Goal: Task Accomplishment & Management: Manage account settings

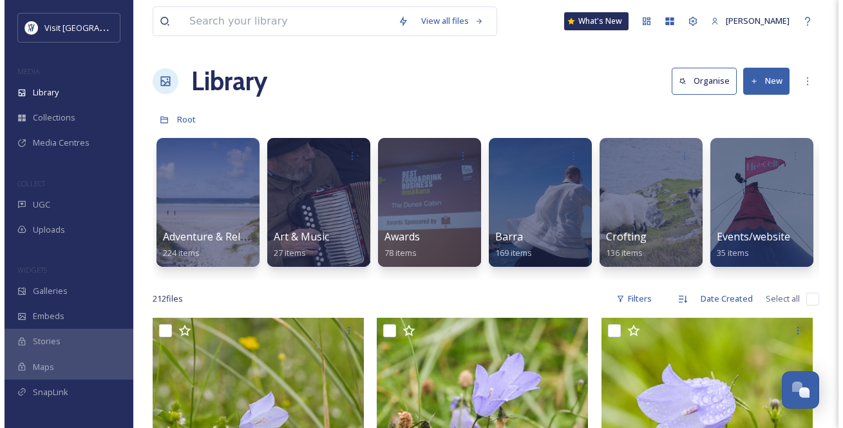
scroll to position [893, 0]
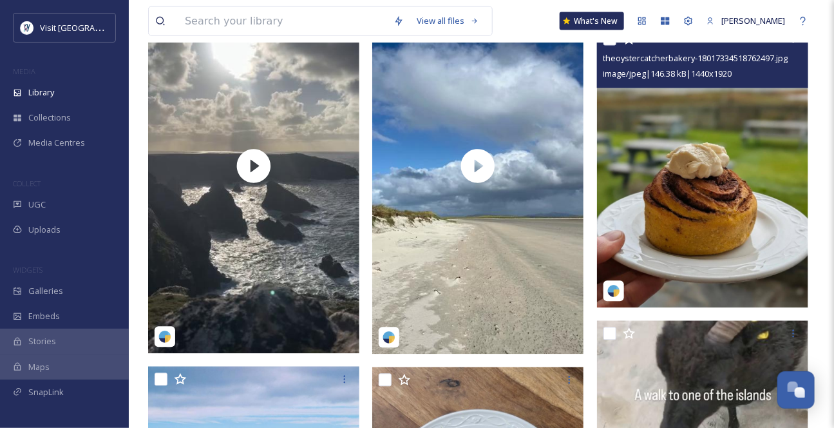
click at [699, 194] on img at bounding box center [702, 166] width 211 height 281
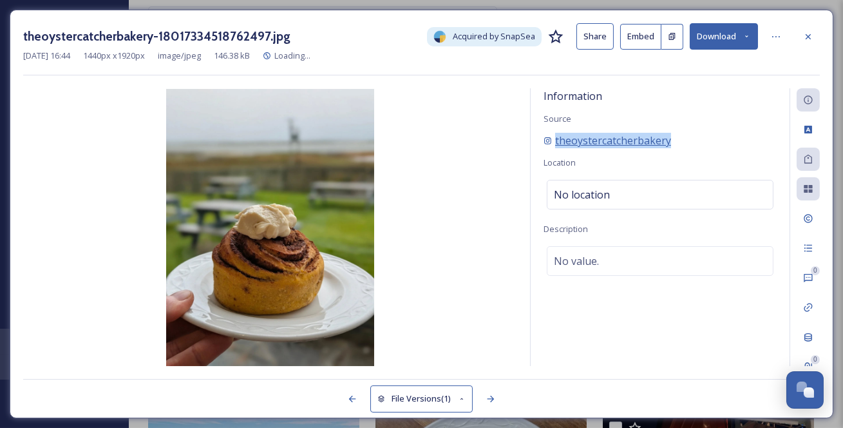
drag, startPoint x: 712, startPoint y: 157, endPoint x: 553, endPoint y: 158, distance: 158.4
click at [553, 148] on div "theoystercatcherbakery" at bounding box center [659, 140] width 233 height 15
copy span "theoystercatcherbakery"
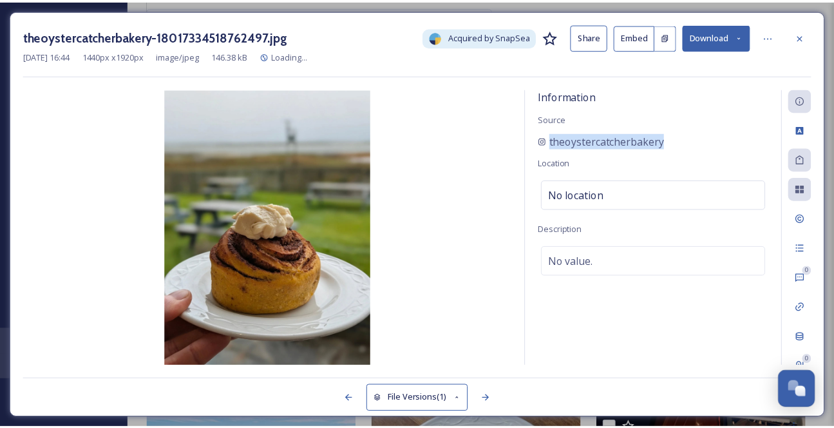
scroll to position [901, 0]
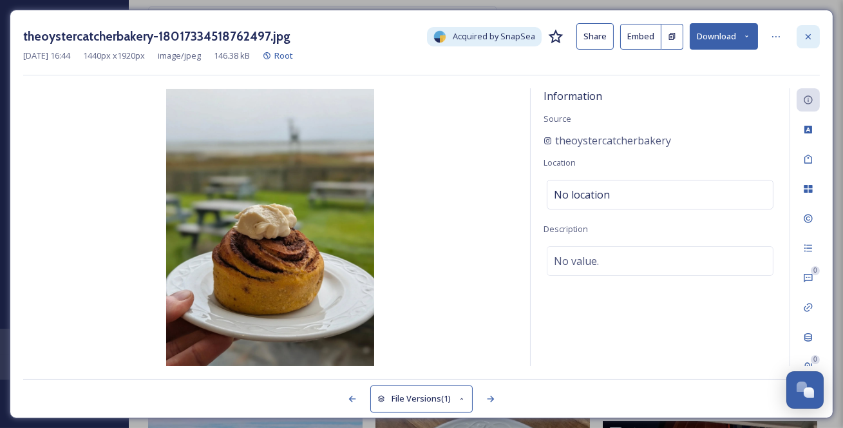
click at [813, 35] on icon at bounding box center [808, 37] width 10 height 10
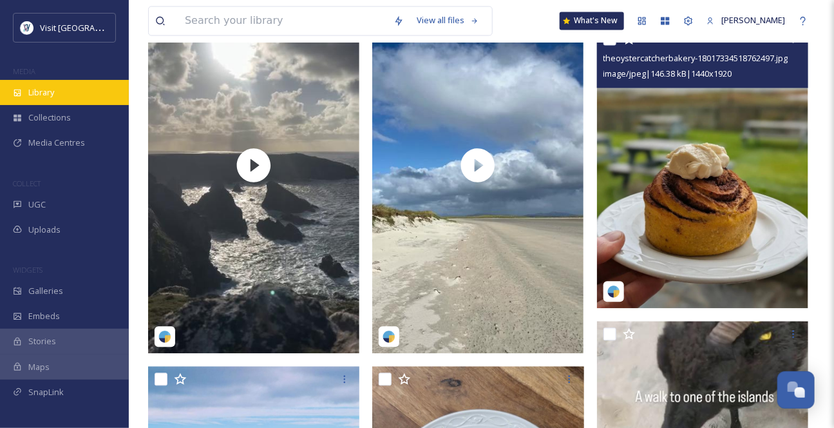
click at [54, 99] on span "Library" at bounding box center [41, 92] width 26 height 12
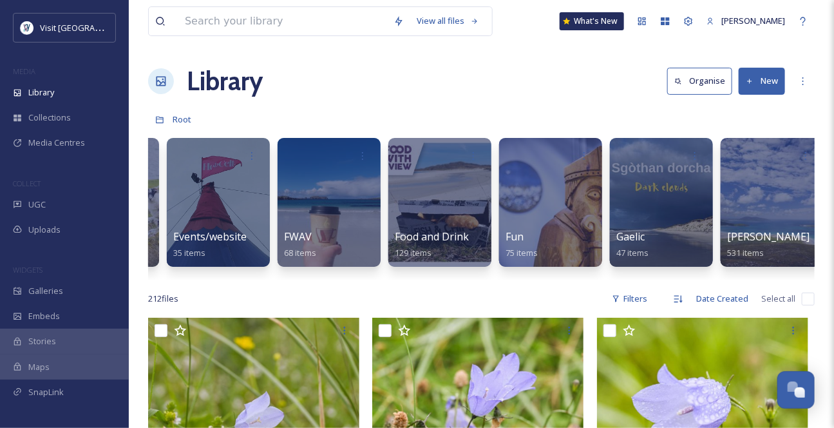
scroll to position [0, 552]
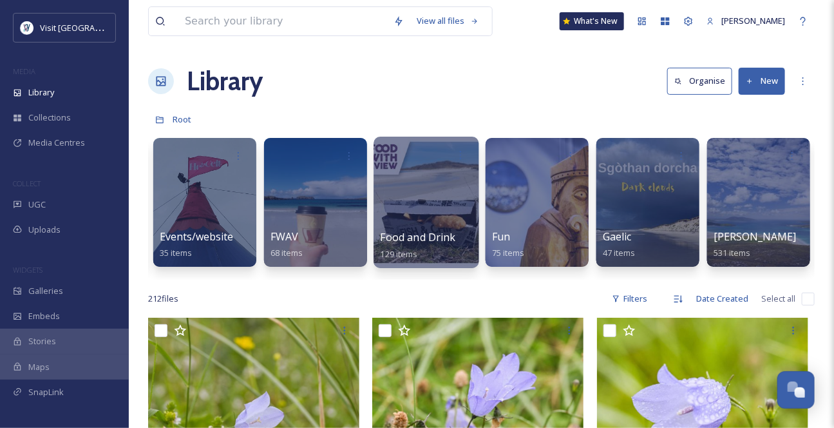
click at [407, 238] on span "Food and Drink" at bounding box center [418, 237] width 75 height 14
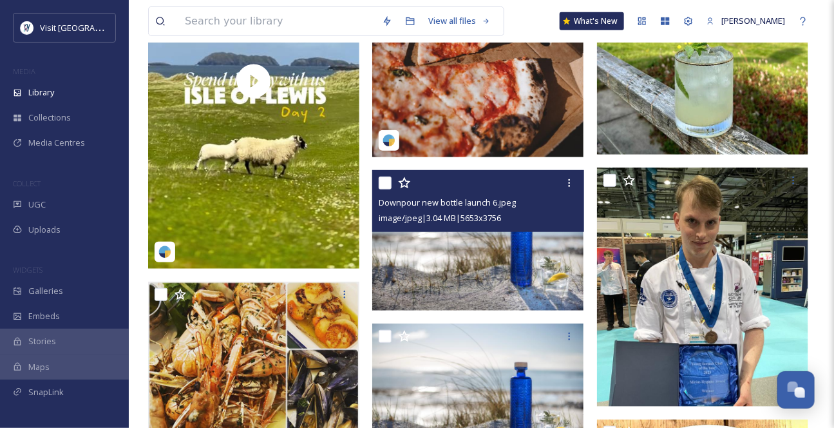
scroll to position [234, 0]
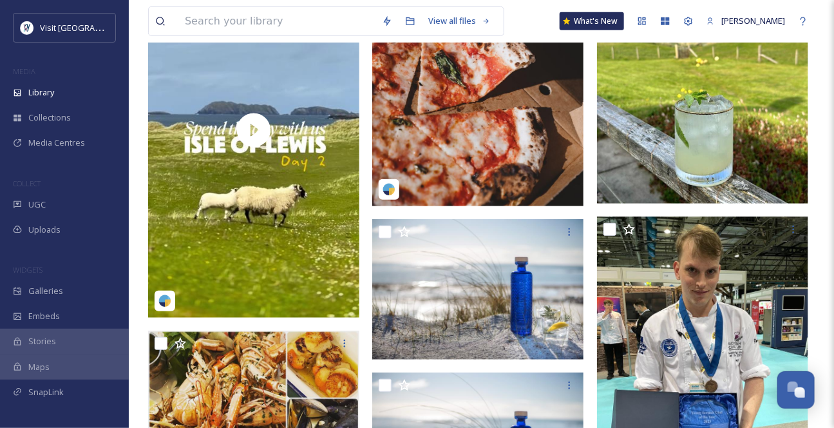
click at [675, 173] on img at bounding box center [702, 72] width 211 height 261
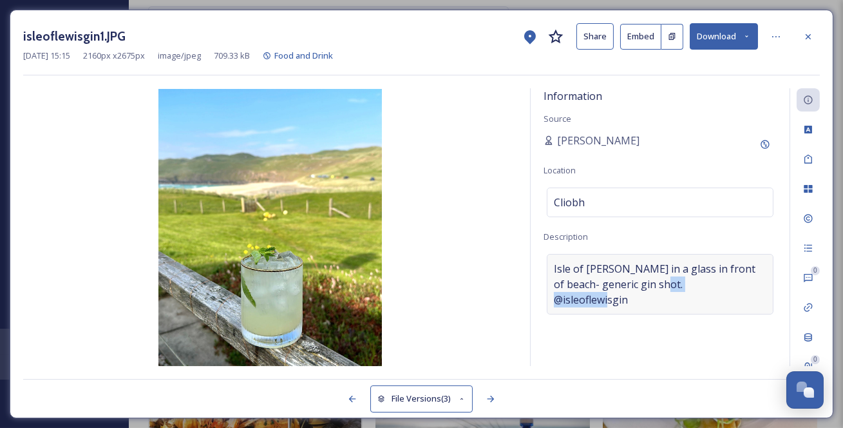
drag, startPoint x: 662, startPoint y: 335, endPoint x: 553, endPoint y: 336, distance: 108.8
click at [553, 314] on div "Isle of lewis gin in a glass in front of beach- generic gin shot. @isleoflewisg…" at bounding box center [660, 284] width 227 height 61
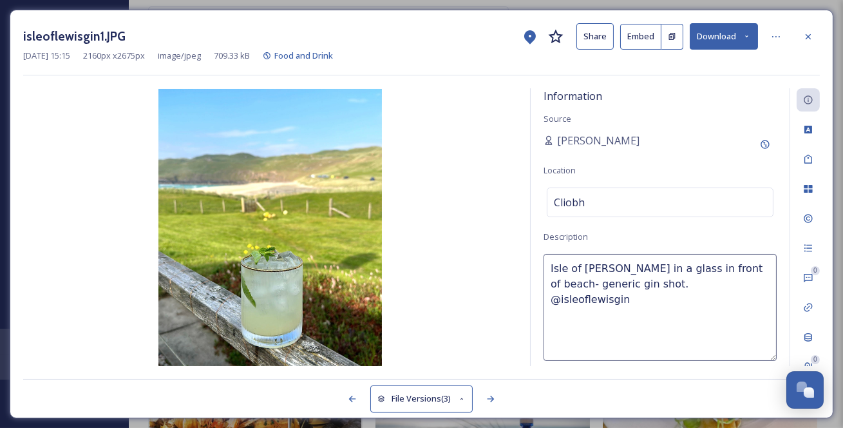
drag, startPoint x: 561, startPoint y: 333, endPoint x: 632, endPoint y: 335, distance: 71.5
click at [630, 335] on textarea "Isle of lewis gin in a glass in front of beach- generic gin shot. @isleoflewisg…" at bounding box center [659, 307] width 233 height 107
drag, startPoint x: 650, startPoint y: 336, endPoint x: 553, endPoint y: 335, distance: 96.6
click at [553, 335] on textarea "Isle of lewis gin in a glass in front of beach- generic gin shot. @isleoflewisg…" at bounding box center [659, 307] width 233 height 107
click at [815, 33] on div at bounding box center [808, 36] width 23 height 23
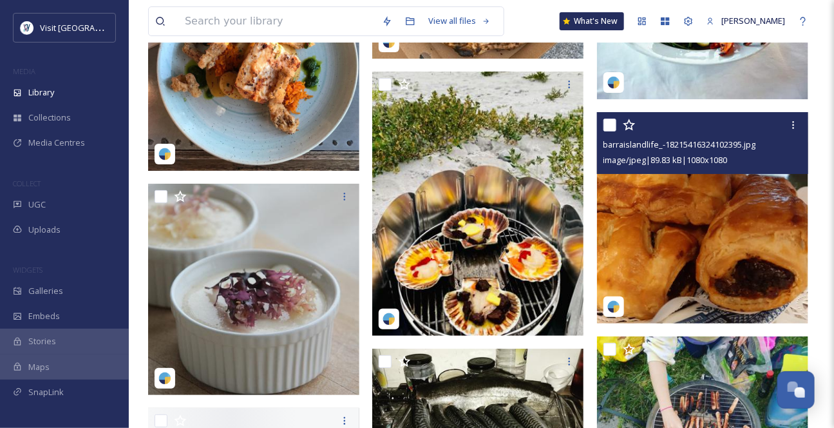
scroll to position [1873, 0]
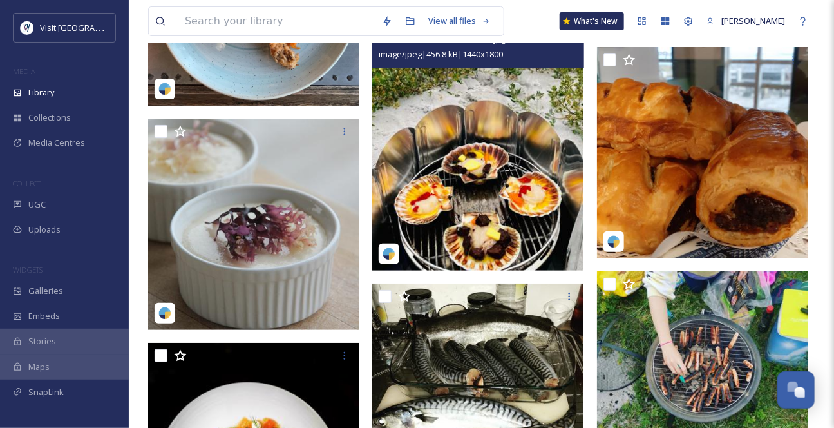
click at [455, 219] on img at bounding box center [477, 138] width 211 height 264
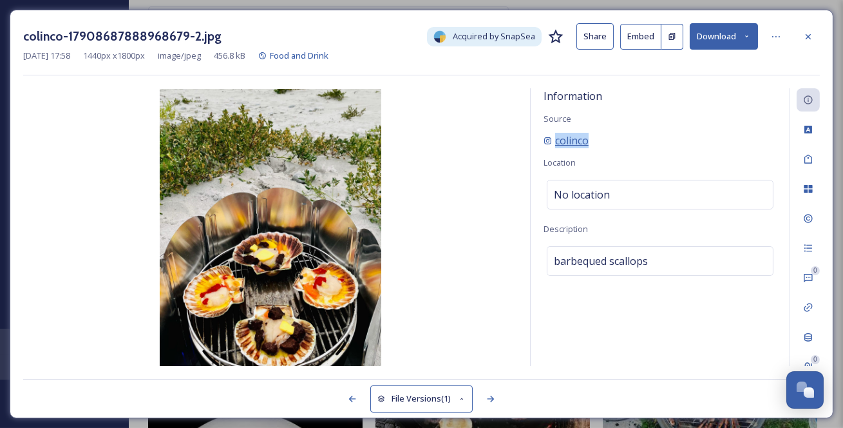
drag, startPoint x: 619, startPoint y: 158, endPoint x: 557, endPoint y: 159, distance: 62.5
click at [557, 148] on div "colinco" at bounding box center [659, 140] width 233 height 15
copy span "colinco"
click at [808, 33] on icon at bounding box center [808, 37] width 10 height 10
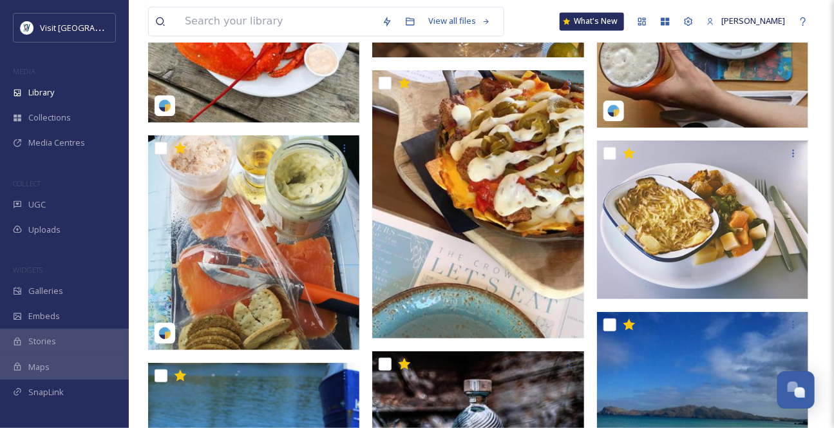
scroll to position [6497, 0]
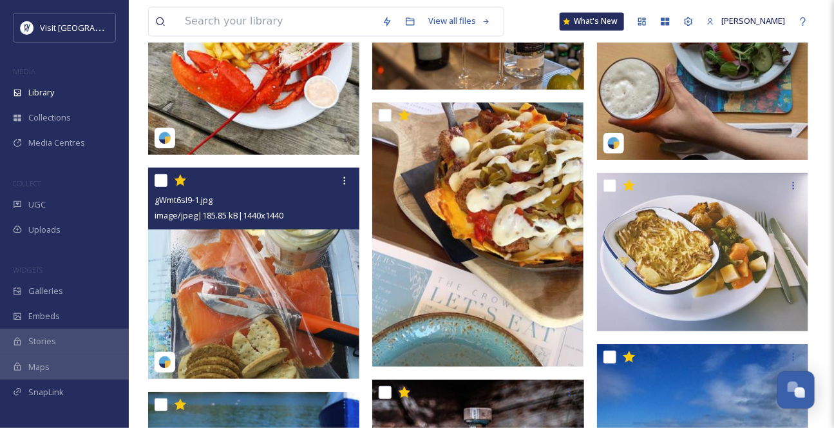
click at [304, 315] on img at bounding box center [253, 272] width 211 height 211
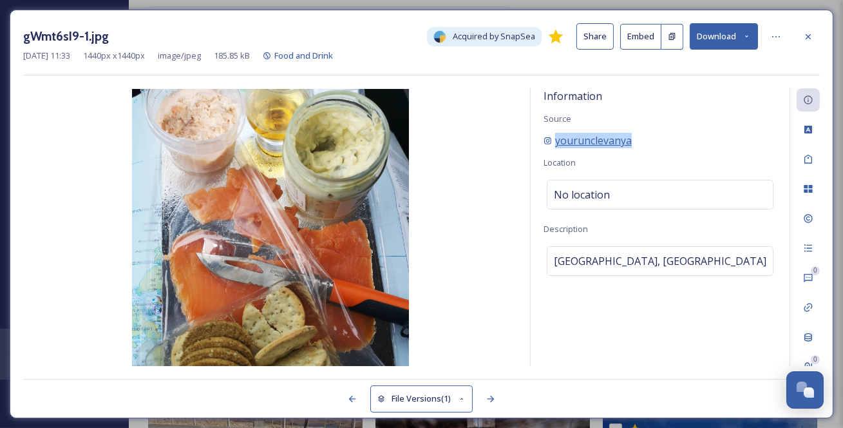
drag, startPoint x: 672, startPoint y: 154, endPoint x: 556, endPoint y: 157, distance: 115.3
click at [556, 148] on div "yourunclevanya" at bounding box center [659, 140] width 233 height 15
copy span "yourunclevanya"
click at [815, 39] on div at bounding box center [808, 36] width 23 height 23
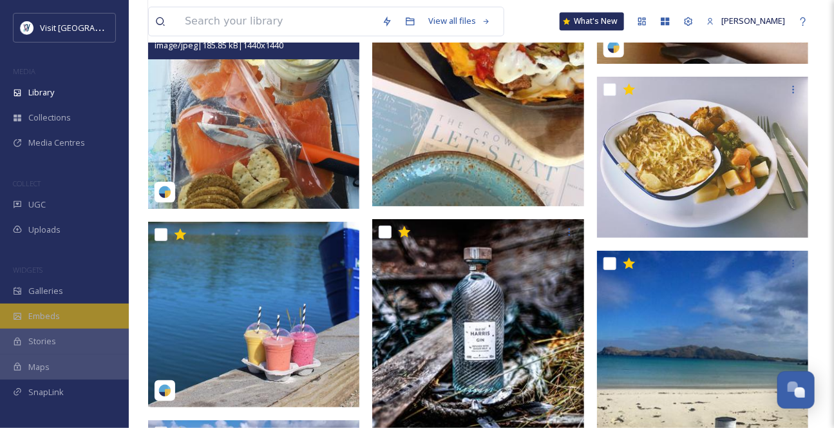
scroll to position [6673, 0]
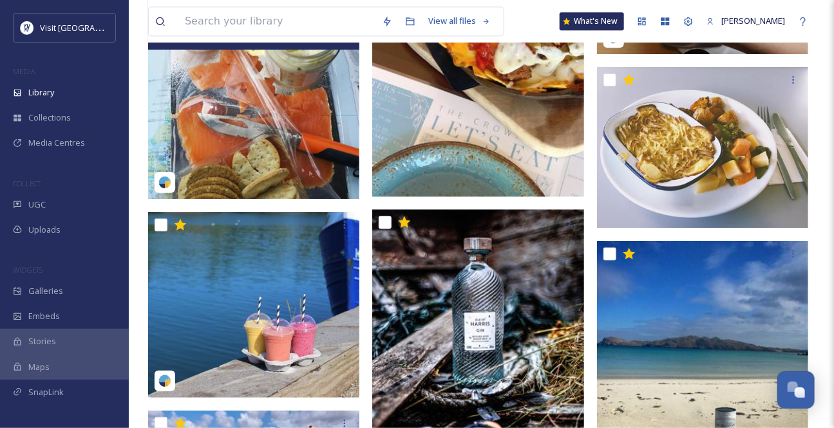
click at [59, 379] on div "Maps" at bounding box center [64, 366] width 129 height 25
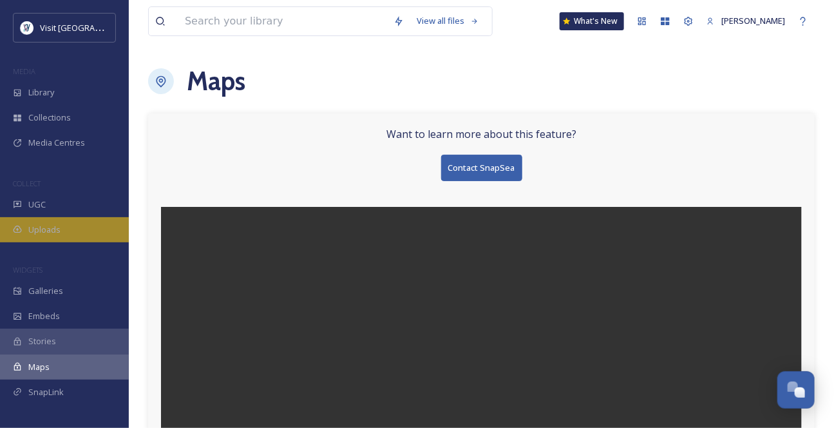
click at [61, 236] on span "Uploads" at bounding box center [44, 229] width 32 height 12
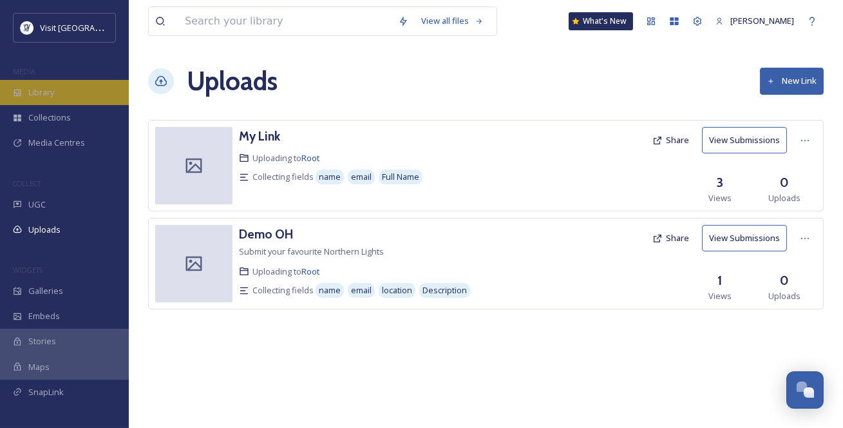
click at [64, 105] on div "Library" at bounding box center [64, 92] width 129 height 25
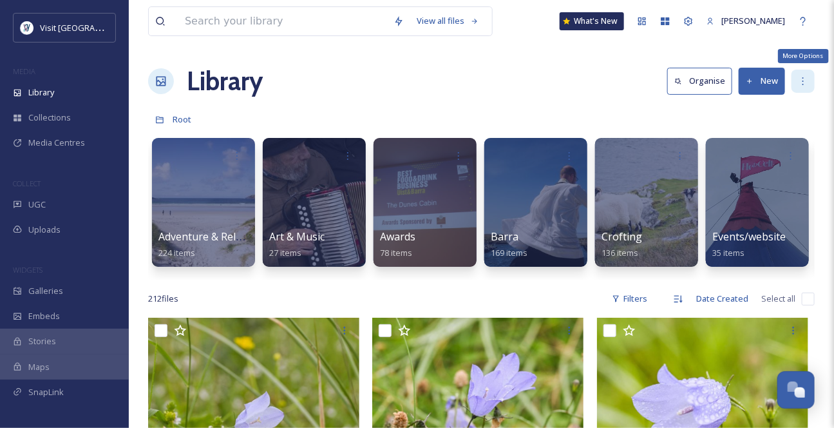
click at [800, 85] on icon at bounding box center [803, 81] width 10 height 10
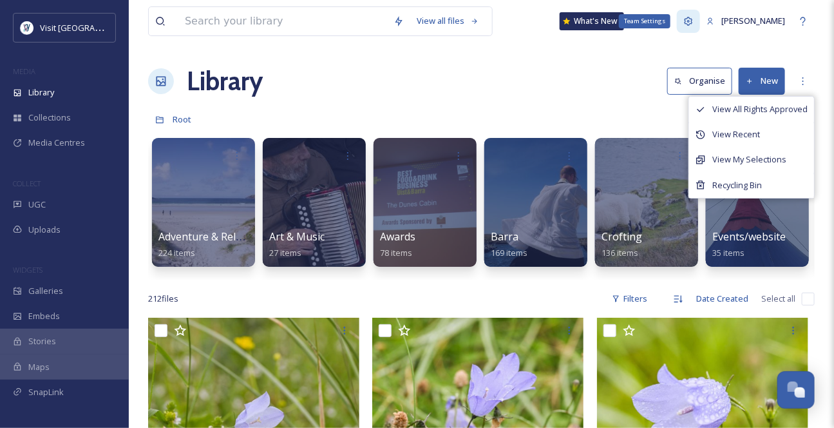
click at [683, 23] on icon at bounding box center [688, 21] width 10 height 10
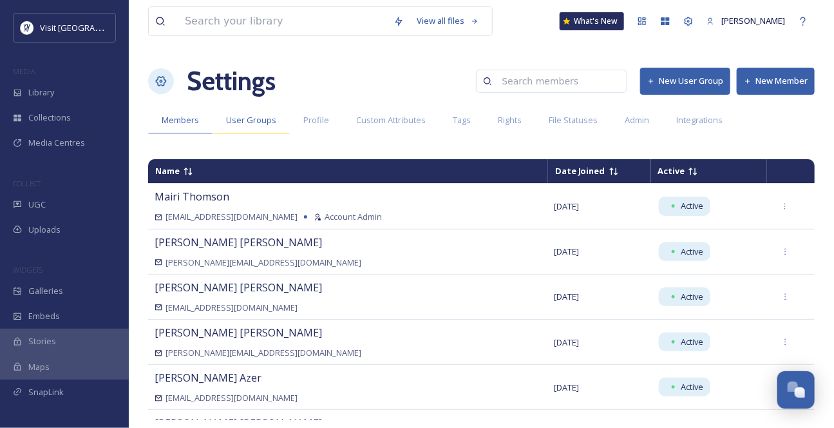
click at [276, 126] on span "User Groups" at bounding box center [251, 120] width 50 height 12
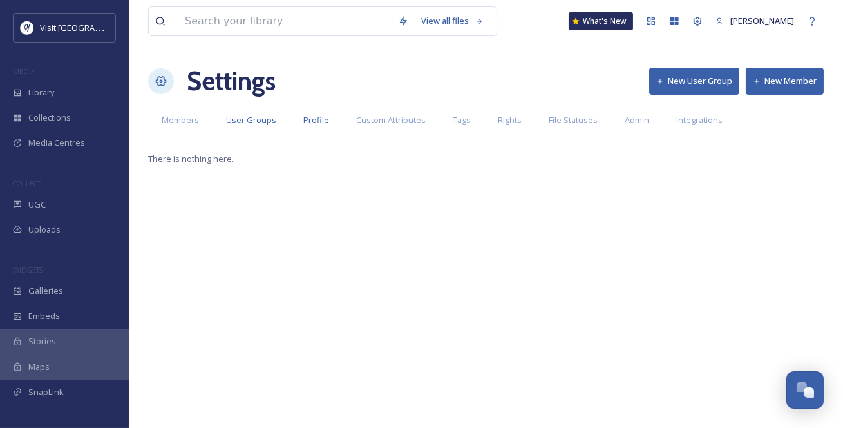
click at [329, 126] on span "Profile" at bounding box center [316, 120] width 26 height 12
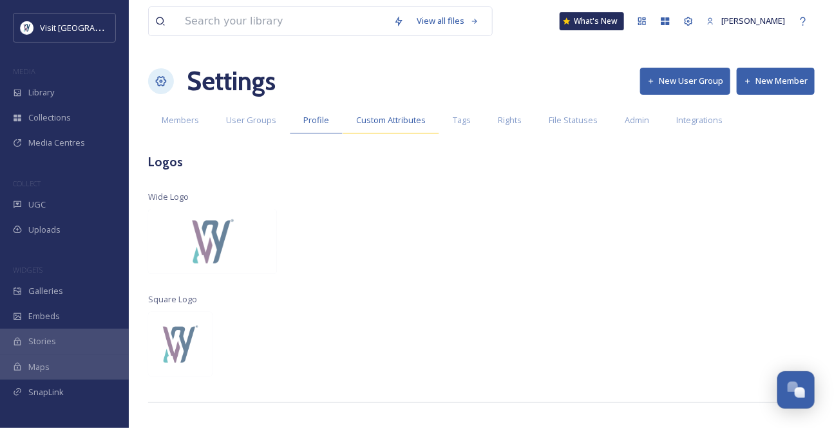
click at [388, 126] on span "Custom Attributes" at bounding box center [391, 120] width 70 height 12
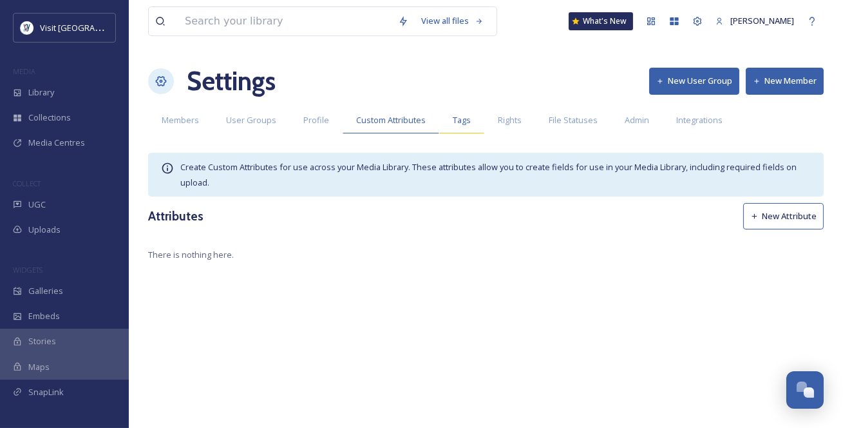
click at [484, 133] on div "Tags" at bounding box center [461, 120] width 45 height 26
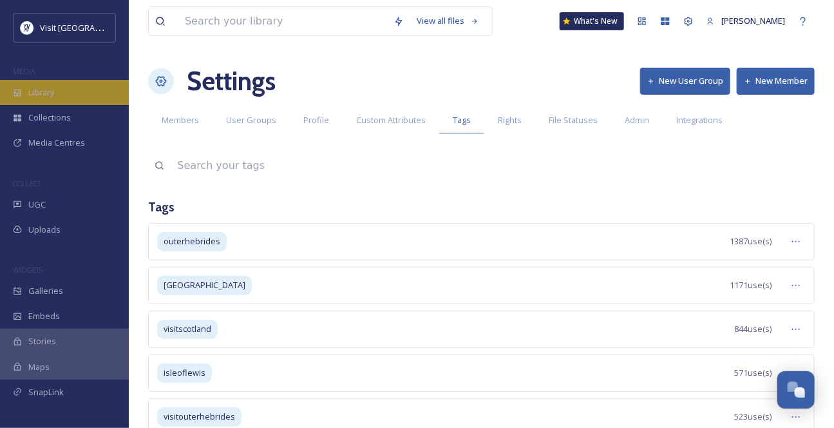
click at [54, 99] on span "Library" at bounding box center [41, 92] width 26 height 12
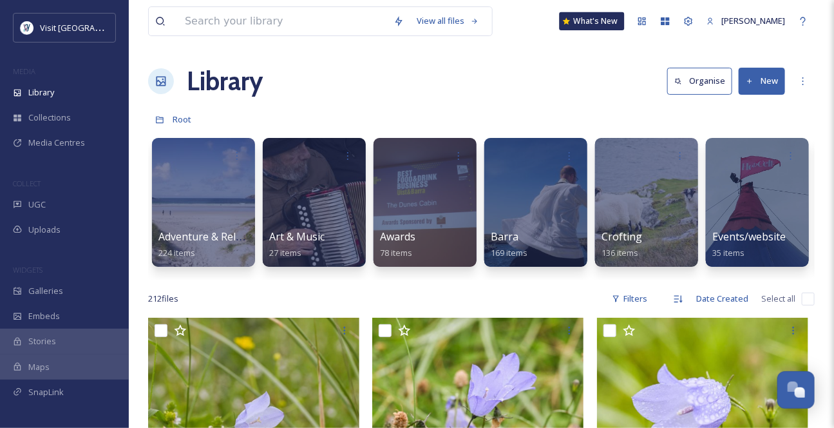
click at [601, 26] on div "What's New" at bounding box center [592, 21] width 65 height 18
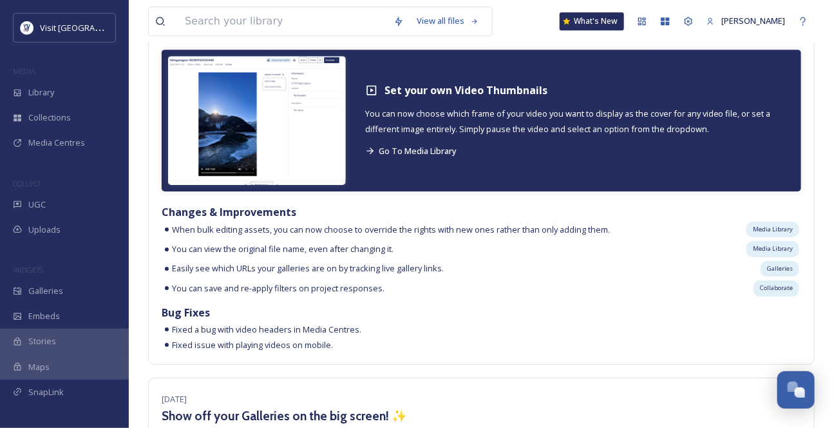
scroll to position [1522, 0]
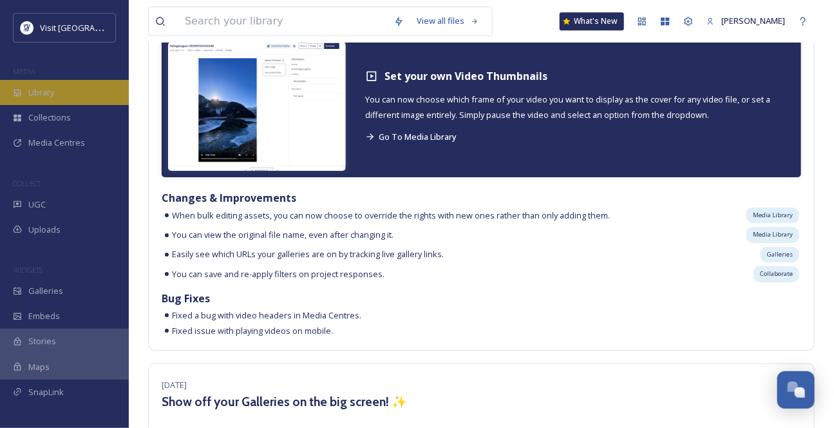
click at [46, 99] on span "Library" at bounding box center [41, 92] width 26 height 12
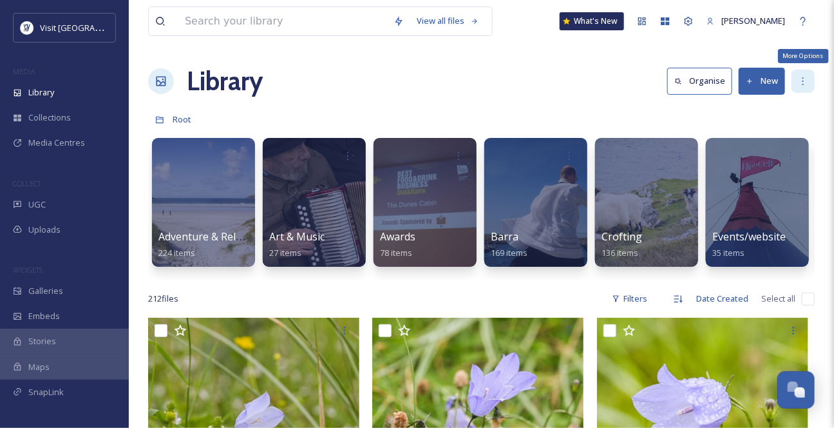
click at [802, 85] on icon at bounding box center [802, 81] width 1 height 8
click at [637, 30] on div "Dashboard" at bounding box center [641, 21] width 23 height 23
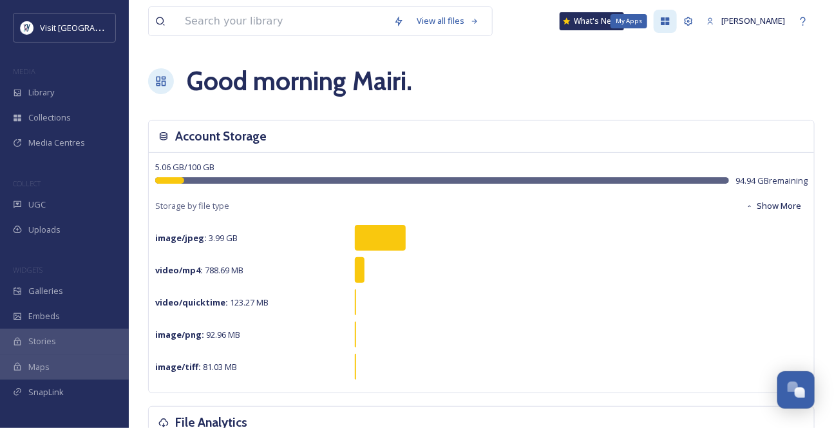
click at [660, 23] on icon at bounding box center [665, 21] width 10 height 10
click at [661, 25] on icon at bounding box center [665, 21] width 8 height 8
click at [750, 23] on span "[PERSON_NAME]" at bounding box center [753, 21] width 64 height 12
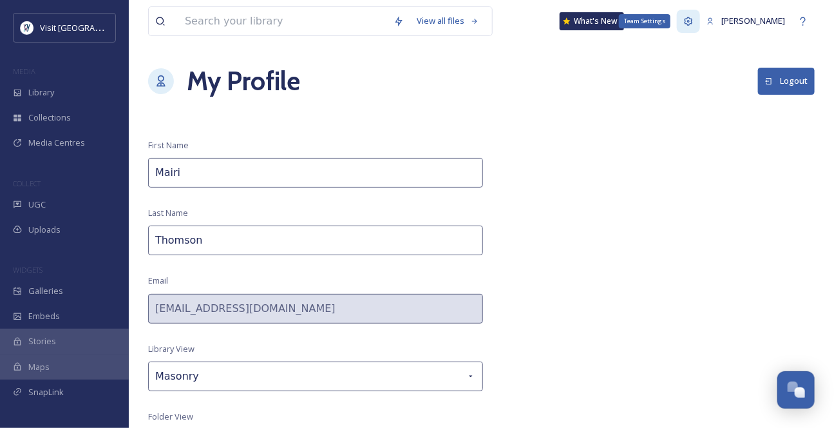
click at [684, 25] on icon at bounding box center [688, 21] width 8 height 8
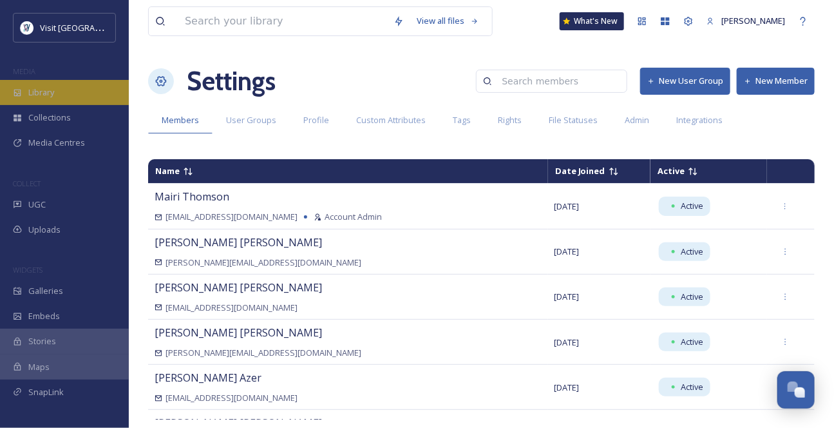
click at [50, 99] on span "Library" at bounding box center [41, 92] width 26 height 12
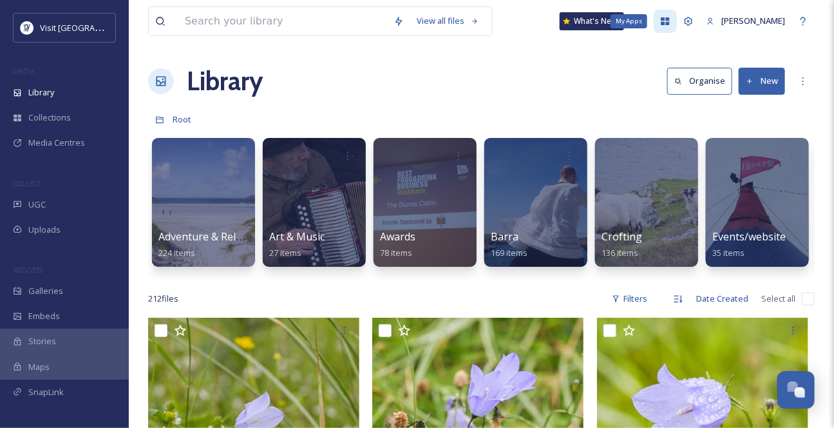
click at [660, 26] on icon at bounding box center [665, 21] width 10 height 10
click at [802, 23] on icon at bounding box center [803, 21] width 10 height 10
click at [630, 31] on div "Dashboard" at bounding box center [641, 21] width 23 height 23
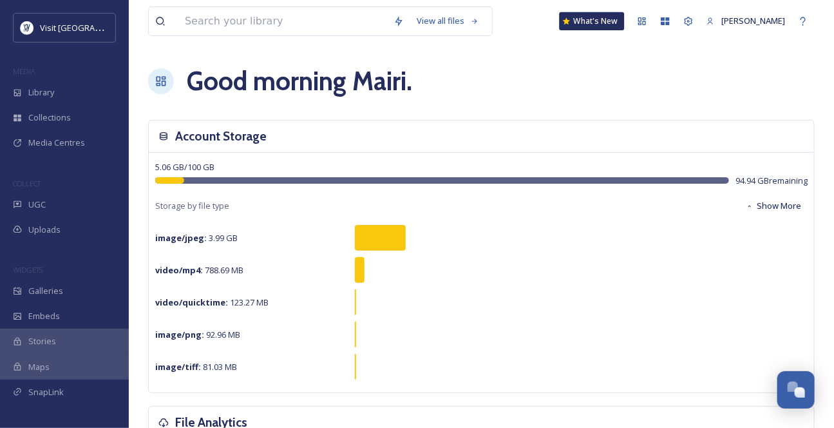
click at [589, 26] on div "What's New" at bounding box center [592, 21] width 65 height 18
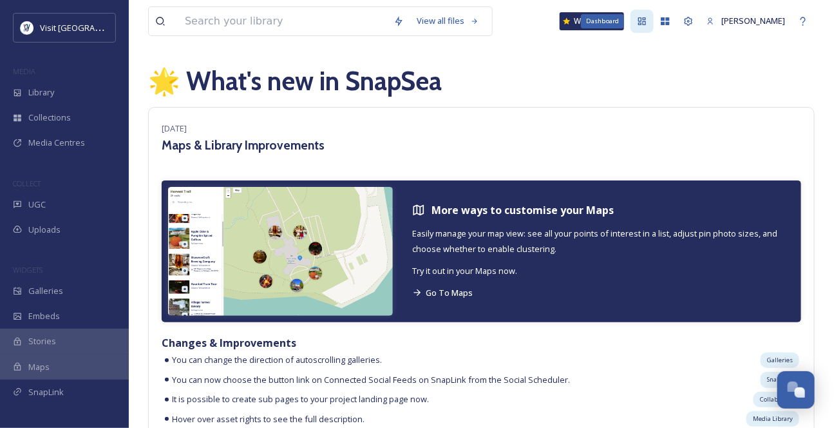
click at [637, 25] on icon at bounding box center [642, 21] width 10 height 10
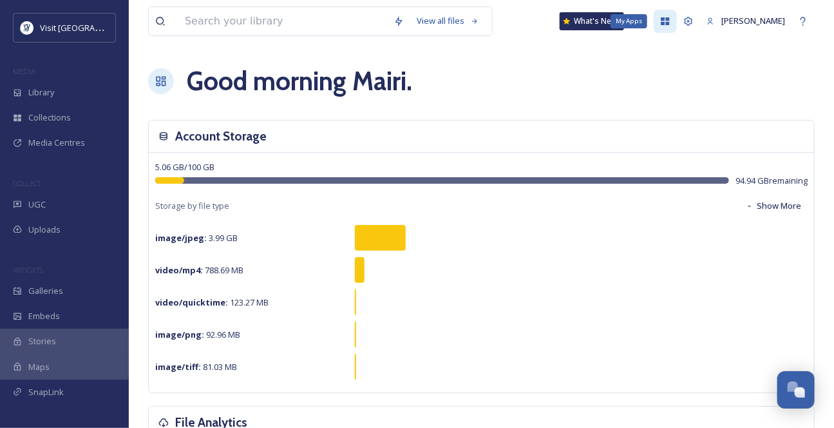
click at [661, 23] on icon at bounding box center [665, 21] width 8 height 8
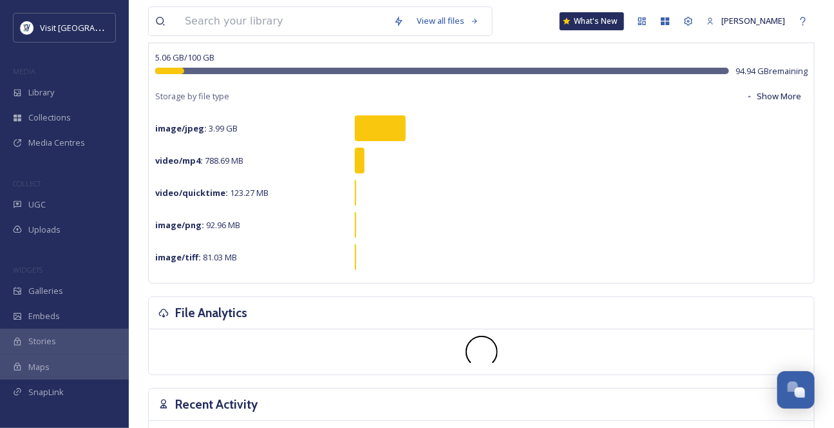
scroll to position [117, 0]
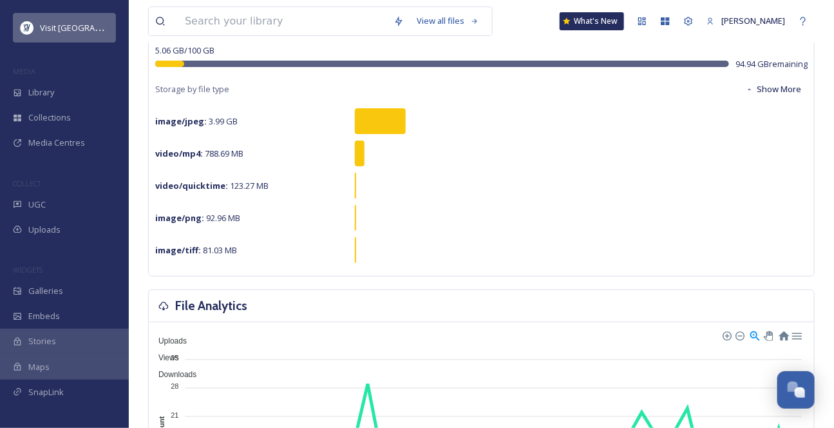
click at [85, 32] on span "Visit [GEOGRAPHIC_DATA]" at bounding box center [90, 27] width 100 height 12
click at [74, 29] on span "Visit [GEOGRAPHIC_DATA]" at bounding box center [90, 27] width 100 height 12
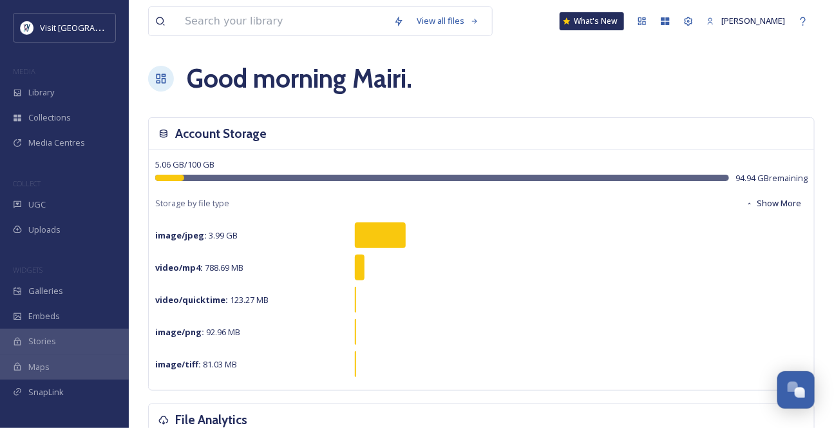
scroll to position [0, 0]
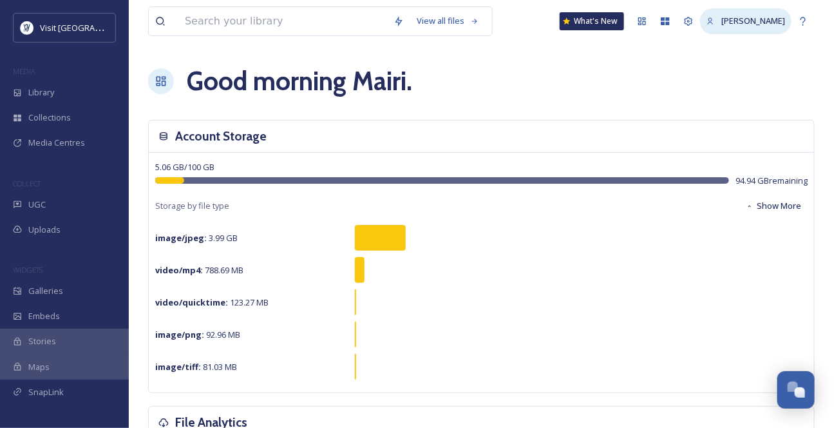
click at [721, 21] on span "[PERSON_NAME]" at bounding box center [753, 21] width 64 height 12
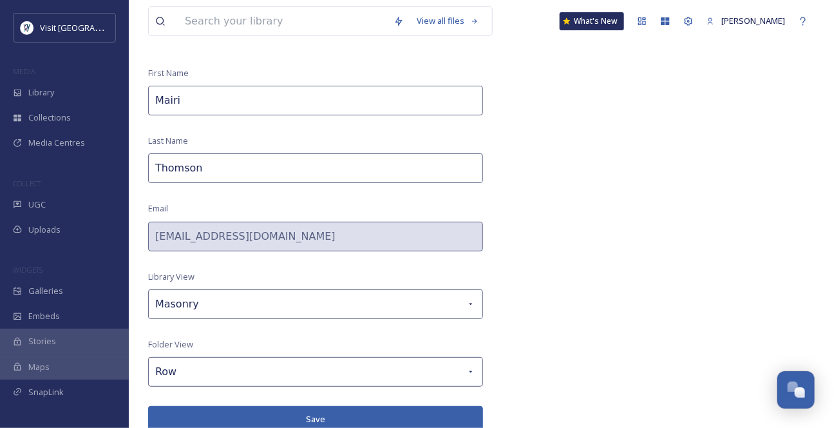
scroll to position [123, 0]
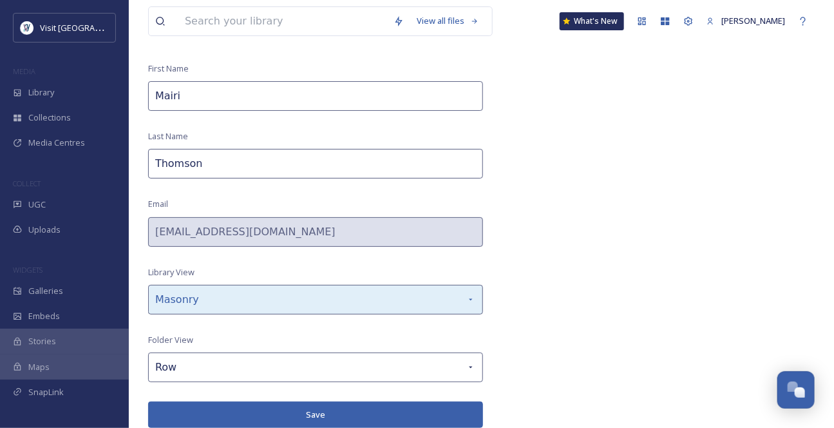
click at [471, 294] on icon at bounding box center [471, 299] width 10 height 10
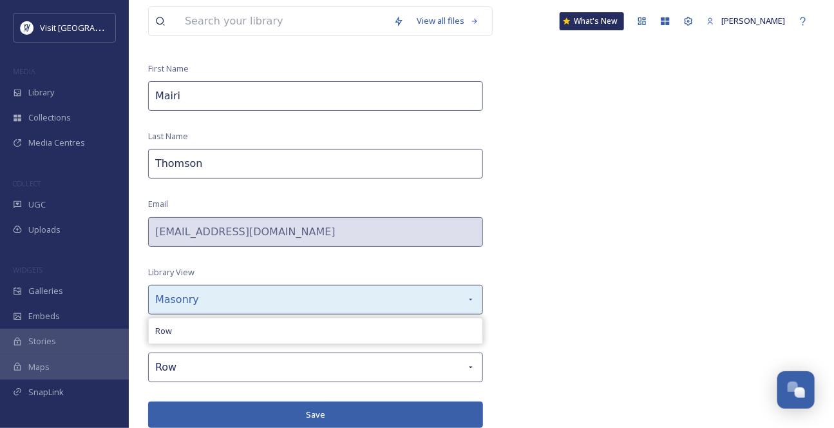
click at [471, 294] on icon at bounding box center [471, 299] width 10 height 10
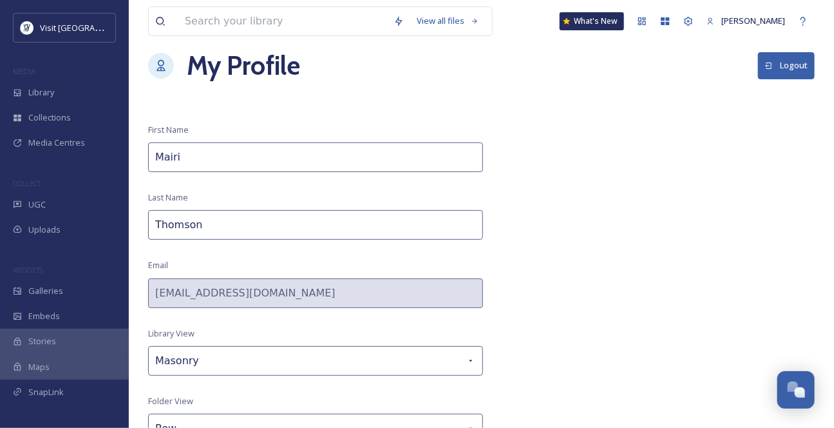
scroll to position [0, 0]
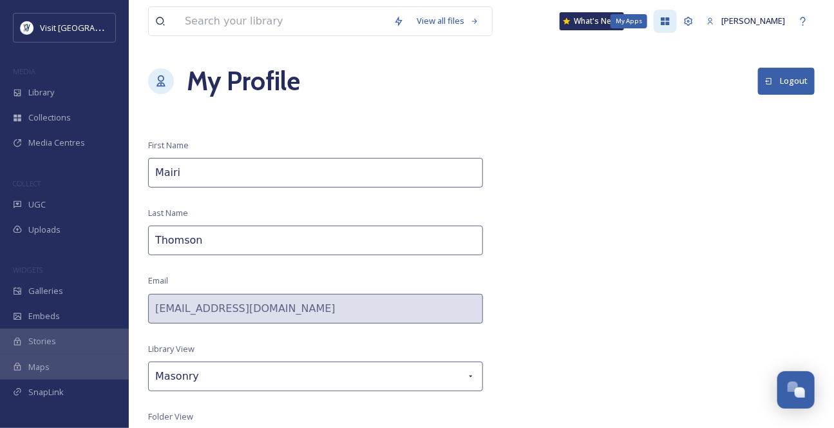
click at [661, 25] on icon at bounding box center [665, 21] width 8 height 8
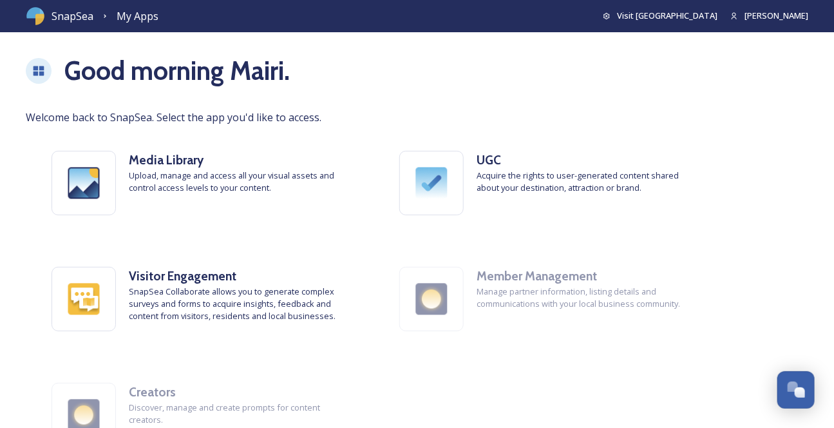
click at [38, 27] on div "SnapSea My Apps Visit Outer Hebrides Mairi Thomson" at bounding box center [417, 16] width 834 height 32
click at [50, 17] on div "SnapSea My Apps Visit Outer Hebrides Mairi Thomson" at bounding box center [417, 16] width 834 height 32
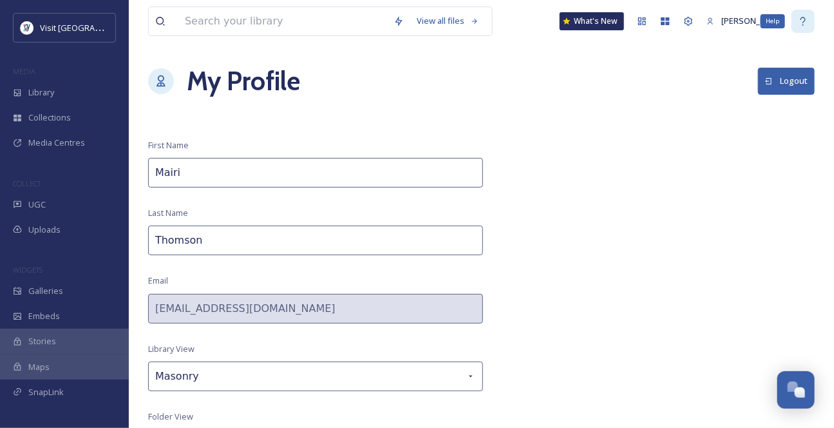
click at [802, 23] on icon at bounding box center [803, 21] width 10 height 10
click at [683, 26] on icon at bounding box center [688, 21] width 10 height 10
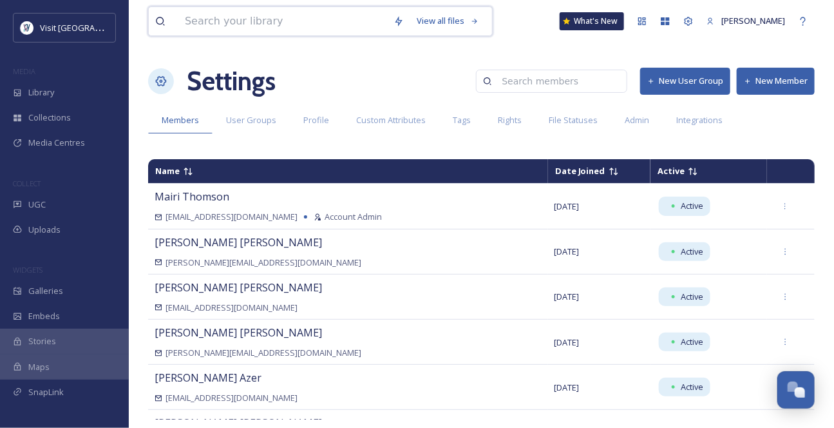
click at [203, 26] on input at bounding box center [282, 21] width 209 height 28
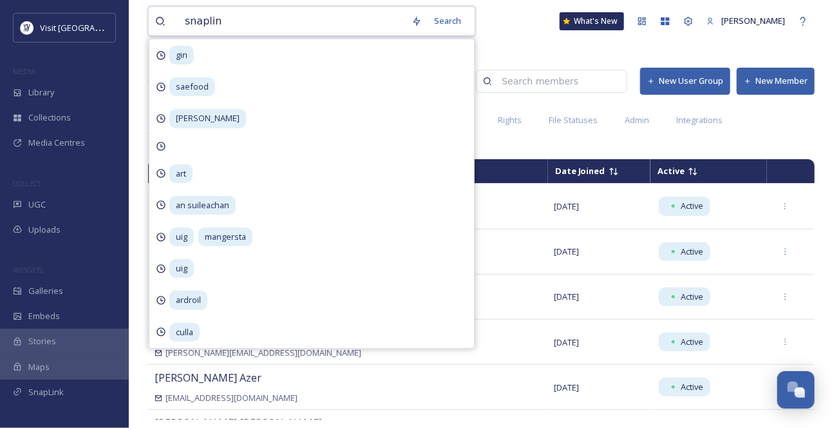
type input "snaplink"
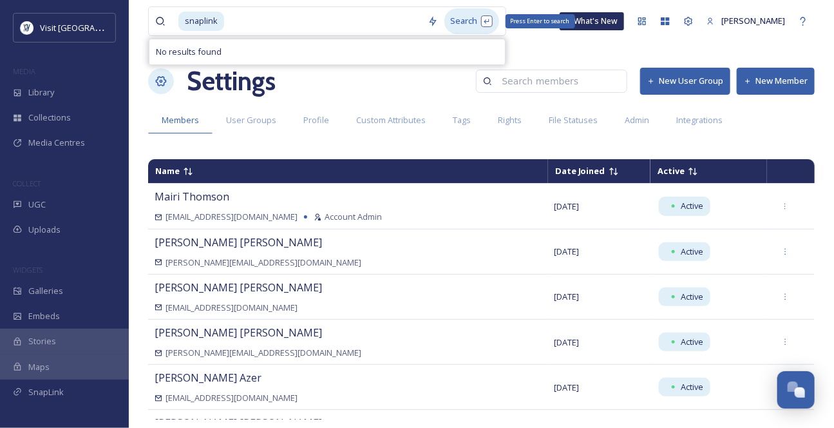
click at [477, 16] on div "Search Press Enter to search" at bounding box center [471, 20] width 55 height 25
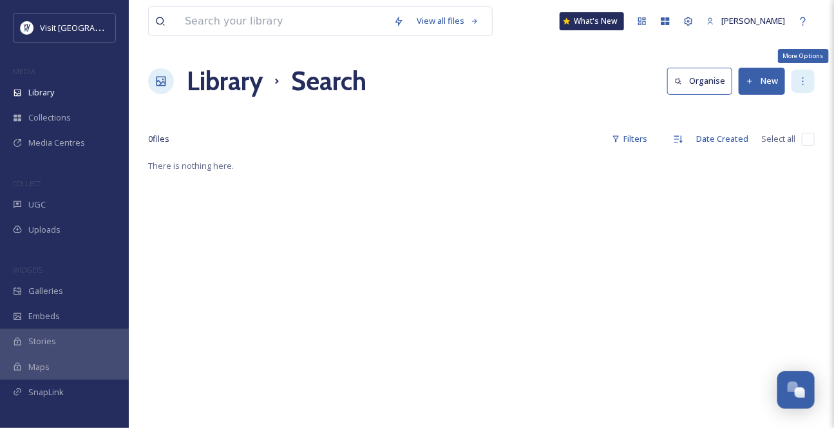
click at [800, 86] on icon at bounding box center [803, 81] width 10 height 10
click at [592, 90] on div "Library Search Organise New" at bounding box center [481, 81] width 666 height 39
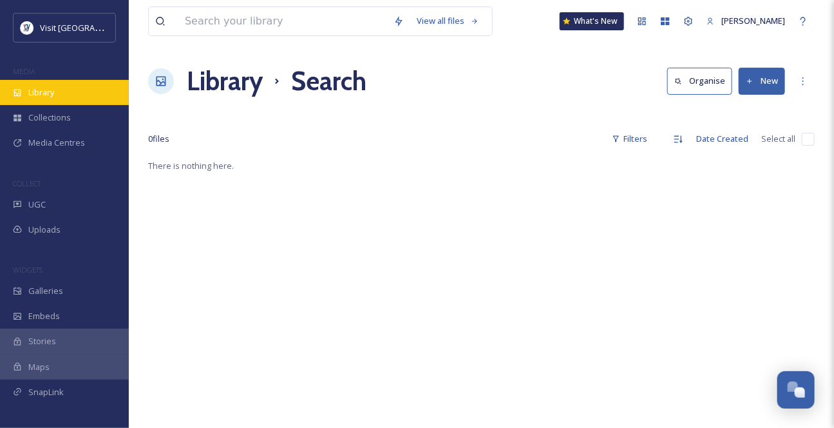
click at [48, 91] on div "Library" at bounding box center [64, 92] width 129 height 25
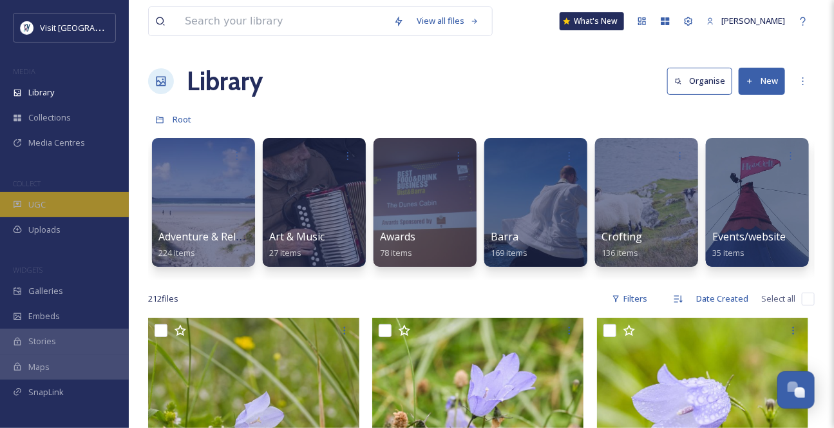
click at [56, 217] on div "UGC" at bounding box center [64, 204] width 129 height 25
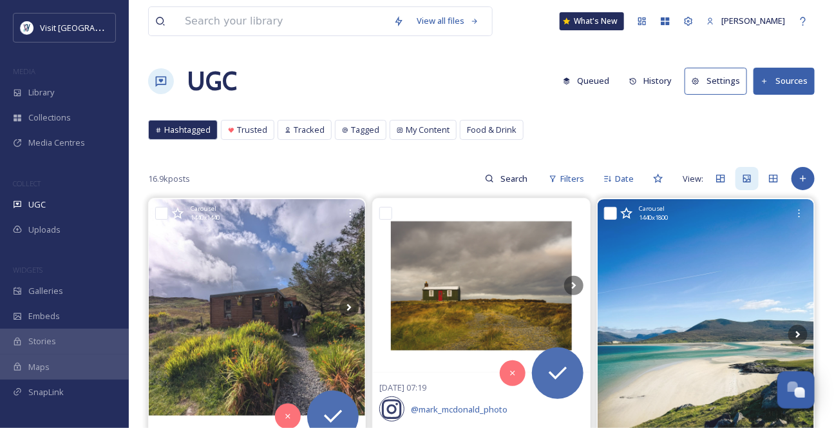
click at [695, 86] on button "Settings" at bounding box center [715, 81] width 62 height 26
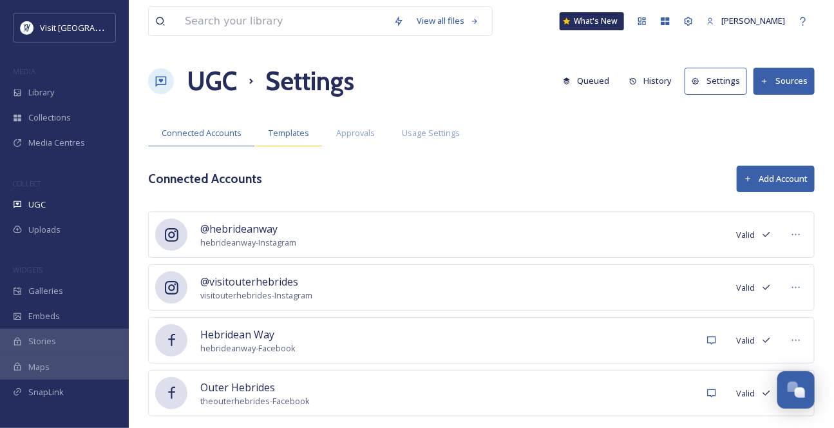
click at [309, 139] on span "Templates" at bounding box center [289, 133] width 41 height 12
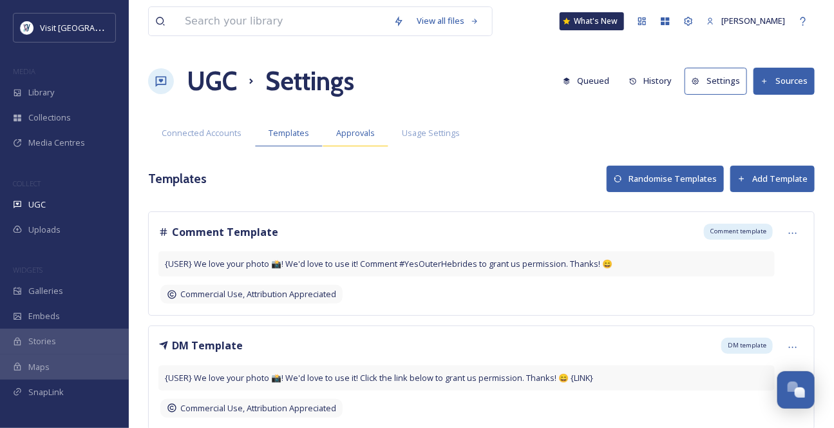
click at [388, 146] on div "Approvals" at bounding box center [356, 133] width 66 height 26
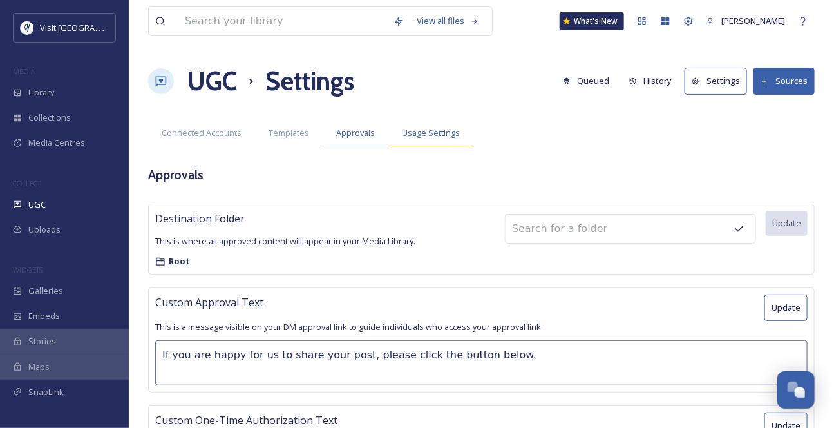
click at [465, 146] on div "Usage Settings" at bounding box center [430, 133] width 85 height 26
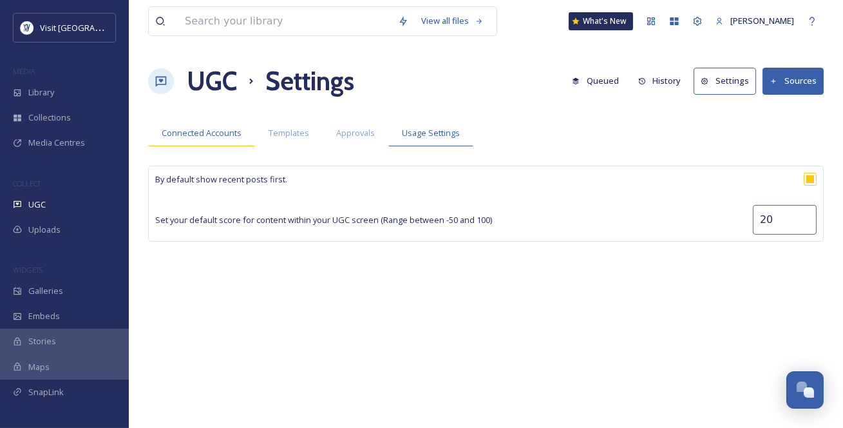
click at [211, 139] on span "Connected Accounts" at bounding box center [202, 133] width 80 height 12
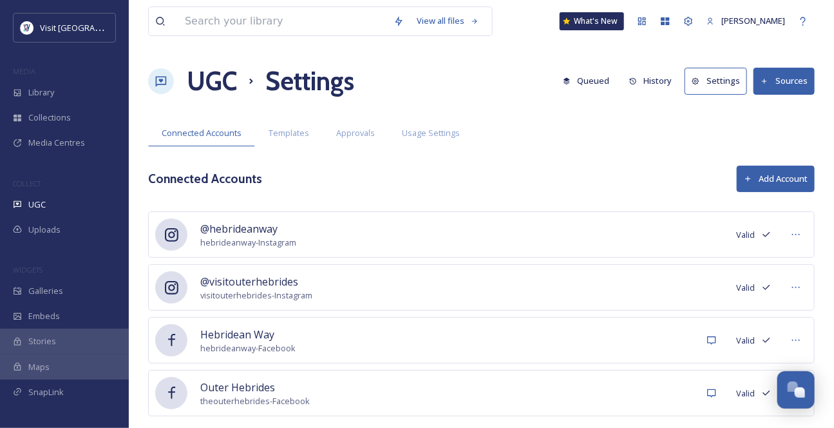
click at [786, 90] on button "Sources" at bounding box center [783, 81] width 61 height 26
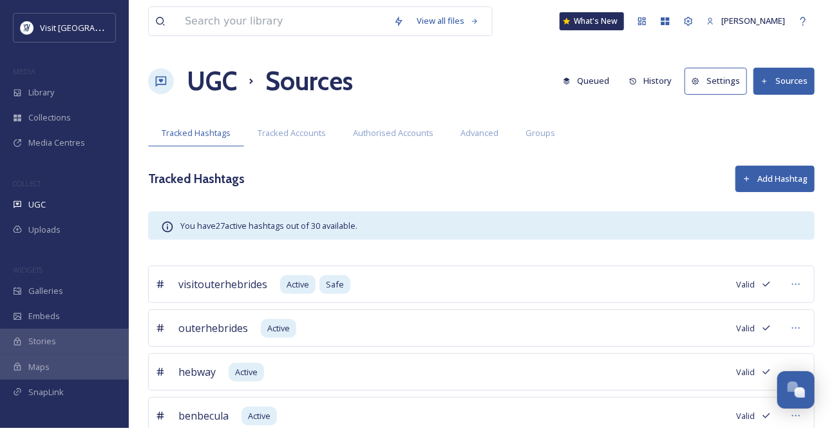
click at [570, 93] on button "Queued" at bounding box center [586, 80] width 60 height 25
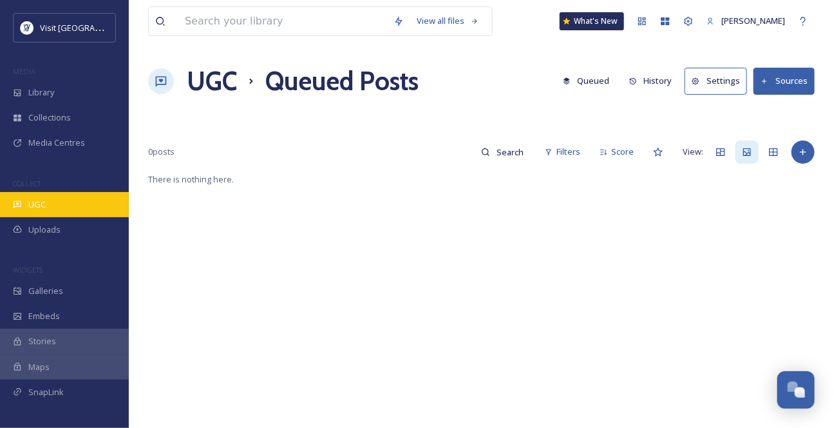
click at [42, 211] on span "UGC" at bounding box center [36, 204] width 17 height 12
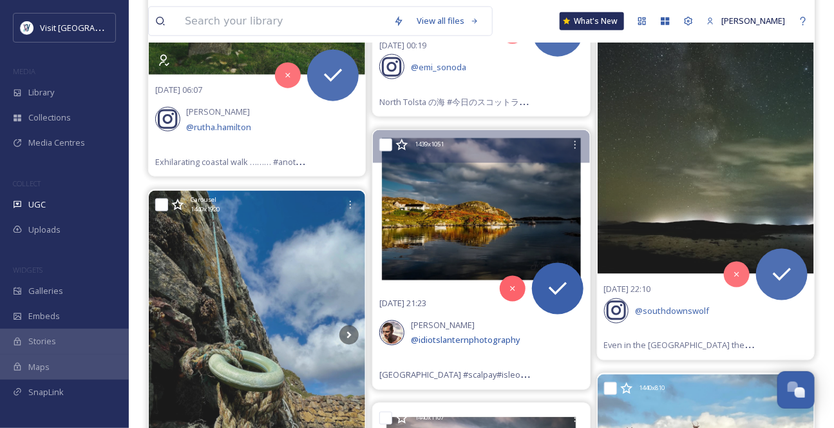
scroll to position [644, 0]
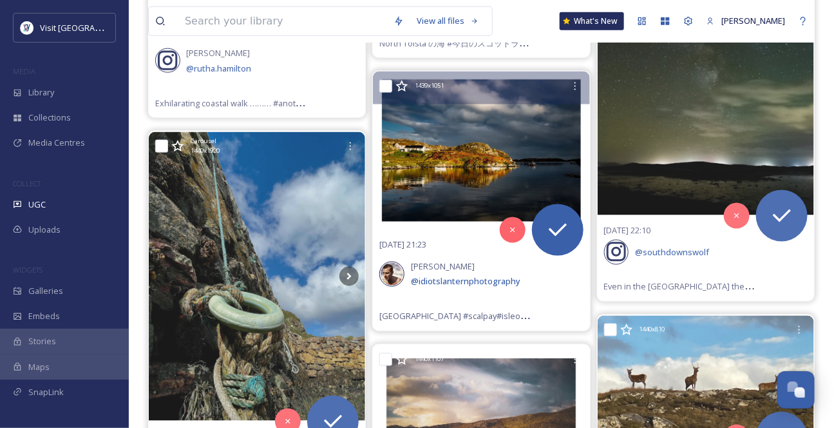
click at [404, 93] on icon at bounding box center [401, 86] width 13 height 13
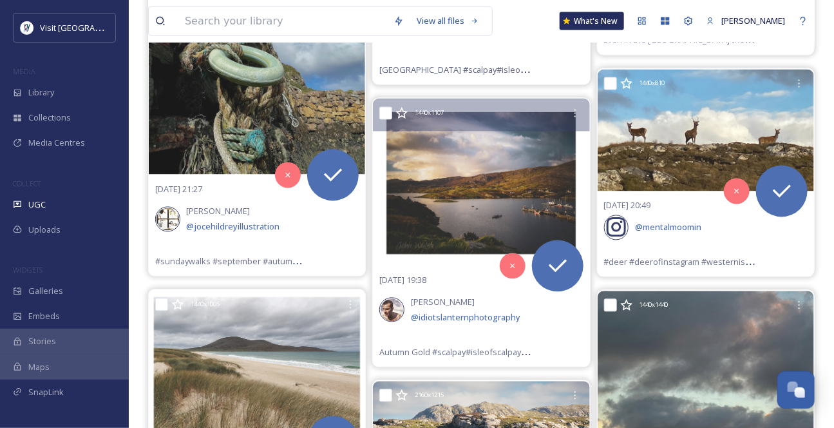
scroll to position [878, 0]
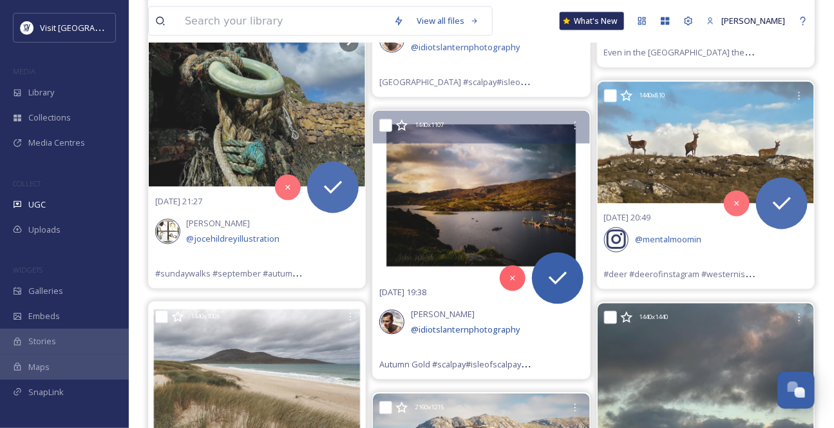
click at [408, 132] on icon at bounding box center [401, 125] width 13 height 13
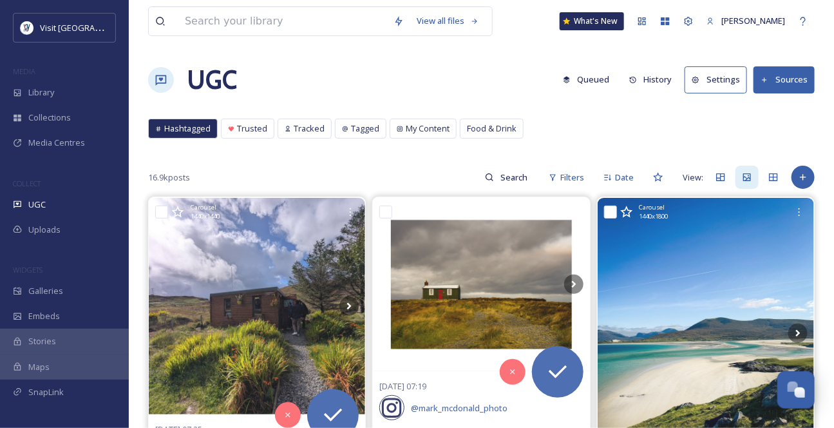
scroll to position [0, 0]
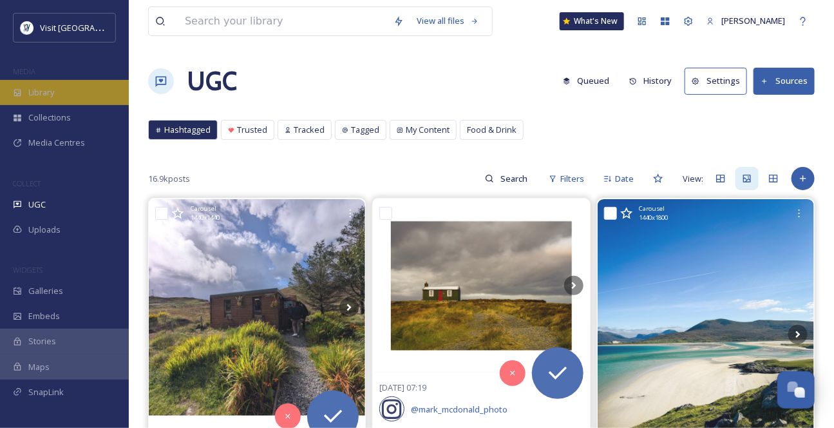
click at [52, 105] on div "Library" at bounding box center [64, 92] width 129 height 25
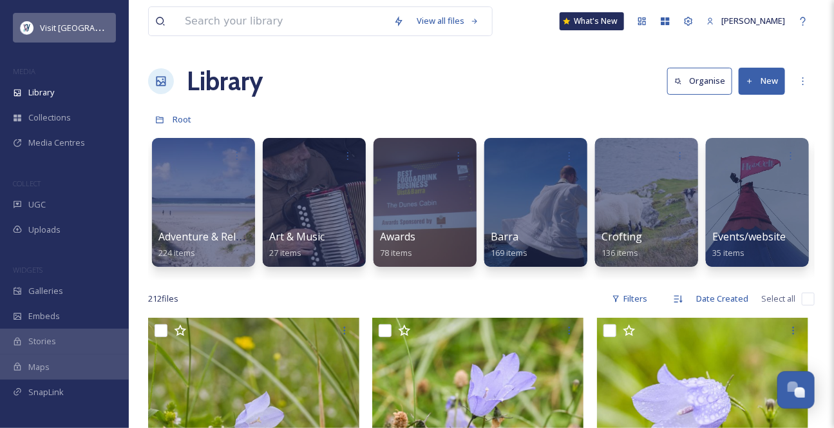
click at [68, 29] on span "Visit [GEOGRAPHIC_DATA]" at bounding box center [90, 27] width 100 height 12
click at [48, 29] on span "Visit [GEOGRAPHIC_DATA]" at bounding box center [90, 27] width 100 height 12
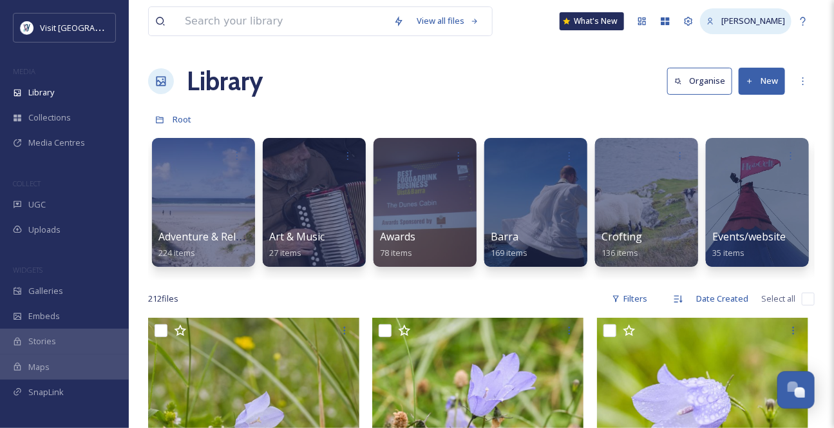
click at [744, 25] on span "[PERSON_NAME]" at bounding box center [753, 21] width 64 height 12
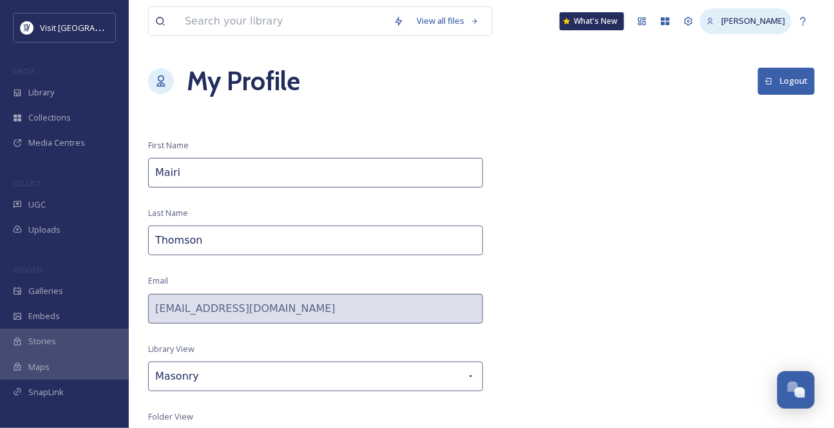
click at [706, 23] on icon at bounding box center [710, 21] width 8 height 8
click at [637, 23] on icon at bounding box center [642, 21] width 10 height 10
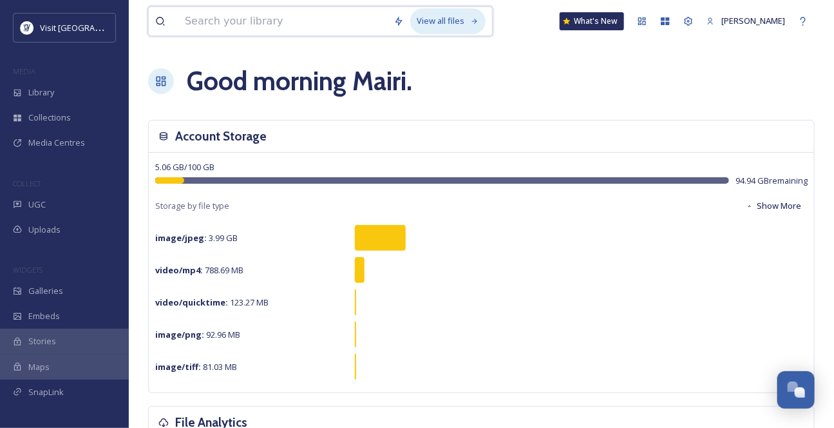
click at [435, 26] on div "View all files" at bounding box center [447, 20] width 75 height 25
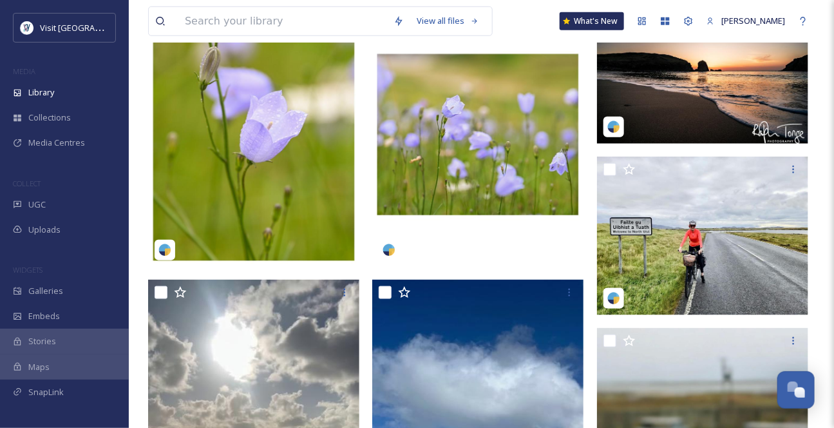
scroll to position [292, 0]
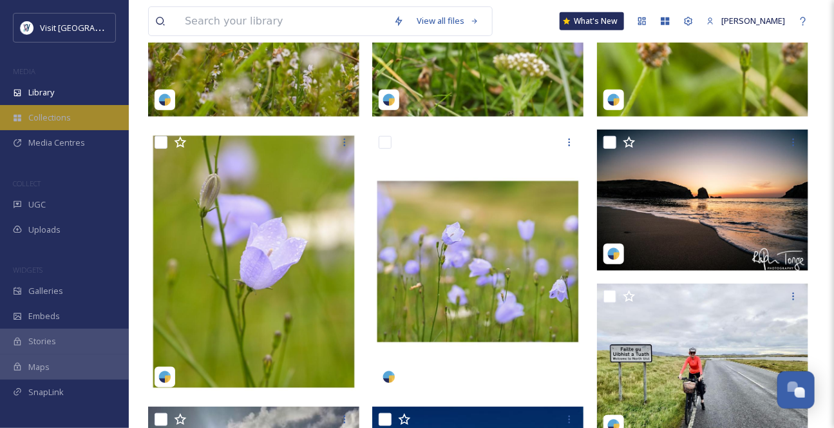
click at [61, 124] on span "Collections" at bounding box center [49, 117] width 42 height 12
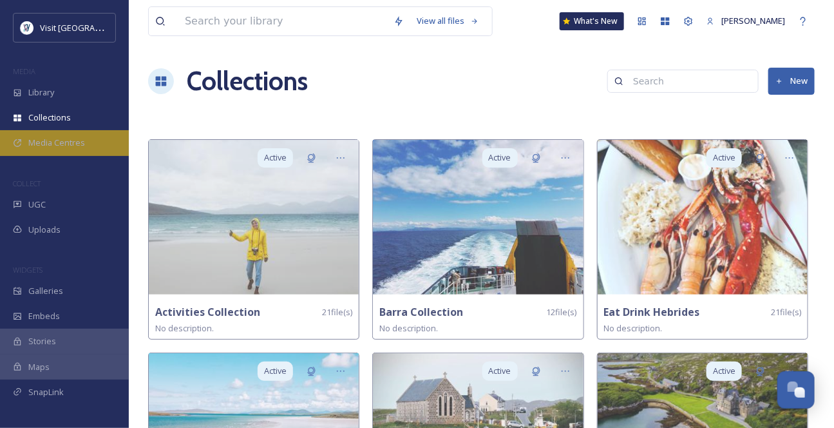
click at [73, 149] on span "Media Centres" at bounding box center [56, 143] width 57 height 12
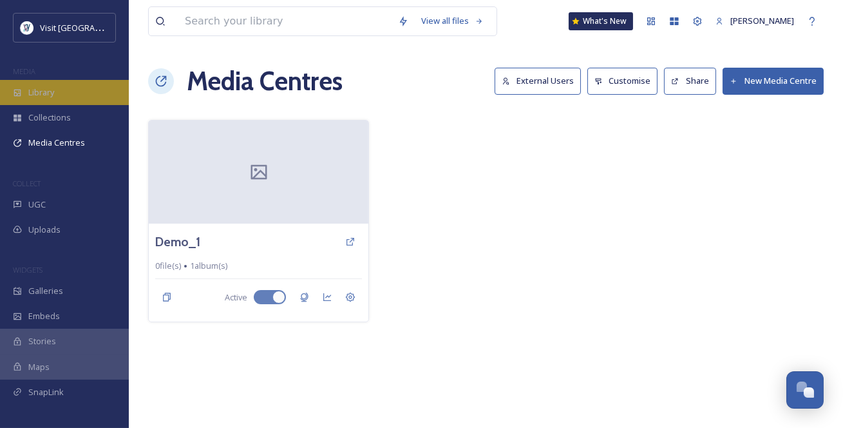
click at [50, 95] on span "Library" at bounding box center [41, 92] width 26 height 12
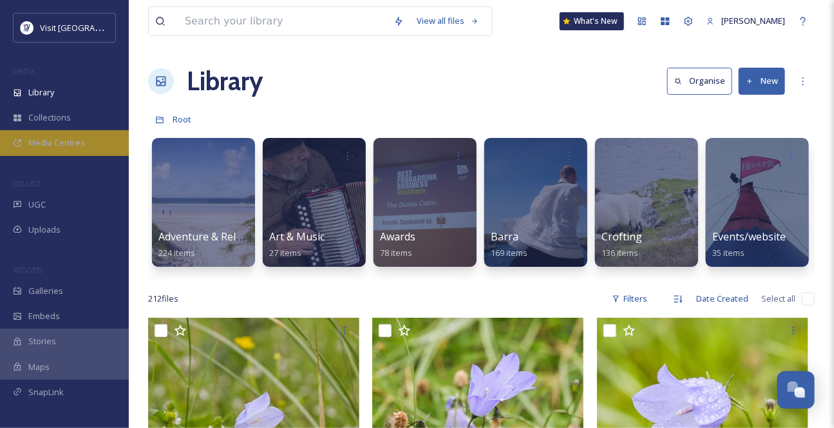
click at [69, 149] on span "Media Centres" at bounding box center [56, 143] width 57 height 12
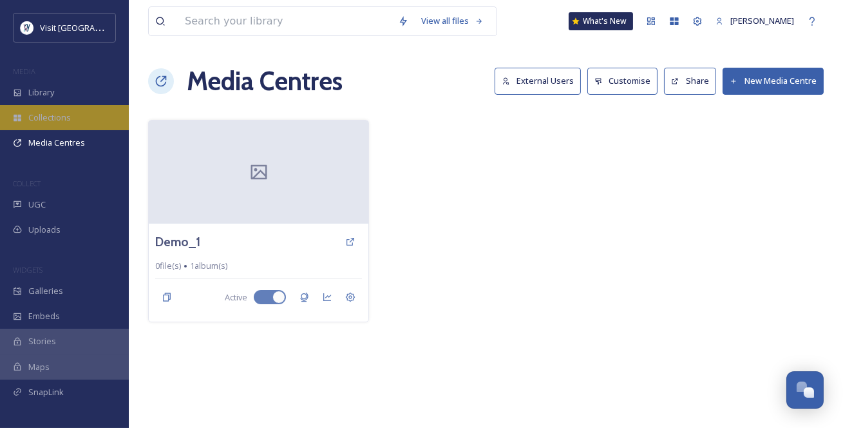
click at [68, 124] on span "Collections" at bounding box center [49, 117] width 42 height 12
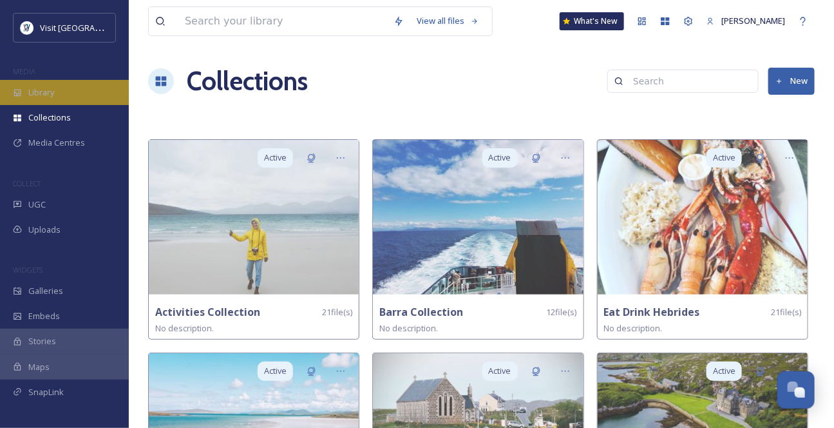
click at [65, 105] on div "Library" at bounding box center [64, 92] width 129 height 25
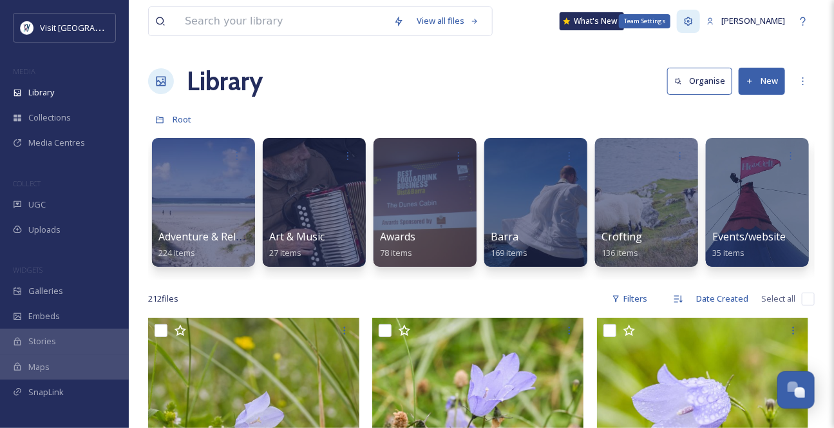
click at [684, 25] on icon at bounding box center [688, 21] width 8 height 8
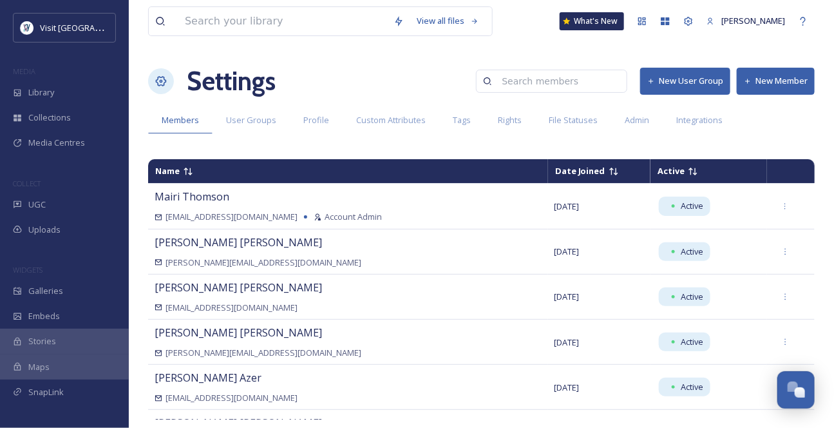
scroll to position [17, 0]
click at [722, 118] on span "Integrations" at bounding box center [699, 120] width 46 height 12
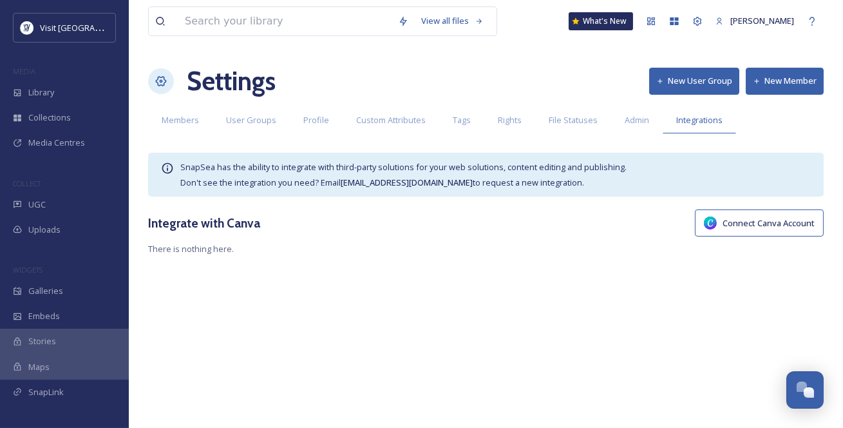
click at [739, 229] on div "Connect Canva Account" at bounding box center [759, 222] width 115 height 13
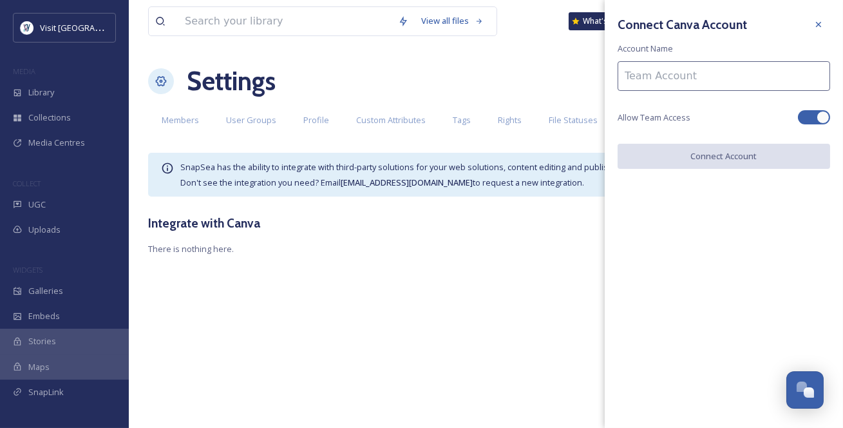
click at [668, 83] on input at bounding box center [724, 76] width 212 height 30
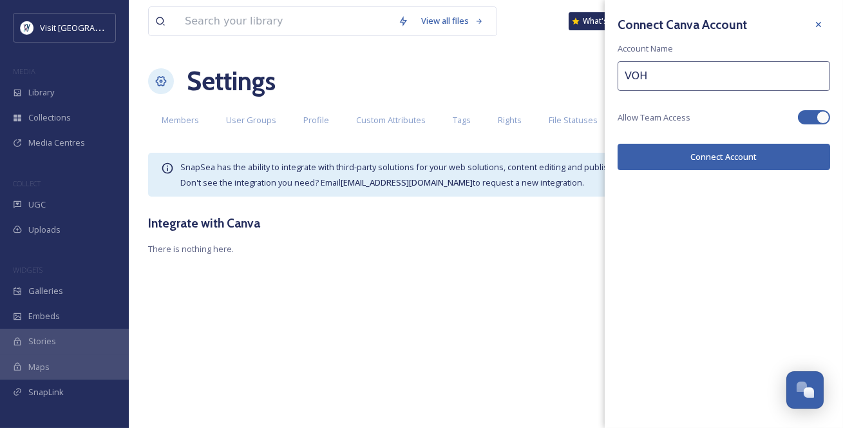
type input "VOH"
click at [715, 170] on button "Connect Account" at bounding box center [724, 157] width 212 height 26
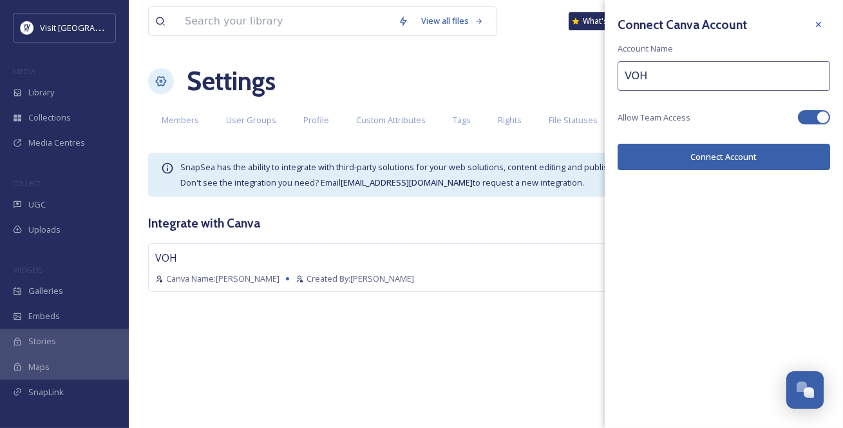
click at [730, 170] on button "Connect Account" at bounding box center [724, 157] width 212 height 26
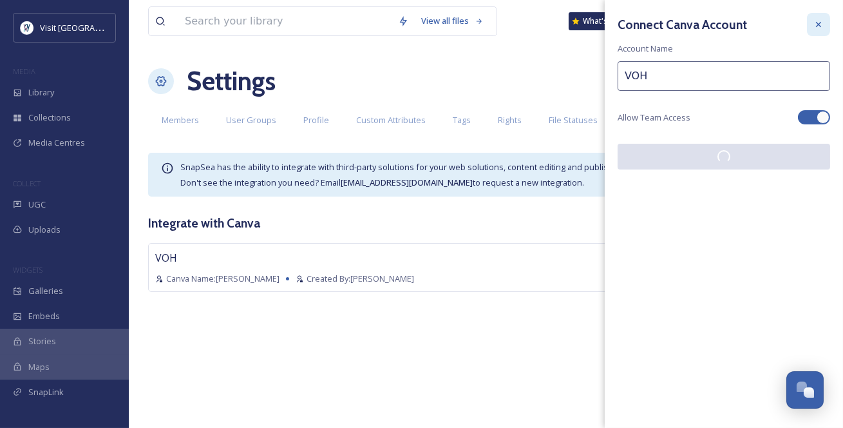
click at [809, 23] on div at bounding box center [818, 24] width 23 height 23
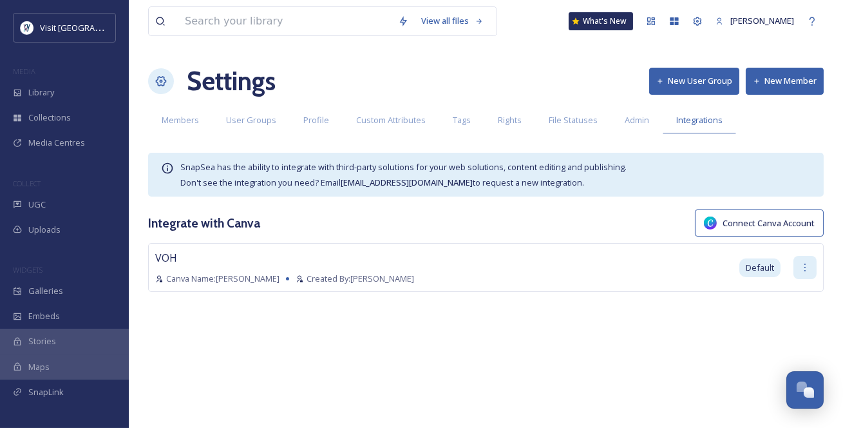
click at [808, 272] on icon at bounding box center [805, 267] width 10 height 10
click at [810, 388] on div "Open Chat" at bounding box center [809, 392] width 11 height 11
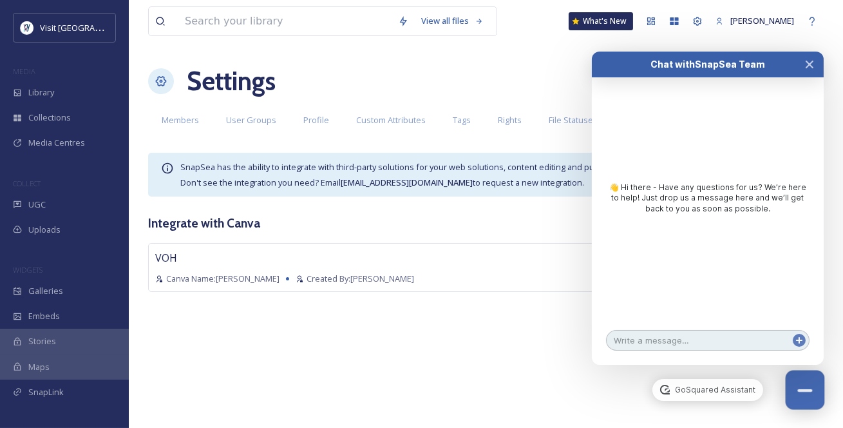
click at [810, 388] on button "Close Chat" at bounding box center [805, 389] width 39 height 39
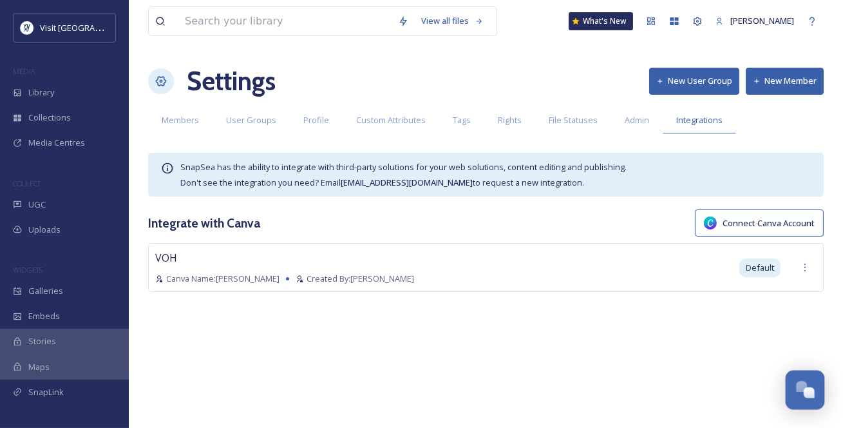
click at [810, 388] on div "Open Chat" at bounding box center [809, 392] width 11 height 11
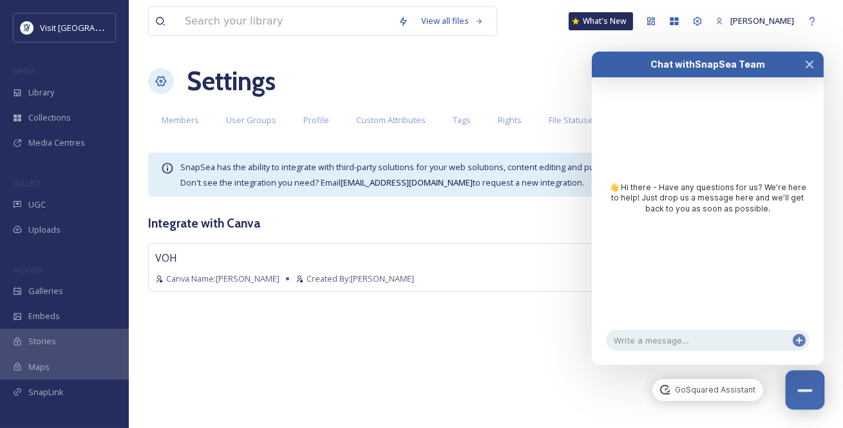
click at [810, 388] on button "Close Chat" at bounding box center [805, 389] width 39 height 39
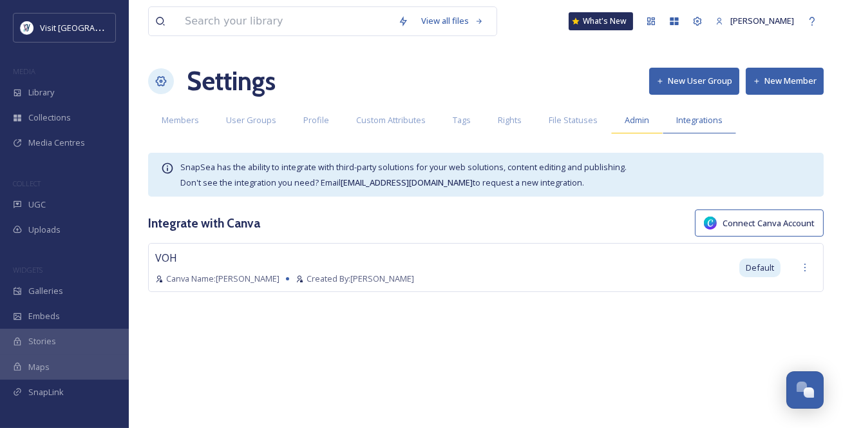
click at [649, 126] on span "Admin" at bounding box center [637, 120] width 24 height 12
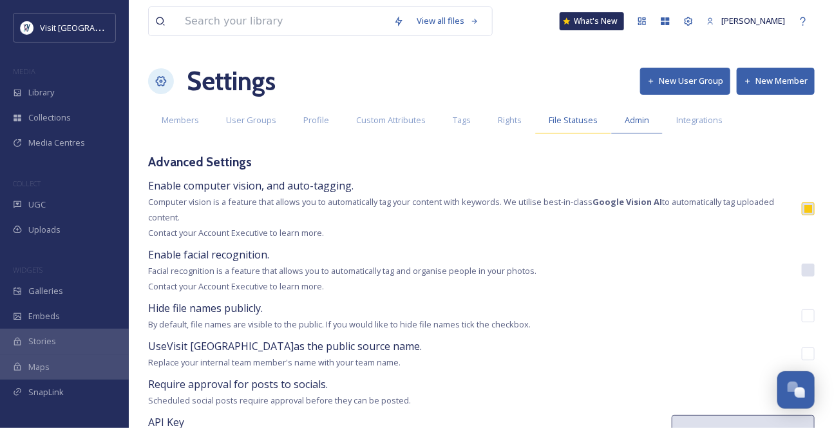
click at [598, 126] on span "File Statuses" at bounding box center [573, 120] width 49 height 12
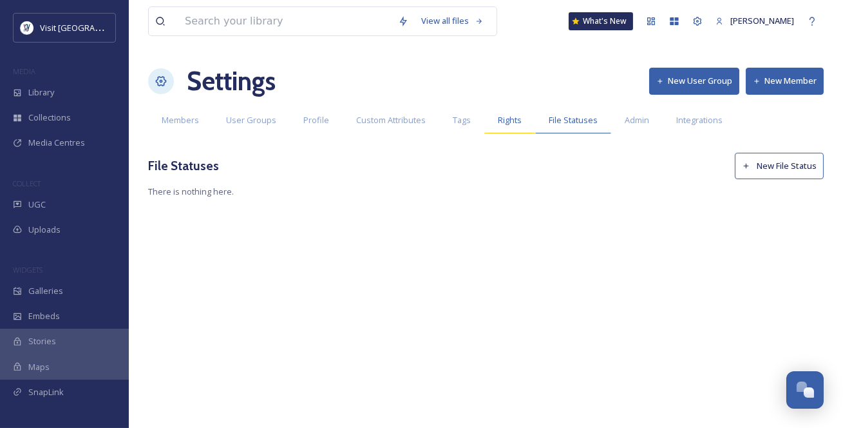
click at [522, 126] on span "Rights" at bounding box center [510, 120] width 24 height 12
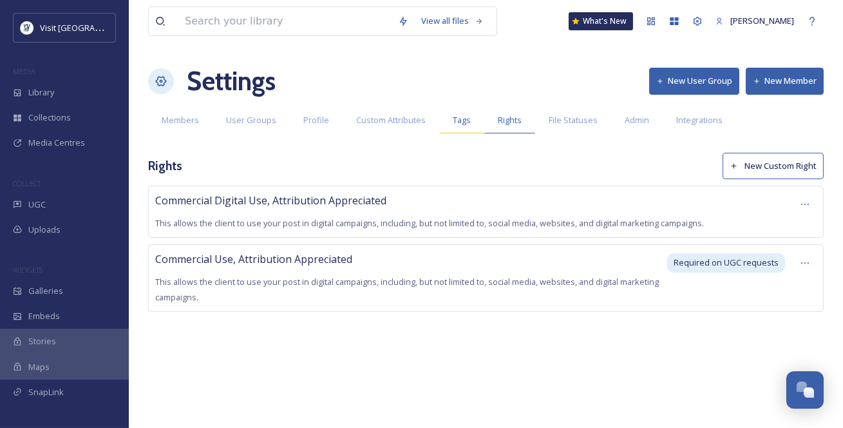
click at [471, 126] on span "Tags" at bounding box center [462, 120] width 18 height 12
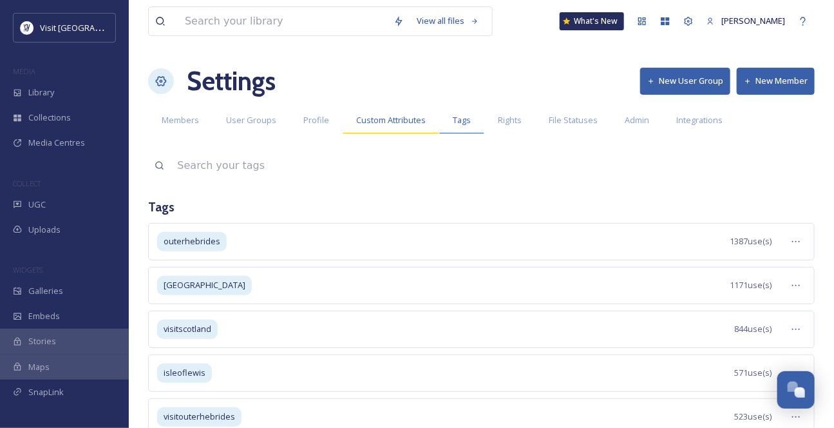
click at [424, 126] on span "Custom Attributes" at bounding box center [391, 120] width 70 height 12
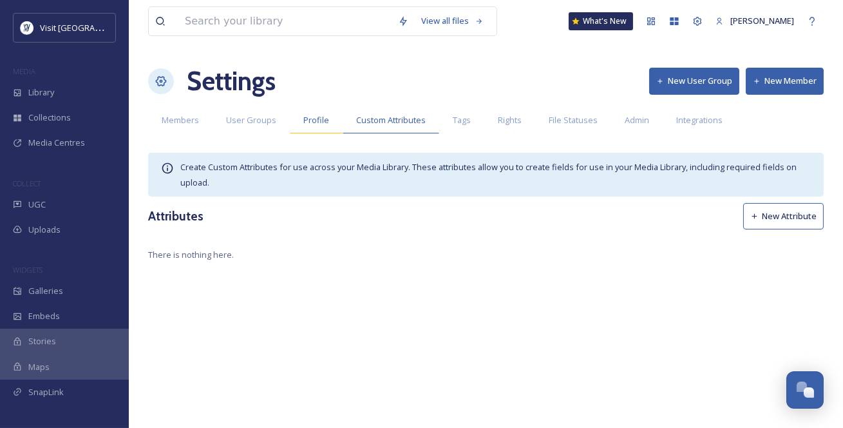
click at [329, 133] on div "Profile" at bounding box center [316, 120] width 53 height 26
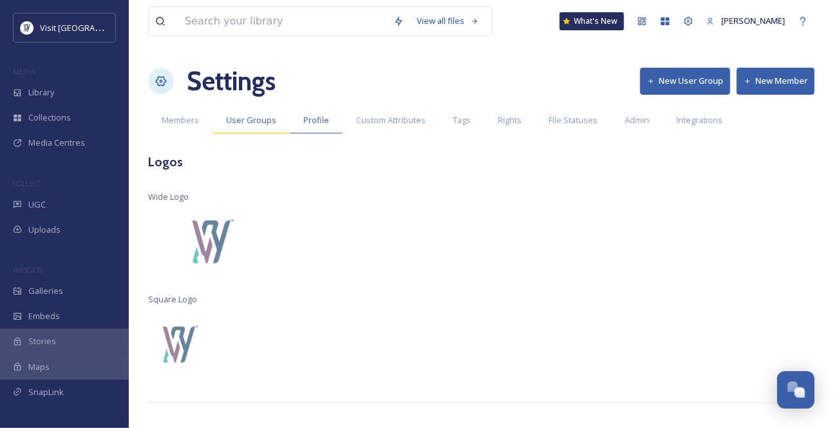
click at [279, 133] on div "User Groups" at bounding box center [250, 120] width 77 height 26
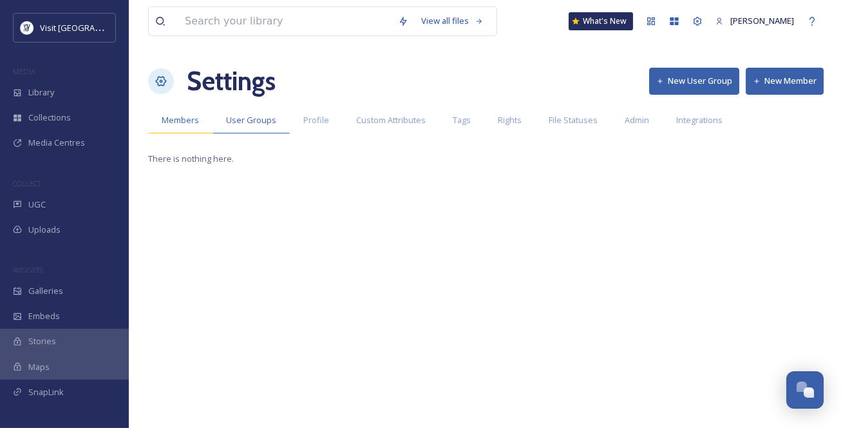
click at [199, 126] on span "Members" at bounding box center [180, 120] width 37 height 12
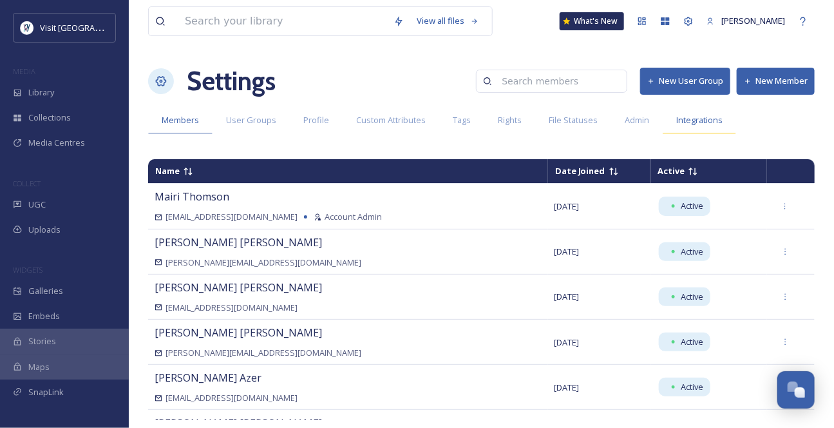
click at [722, 126] on span "Integrations" at bounding box center [699, 120] width 46 height 12
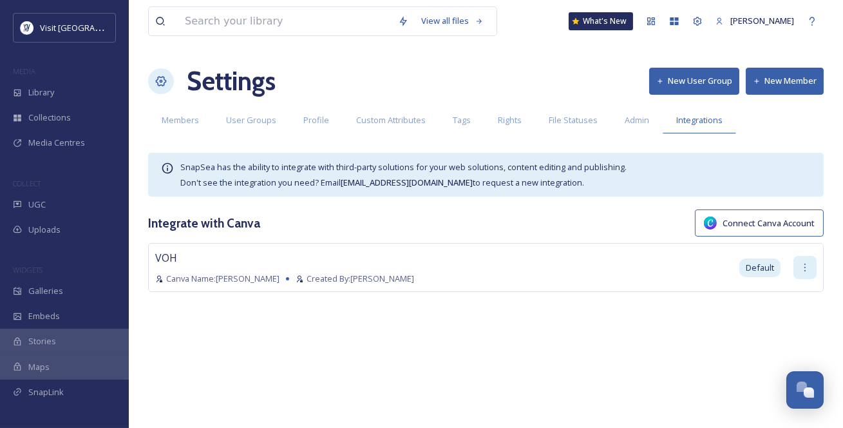
click at [807, 272] on icon at bounding box center [805, 267] width 10 height 10
click at [170, 265] on span "VOH" at bounding box center [166, 257] width 22 height 14
click at [806, 384] on div "Open Chat" at bounding box center [801, 386] width 11 height 11
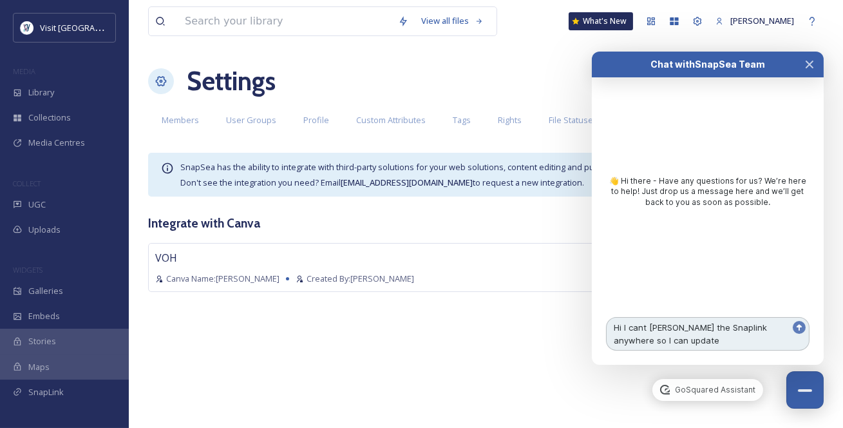
type textarea "Hi I cant [PERSON_NAME] the Snaplink anywhere so I can update?"
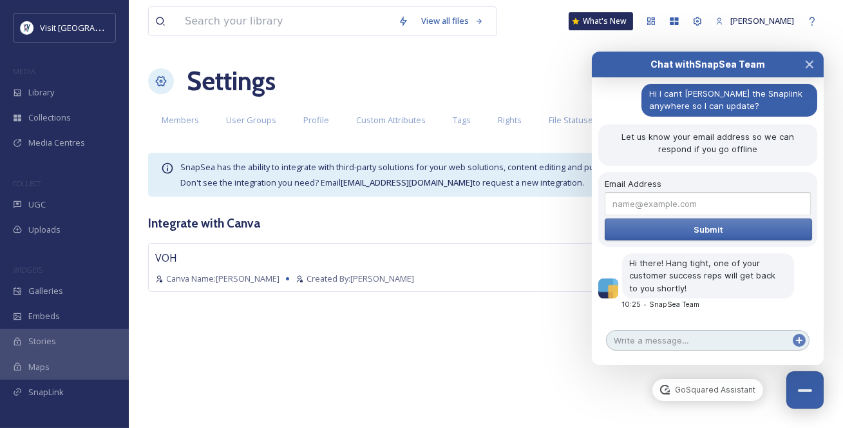
scroll to position [138, 0]
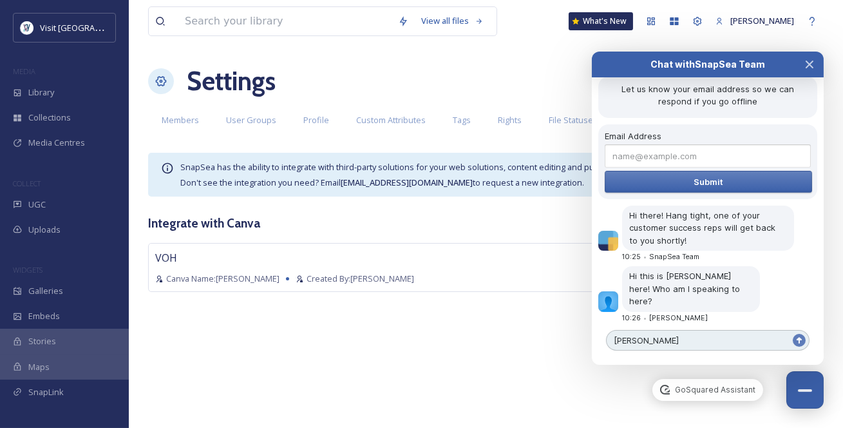
type textarea "Mairi"
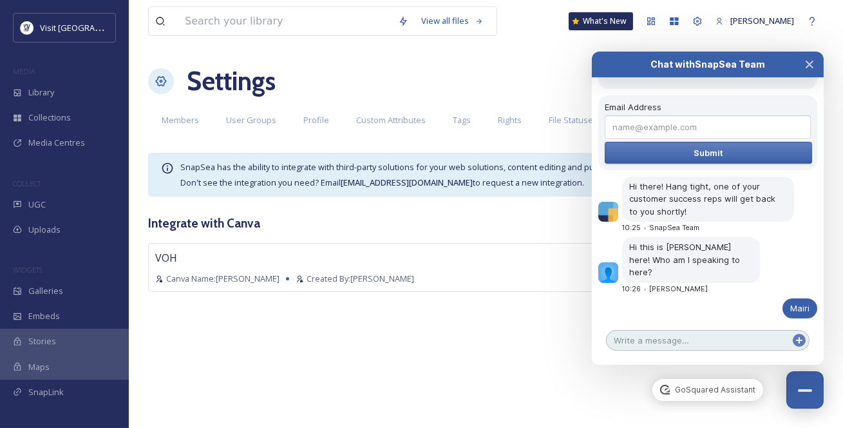
scroll to position [109, 0]
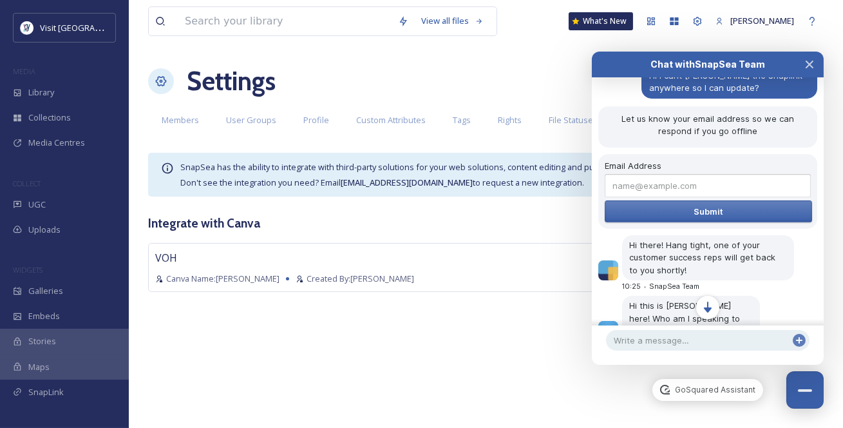
click at [640, 189] on input "Email Address" at bounding box center [708, 185] width 206 height 23
type input "[EMAIL_ADDRESS][DOMAIN_NAME]"
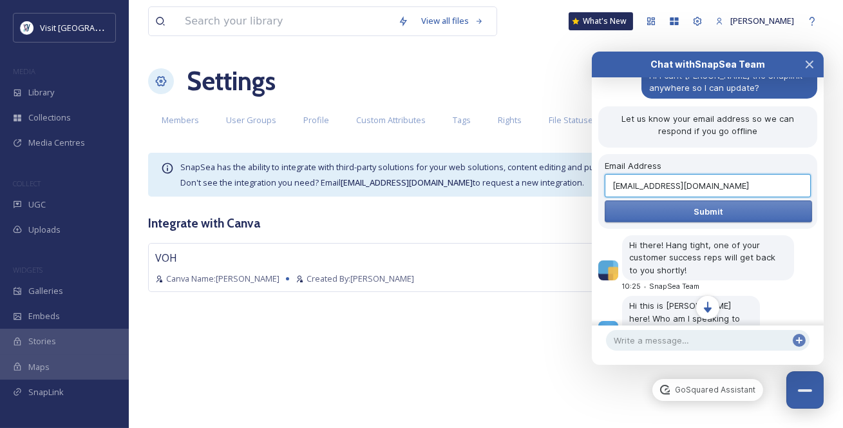
click at [698, 213] on span "Submit" at bounding box center [709, 211] width 30 height 10
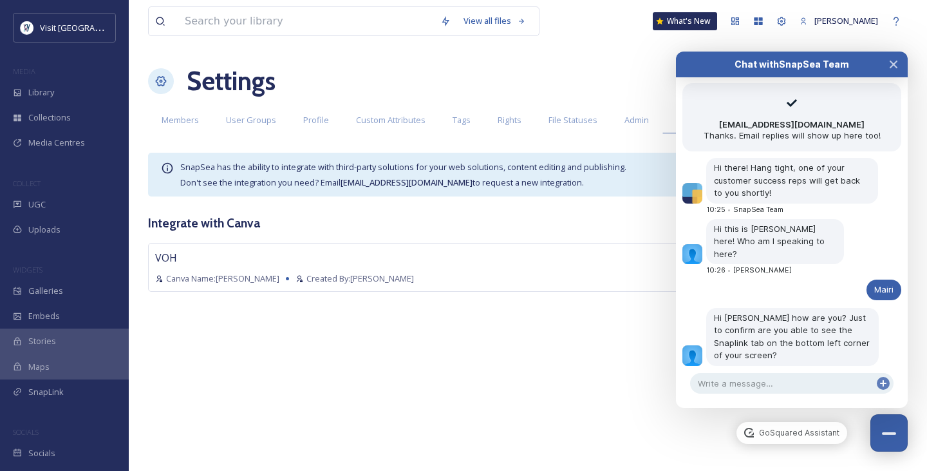
scroll to position [156, 0]
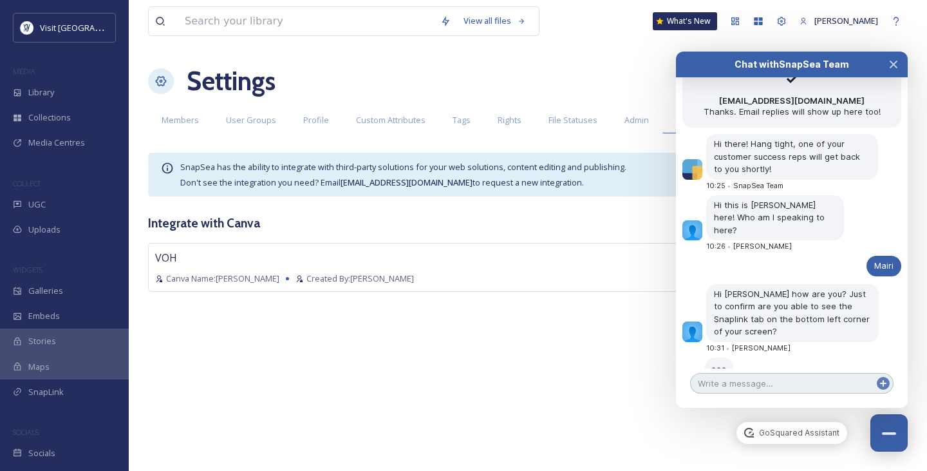
click at [735, 385] on textarea at bounding box center [791, 383] width 203 height 21
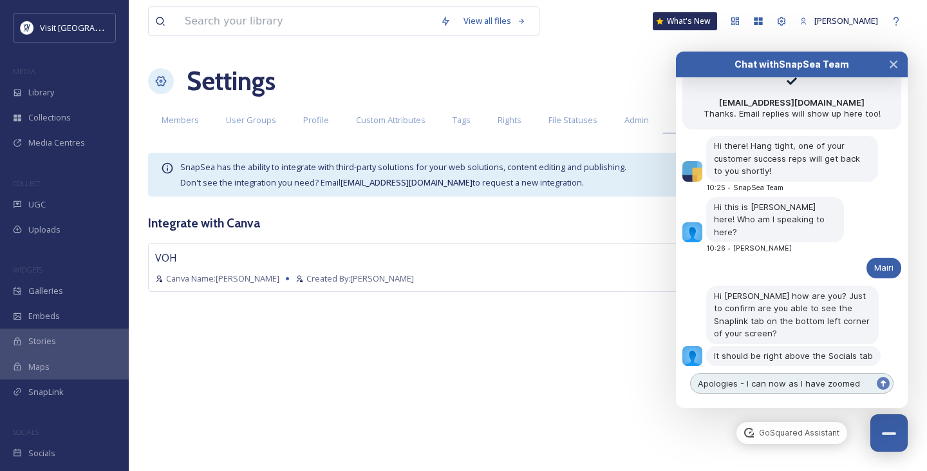
scroll to position [167, 0]
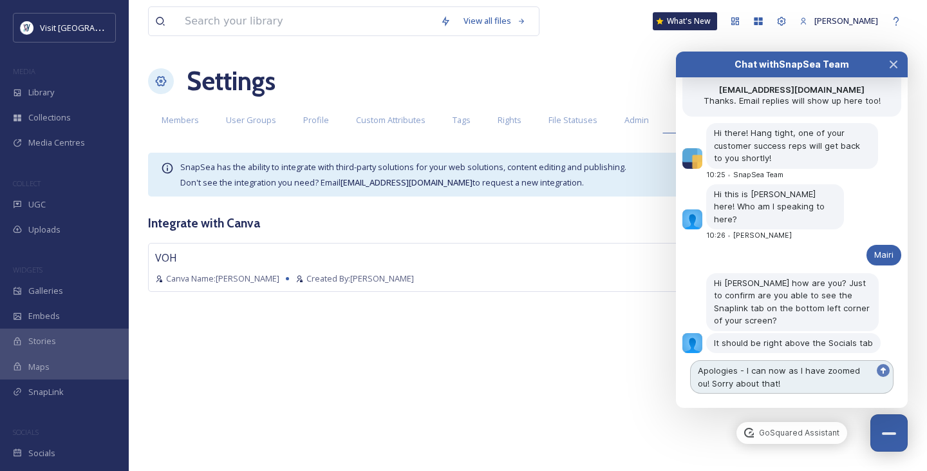
type textarea "Apologies - I can now as I have zoomed ou! Sorry about that!!"
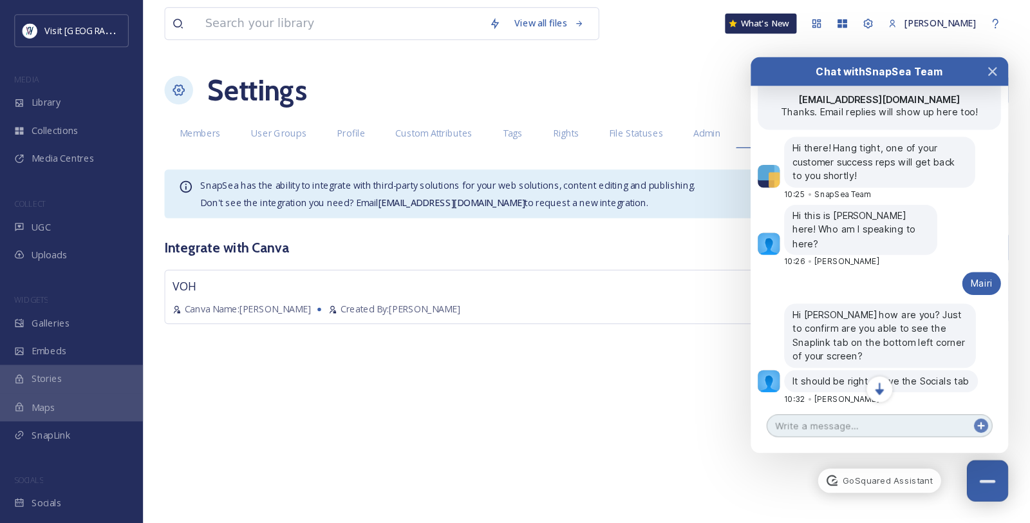
scroll to position [194, 0]
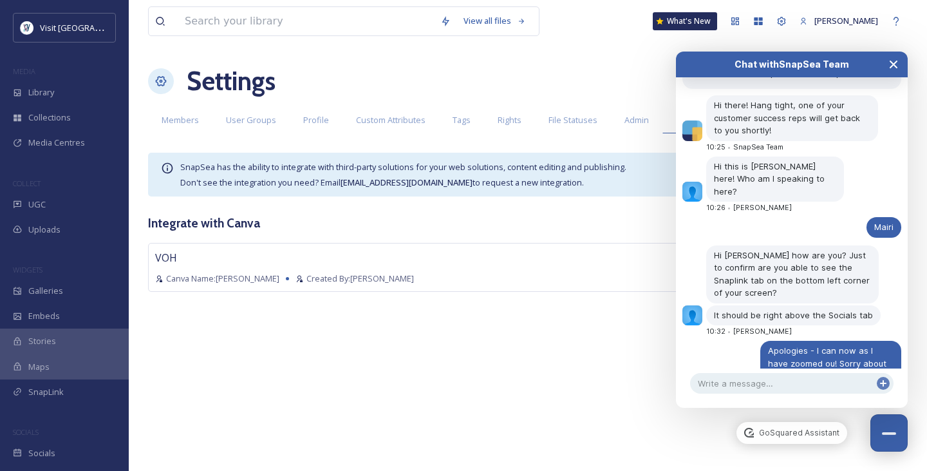
click at [833, 62] on icon "Close Chat" at bounding box center [894, 64] width 10 height 10
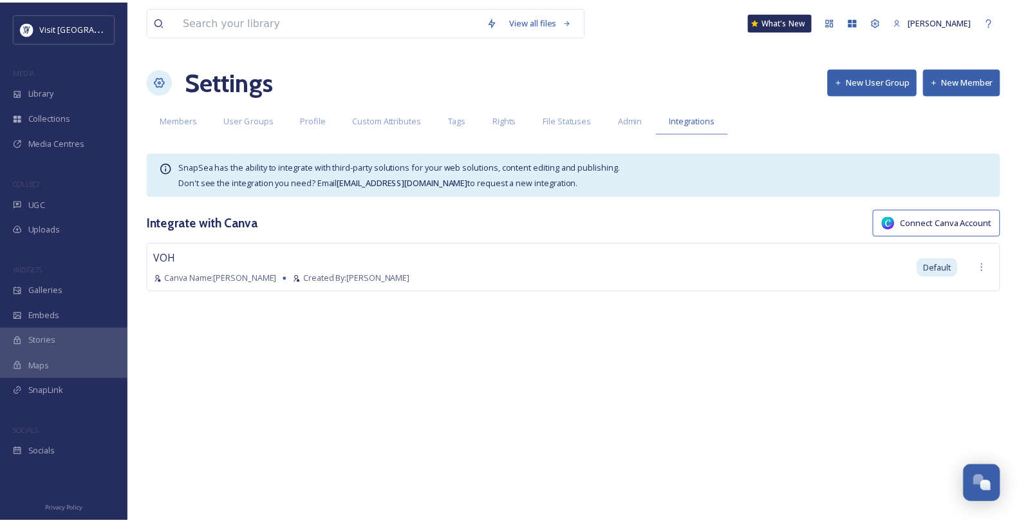
scroll to position [190, 0]
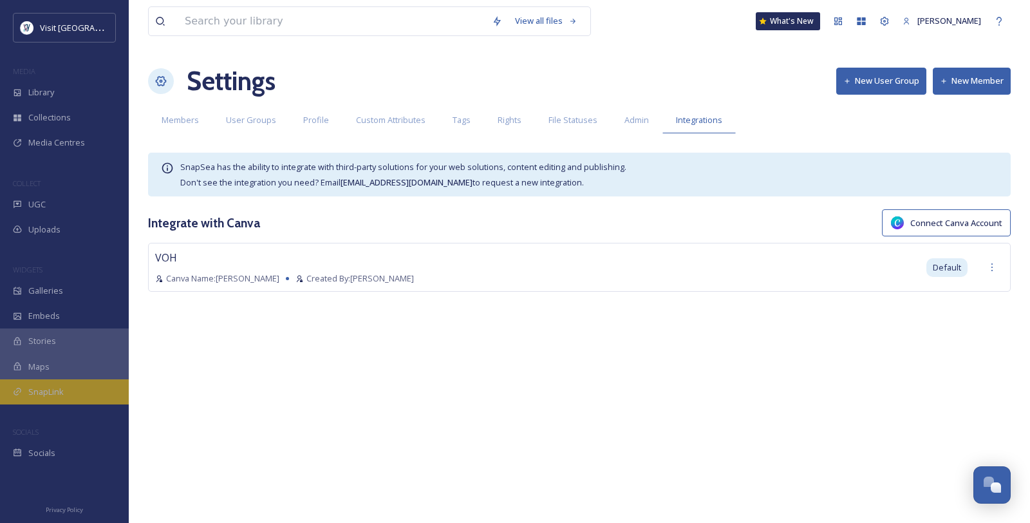
click at [64, 398] on span "SnapLink" at bounding box center [45, 392] width 35 height 12
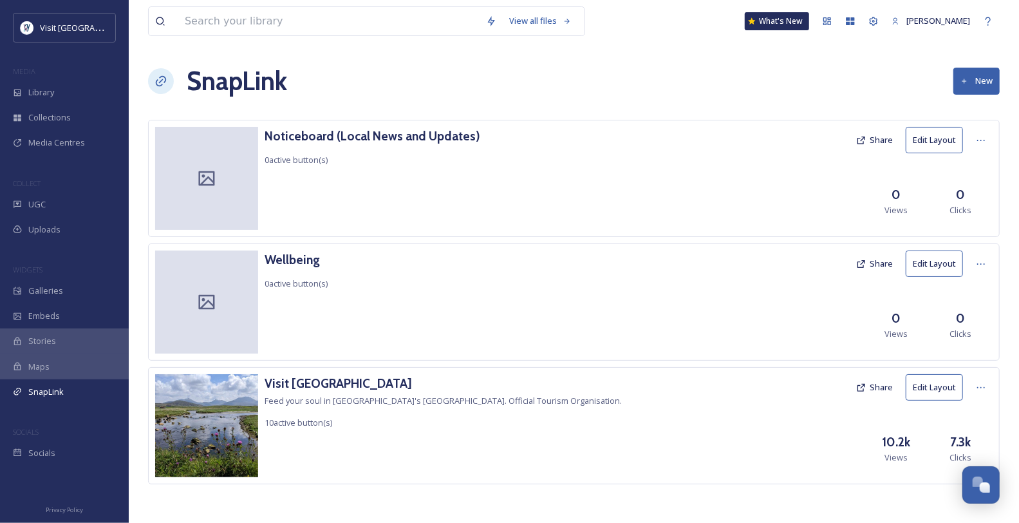
scroll to position [11, 0]
click at [321, 384] on h3 "Visit [GEOGRAPHIC_DATA]" at bounding box center [443, 383] width 357 height 19
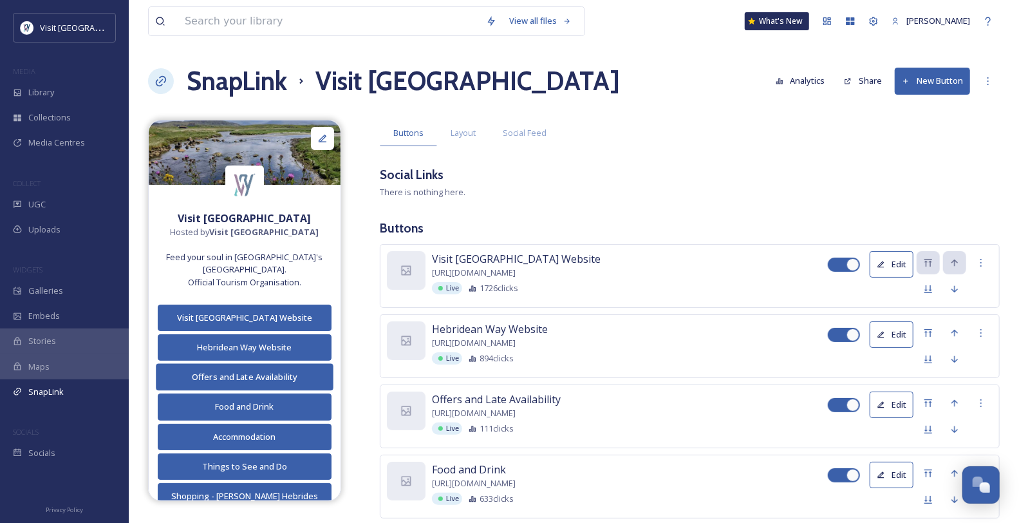
scroll to position [213, 0]
drag, startPoint x: 232, startPoint y: 442, endPoint x: 232, endPoint y: 410, distance: 31.6
click at [232, 410] on div "Visit Outer Hebrides Hosted by Visit Outer Hebrides Feed your soul in Scotland'…" at bounding box center [245, 412] width 192 height 417
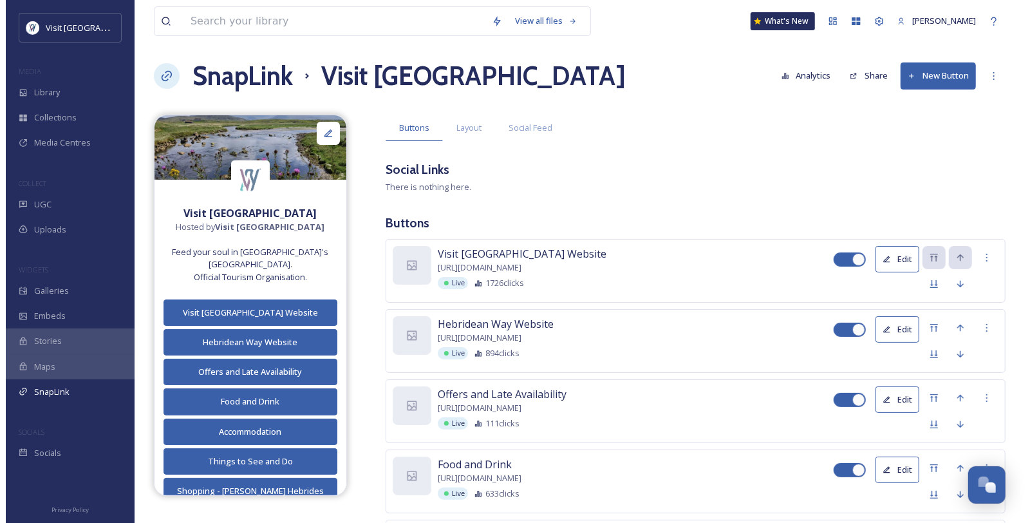
scroll to position [0, 0]
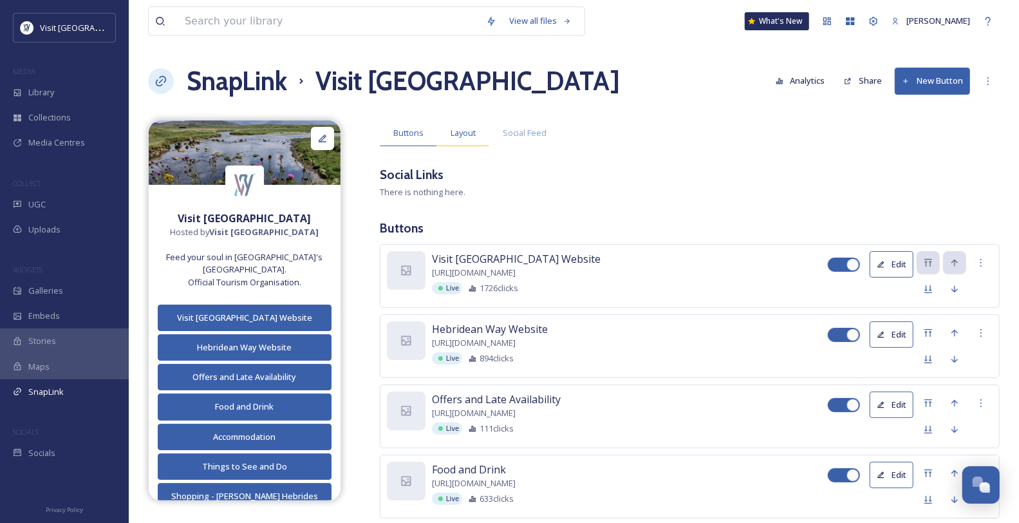
click at [476, 139] on span "Layout" at bounding box center [463, 133] width 25 height 12
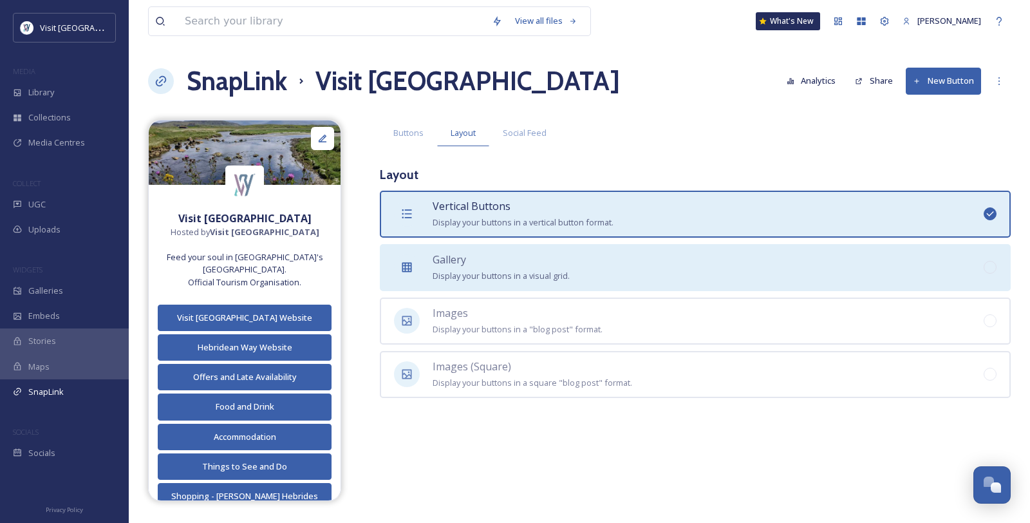
click at [492, 283] on div "Gallery Display your buttons in a visual grid." at bounding box center [501, 268] width 137 height 32
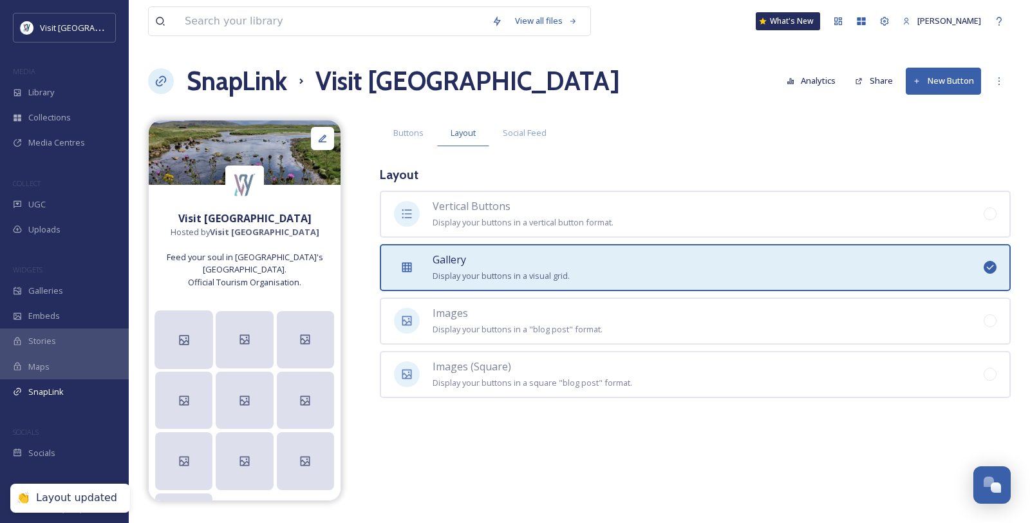
scroll to position [213, 0]
click at [185, 346] on icon at bounding box center [183, 339] width 13 height 13
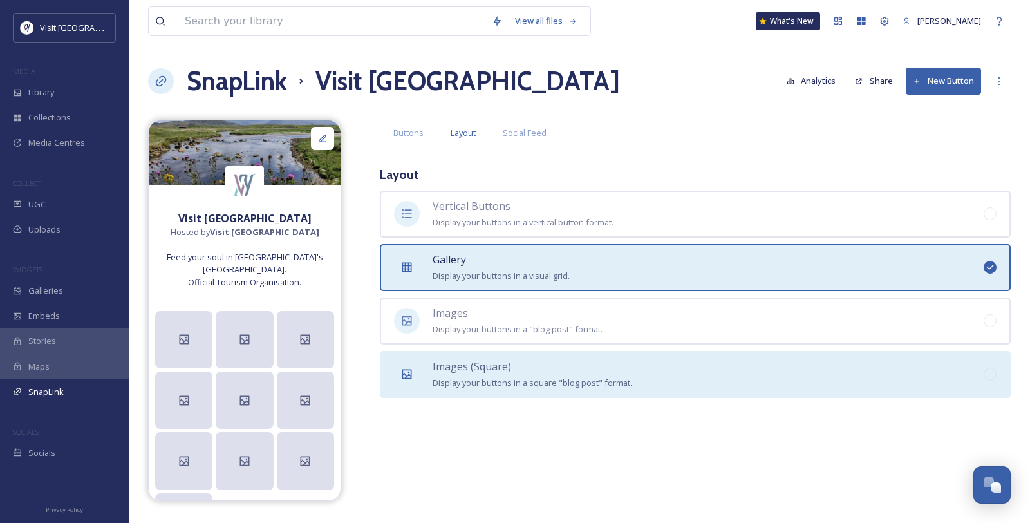
scroll to position [261, 0]
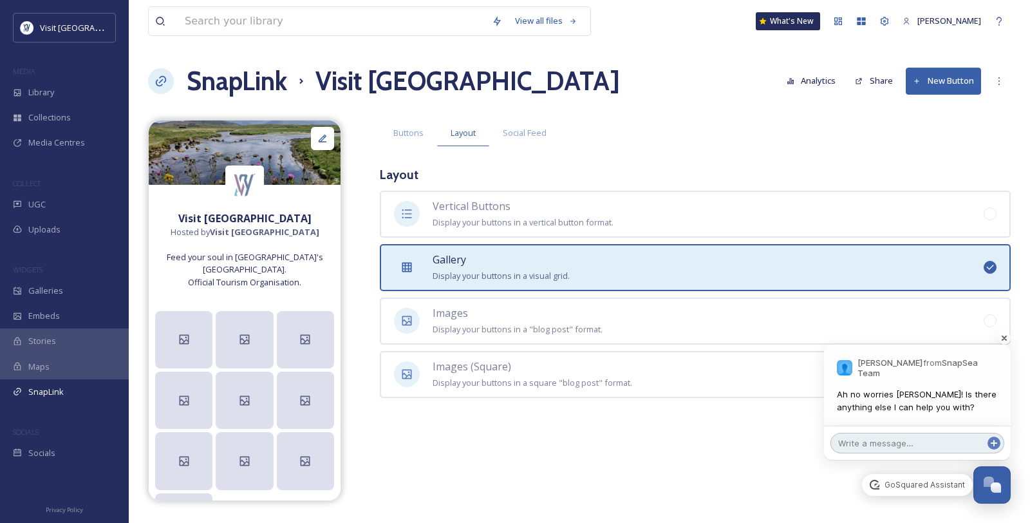
click at [833, 427] on textarea at bounding box center [918, 443] width 174 height 21
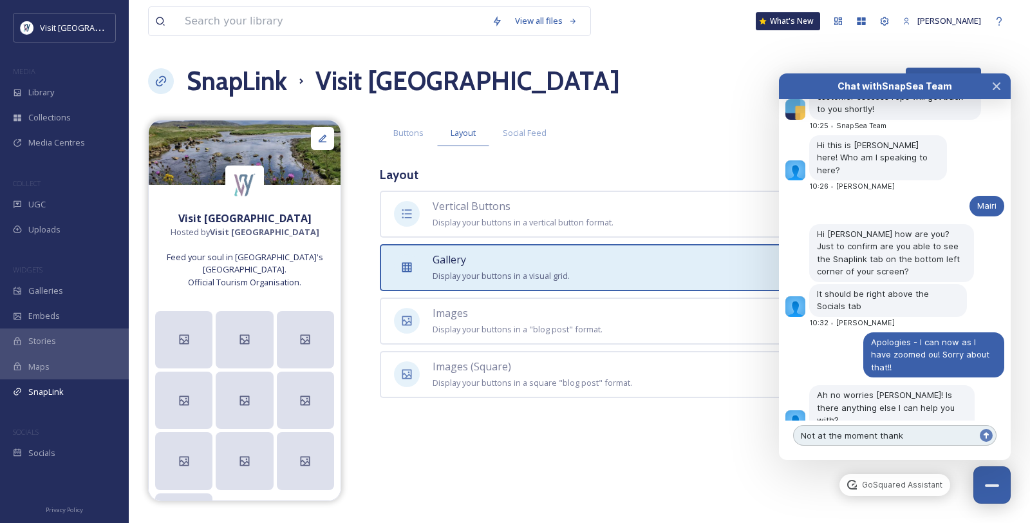
type textarea "Not at the moment thanks"
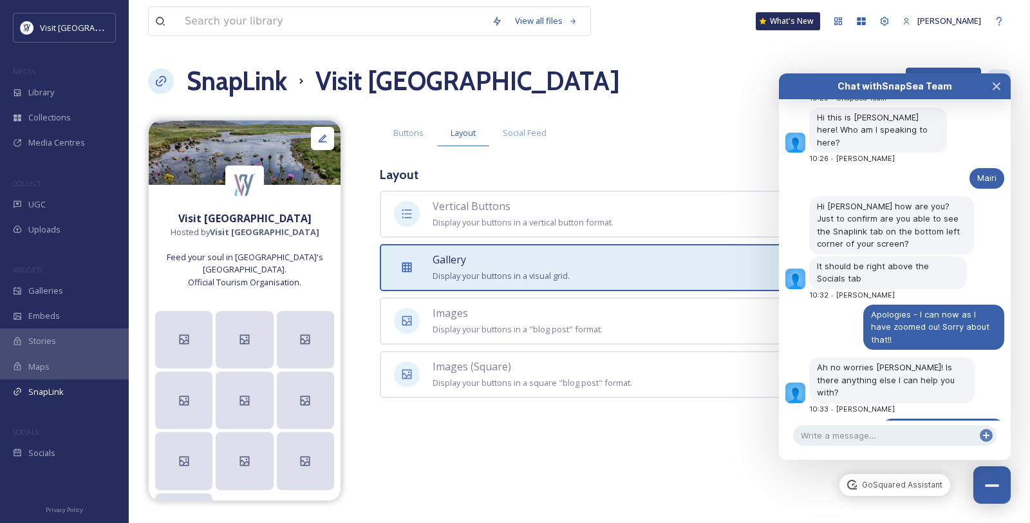
click at [833, 82] on button "Close Chat" at bounding box center [997, 86] width 28 height 26
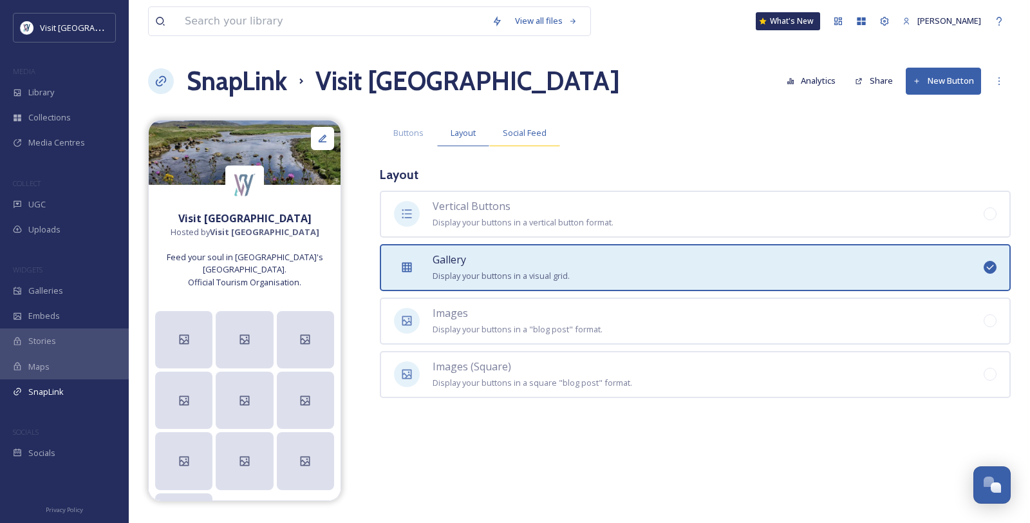
click at [537, 139] on span "Social Feed" at bounding box center [525, 133] width 44 height 12
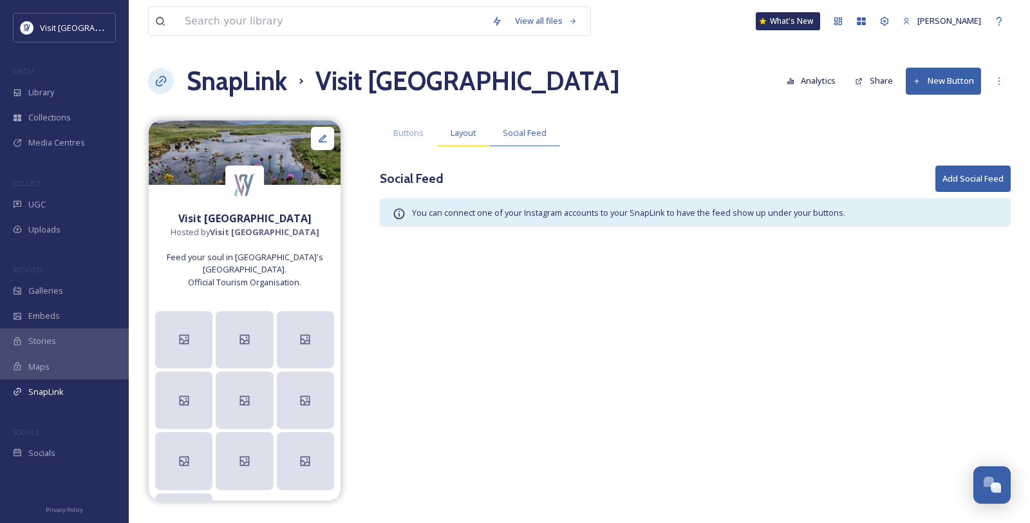
click at [469, 146] on div "Layout" at bounding box center [463, 133] width 52 height 26
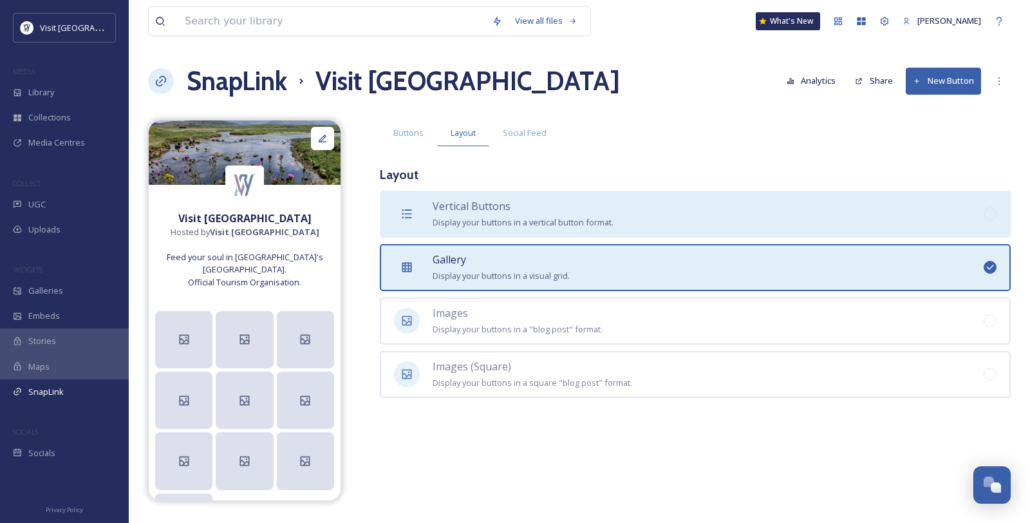
click at [480, 228] on span "Display your buttons in a vertical button format." at bounding box center [523, 222] width 181 height 12
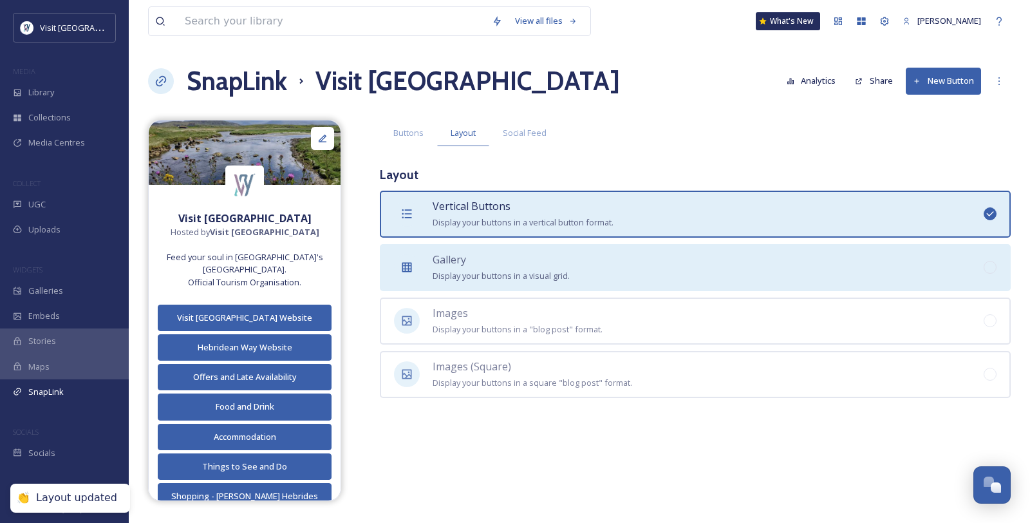
click at [466, 267] on span "Gallery" at bounding box center [449, 259] width 33 height 14
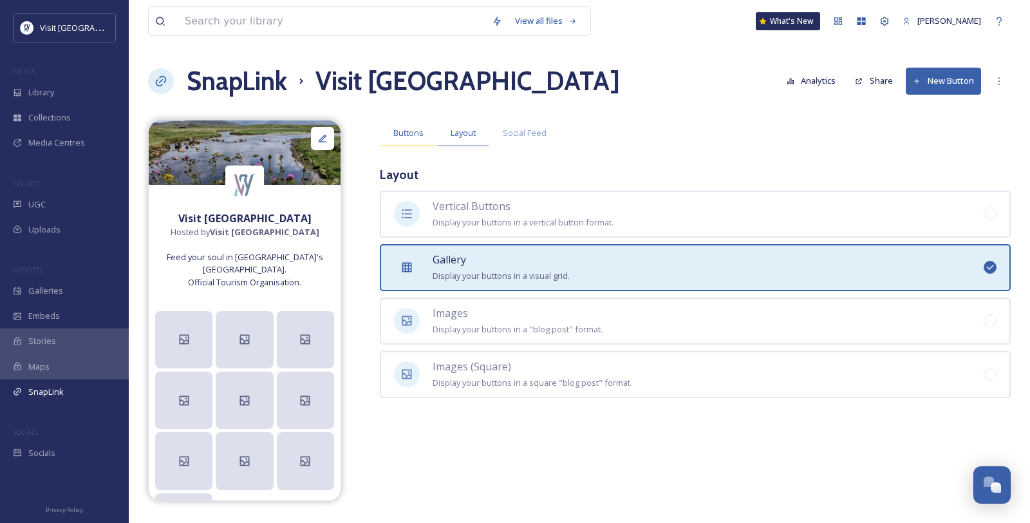
click at [424, 139] on span "Buttons" at bounding box center [408, 133] width 30 height 12
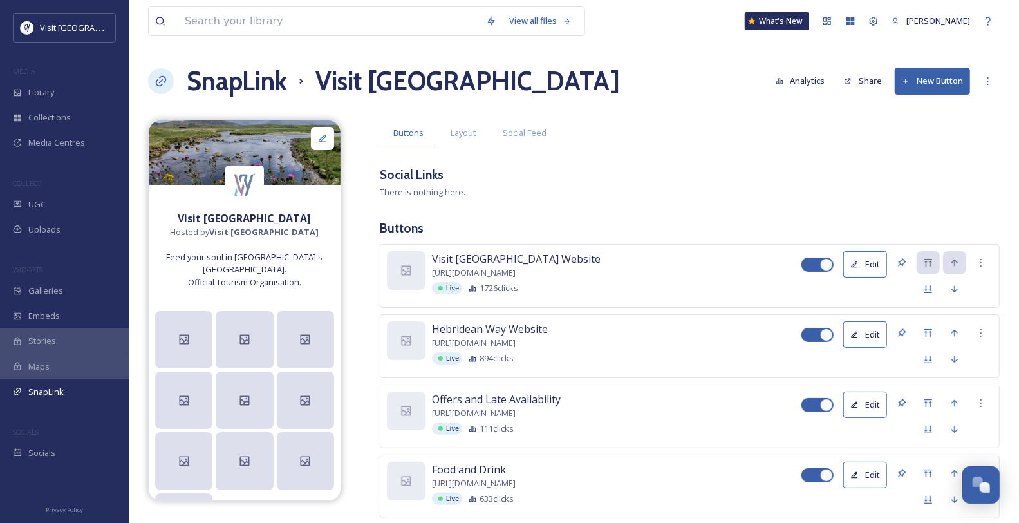
click at [833, 278] on button "Edit" at bounding box center [866, 264] width 44 height 26
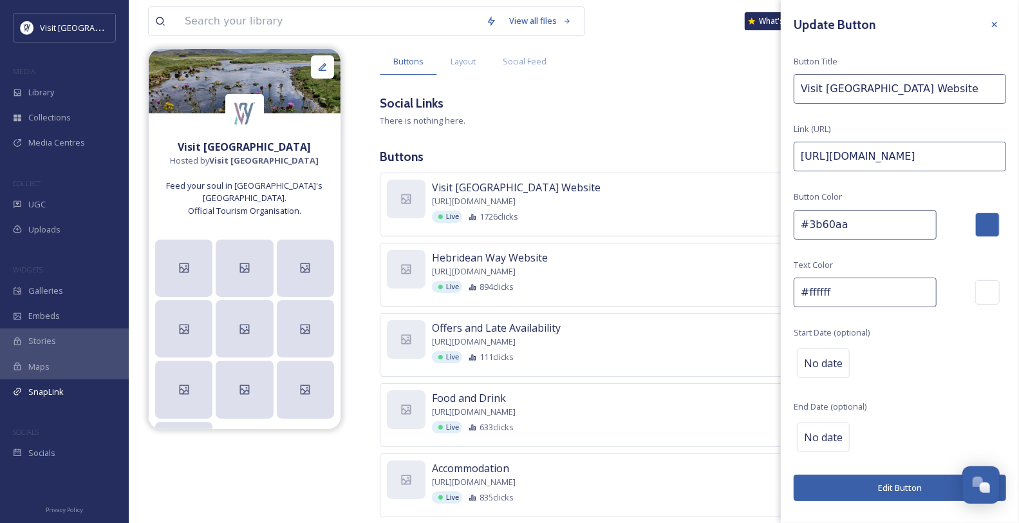
scroll to position [32, 0]
click at [833, 427] on button "Edit Button" at bounding box center [900, 488] width 212 height 26
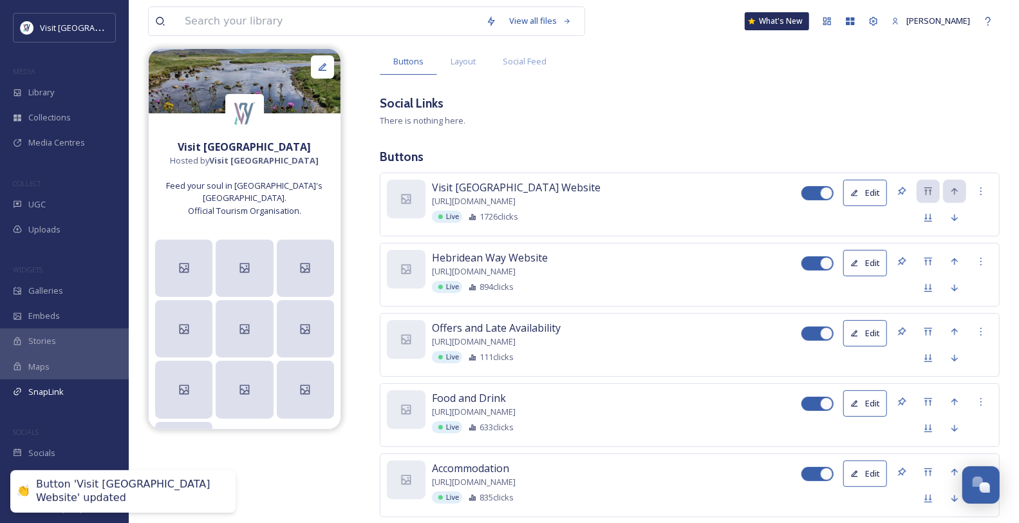
scroll to position [290, 0]
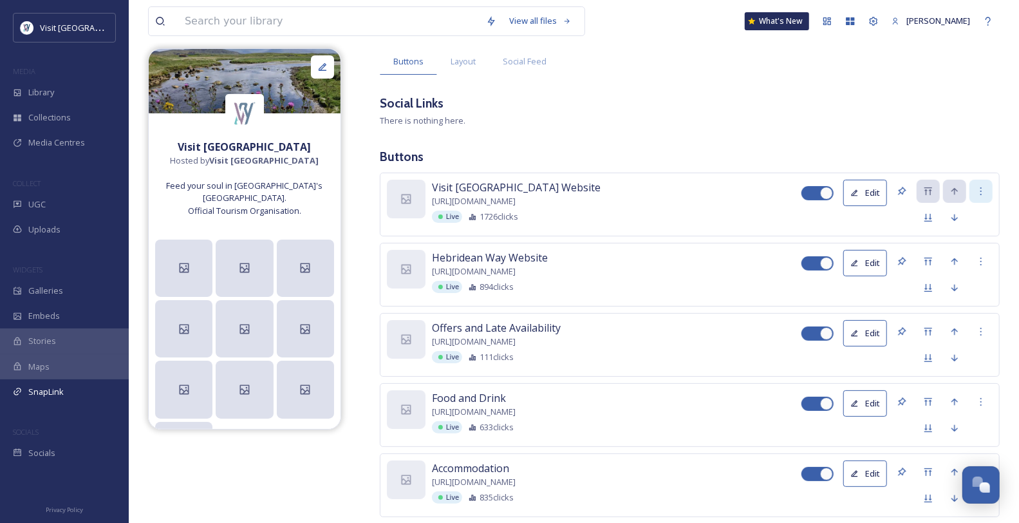
click at [833, 196] on icon at bounding box center [981, 191] width 10 height 10
click at [516, 207] on span "[URL][DOMAIN_NAME]" at bounding box center [474, 201] width 84 height 12
click at [416, 218] on div at bounding box center [406, 199] width 39 height 39
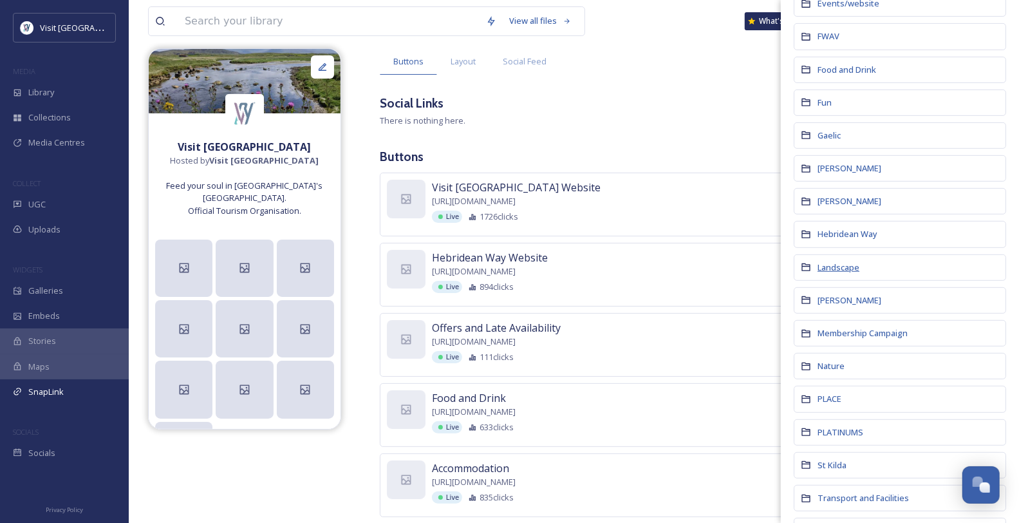
scroll to position [265, 0]
click at [833, 273] on span "Landscape" at bounding box center [839, 267] width 42 height 12
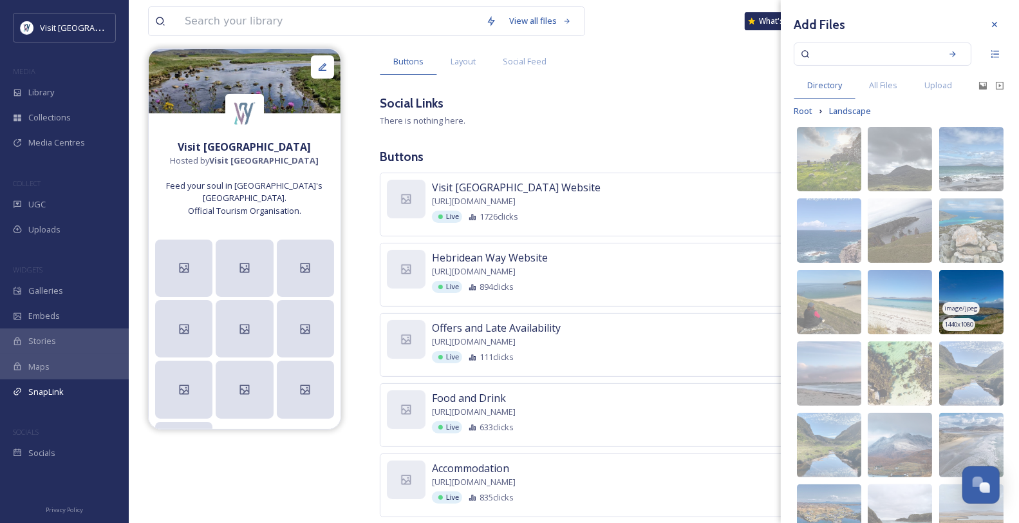
scroll to position [314, 0]
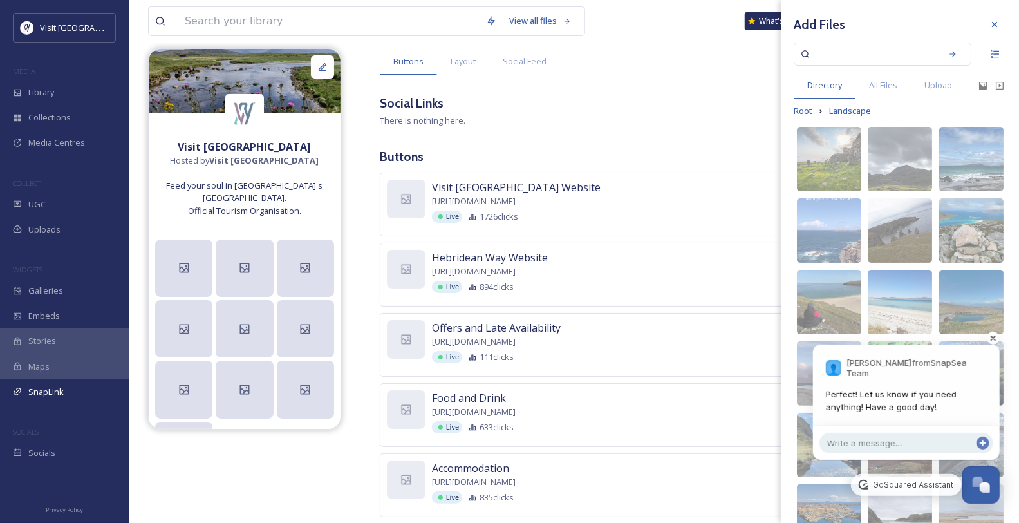
click at [833, 339] on div at bounding box center [994, 338] width 26 height 26
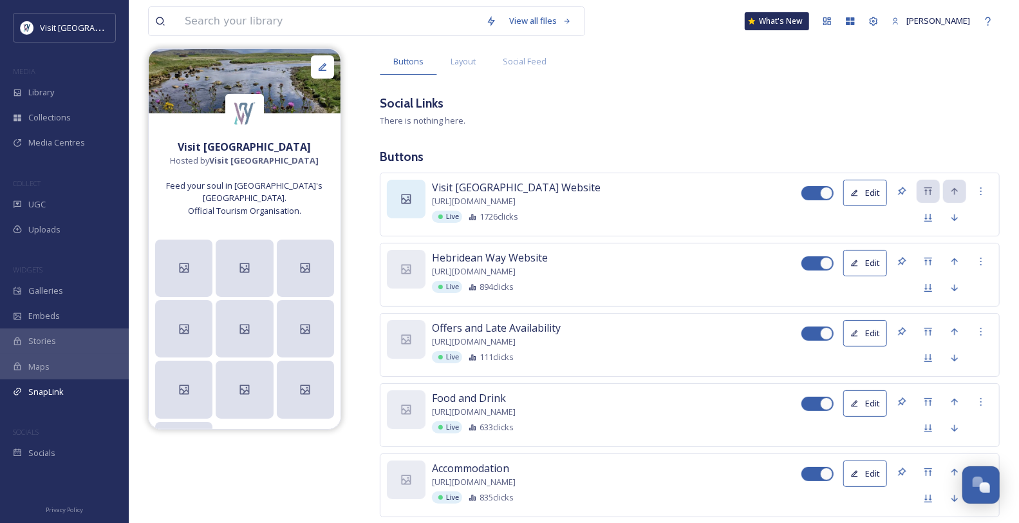
click at [408, 218] on div at bounding box center [406, 199] width 39 height 39
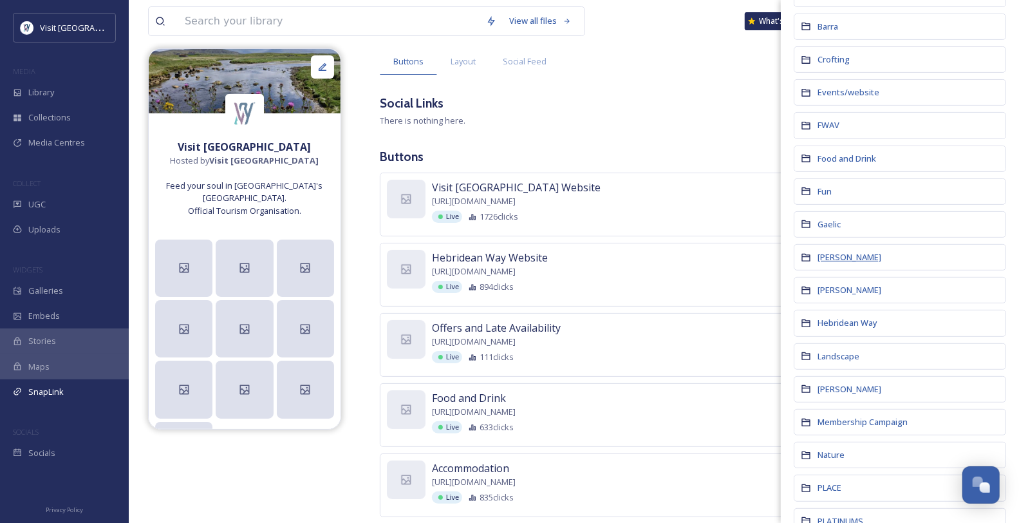
scroll to position [214, 0]
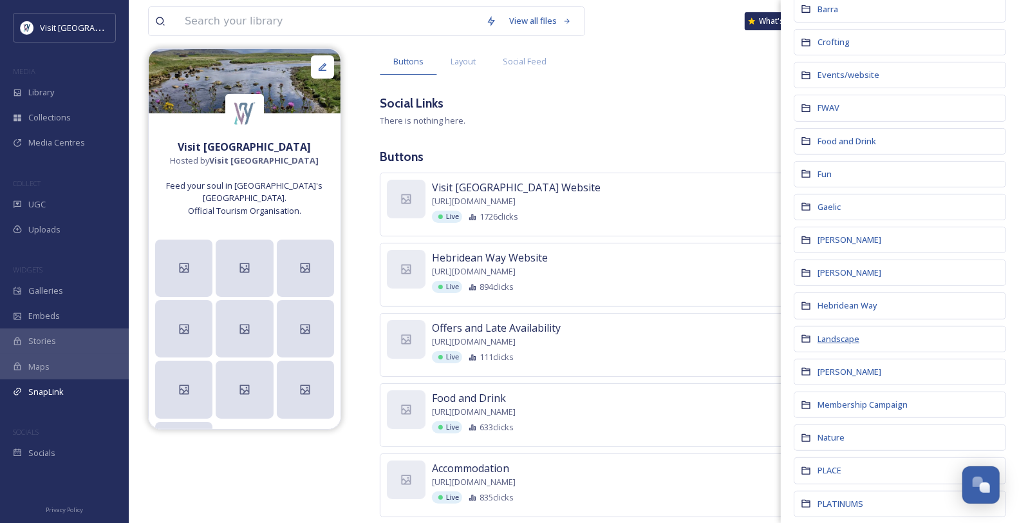
click at [833, 344] on span "Landscape" at bounding box center [839, 339] width 42 height 12
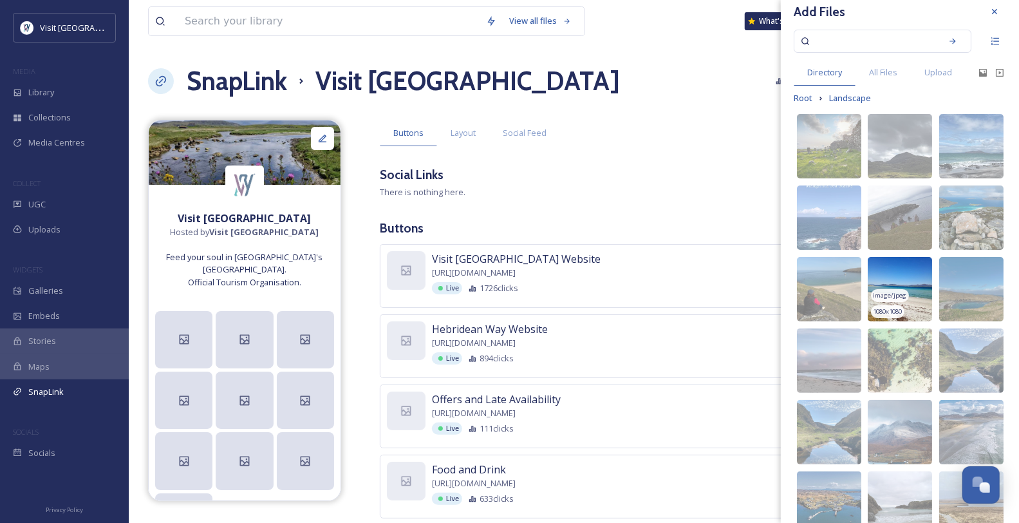
scroll to position [0, 0]
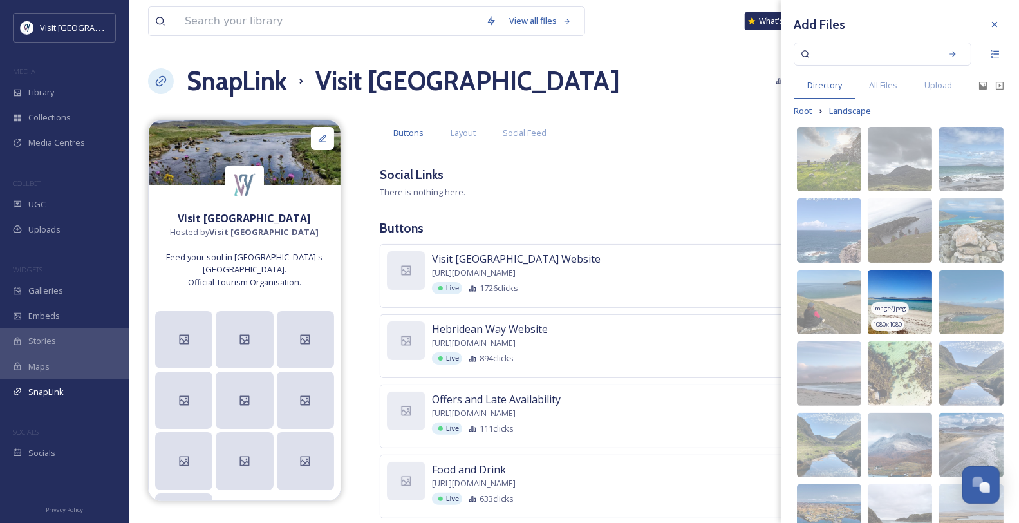
click at [833, 329] on span "1080 x 1080" at bounding box center [888, 324] width 29 height 9
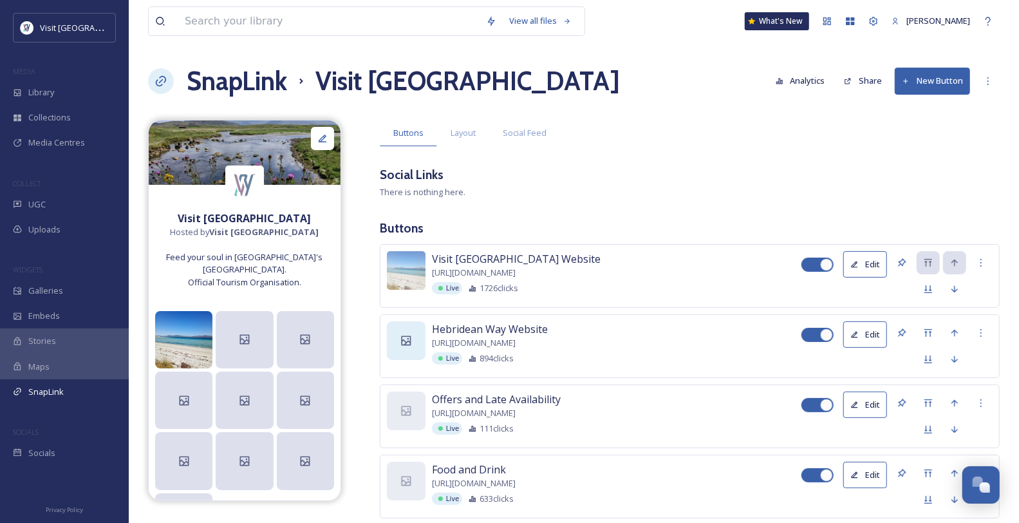
click at [406, 347] on icon at bounding box center [406, 340] width 13 height 13
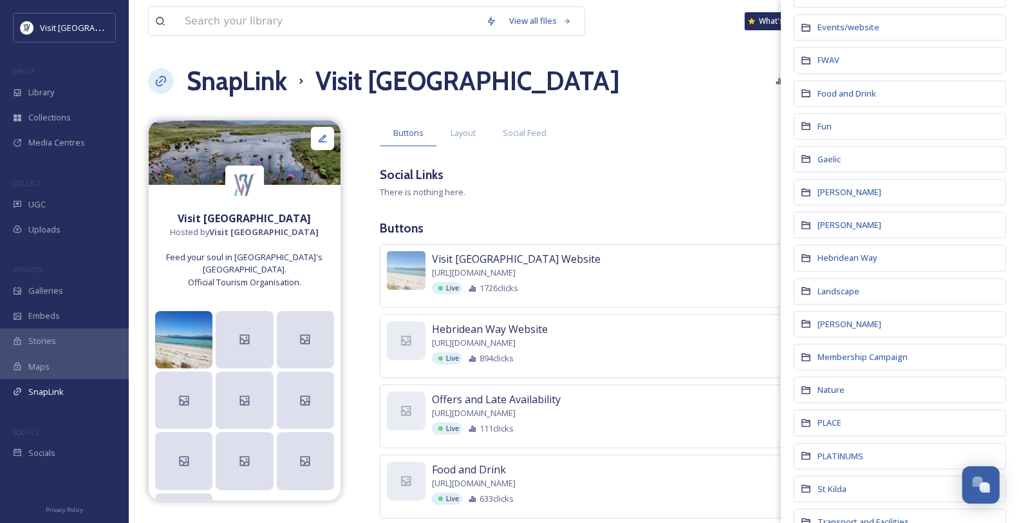
scroll to position [286, 0]
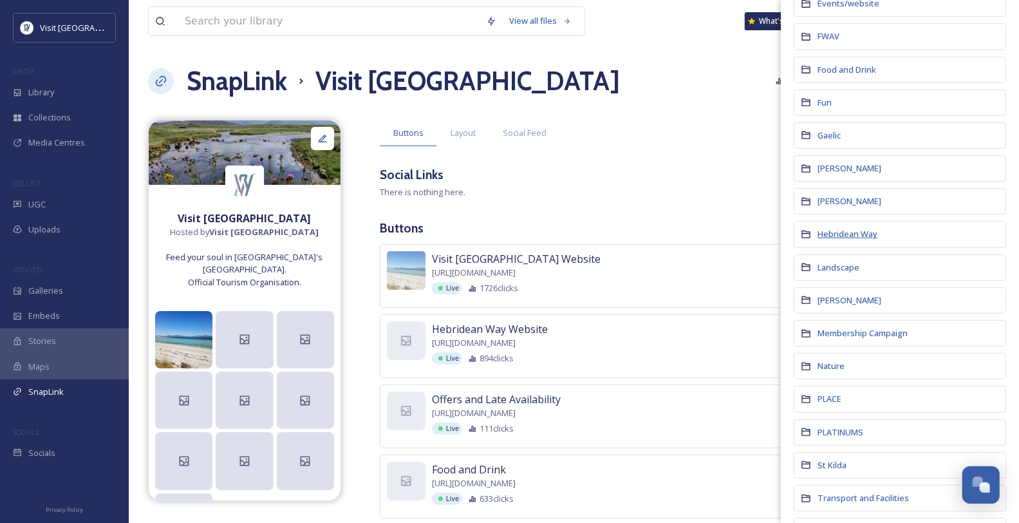
click at [833, 240] on span "Hebridean Way" at bounding box center [848, 234] width 60 height 12
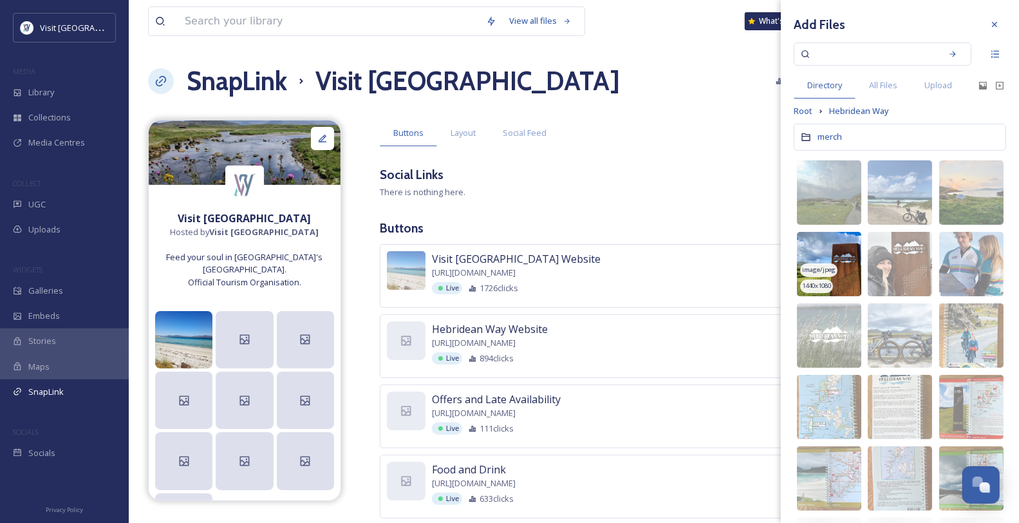
click at [833, 294] on img at bounding box center [829, 264] width 64 height 64
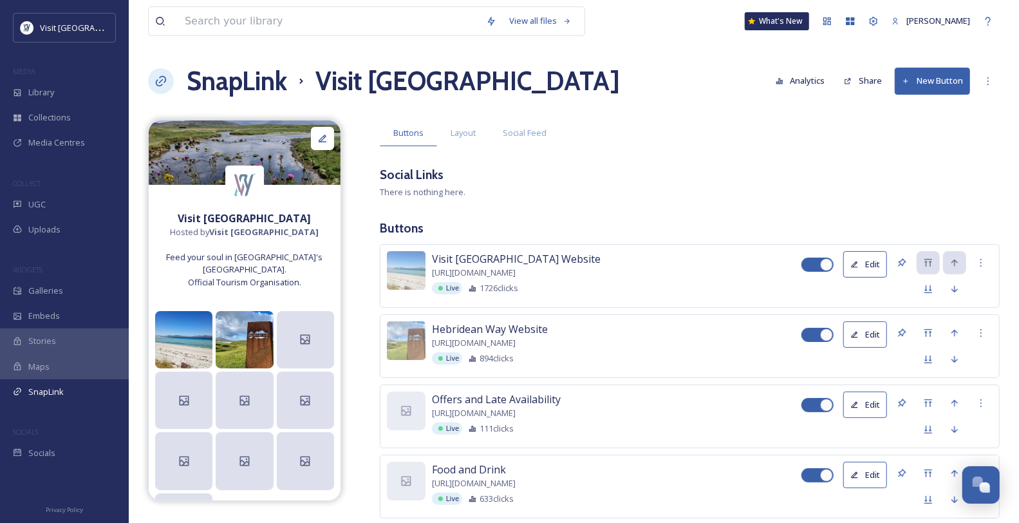
drag, startPoint x: 311, startPoint y: 380, endPoint x: 337, endPoint y: 389, distance: 27.9
click at [324, 368] on div at bounding box center [305, 339] width 57 height 57
click at [410, 417] on icon at bounding box center [406, 410] width 13 height 13
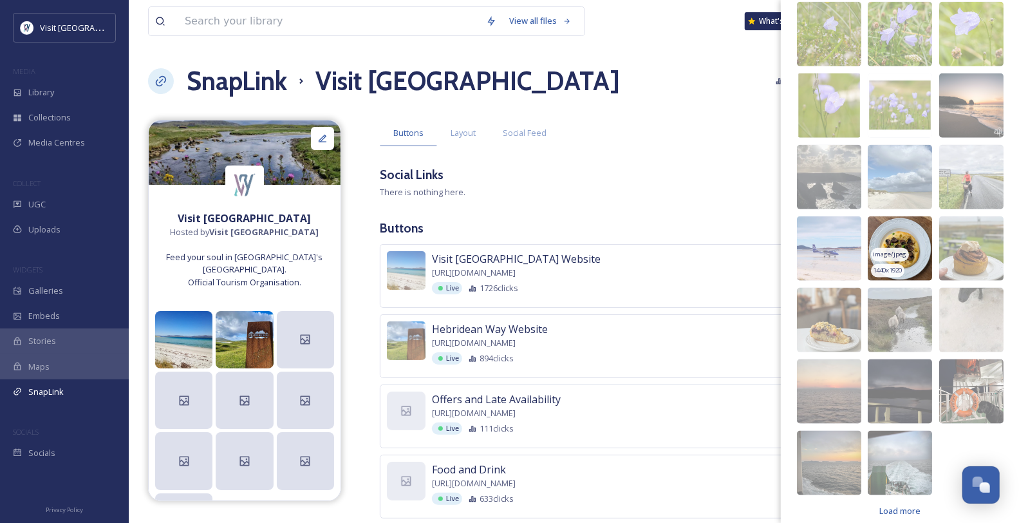
scroll to position [958, 0]
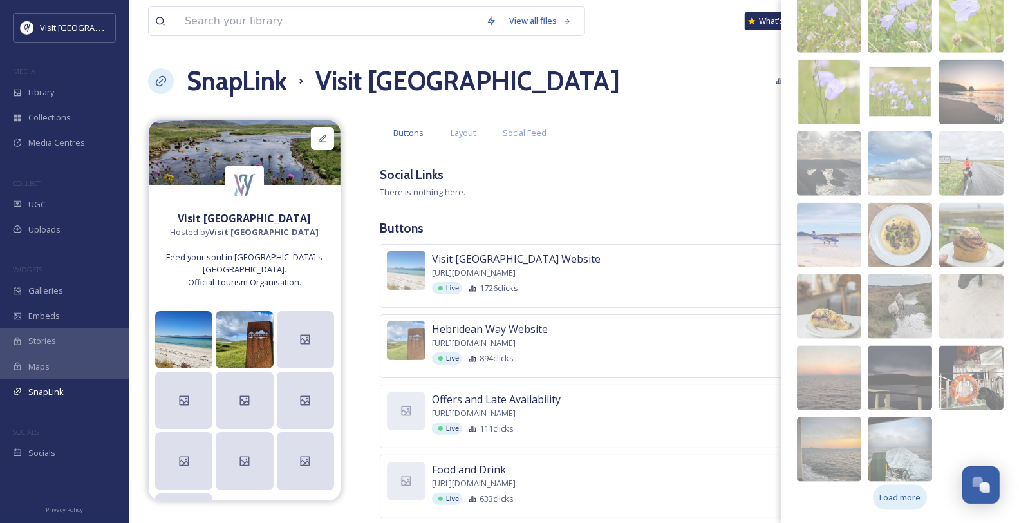
click at [833, 427] on span "Load more" at bounding box center [900, 497] width 41 height 12
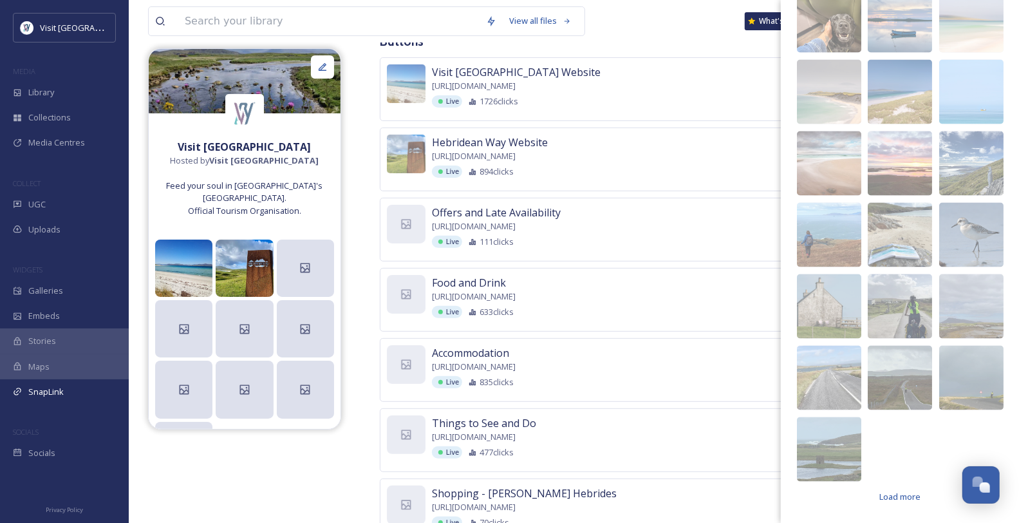
scroll to position [214, 0]
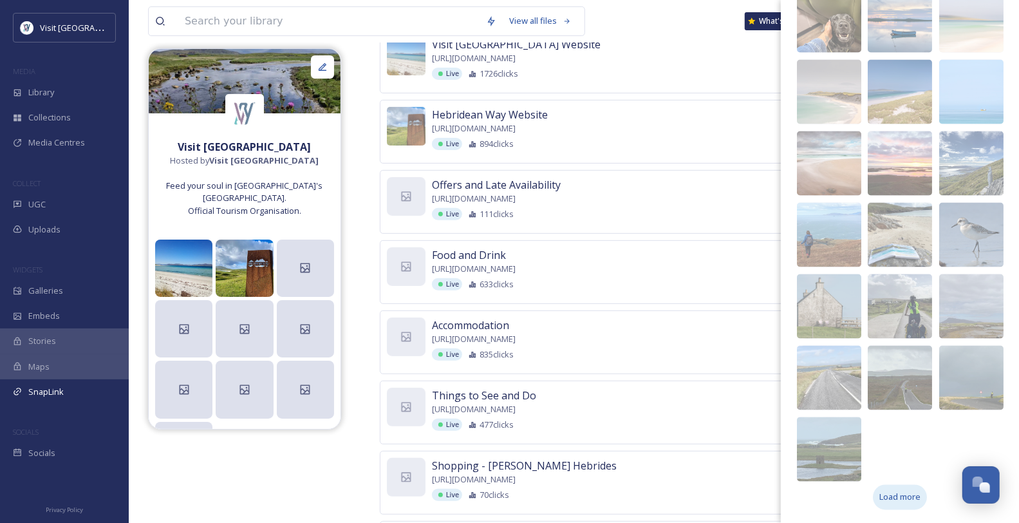
click at [833, 427] on span "Load more" at bounding box center [900, 497] width 41 height 12
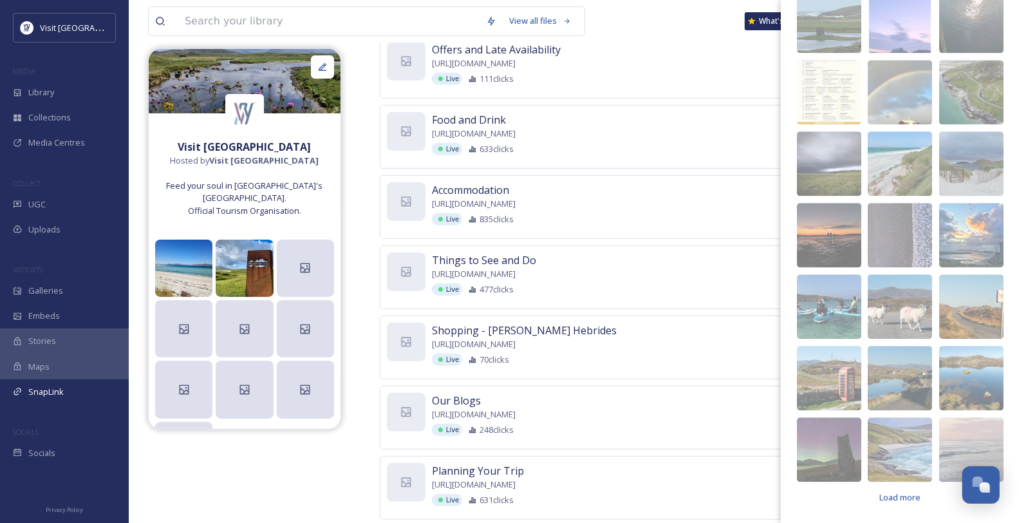
scroll to position [357, 0]
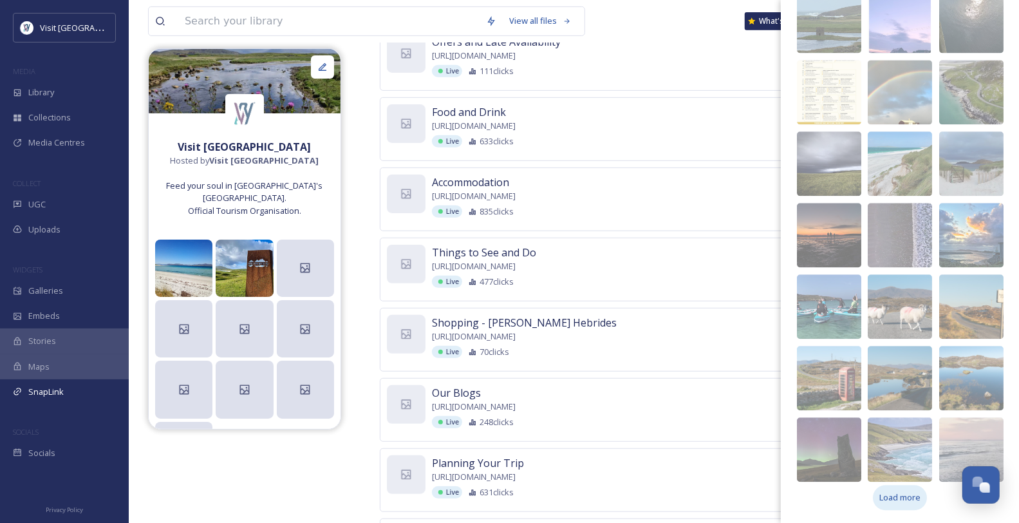
click at [833, 427] on span "Load more" at bounding box center [900, 497] width 41 height 12
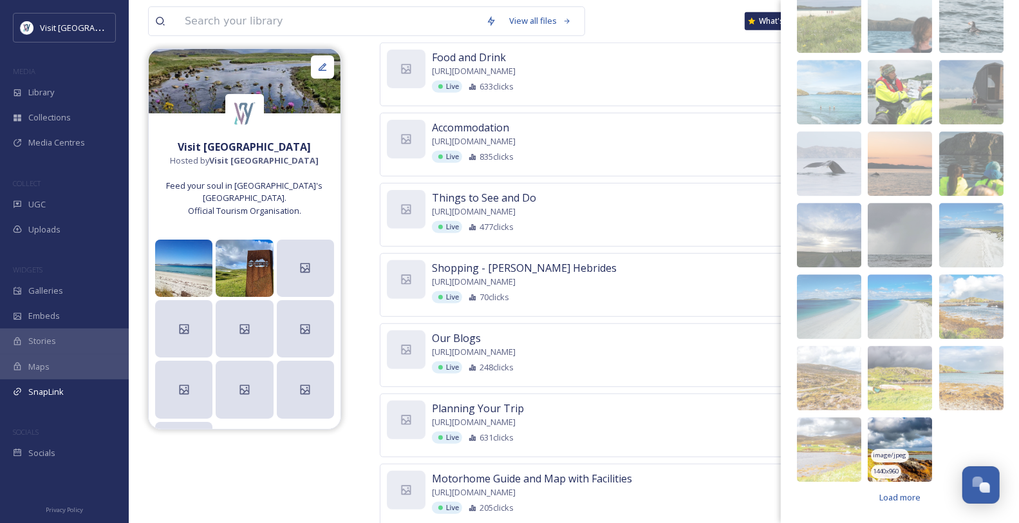
scroll to position [429, 0]
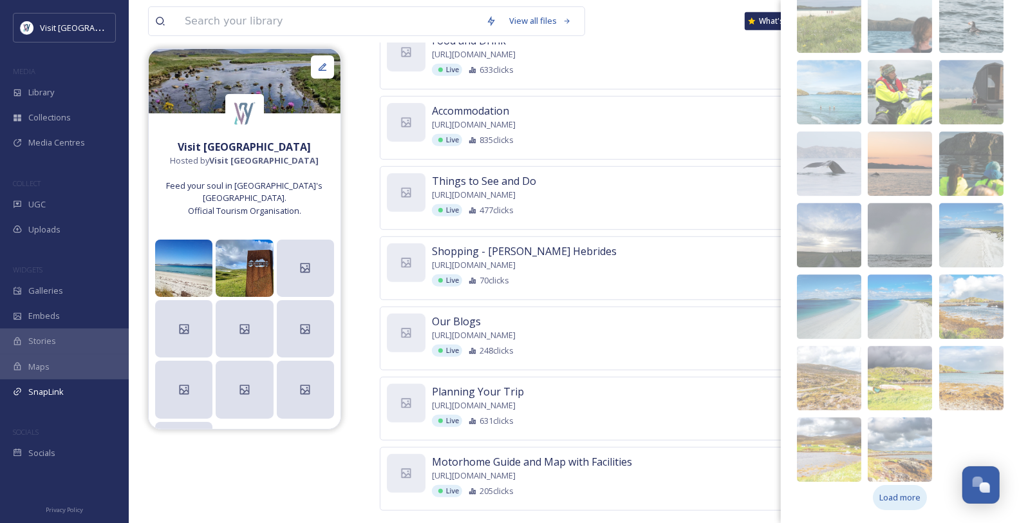
click at [833, 427] on span "Load more" at bounding box center [900, 497] width 41 height 12
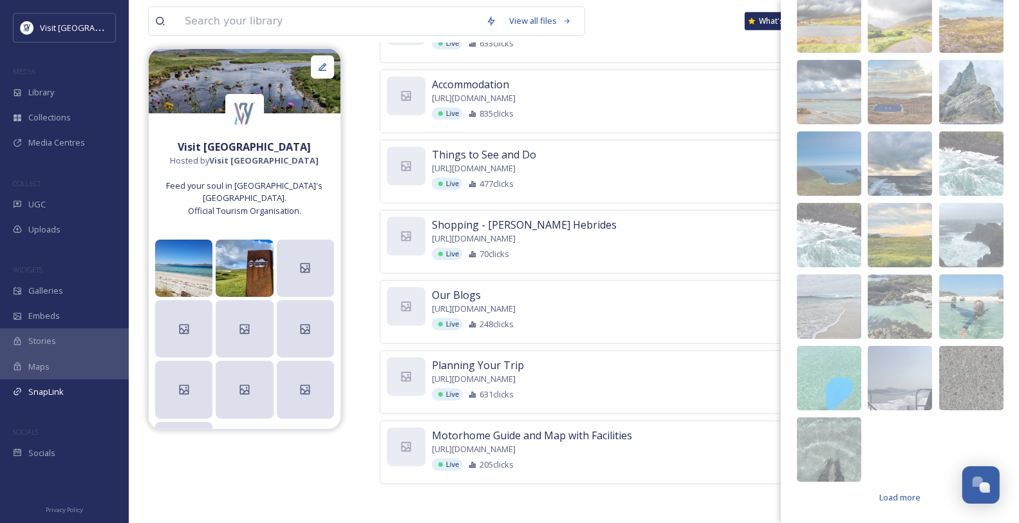
scroll to position [516, 0]
click at [833, 427] on span "Load more" at bounding box center [900, 497] width 41 height 12
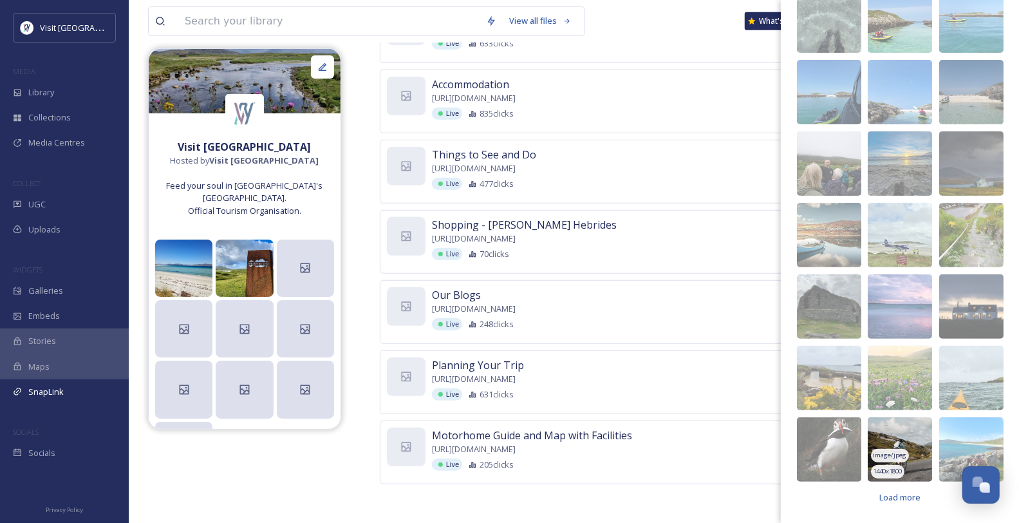
scroll to position [3317, 0]
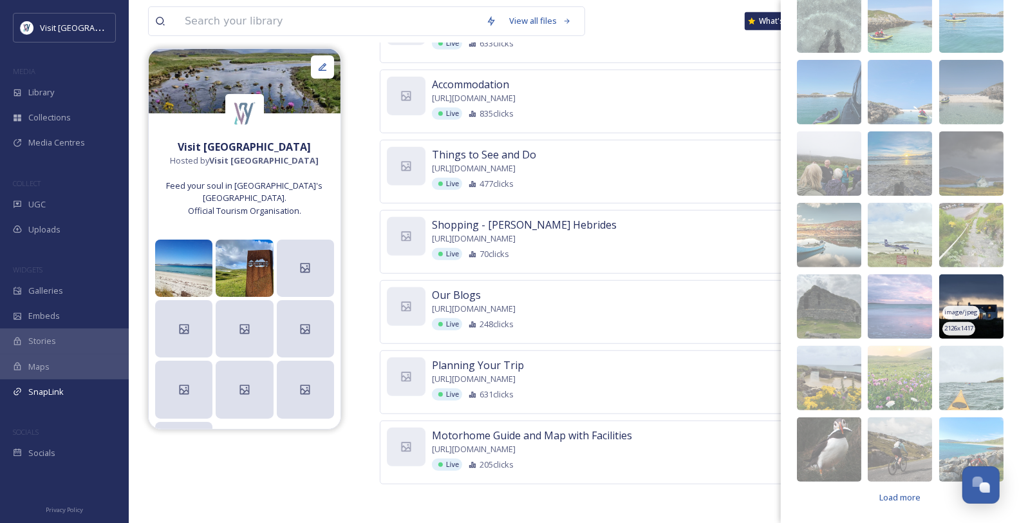
click at [833, 308] on span "image/jpeg" at bounding box center [961, 312] width 33 height 9
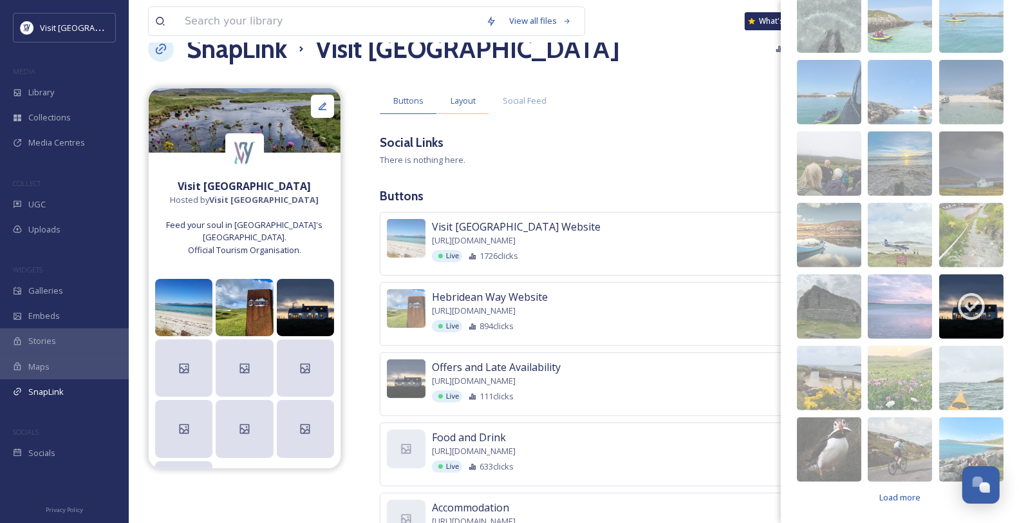
scroll to position [15, 0]
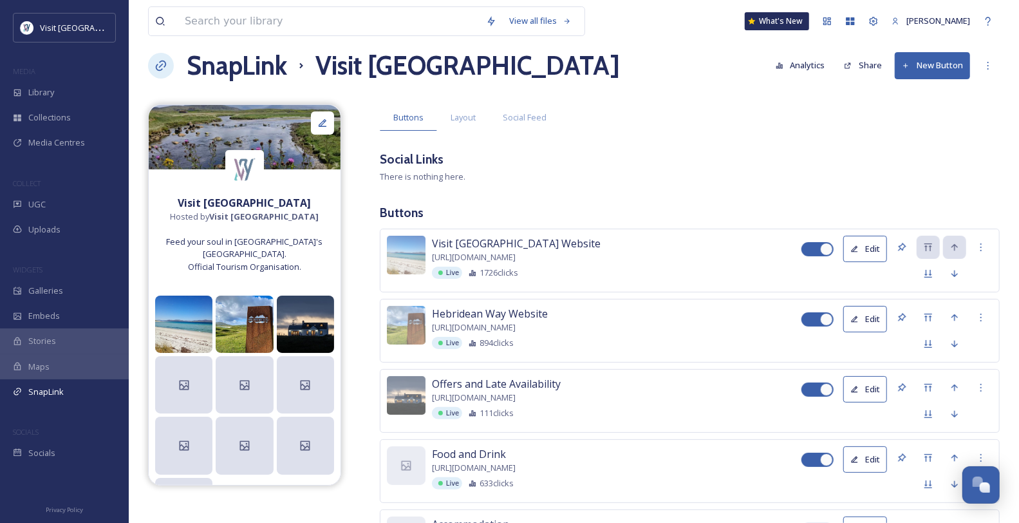
click at [444, 251] on span "Visit [GEOGRAPHIC_DATA] Website" at bounding box center [516, 243] width 169 height 15
click at [414, 274] on img at bounding box center [406, 255] width 39 height 39
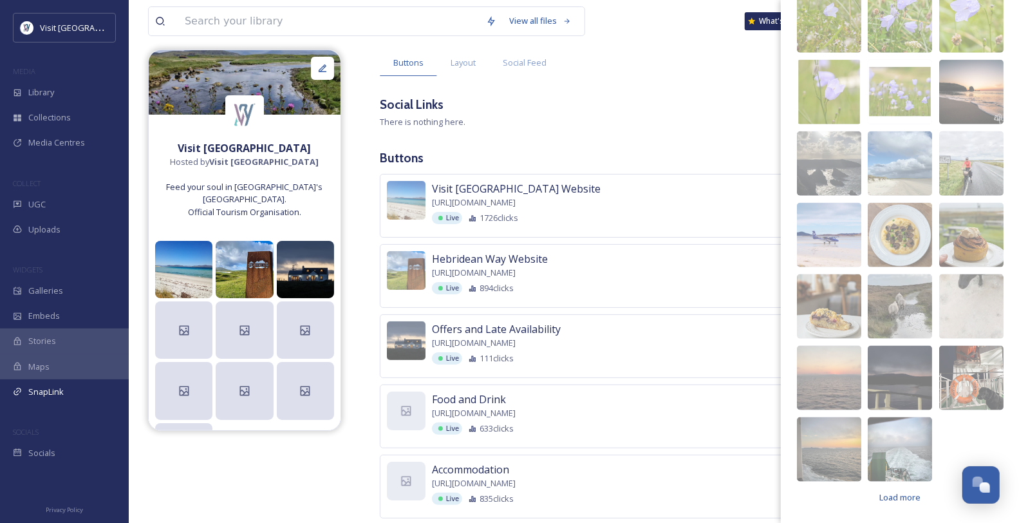
scroll to position [87, 0]
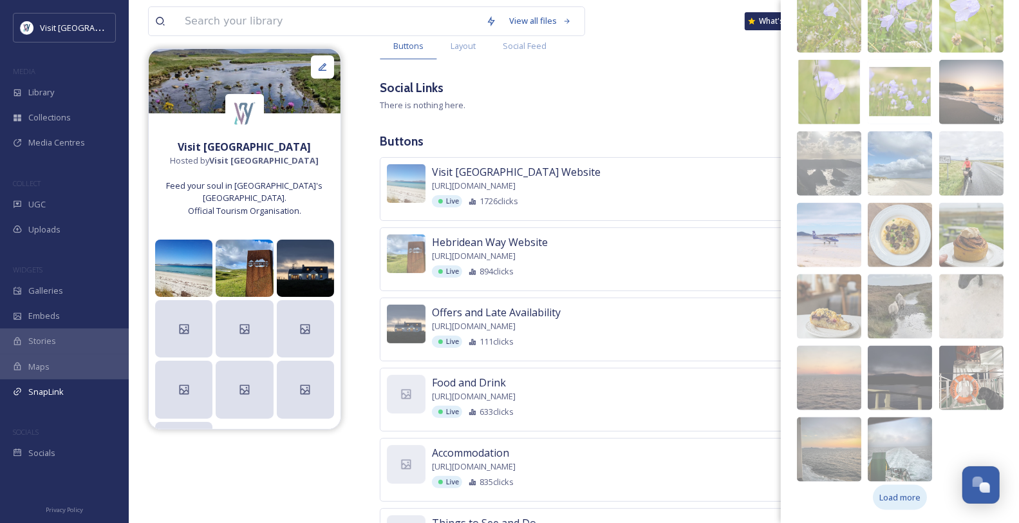
click at [833, 427] on span "Load more" at bounding box center [900, 497] width 41 height 12
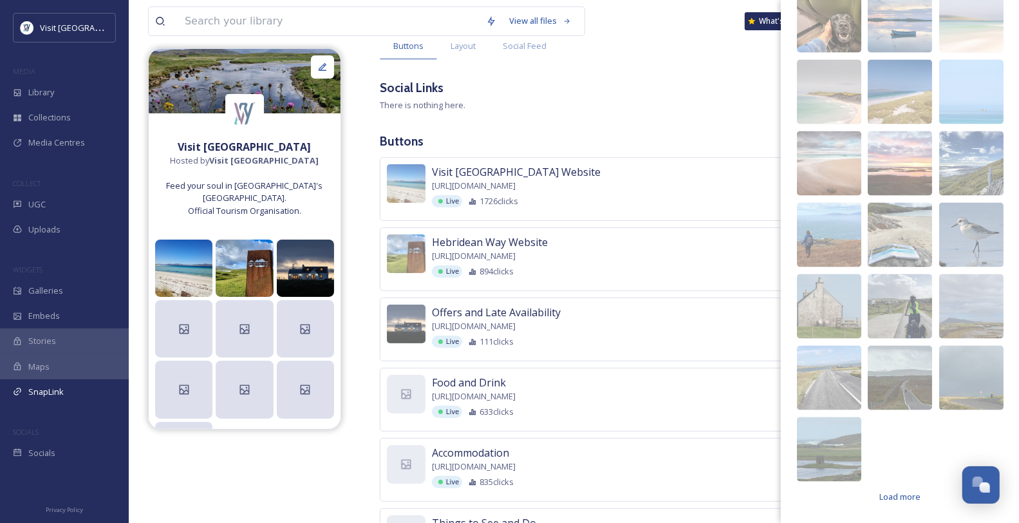
scroll to position [1459, 0]
click at [833, 427] on span "Load more" at bounding box center [900, 497] width 41 height 12
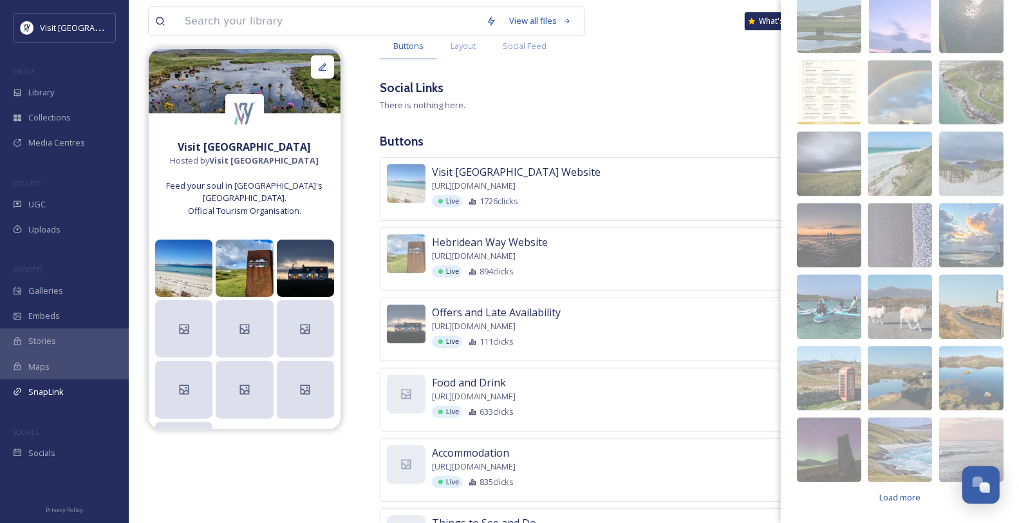
scroll to position [1887, 0]
click at [833, 427] on span "Load more" at bounding box center [900, 497] width 41 height 12
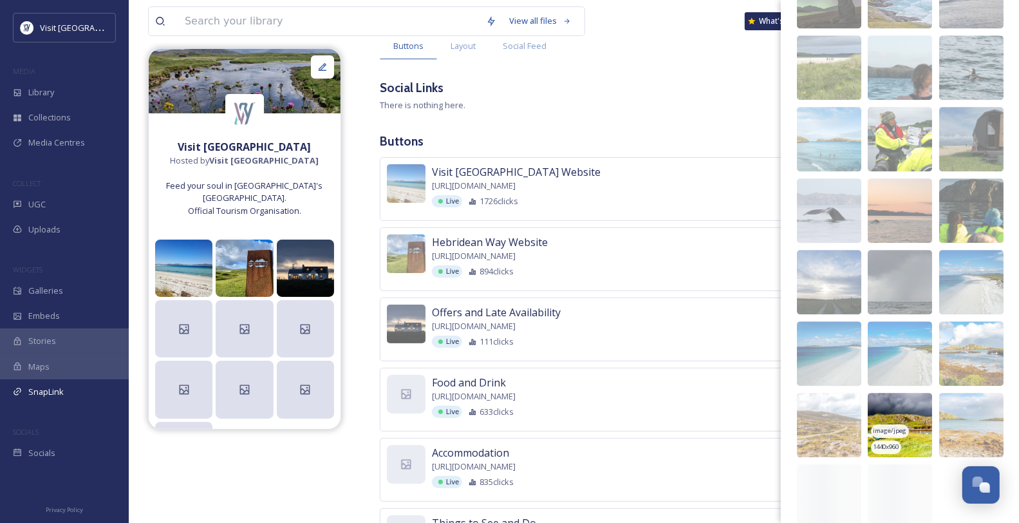
scroll to position [2317, 0]
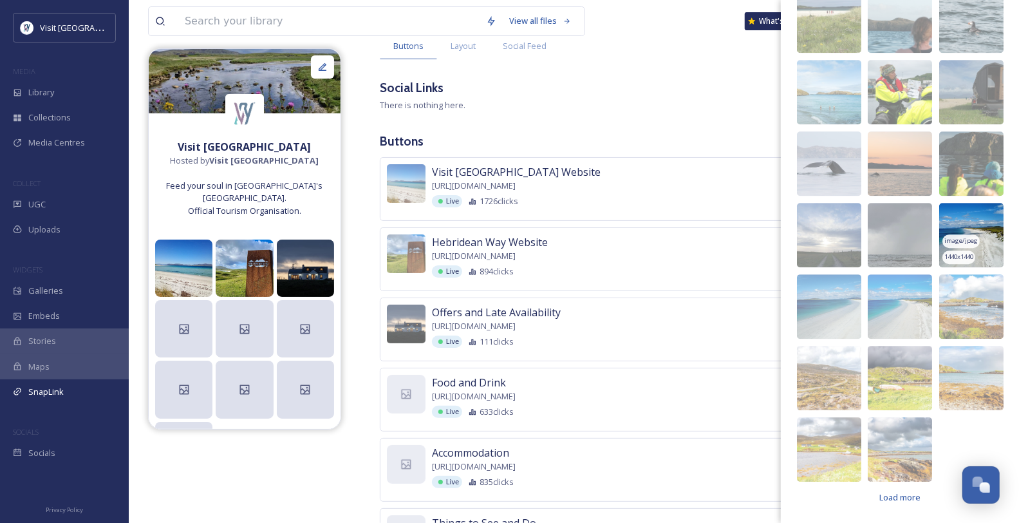
click at [833, 267] on img at bounding box center [971, 235] width 64 height 64
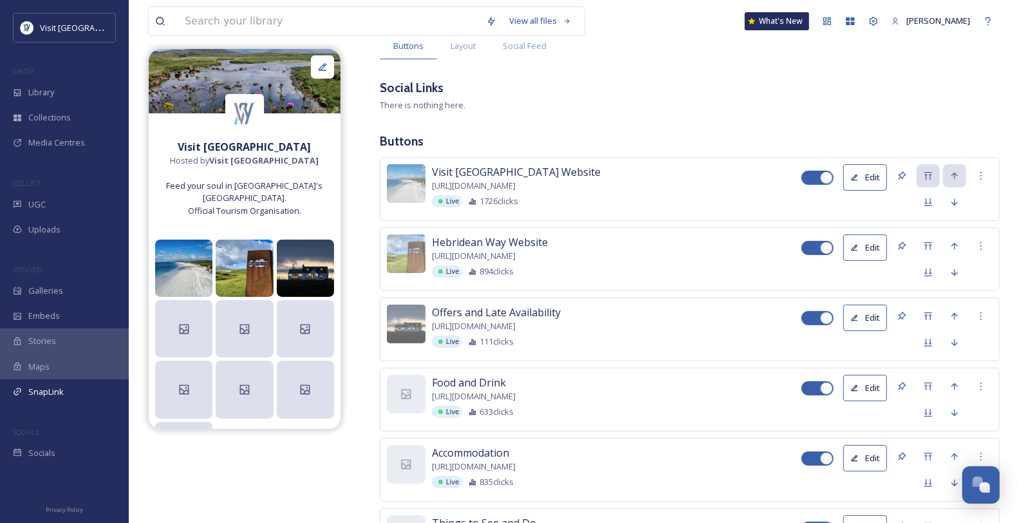
click at [535, 418] on div "Food and Drink https://www.visitouterhebrides.co.uk/food-and-drink Live 633 cli…" at bounding box center [617, 396] width 370 height 43
click at [404, 401] on icon at bounding box center [406, 394] width 13 height 13
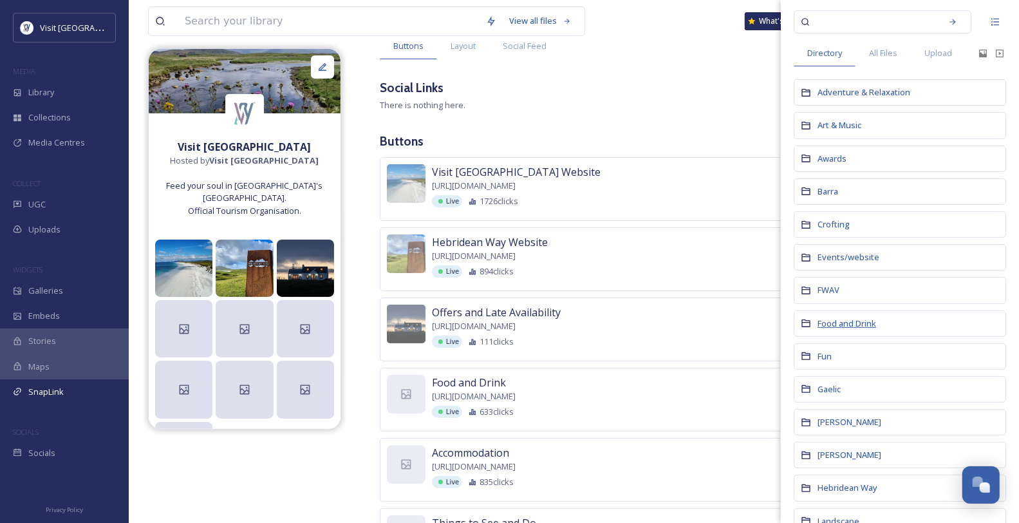
scroll to position [71, 0]
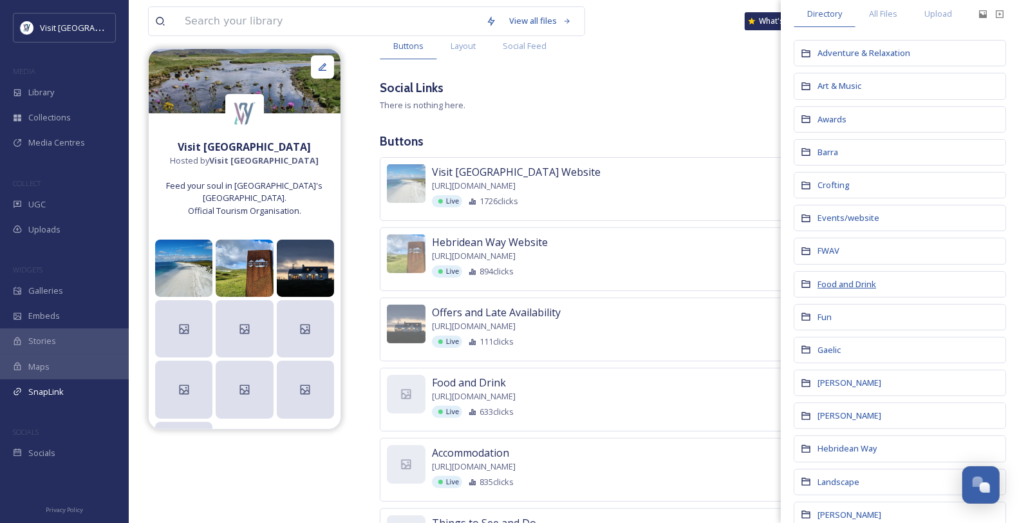
click at [833, 290] on span "Food and Drink" at bounding box center [847, 284] width 59 height 12
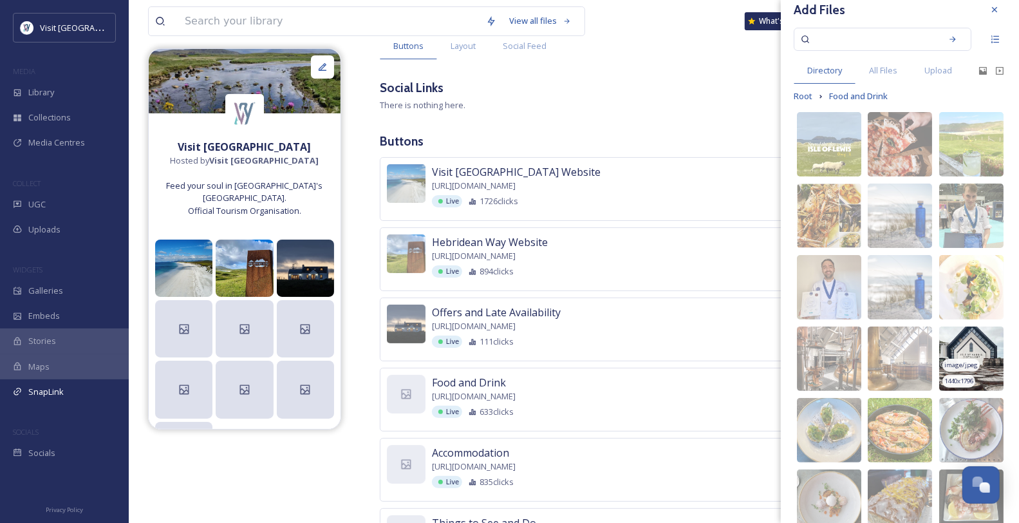
scroll to position [158, 0]
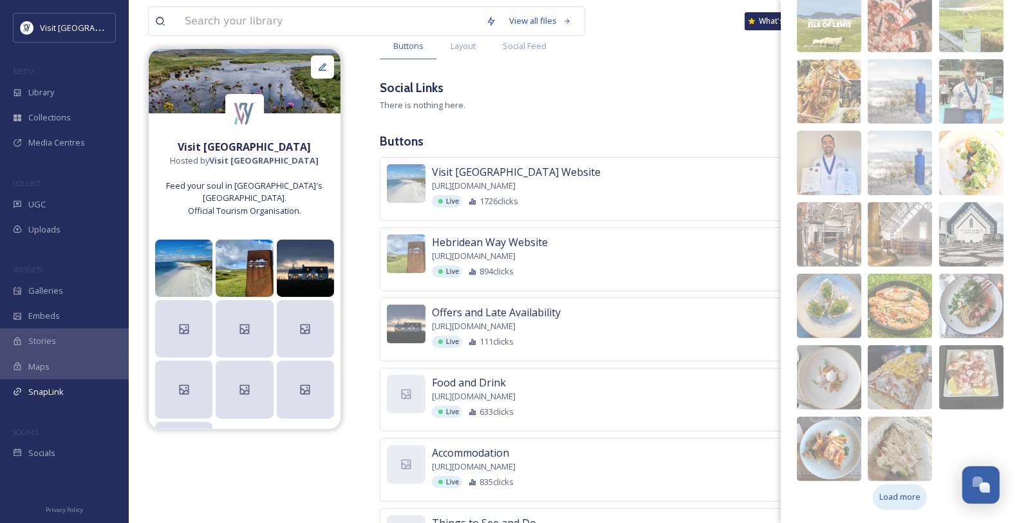
click at [833, 427] on span "Load more" at bounding box center [900, 497] width 41 height 12
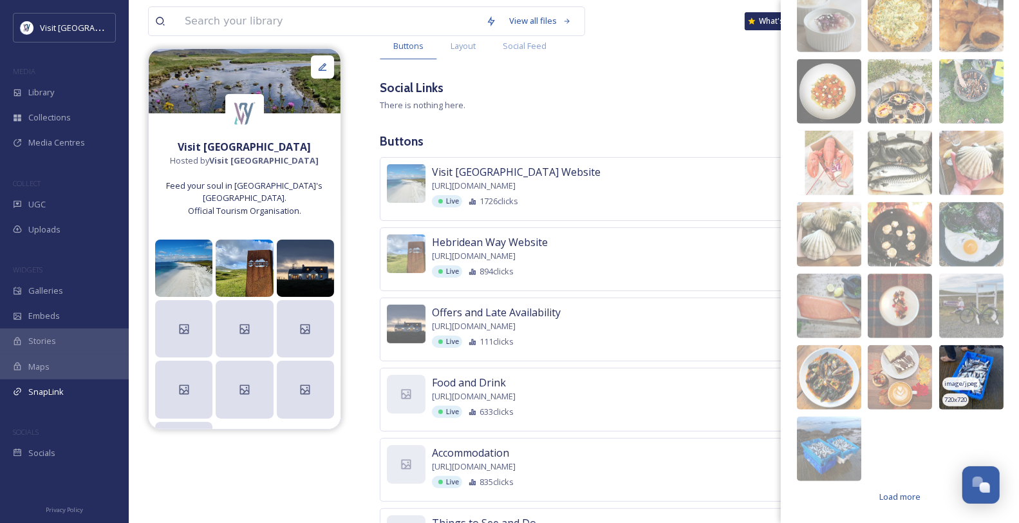
scroll to position [158, 0]
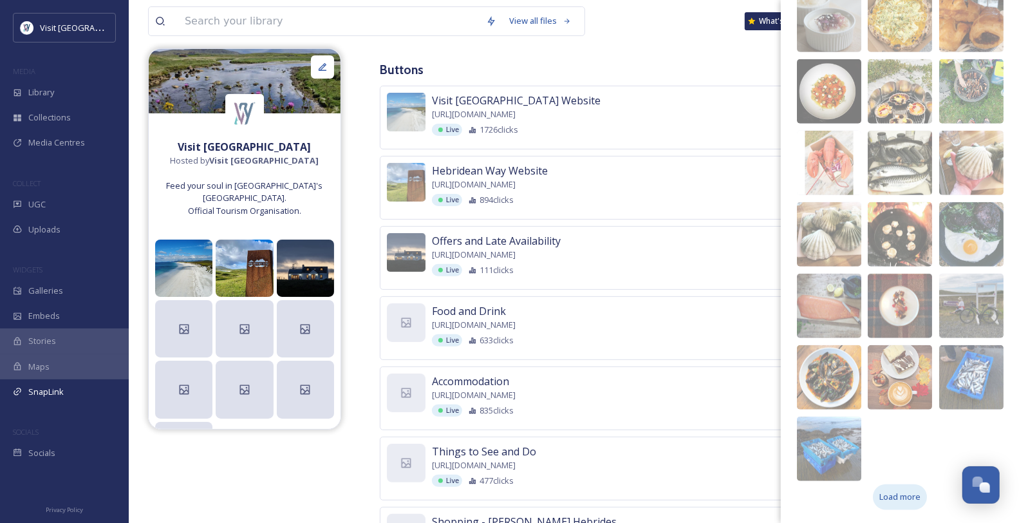
click at [833, 427] on span "Load more" at bounding box center [900, 497] width 41 height 12
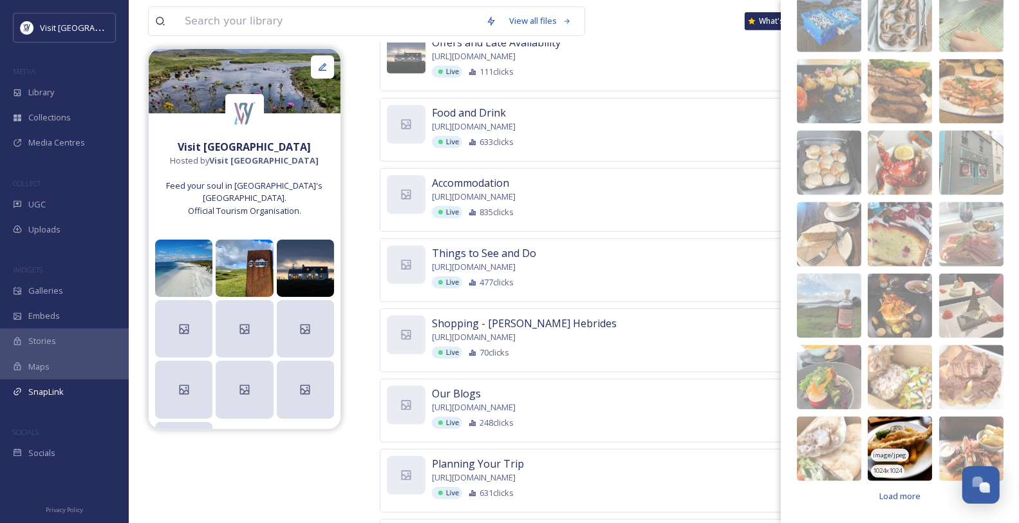
scroll to position [373, 0]
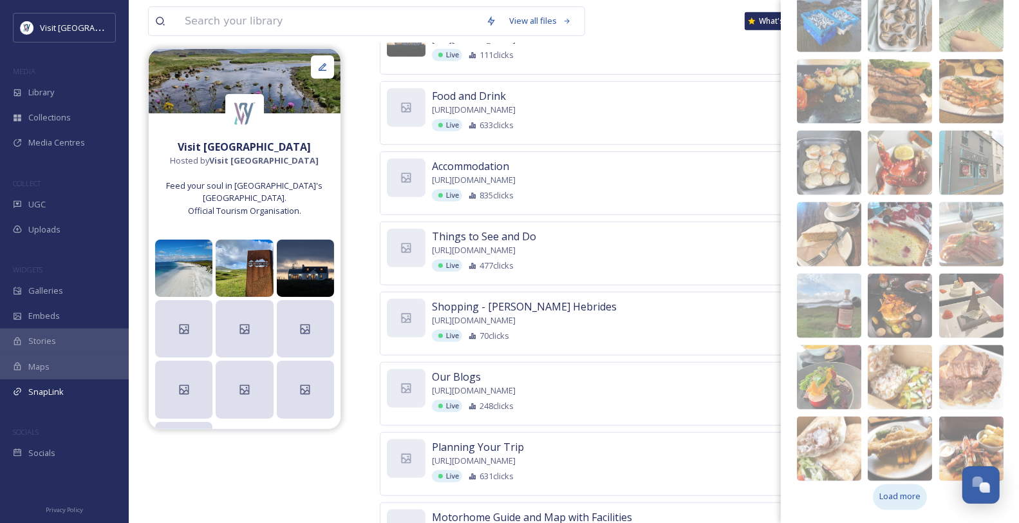
click at [833, 427] on span "Load more" at bounding box center [900, 497] width 41 height 12
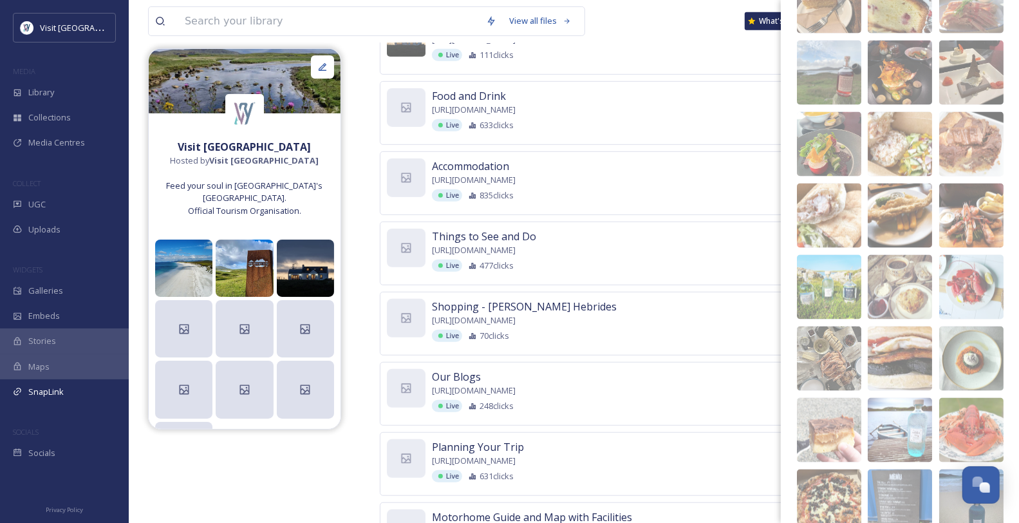
scroll to position [1373, 0]
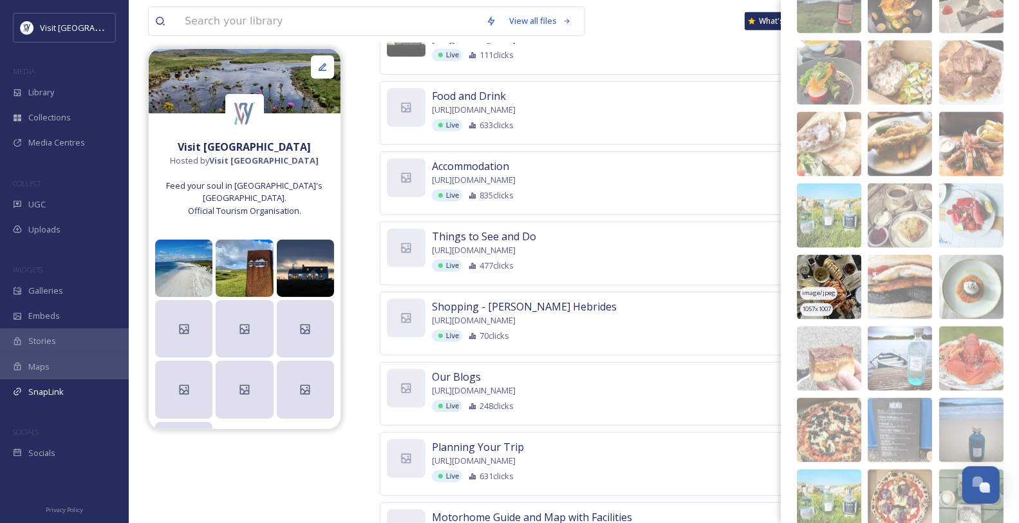
click at [824, 293] on img at bounding box center [829, 287] width 64 height 64
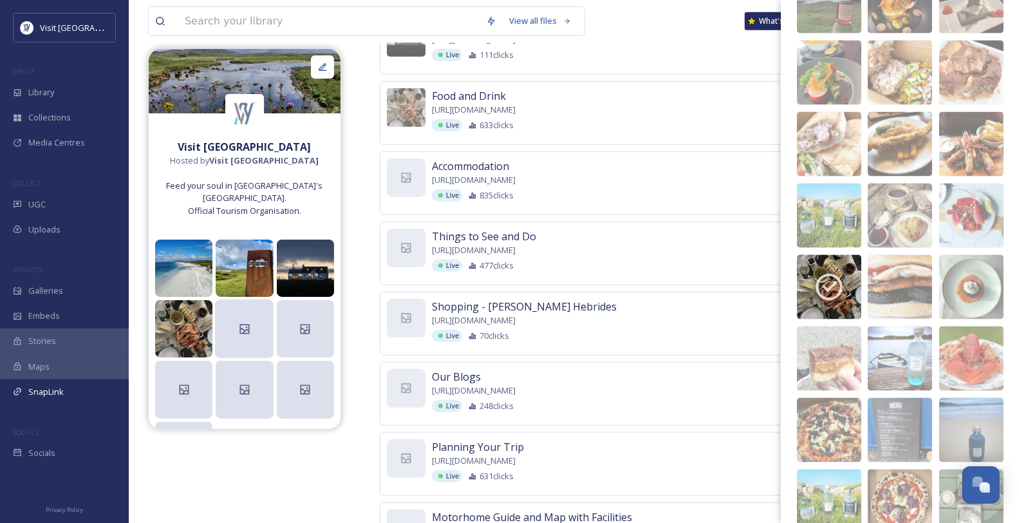
click at [241, 334] on div at bounding box center [244, 328] width 59 height 59
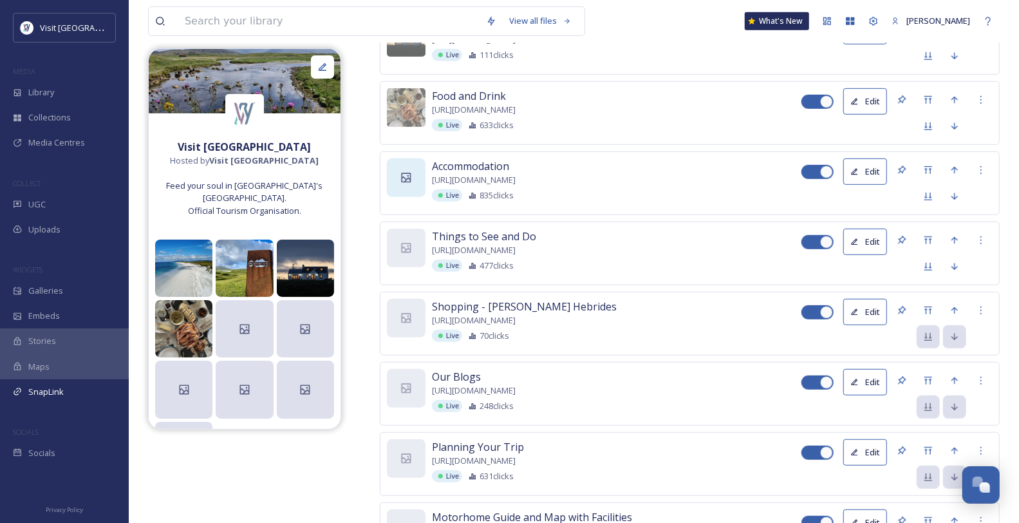
click at [395, 197] on div at bounding box center [406, 177] width 39 height 39
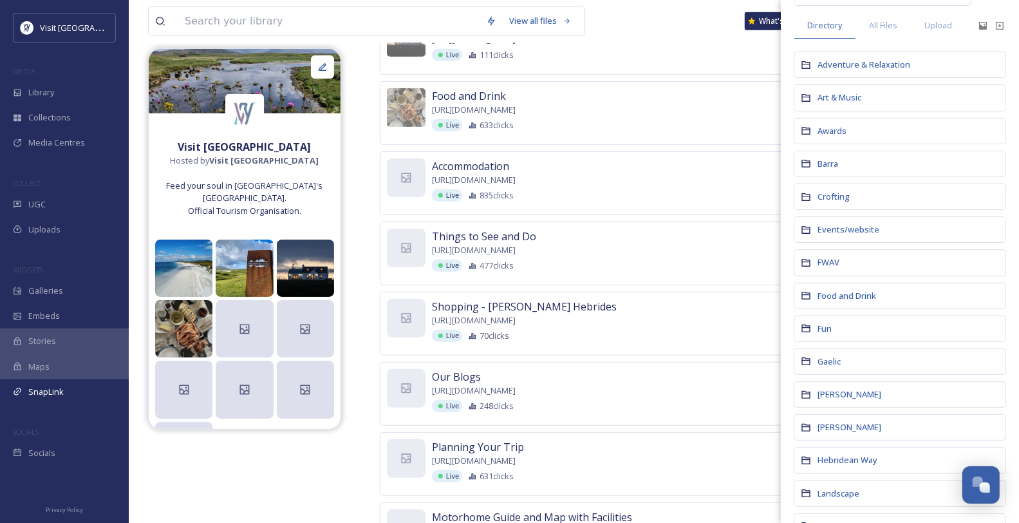
scroll to position [0, 0]
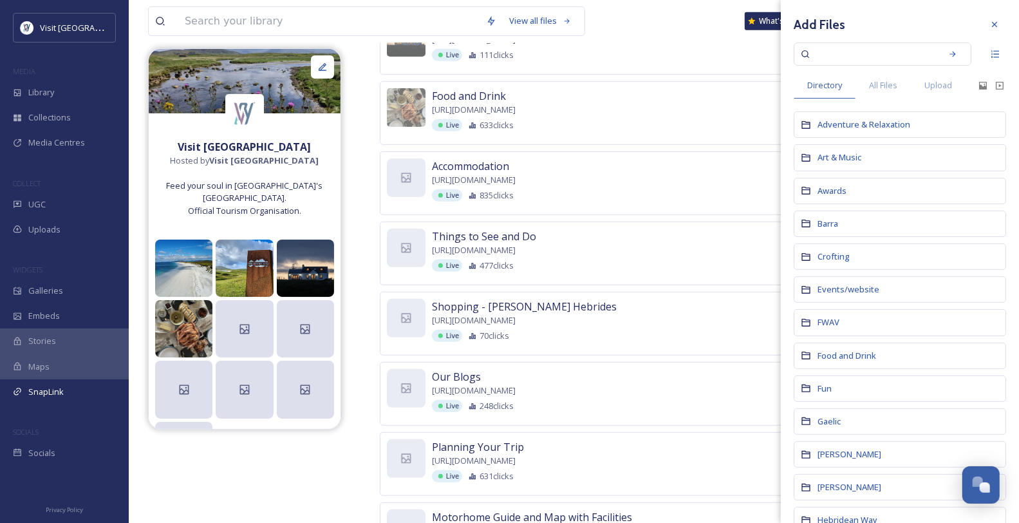
click at [815, 49] on input at bounding box center [874, 54] width 122 height 28
type input "cottage"
click at [833, 47] on input at bounding box center [895, 54] width 79 height 28
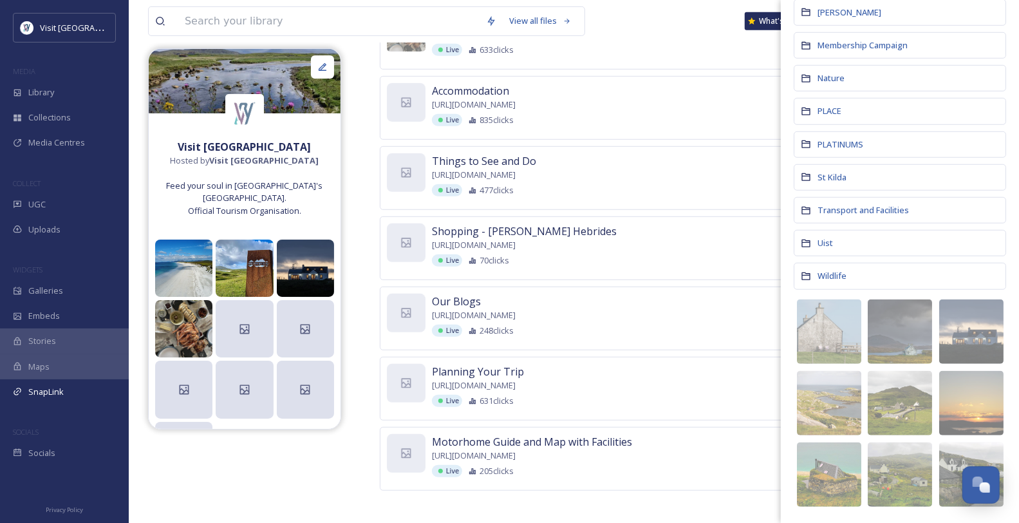
scroll to position [516, 0]
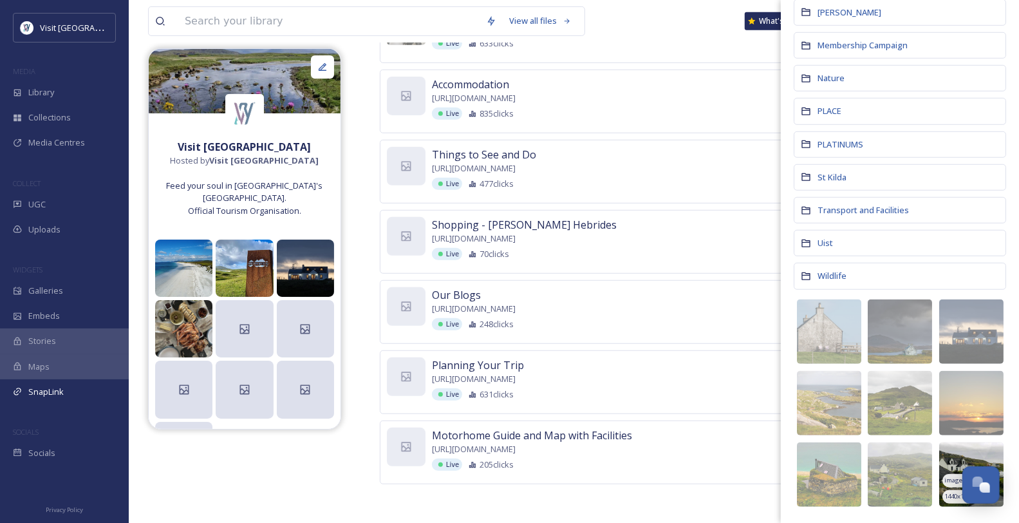
click at [833, 427] on img at bounding box center [971, 474] width 64 height 64
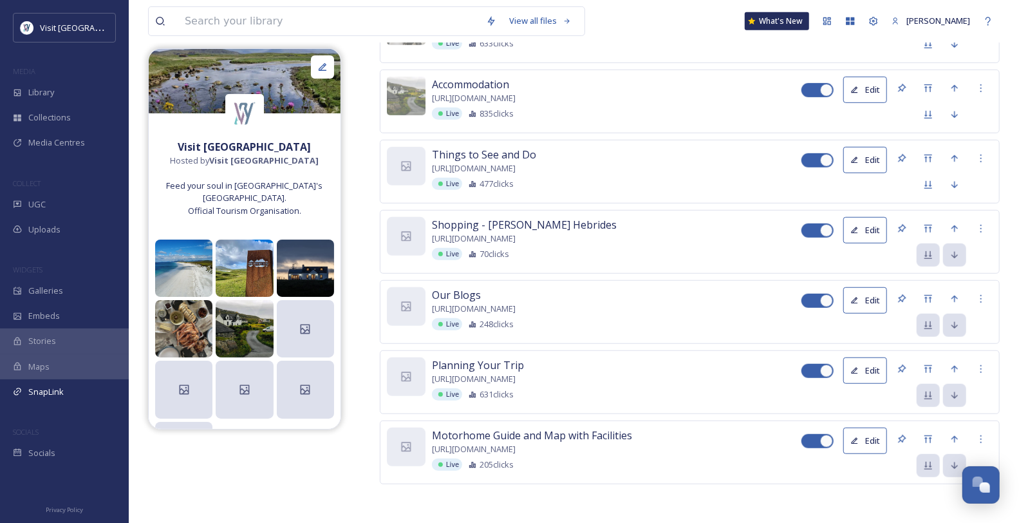
click at [490, 147] on span "Things to See and Do" at bounding box center [484, 154] width 104 height 15
click at [507, 147] on span "Things to See and Do" at bounding box center [484, 154] width 104 height 15
click at [407, 160] on icon at bounding box center [406, 166] width 13 height 13
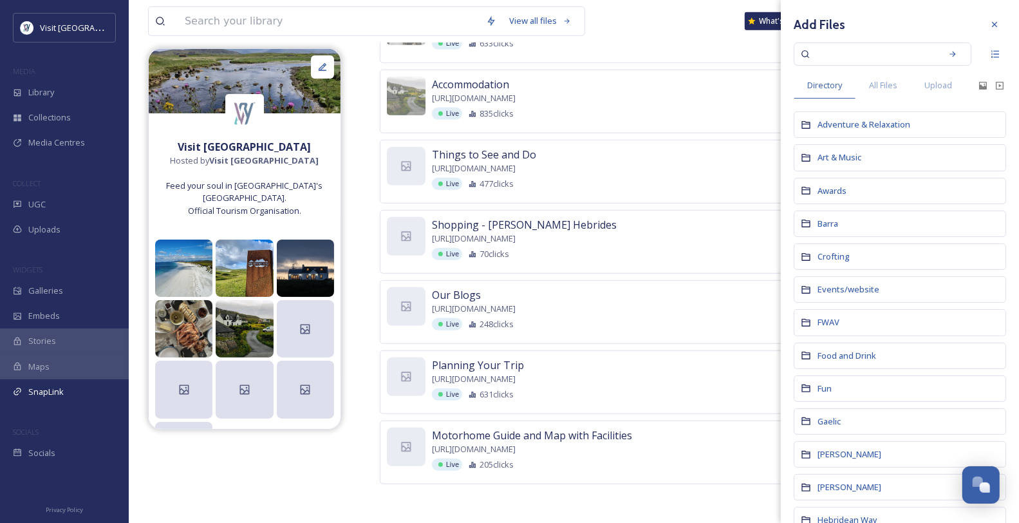
drag, startPoint x: 850, startPoint y: 52, endPoint x: 764, endPoint y: 53, distance: 85.7
click at [764, 53] on div "Visit Outer Hebrides Website https://www.visitouterhebrides.co.uk/ Live 1726 cl…" at bounding box center [690, 136] width 620 height 695
type input "calanais"
drag, startPoint x: 886, startPoint y: 50, endPoint x: 814, endPoint y: 53, distance: 72.2
click at [814, 53] on div "calanais" at bounding box center [874, 54] width 122 height 28
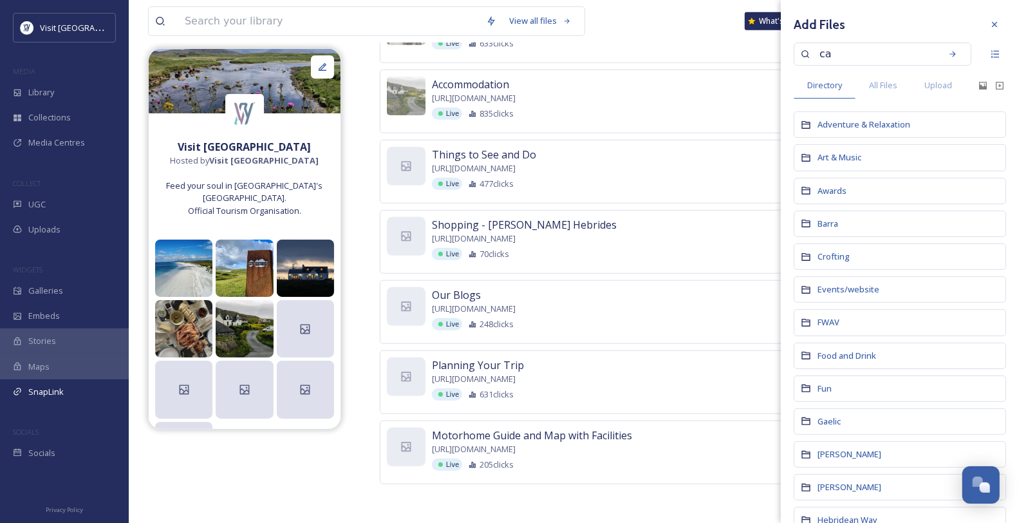
type input "c"
type input "boat"
click at [833, 55] on icon at bounding box center [953, 54] width 9 height 9
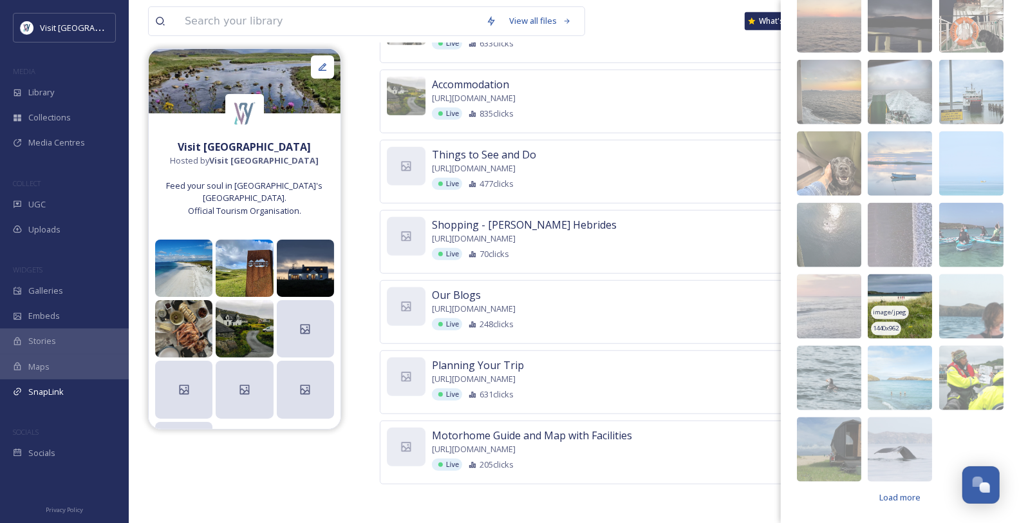
scroll to position [958, 0]
click at [833, 427] on span "Load more" at bounding box center [900, 497] width 41 height 12
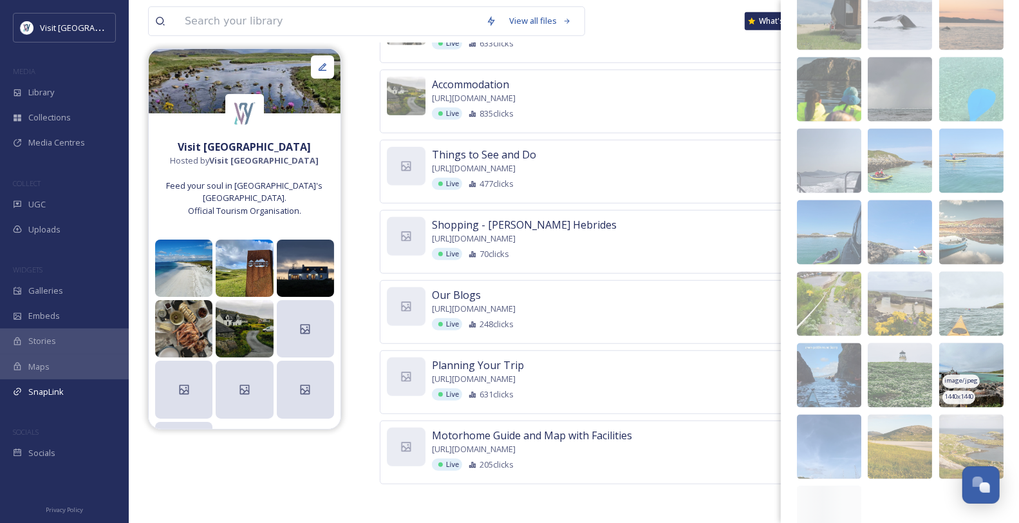
scroll to position [1388, 0]
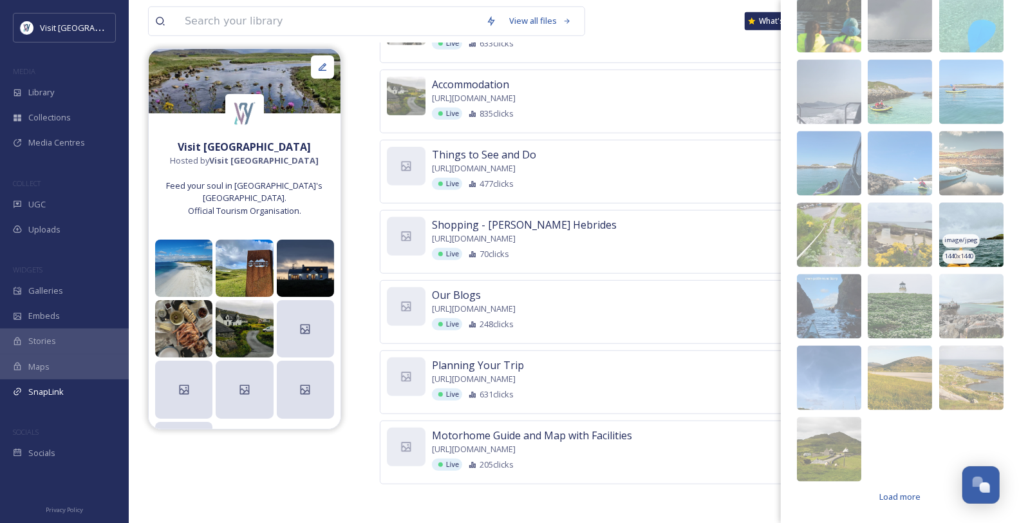
click at [833, 264] on div "1440 x 1440" at bounding box center [959, 257] width 33 height 14
click at [187, 394] on icon at bounding box center [184, 389] width 10 height 10
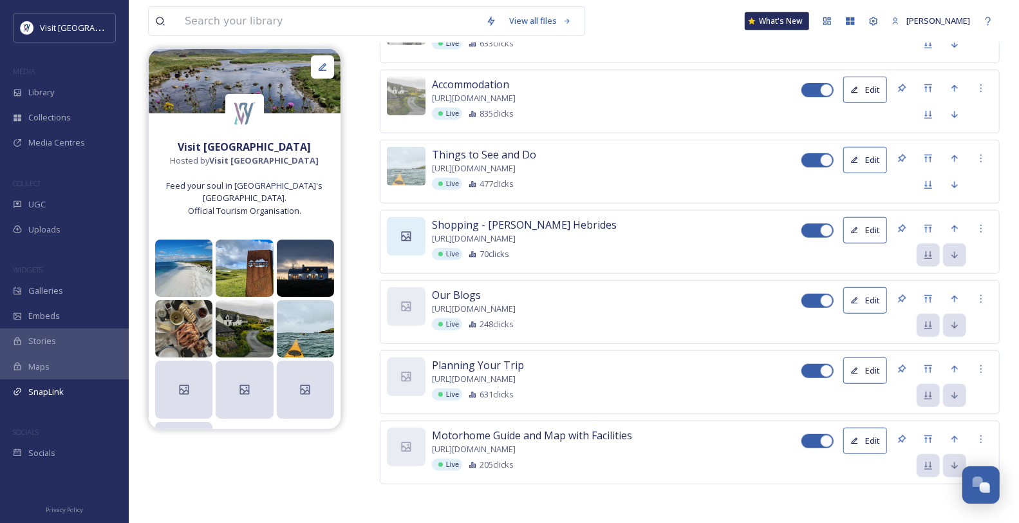
click at [402, 231] on icon at bounding box center [407, 236] width 10 height 10
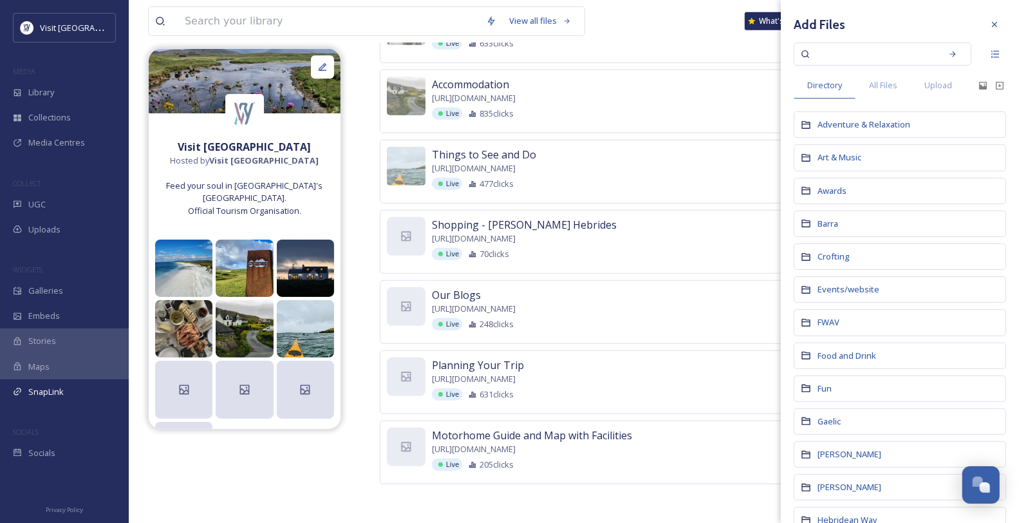
click at [833, 55] on input at bounding box center [874, 54] width 122 height 28
type input "harris tweed"
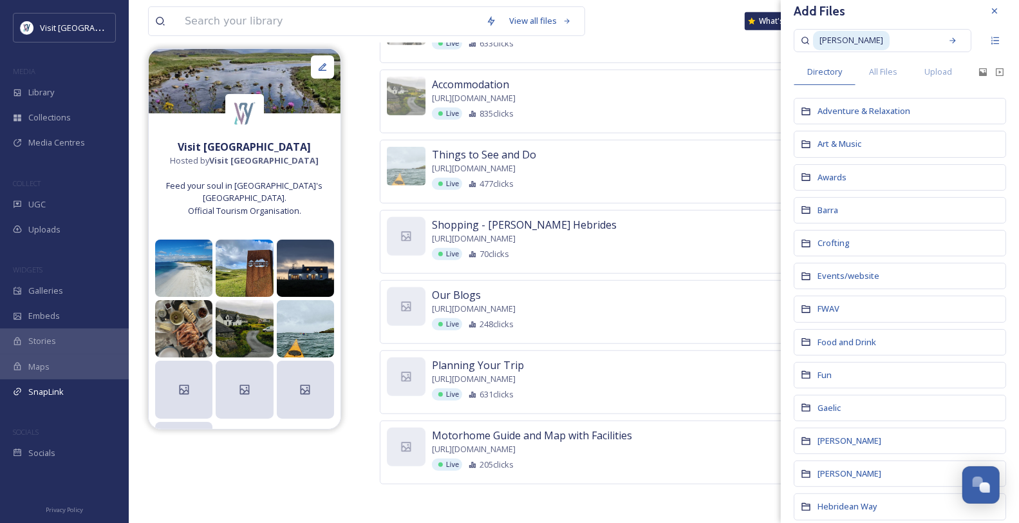
scroll to position [0, 0]
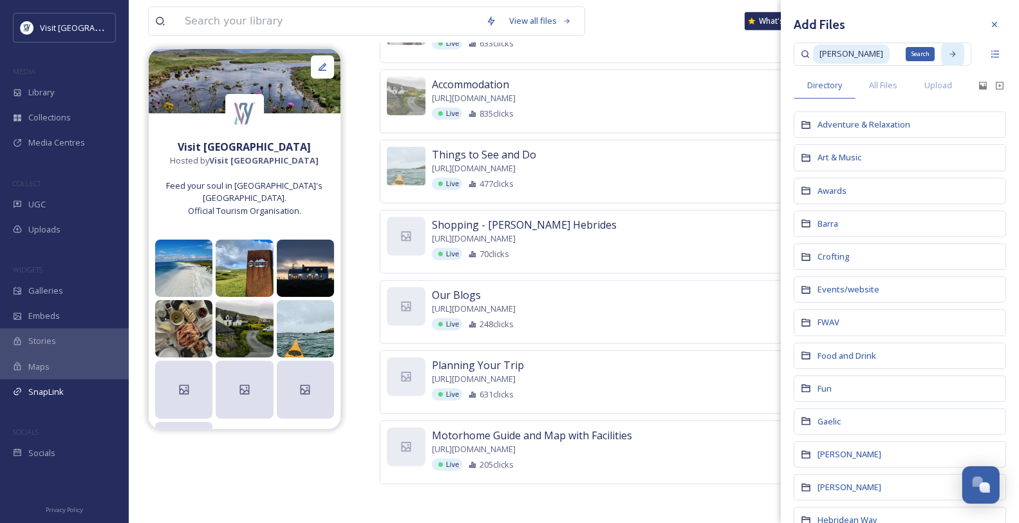
click at [833, 55] on div "Search" at bounding box center [920, 54] width 29 height 14
click at [833, 53] on span "harris tweed" at bounding box center [851, 53] width 77 height 19
click at [833, 51] on icon at bounding box center [953, 54] width 9 height 9
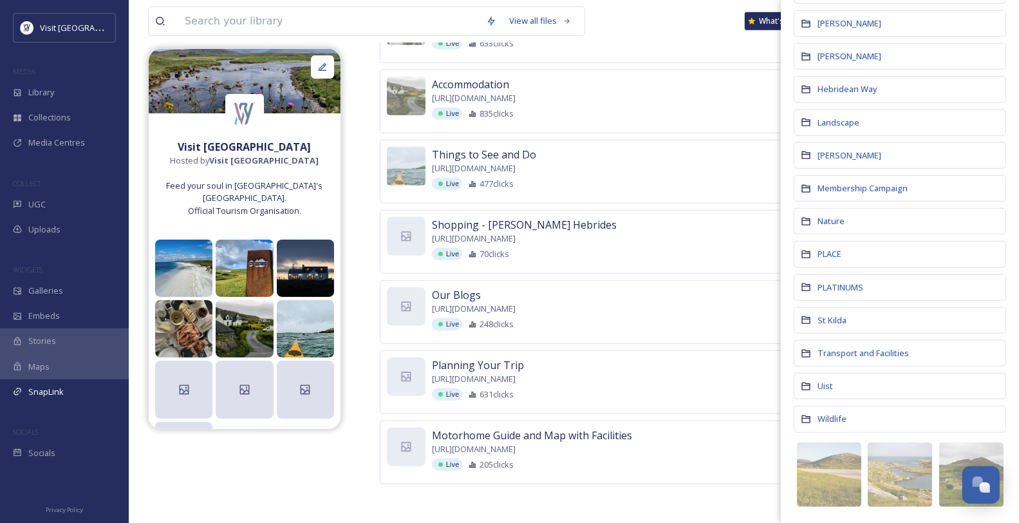
scroll to position [287, 0]
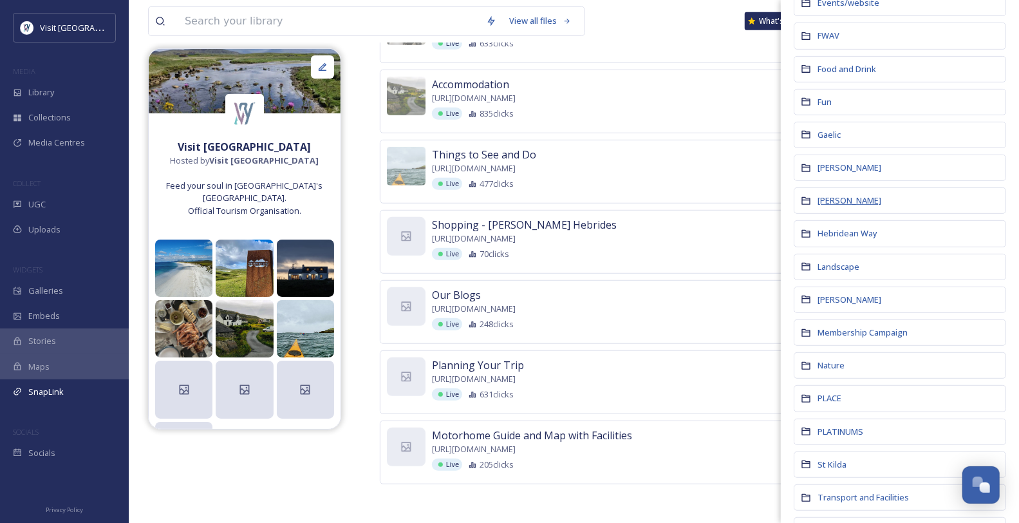
click at [833, 206] on span "[PERSON_NAME]" at bounding box center [850, 200] width 64 height 12
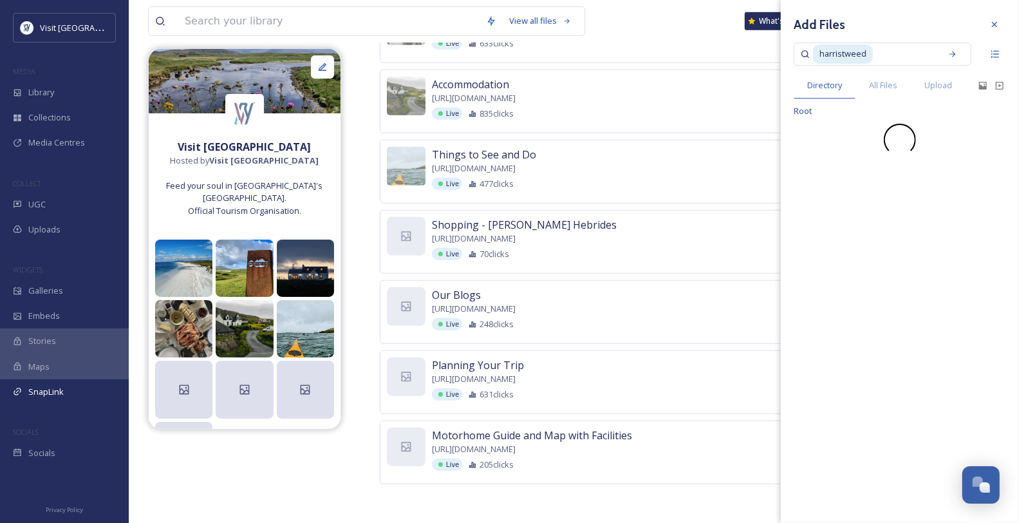
scroll to position [0, 0]
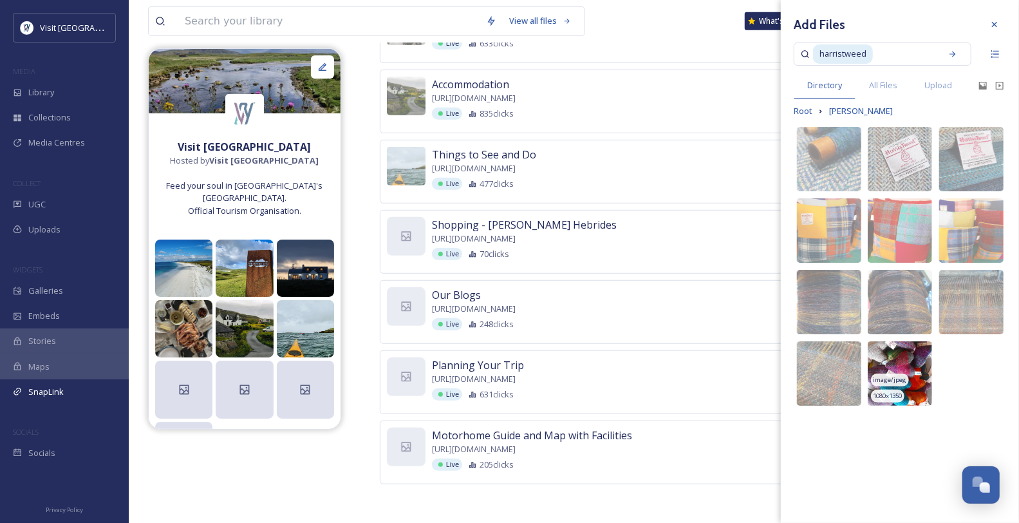
click at [833, 401] on img at bounding box center [900, 373] width 64 height 64
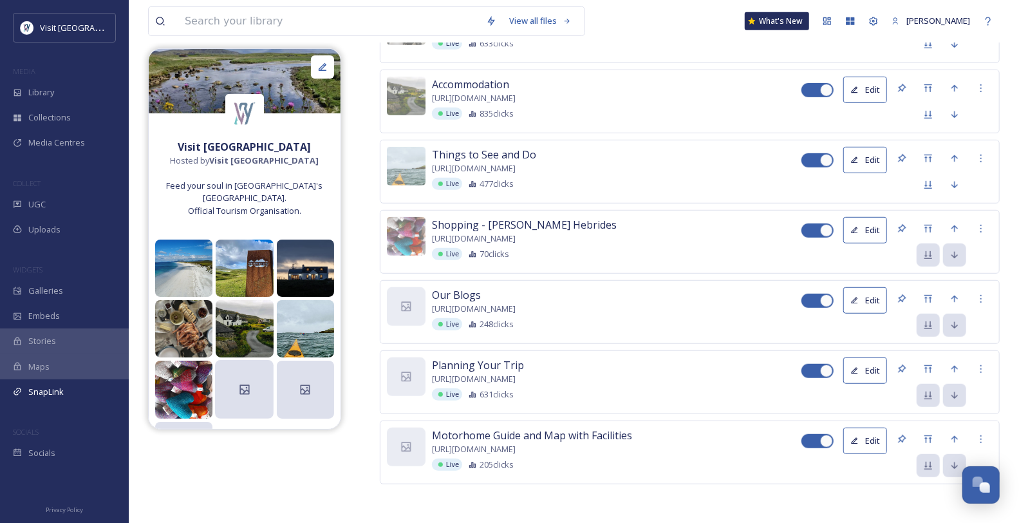
click at [254, 406] on div at bounding box center [244, 390] width 59 height 59
click at [404, 300] on icon at bounding box center [406, 306] width 13 height 13
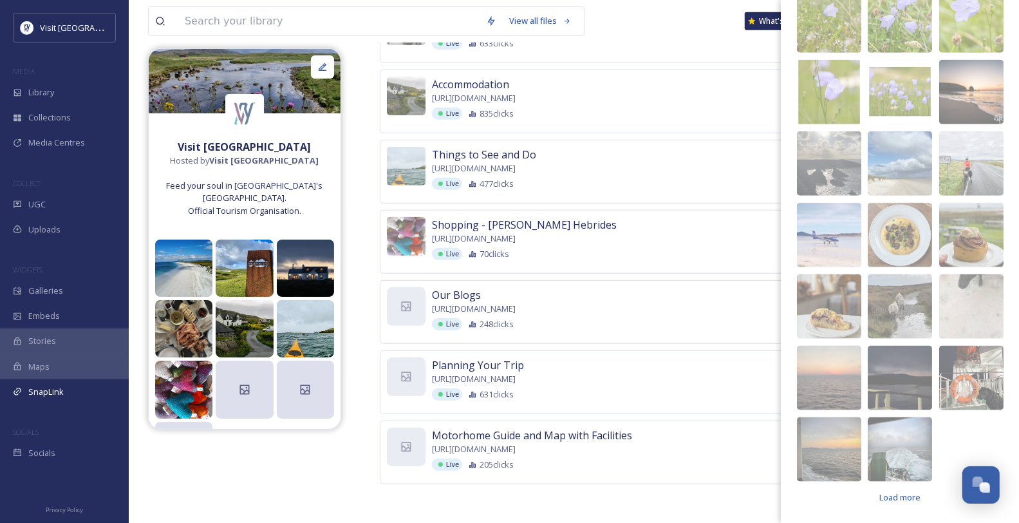
scroll to position [958, 0]
click at [833, 427] on span "Load more" at bounding box center [900, 497] width 41 height 12
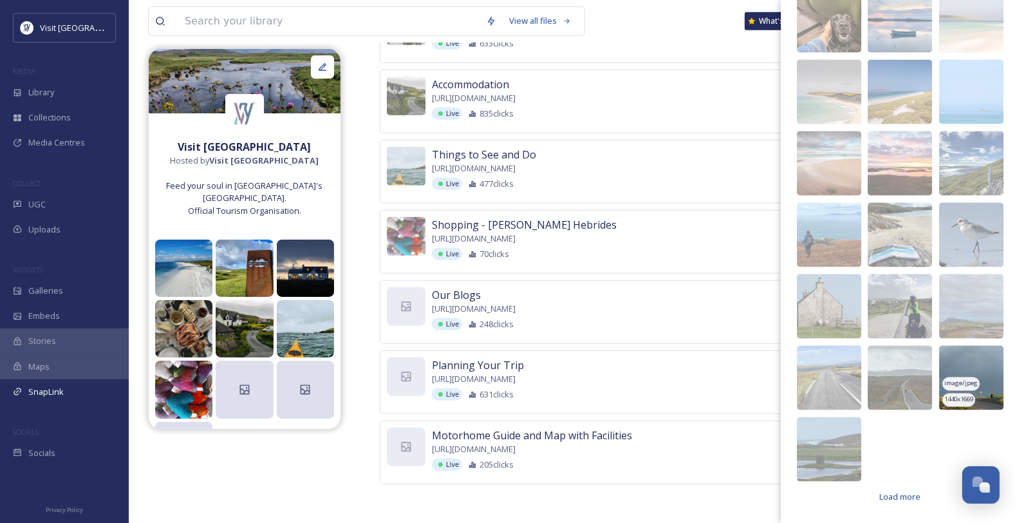
scroll to position [1459, 0]
click at [833, 427] on span "Load more" at bounding box center [900, 497] width 41 height 12
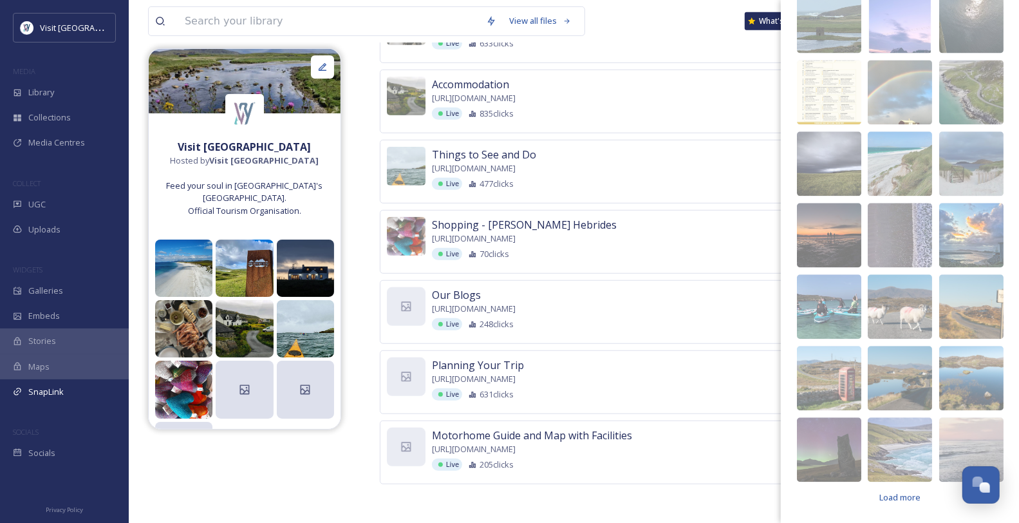
scroll to position [1887, 0]
click at [833, 427] on span "Load more" at bounding box center [900, 497] width 41 height 12
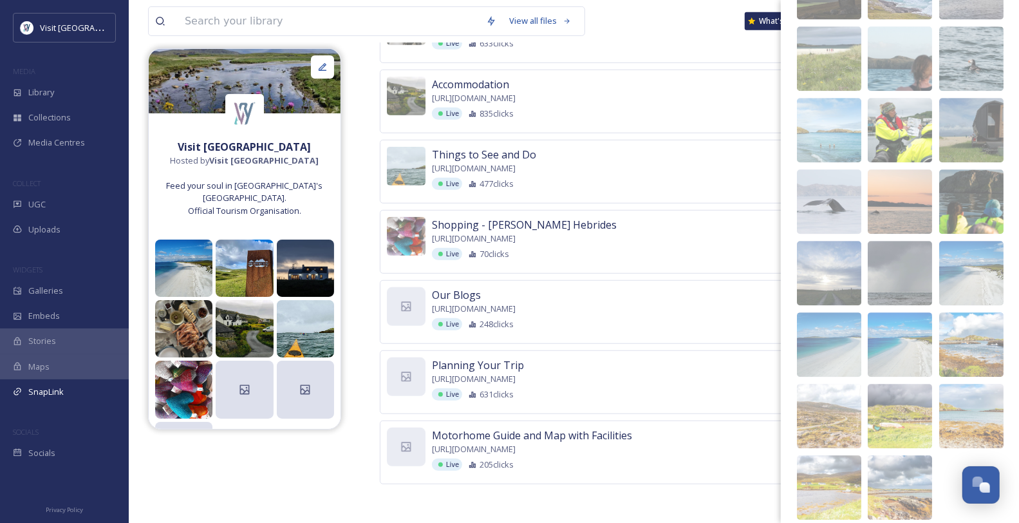
scroll to position [2174, 0]
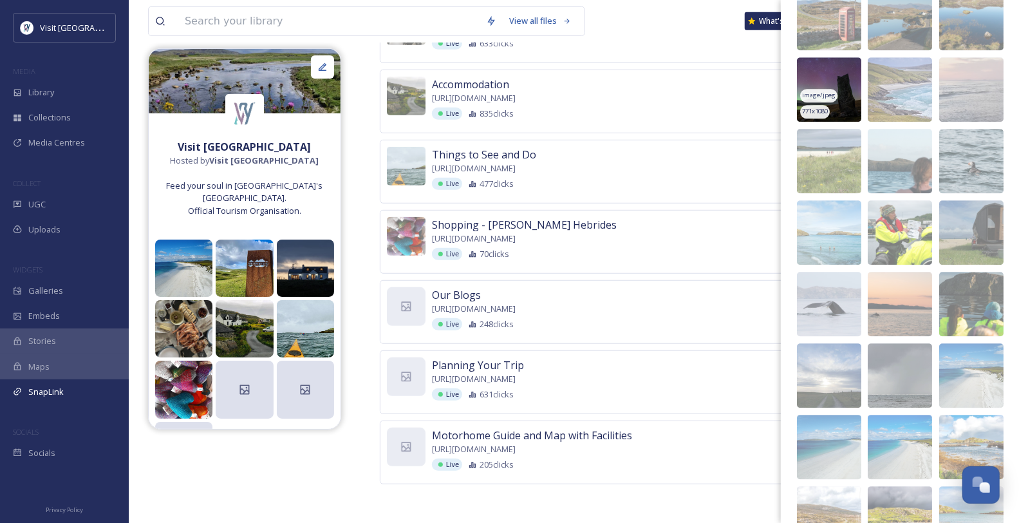
click at [833, 100] on span "image/jpeg" at bounding box center [818, 95] width 33 height 9
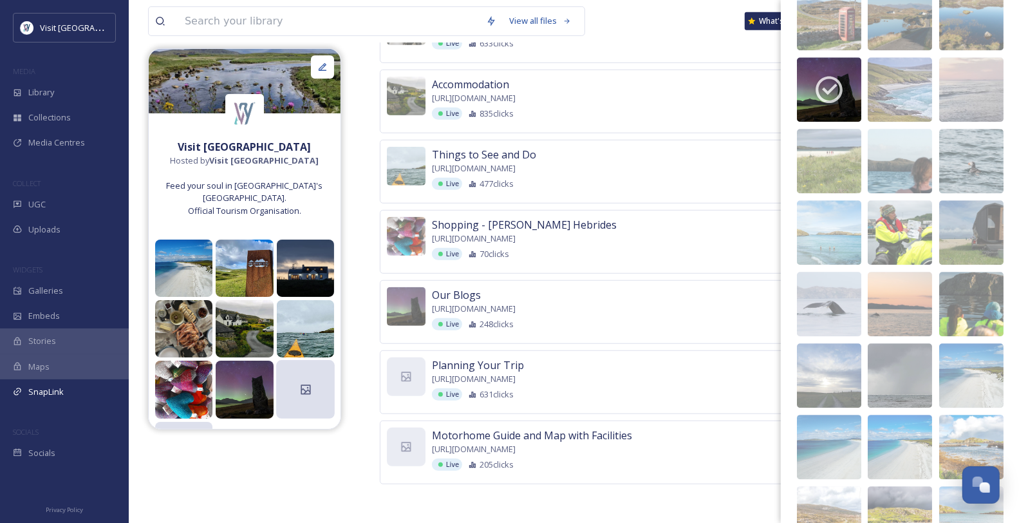
click at [306, 396] on icon at bounding box center [305, 389] width 13 height 13
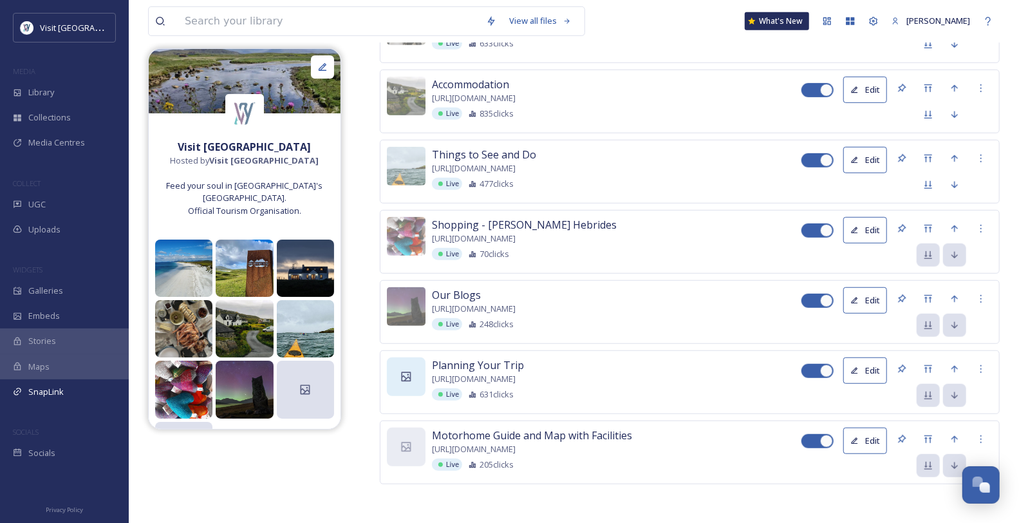
click at [406, 370] on icon at bounding box center [406, 376] width 13 height 13
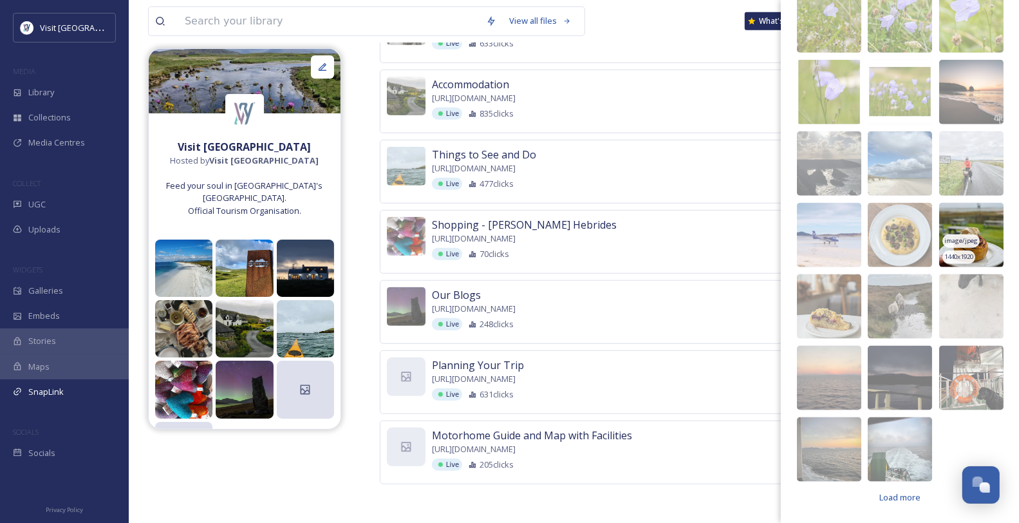
scroll to position [958, 0]
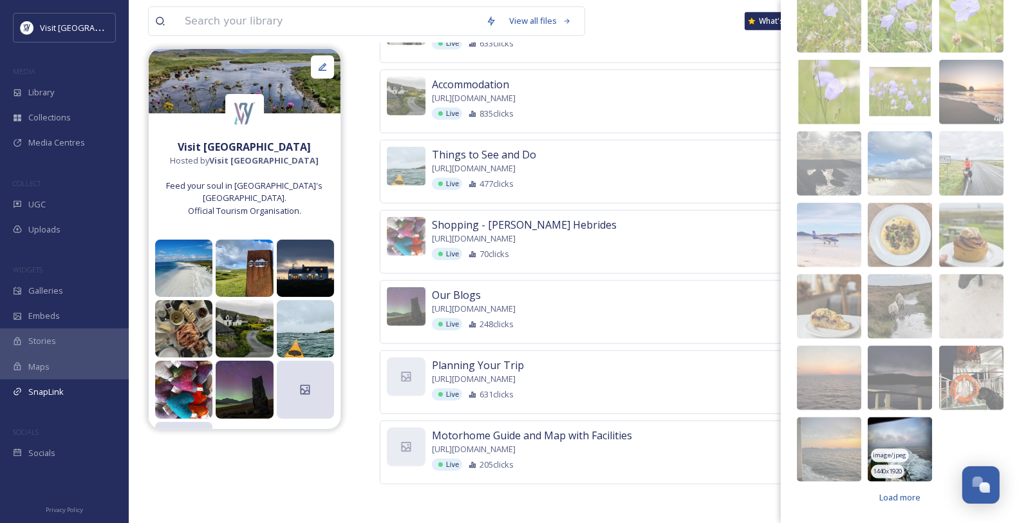
click at [833, 427] on img at bounding box center [900, 449] width 64 height 64
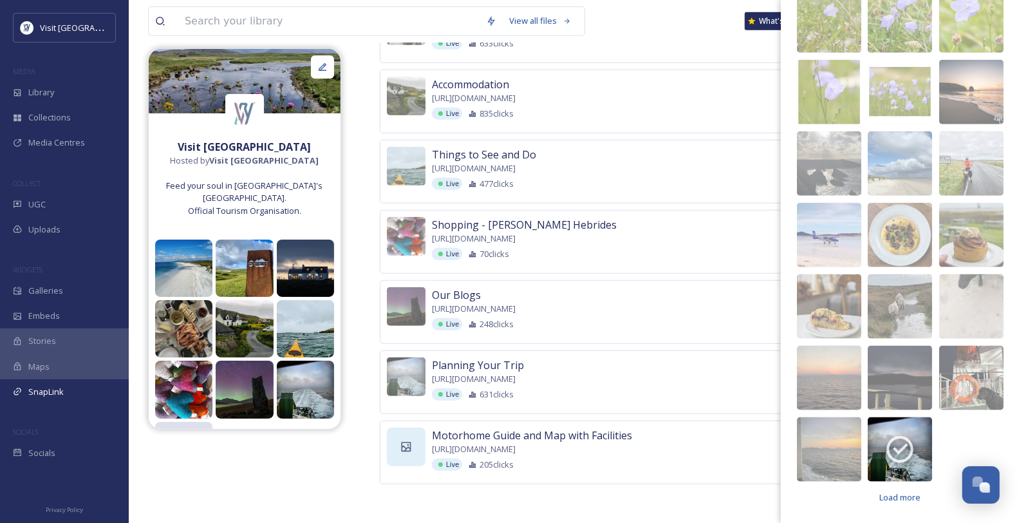
click at [406, 427] on icon at bounding box center [407, 447] width 10 height 10
click at [833, 427] on span "Load more" at bounding box center [900, 497] width 41 height 12
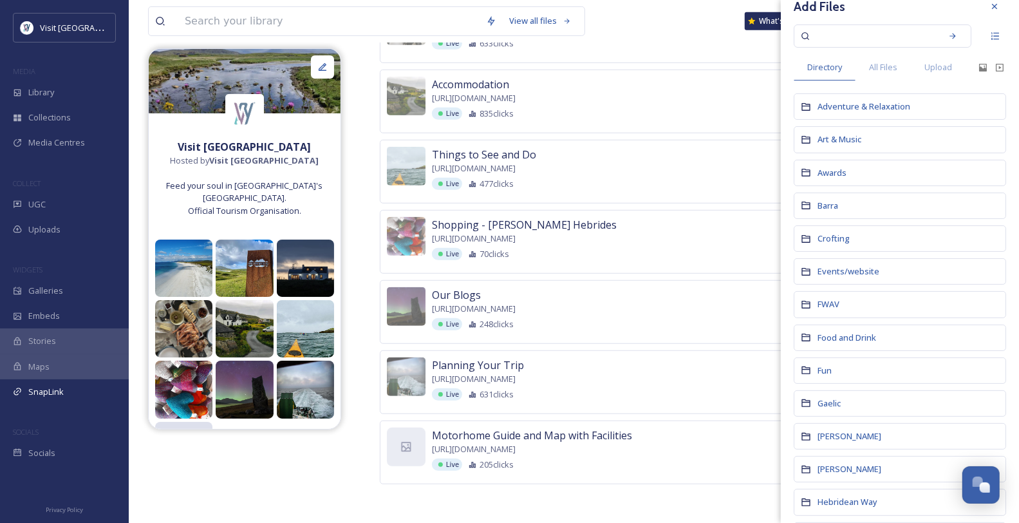
scroll to position [0, 0]
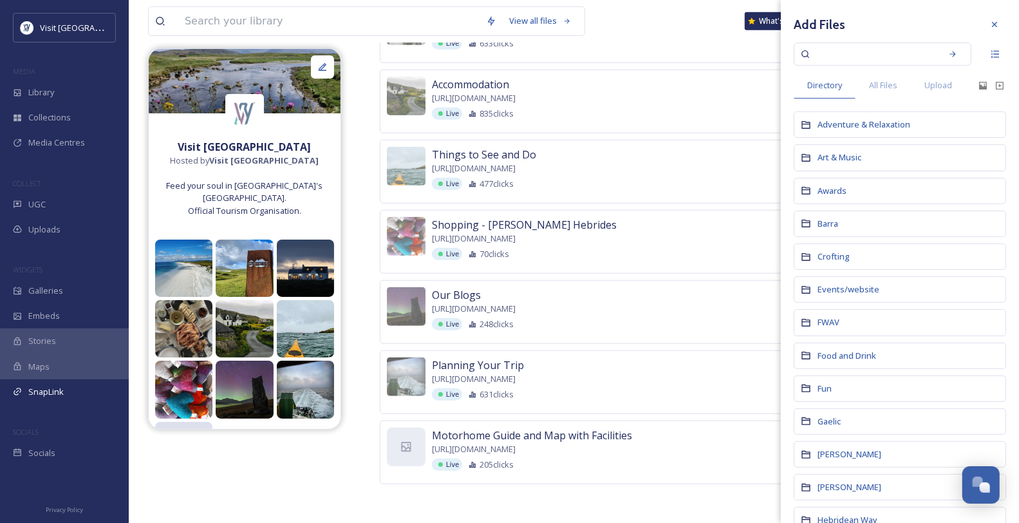
click at [823, 50] on input at bounding box center [874, 54] width 122 height 28
type input "motorhome"
click at [833, 54] on icon at bounding box center [953, 54] width 9 height 9
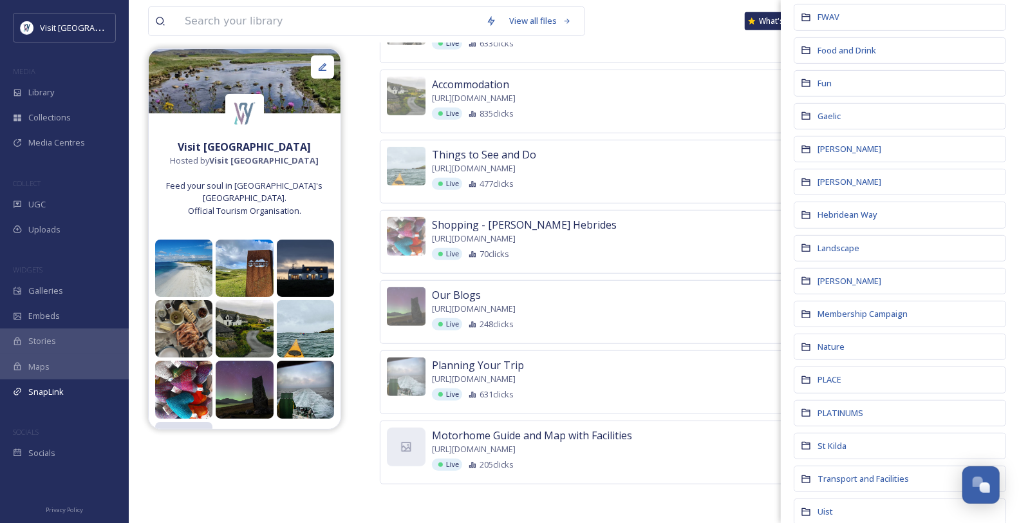
scroll to position [446, 0]
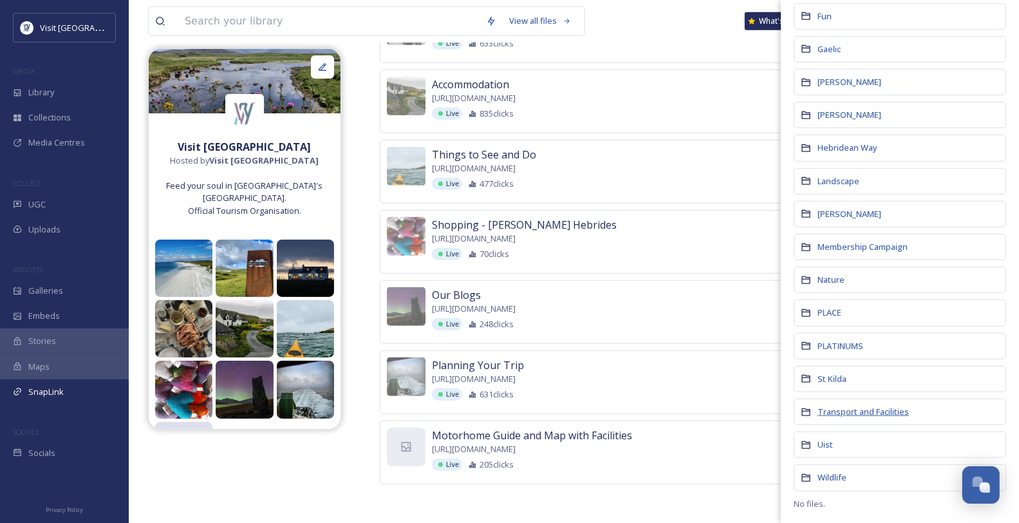
click at [833, 408] on span "Transport and Facilities" at bounding box center [863, 412] width 91 height 12
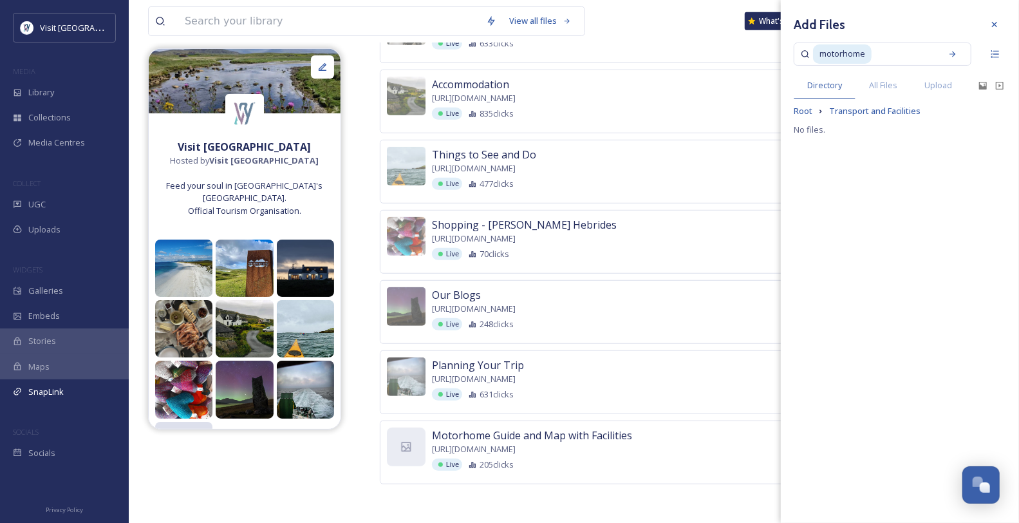
click at [833, 50] on input at bounding box center [904, 54] width 62 height 28
type input "campervan"
click at [806, 117] on span "Root" at bounding box center [803, 111] width 19 height 12
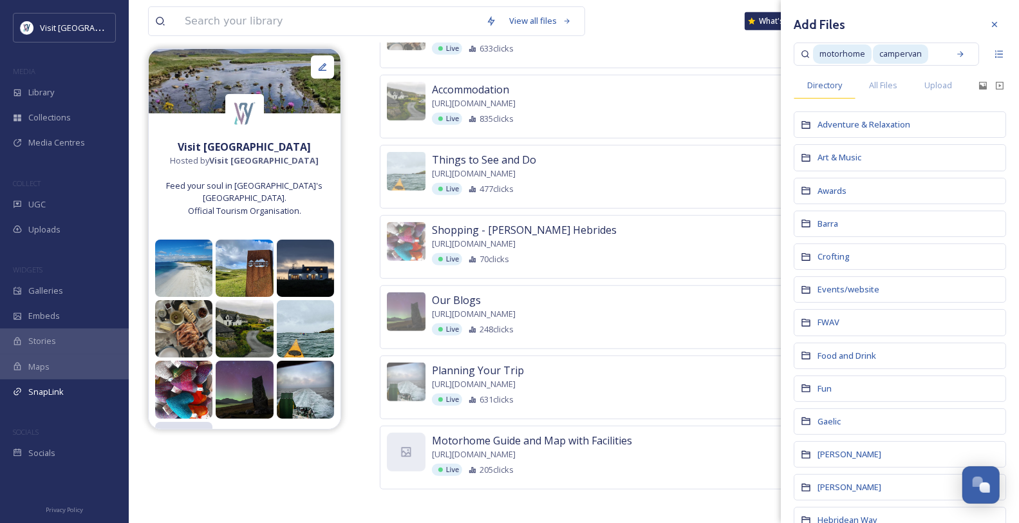
scroll to position [373, 0]
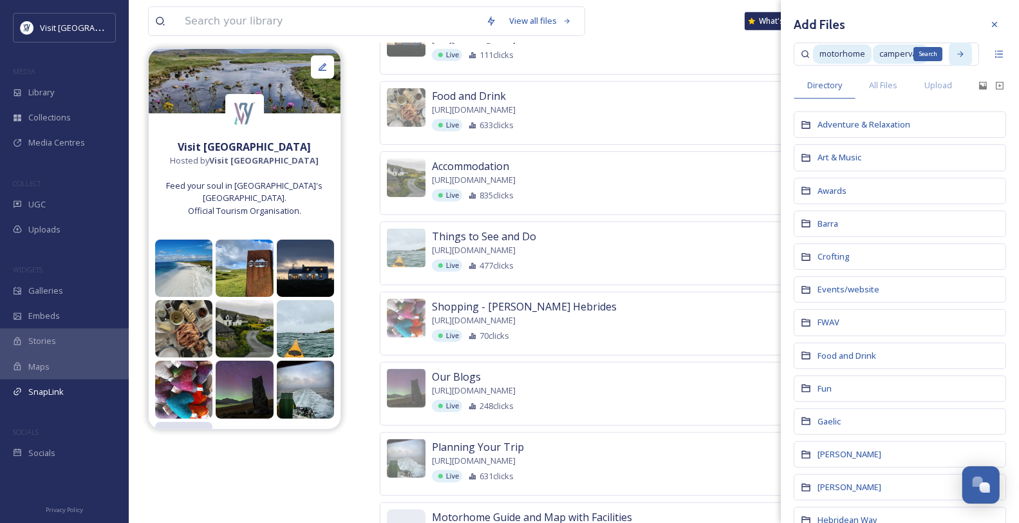
click at [833, 55] on div "Search" at bounding box center [960, 53] width 23 height 23
click at [833, 52] on div "motorhome campervan" at bounding box center [886, 53] width 185 height 23
click at [833, 53] on span "campervan" at bounding box center [900, 53] width 55 height 19
drag, startPoint x: 933, startPoint y: 53, endPoint x: 813, endPoint y: 55, distance: 120.4
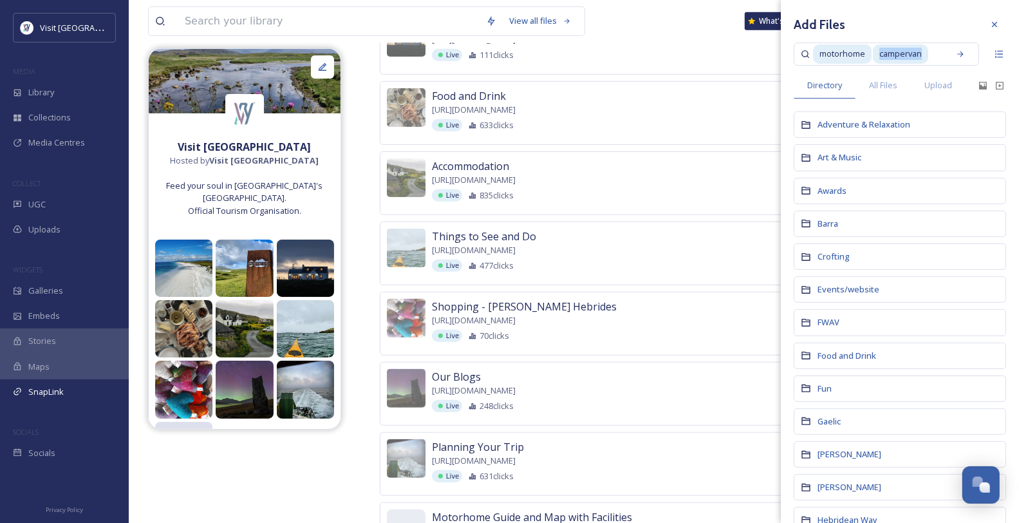
click at [814, 55] on div "motorhome campervan" at bounding box center [877, 54] width 129 height 28
click at [833, 54] on icon at bounding box center [953, 54] width 6 height 6
click at [833, 51] on input at bounding box center [911, 54] width 48 height 28
type input "c"
type input "m"
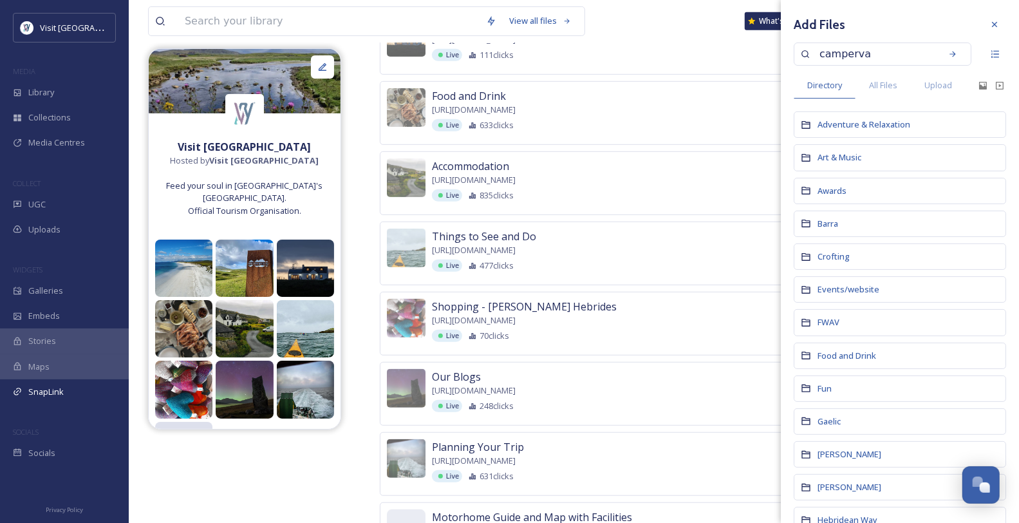
type input "campervan"
click at [833, 52] on icon at bounding box center [953, 54] width 9 height 9
click at [833, 86] on span "All Files" at bounding box center [883, 85] width 28 height 12
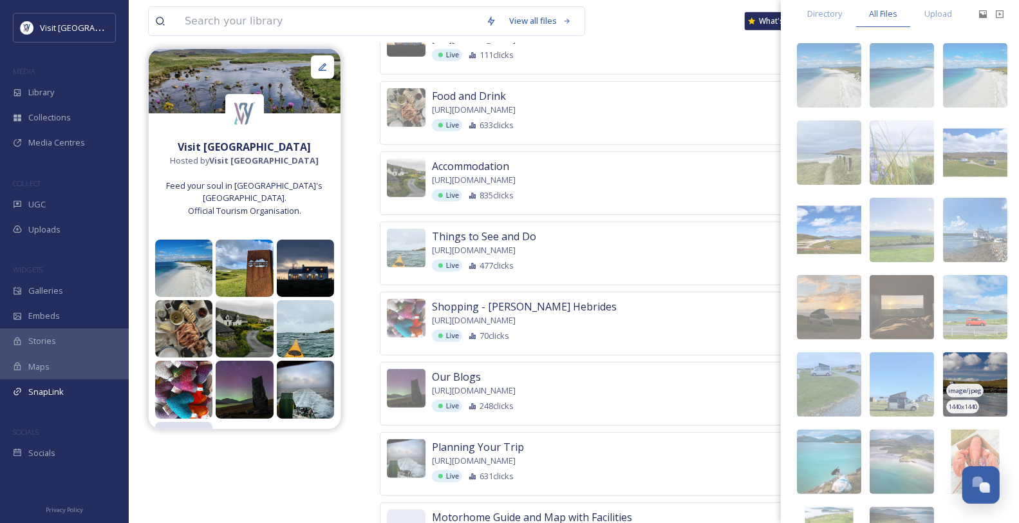
scroll to position [143, 0]
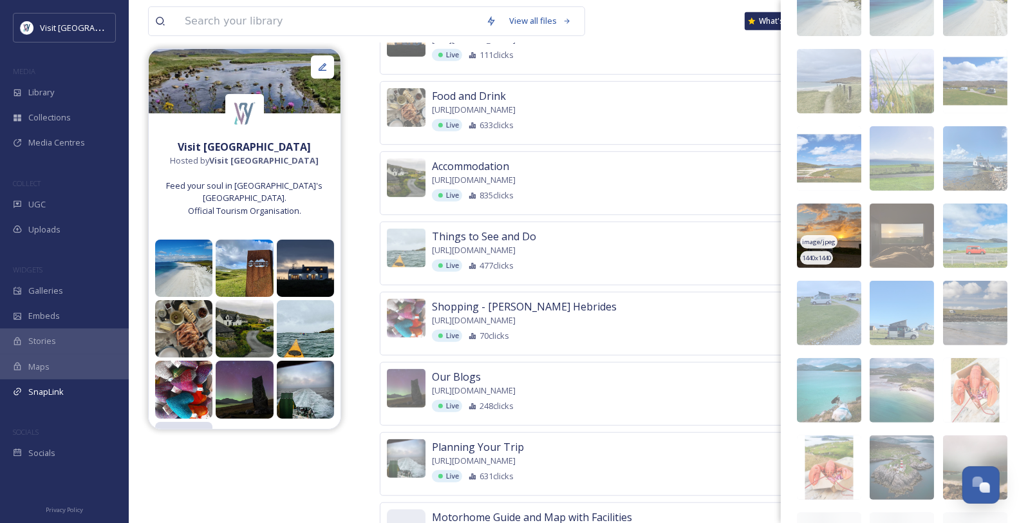
click at [831, 263] on span "1440 x 1440" at bounding box center [816, 258] width 29 height 9
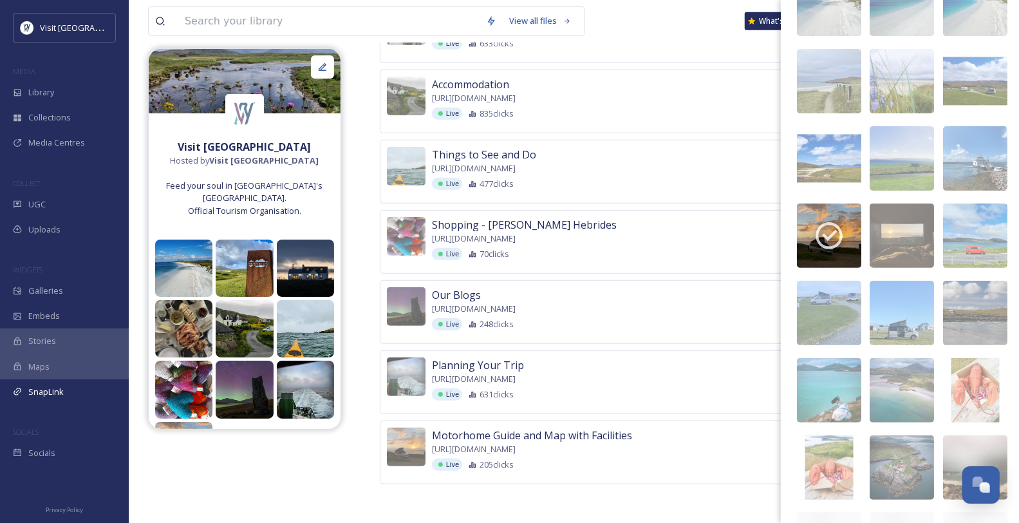
scroll to position [445, 0]
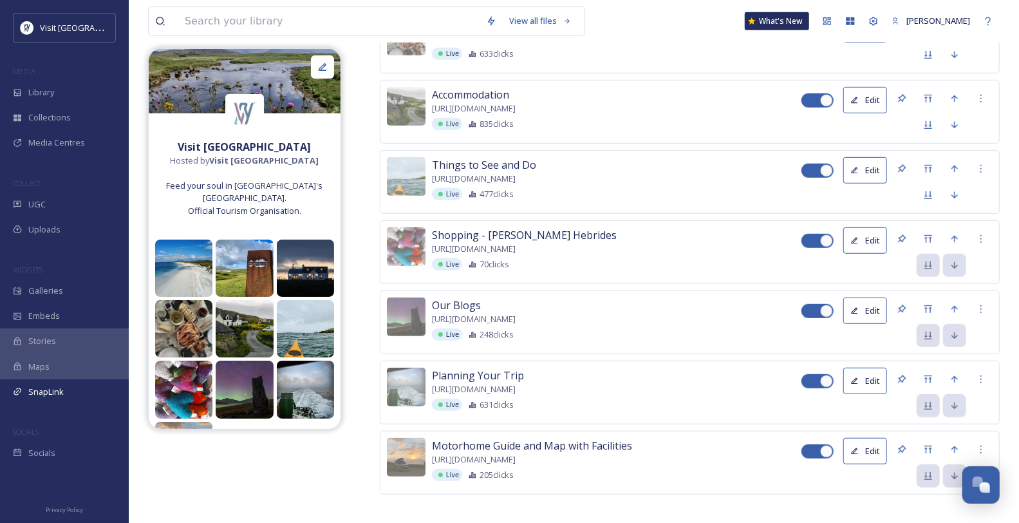
drag, startPoint x: 687, startPoint y: 78, endPoint x: 676, endPoint y: 71, distance: 12.7
click at [687, 60] on div "Food and Drink https://www.visitouterhebrides.co.uk/food-and-drink Live 633 cli…" at bounding box center [617, 38] width 370 height 43
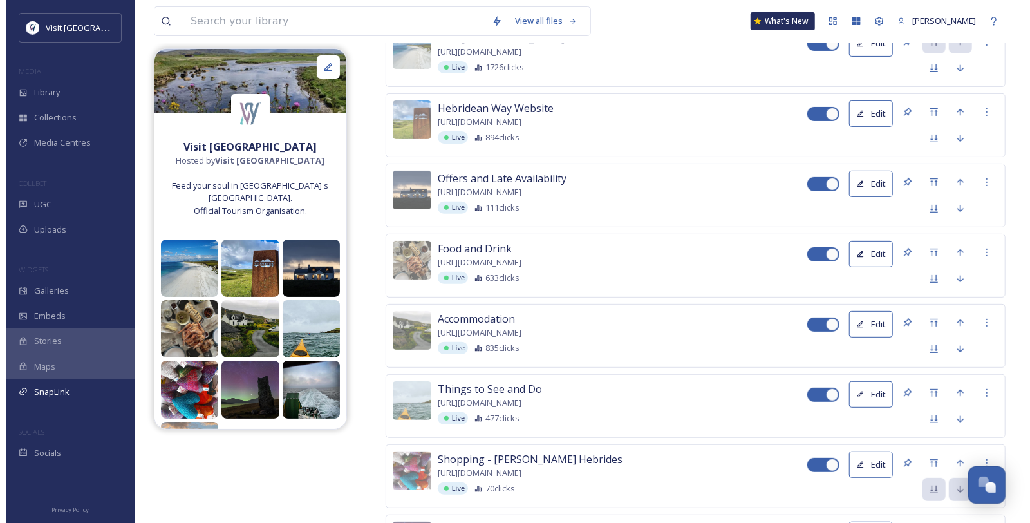
scroll to position [0, 0]
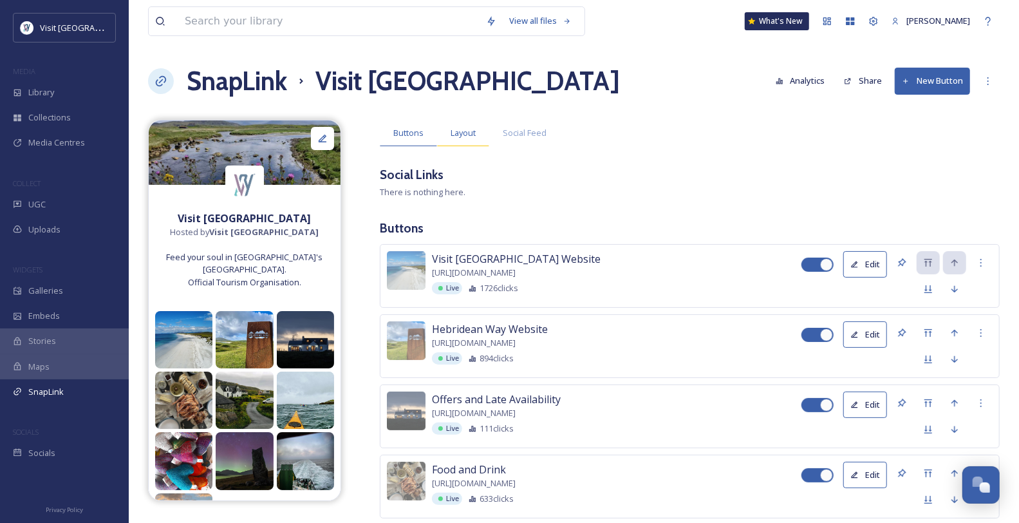
click at [476, 139] on span "Layout" at bounding box center [463, 133] width 25 height 12
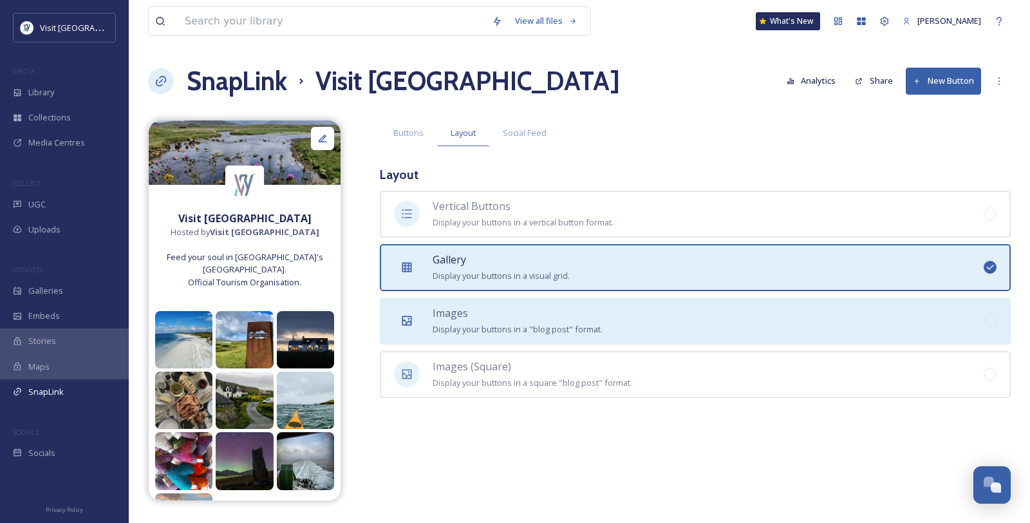
click at [560, 337] on div "Images Display your buttons in a "blog post" format." at bounding box center [518, 321] width 170 height 32
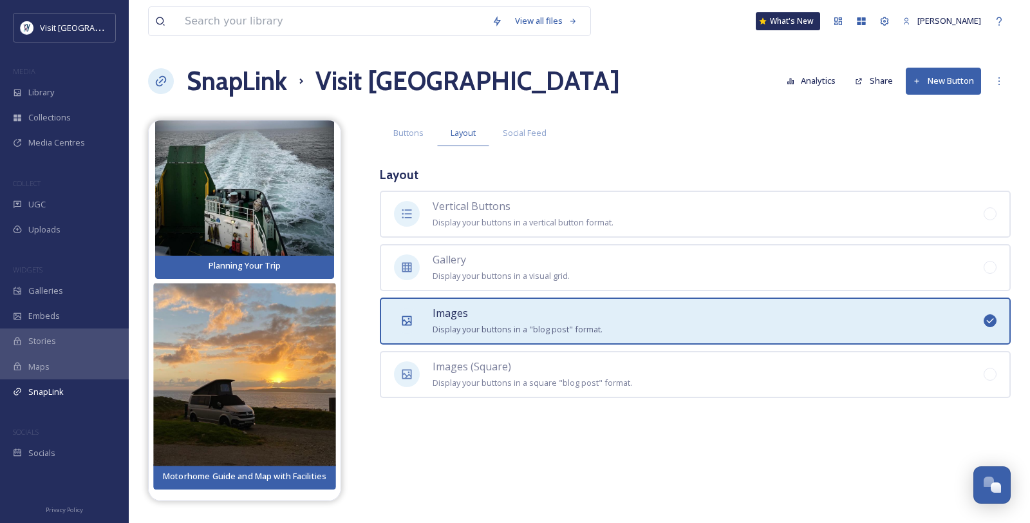
scroll to position [2009, 0]
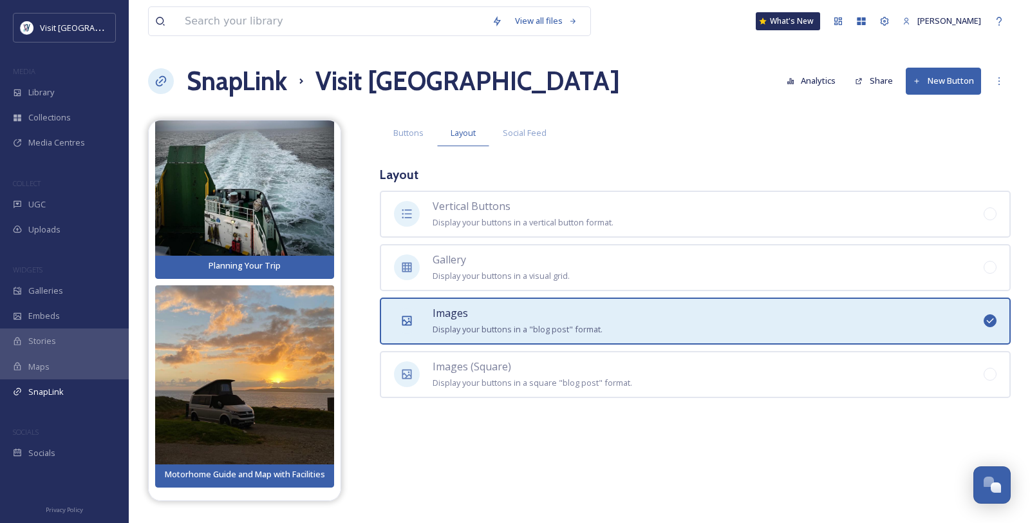
click at [833, 86] on icon at bounding box center [917, 81] width 8 height 8
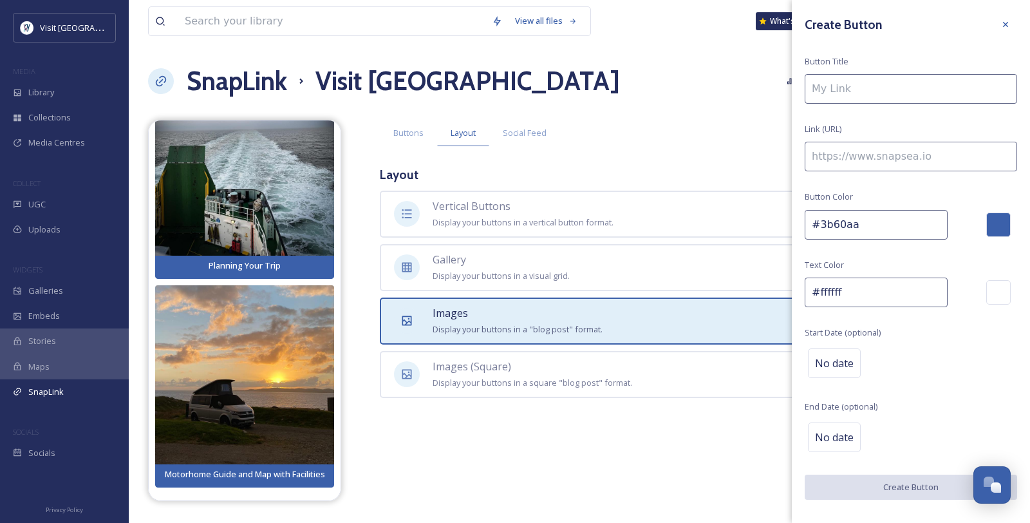
click at [833, 92] on input at bounding box center [911, 89] width 212 height 30
type input "Eat Drink Hebrides Trail"
click at [833, 165] on input at bounding box center [911, 157] width 212 height 30
paste input "[URL][DOMAIN_NAME]"
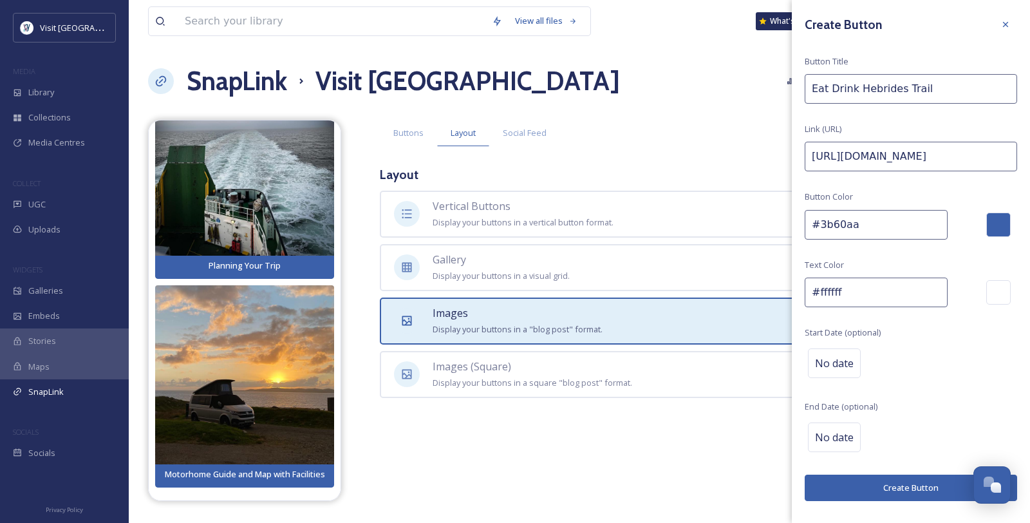
scroll to position [32, 0]
type input "[URL][DOMAIN_NAME]"
click at [833, 427] on button "Create Button" at bounding box center [911, 488] width 212 height 26
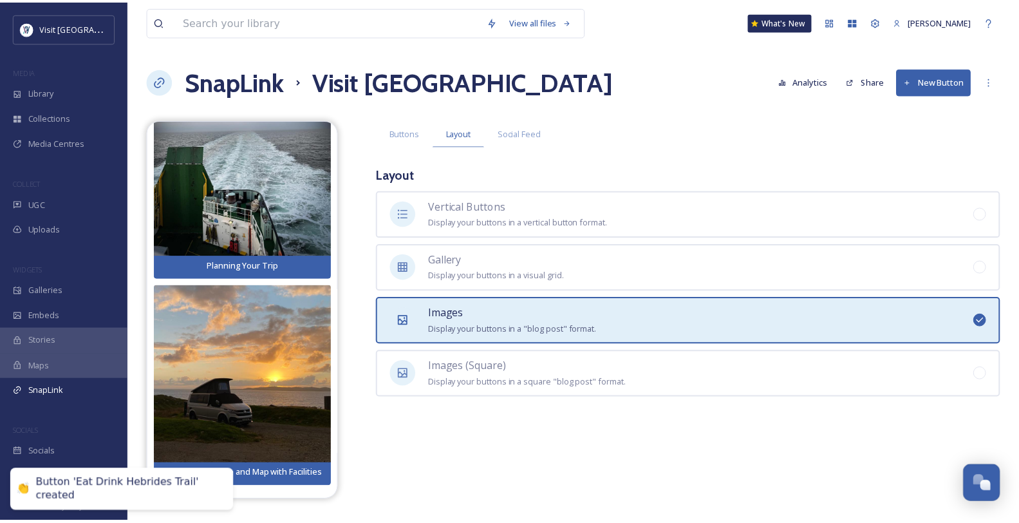
scroll to position [2044, 0]
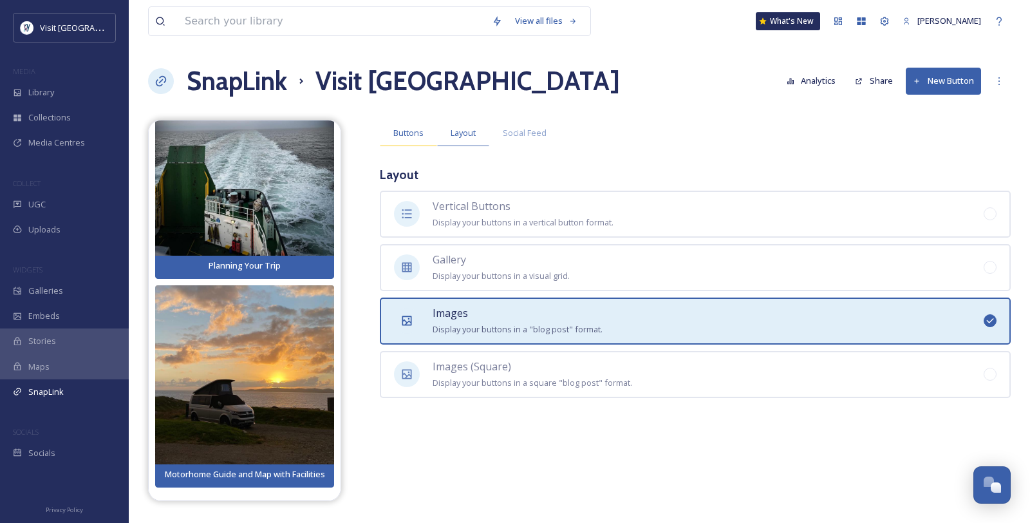
click at [420, 139] on span "Buttons" at bounding box center [408, 133] width 30 height 12
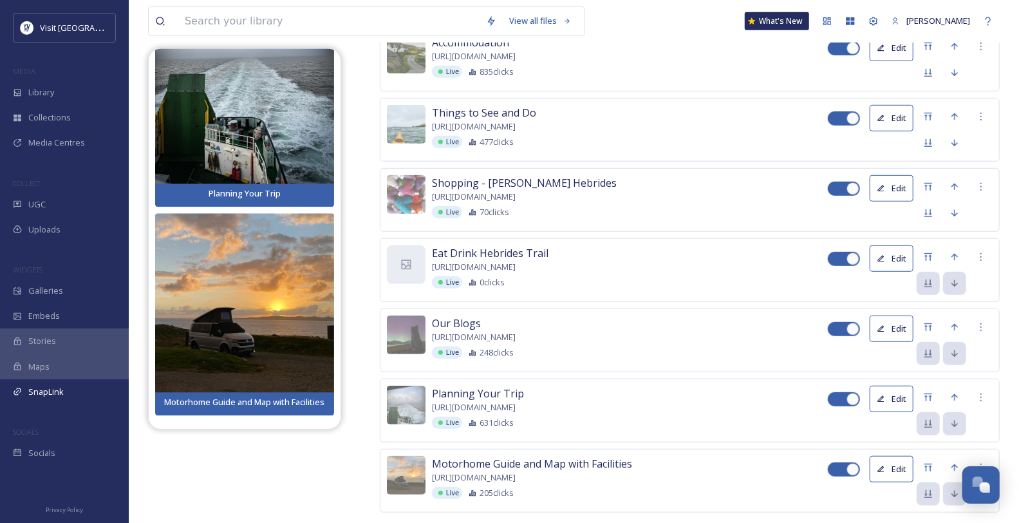
scroll to position [500, 0]
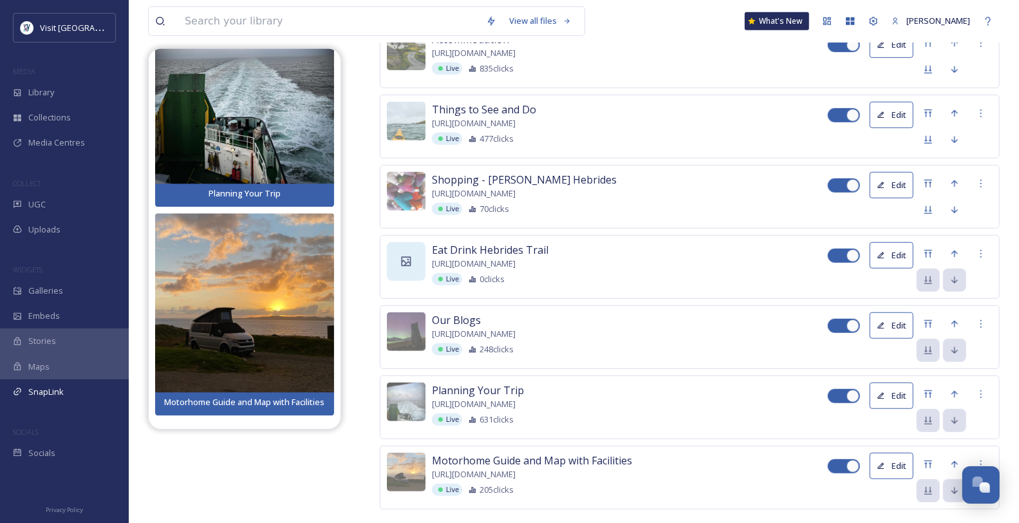
click at [404, 268] on icon at bounding box center [406, 261] width 13 height 13
click at [410, 281] on div at bounding box center [406, 261] width 39 height 39
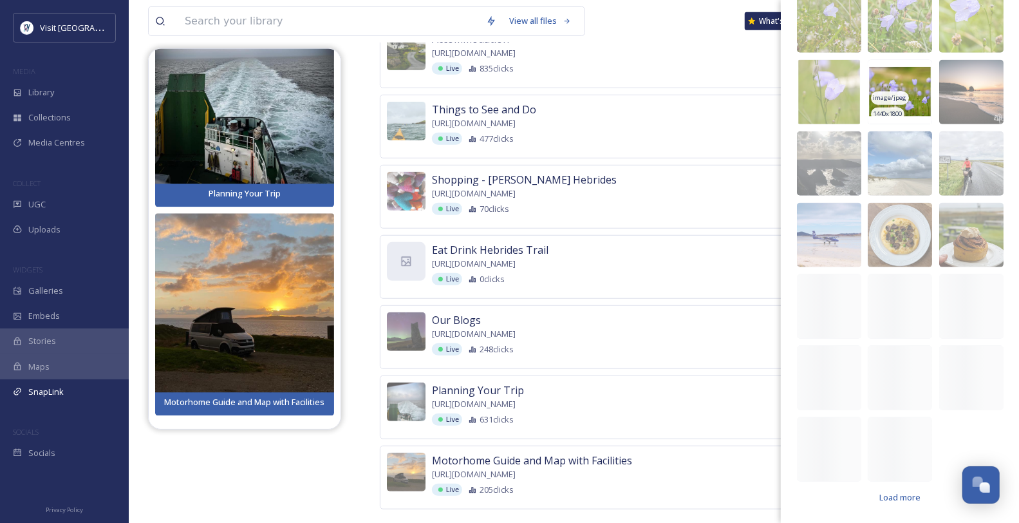
scroll to position [958, 0]
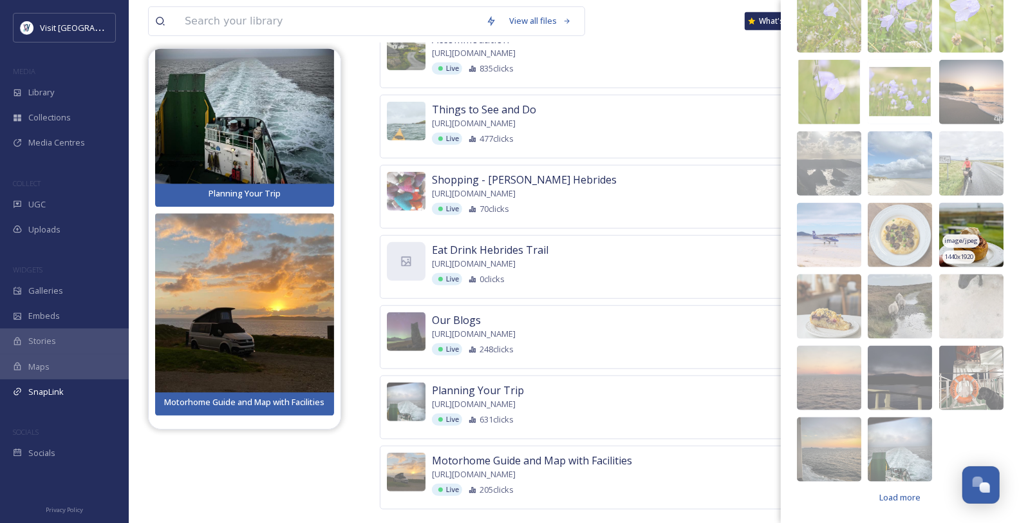
click at [833, 240] on span "image/jpeg" at bounding box center [961, 240] width 33 height 9
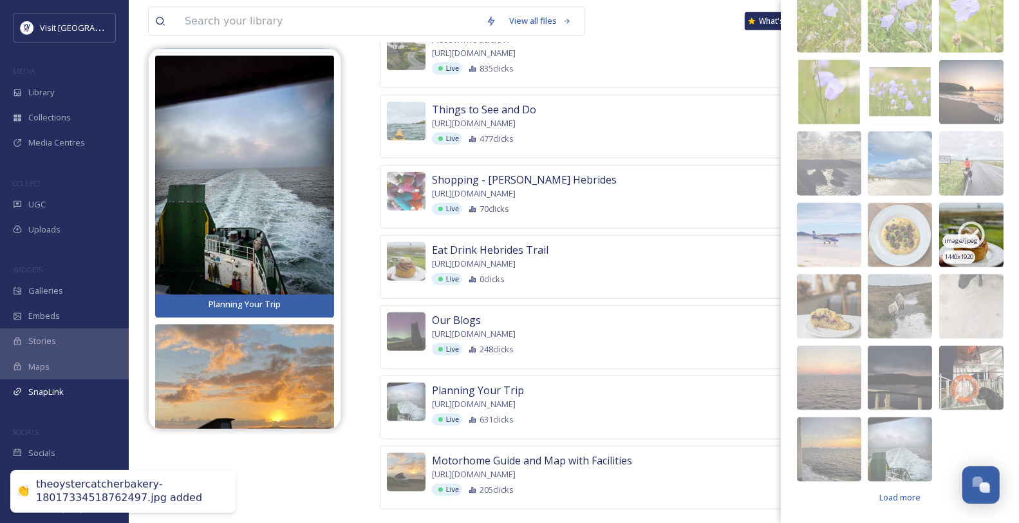
scroll to position [2281, 0]
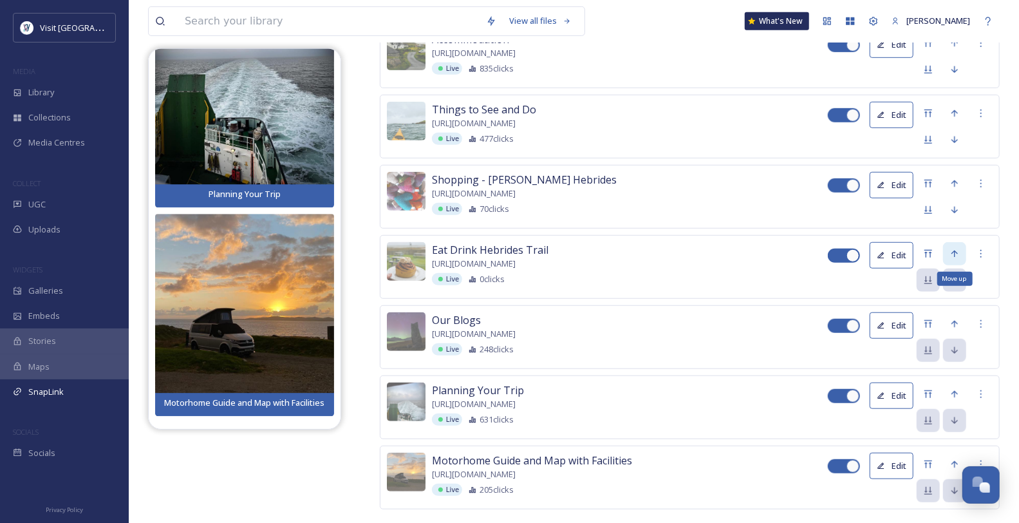
click at [833, 257] on icon at bounding box center [955, 253] width 6 height 7
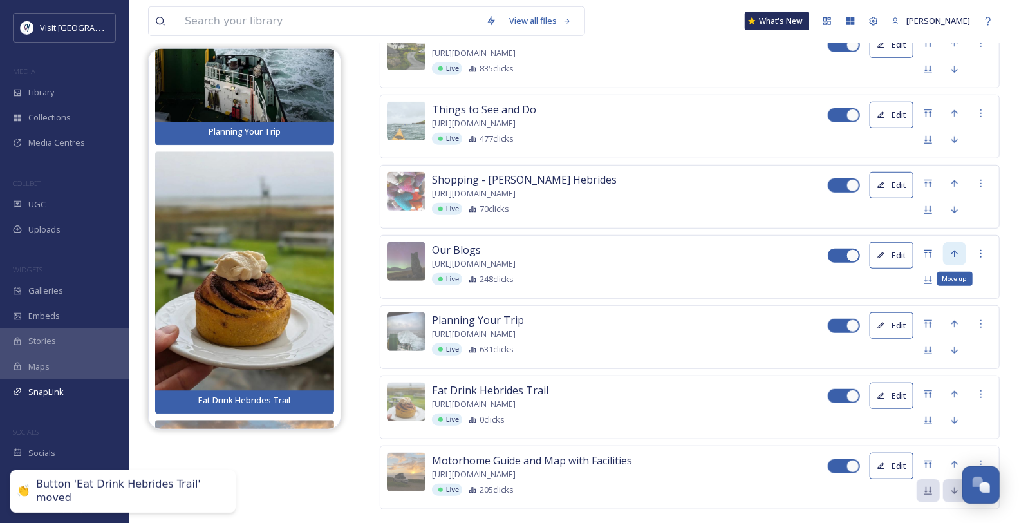
click at [833, 259] on icon at bounding box center [955, 254] width 10 height 10
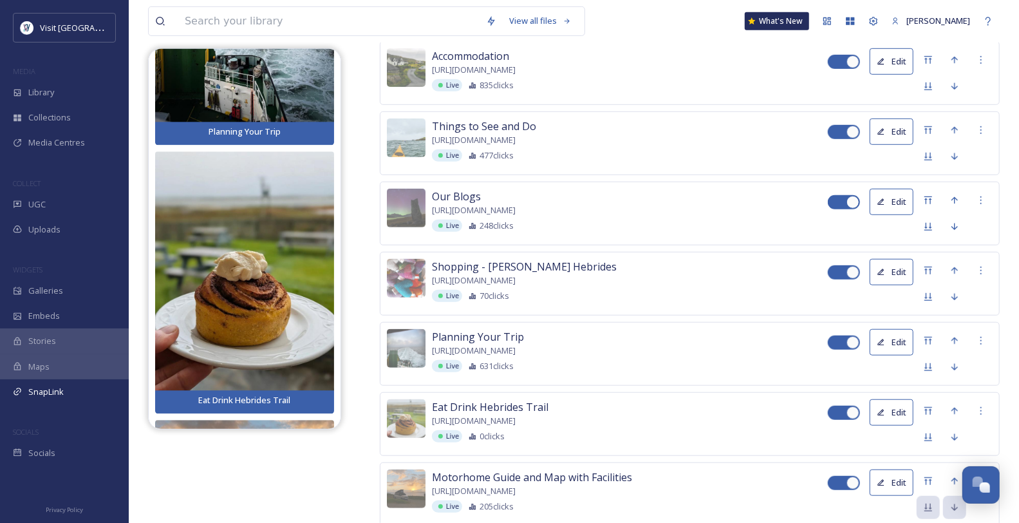
scroll to position [500, 0]
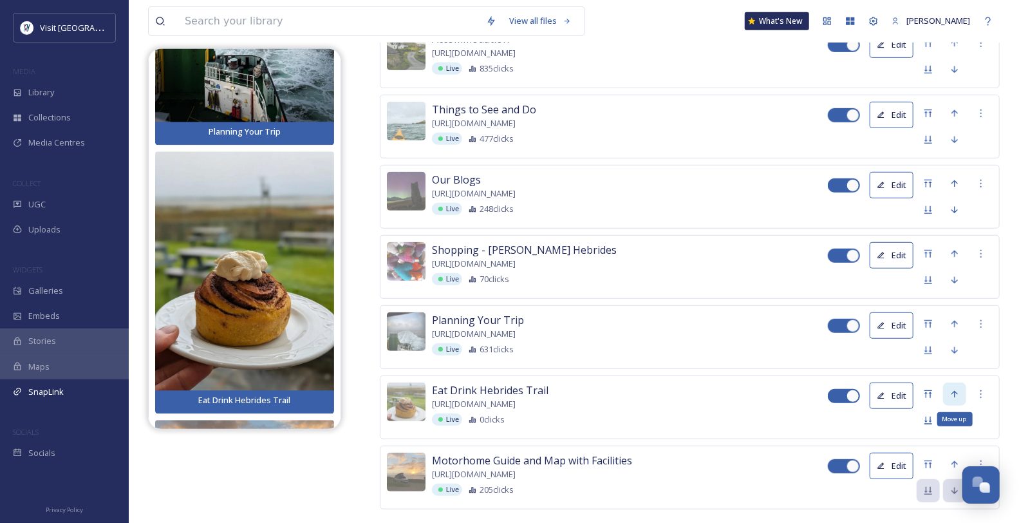
click at [833, 397] on icon at bounding box center [955, 393] width 6 height 7
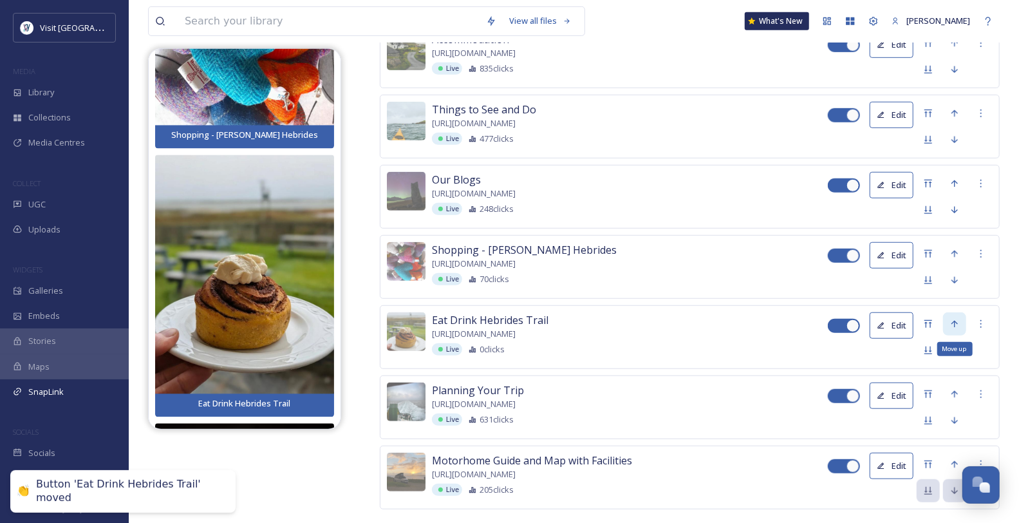
click at [833, 335] on div "Move up" at bounding box center [954, 323] width 23 height 23
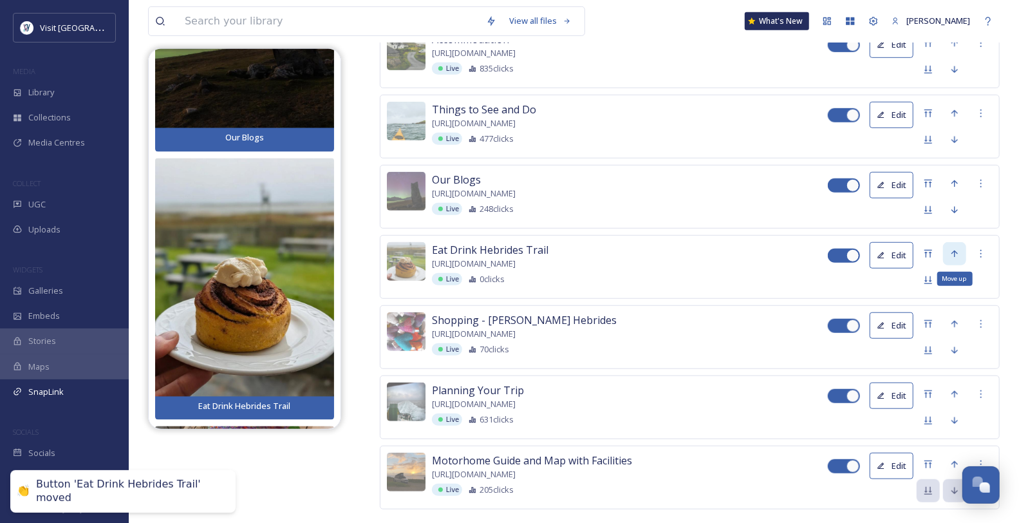
click at [833, 259] on icon at bounding box center [955, 254] width 10 height 10
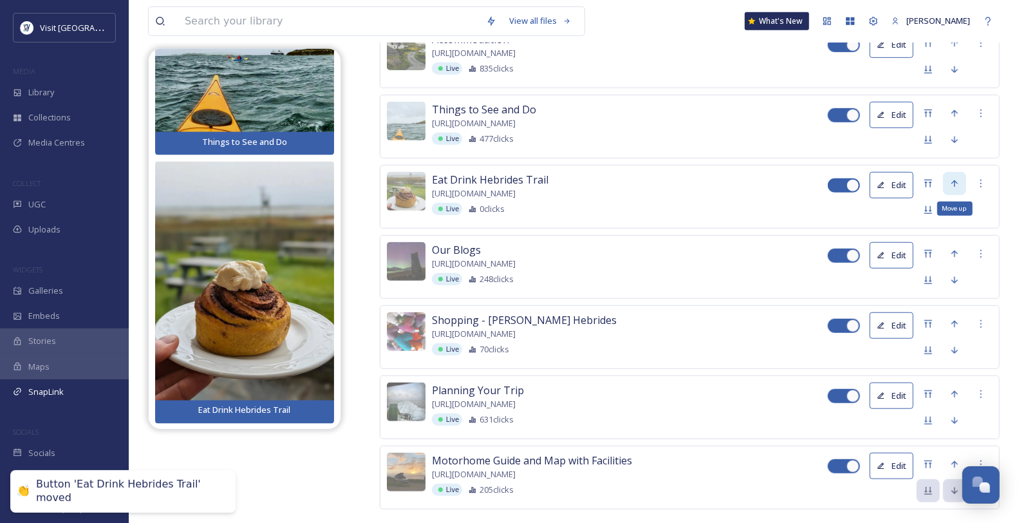
click at [833, 189] on icon at bounding box center [955, 183] width 10 height 10
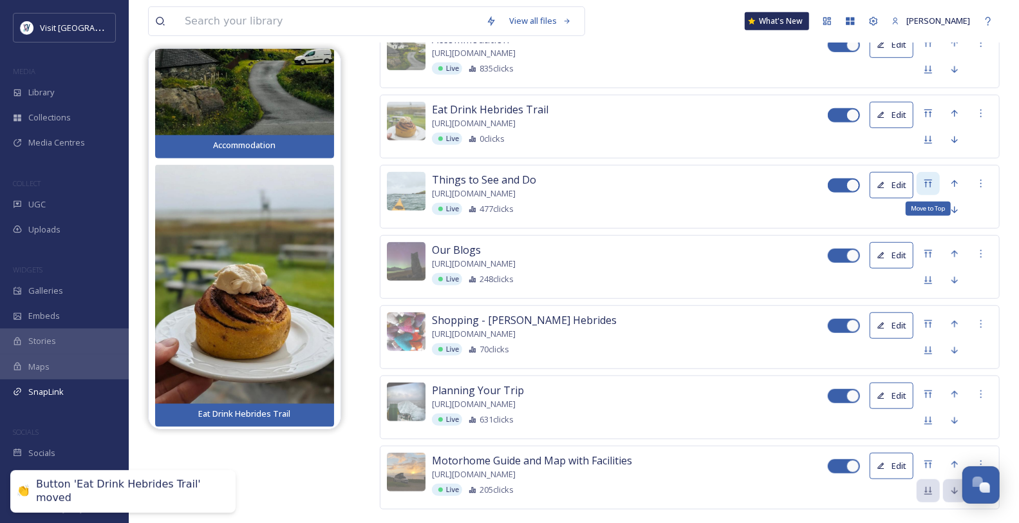
scroll to position [429, 0]
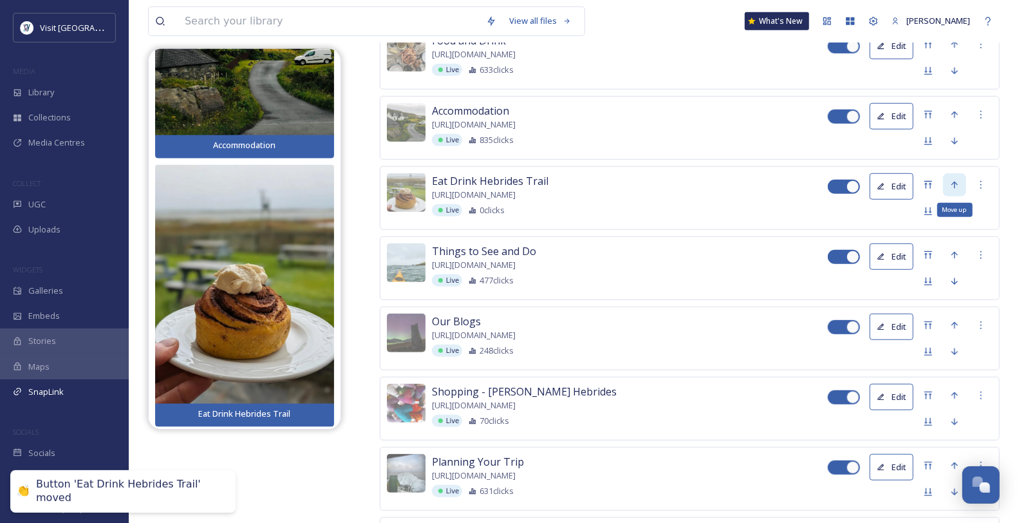
click at [833, 190] on icon at bounding box center [955, 185] width 10 height 10
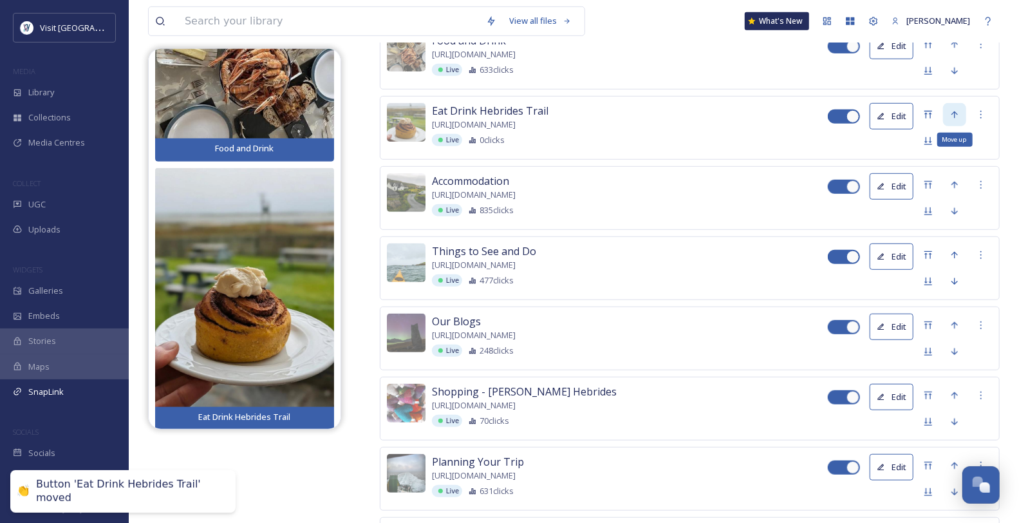
click at [833, 120] on icon at bounding box center [955, 114] width 10 height 10
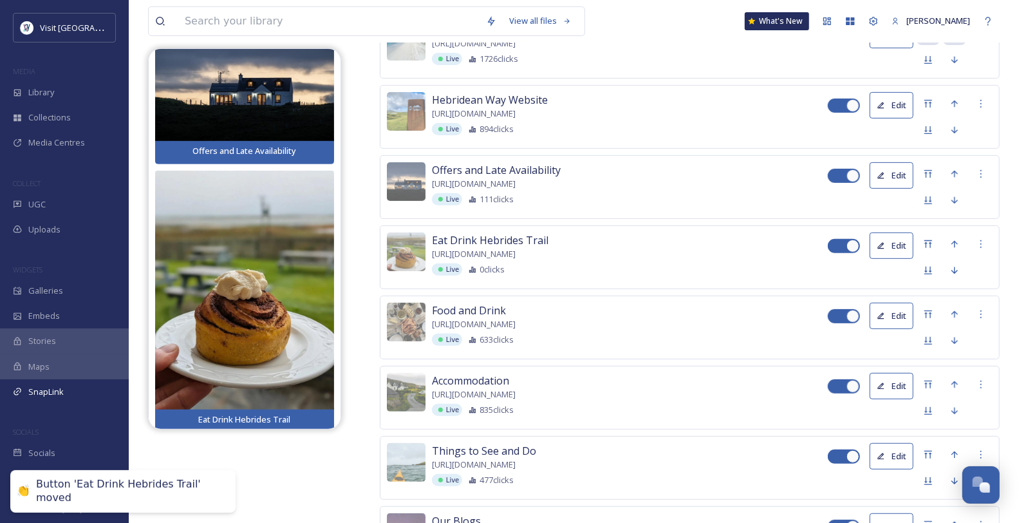
scroll to position [214, 0]
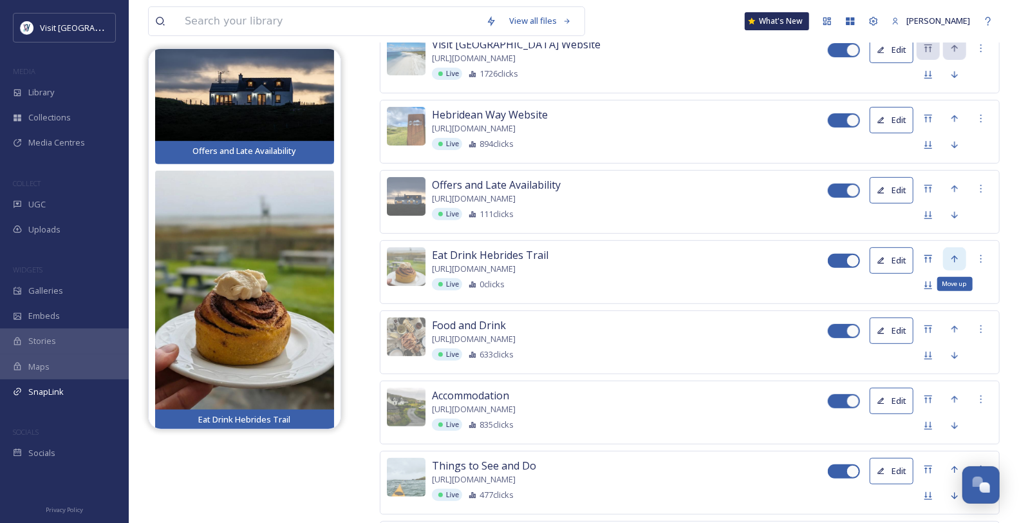
click at [833, 264] on icon at bounding box center [955, 259] width 10 height 10
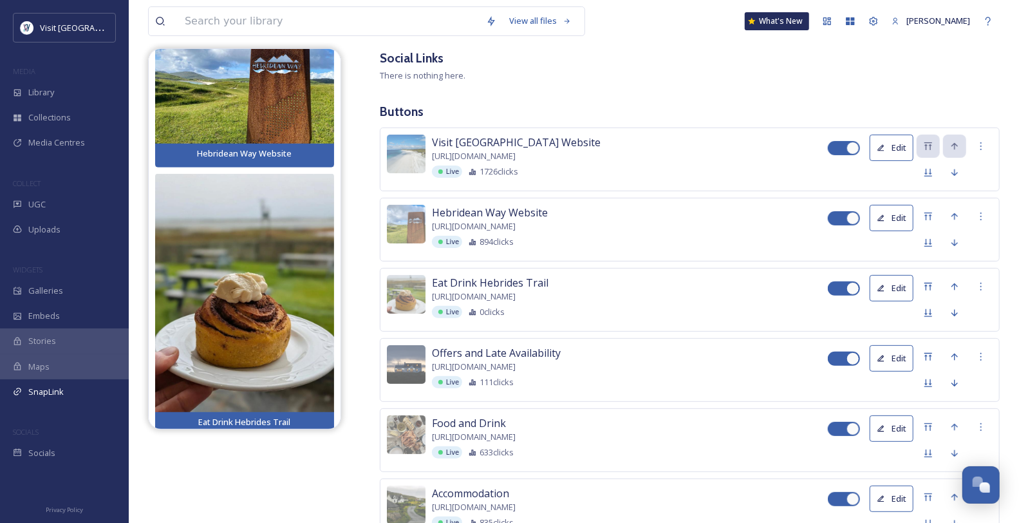
scroll to position [0, 0]
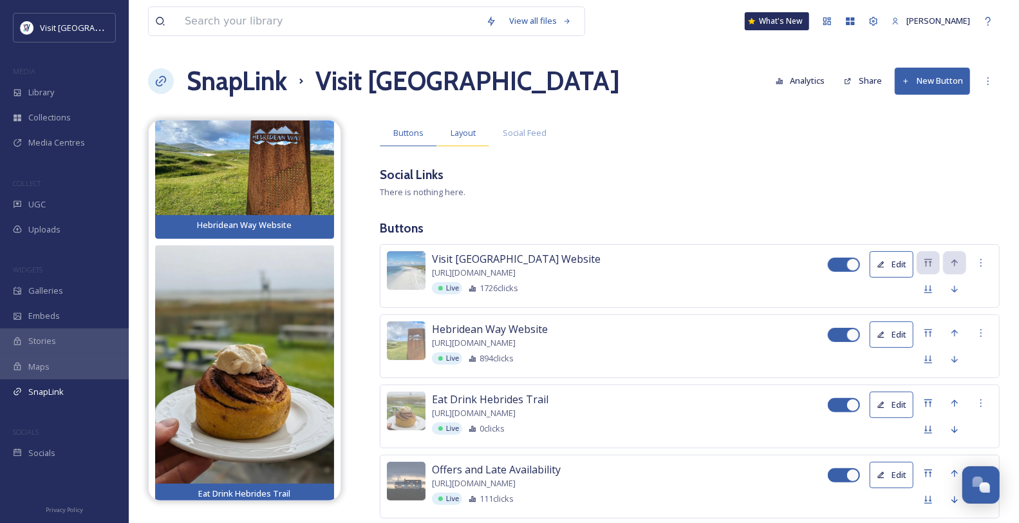
click at [471, 139] on span "Layout" at bounding box center [463, 133] width 25 height 12
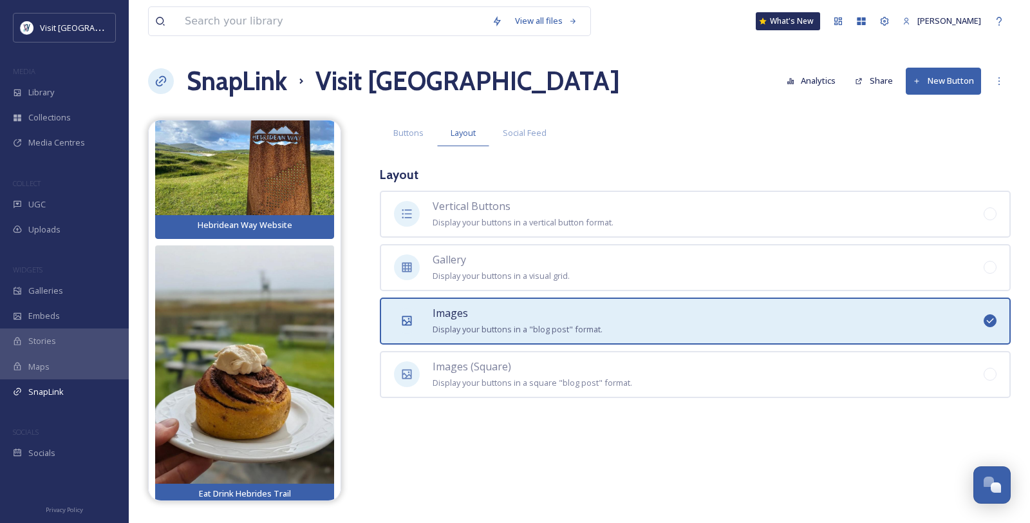
click at [475, 337] on div "Images Display your buttons in a "blog post" format." at bounding box center [518, 321] width 170 height 32
click at [404, 139] on span "Buttons" at bounding box center [408, 133] width 30 height 12
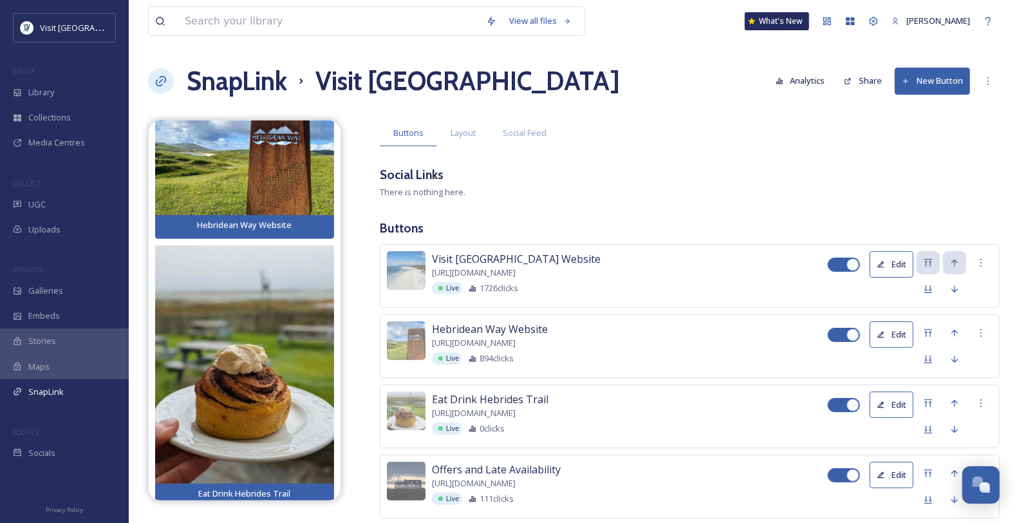
click at [833, 278] on button "Edit" at bounding box center [892, 264] width 44 height 26
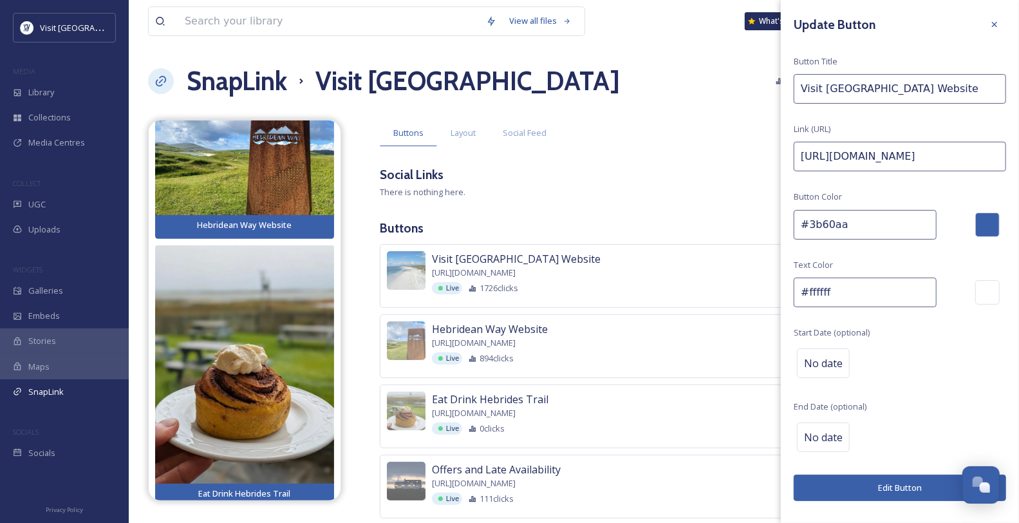
click at [833, 237] on div at bounding box center [988, 224] width 24 height 24
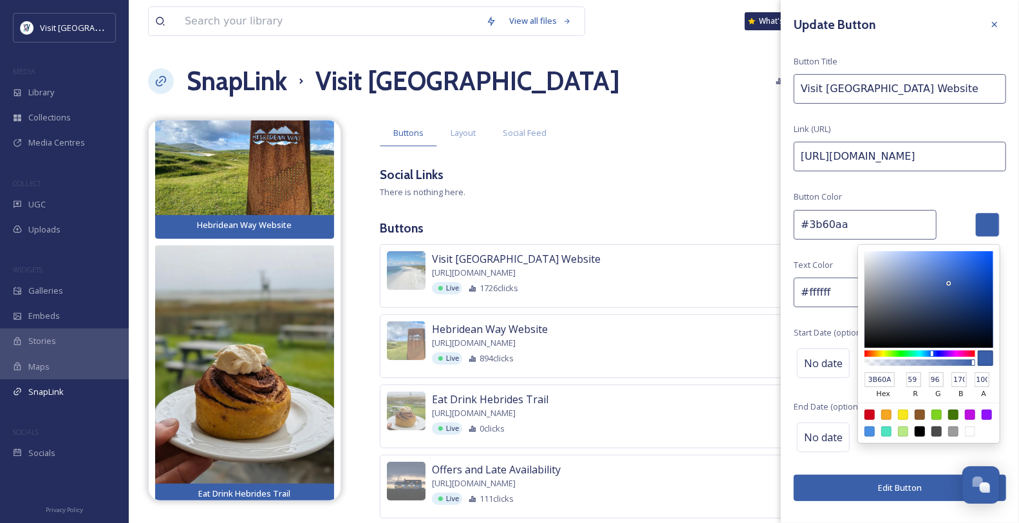
click at [833, 237] on div at bounding box center [988, 224] width 24 height 24
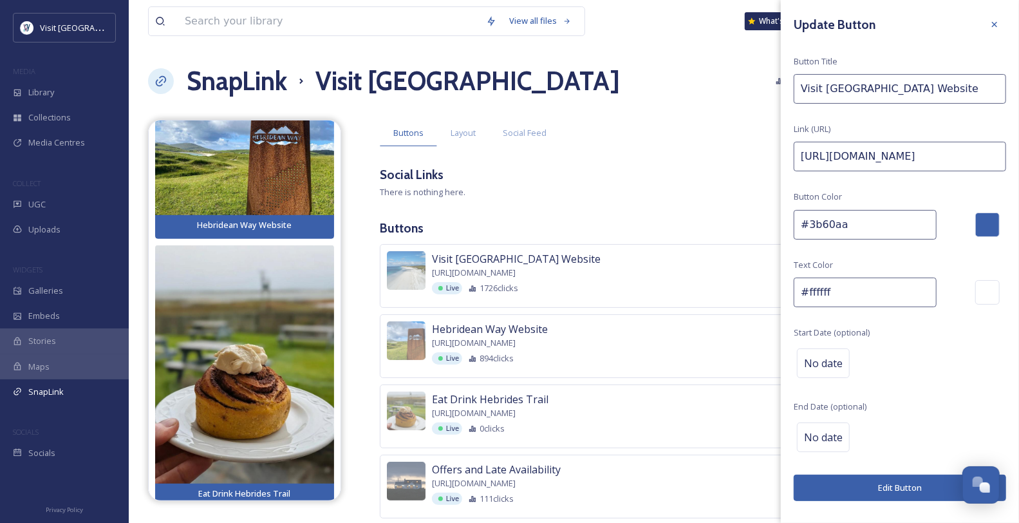
click at [833, 237] on div at bounding box center [988, 224] width 24 height 24
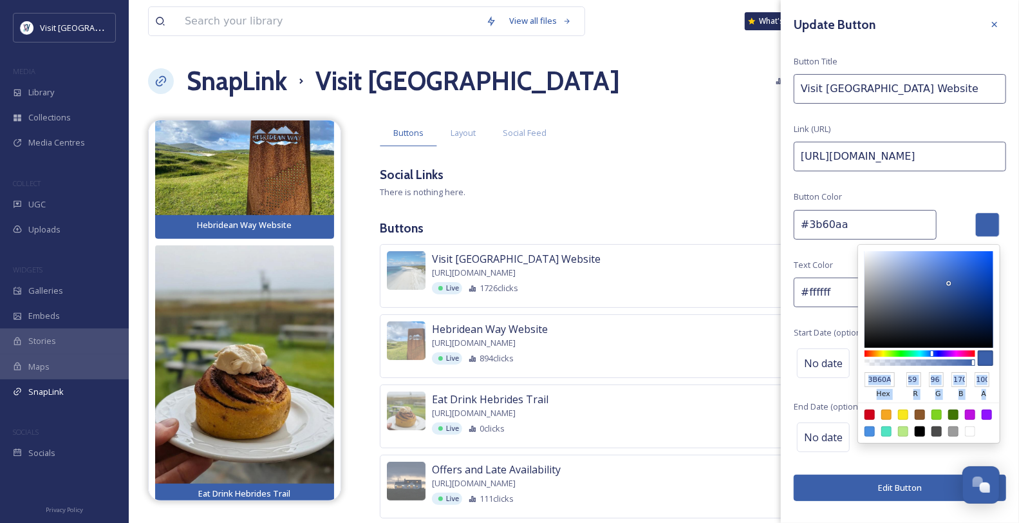
click at [833, 237] on div at bounding box center [988, 224] width 24 height 24
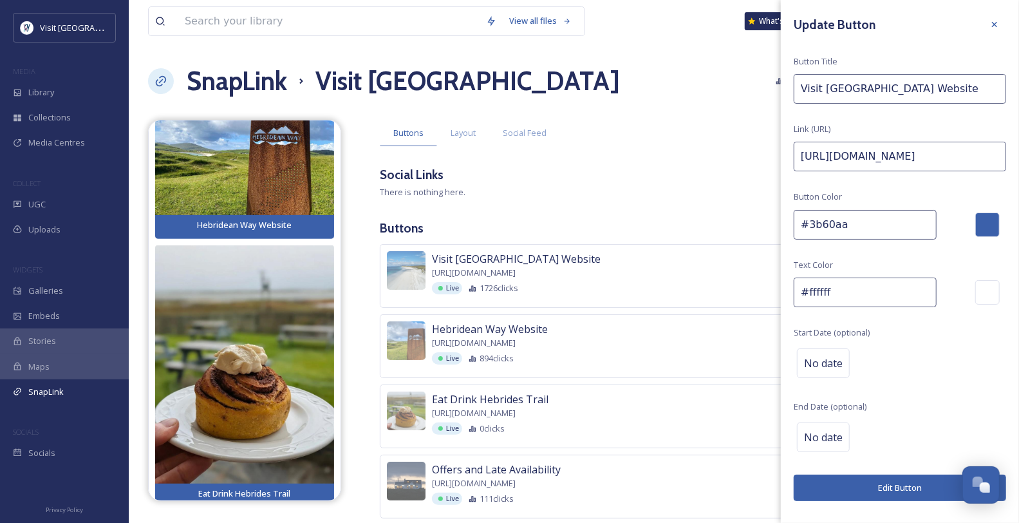
drag, startPoint x: 867, startPoint y: 240, endPoint x: 800, endPoint y: 242, distance: 67.6
click at [800, 240] on input "#3b60aa" at bounding box center [865, 225] width 143 height 30
paste input "00a0af"
drag, startPoint x: 858, startPoint y: 206, endPoint x: 775, endPoint y: 206, distance: 83.1
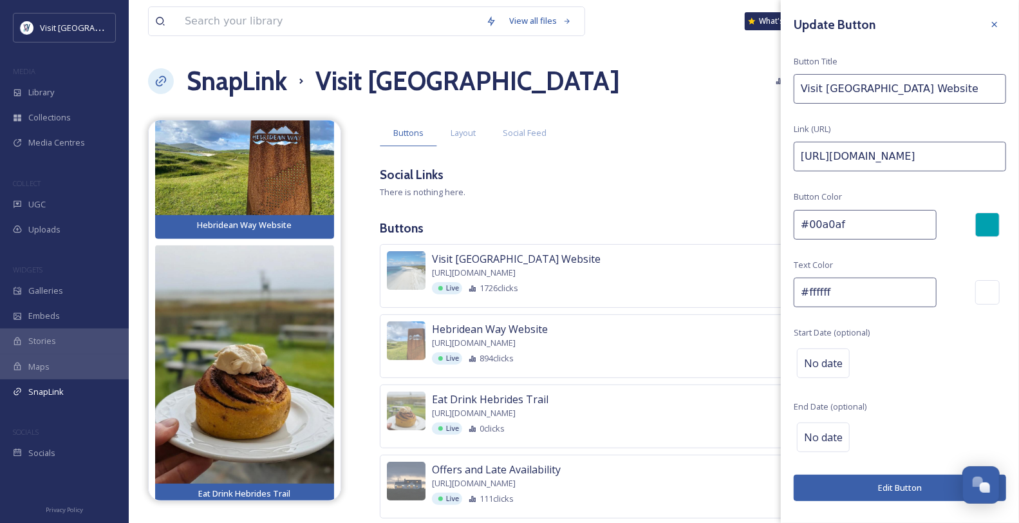
type input "#00a0af"
click at [833, 427] on button "Edit Button" at bounding box center [900, 488] width 212 height 26
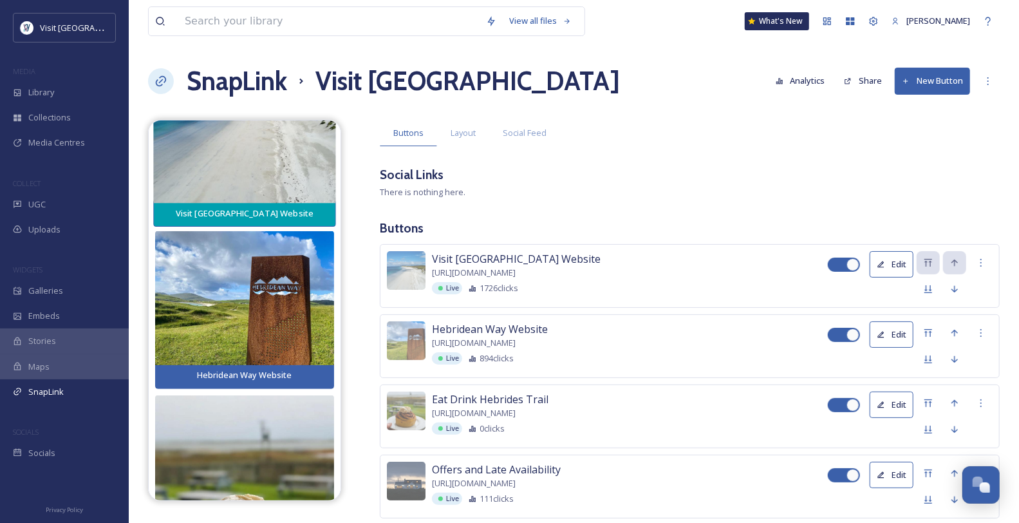
scroll to position [152, 0]
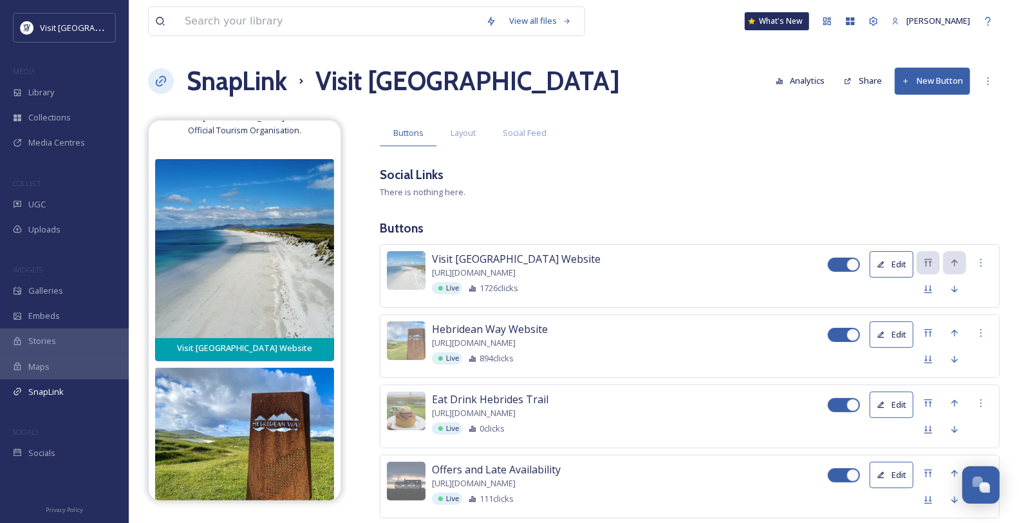
click at [833, 348] on button "Edit" at bounding box center [892, 334] width 44 height 26
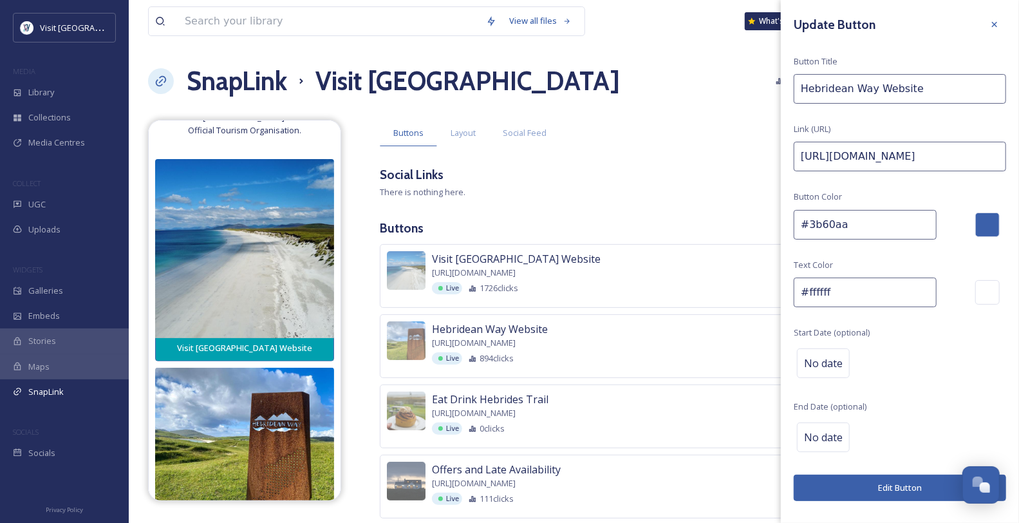
drag, startPoint x: 871, startPoint y: 244, endPoint x: 793, endPoint y: 245, distance: 77.9
click at [793, 245] on div "Update Button Button Title Hebridean Way Website Link (URL) https://www.visitou…" at bounding box center [900, 257] width 238 height 514
paste input "00a0af"
type input "#00a0af"
click at [833, 427] on button "Edit Button" at bounding box center [900, 488] width 212 height 26
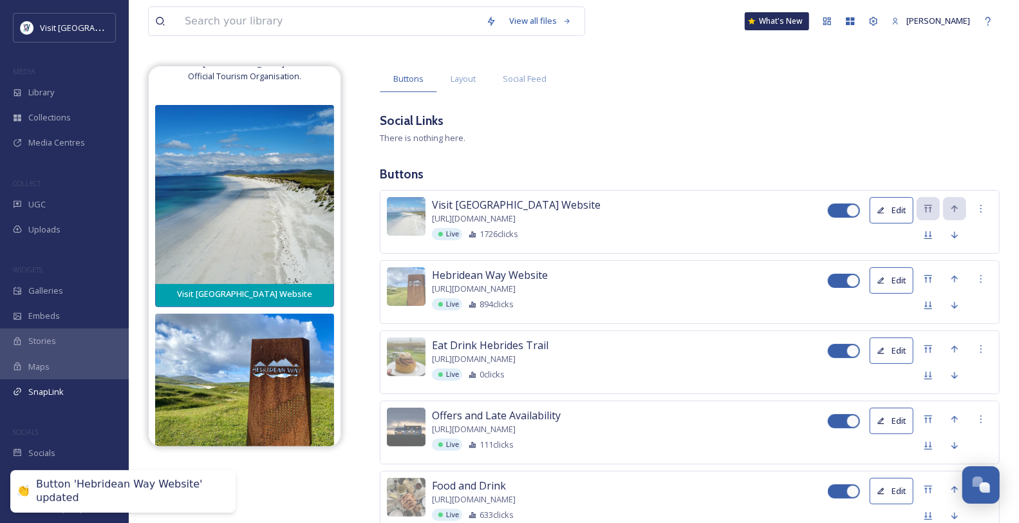
scroll to position [71, 0]
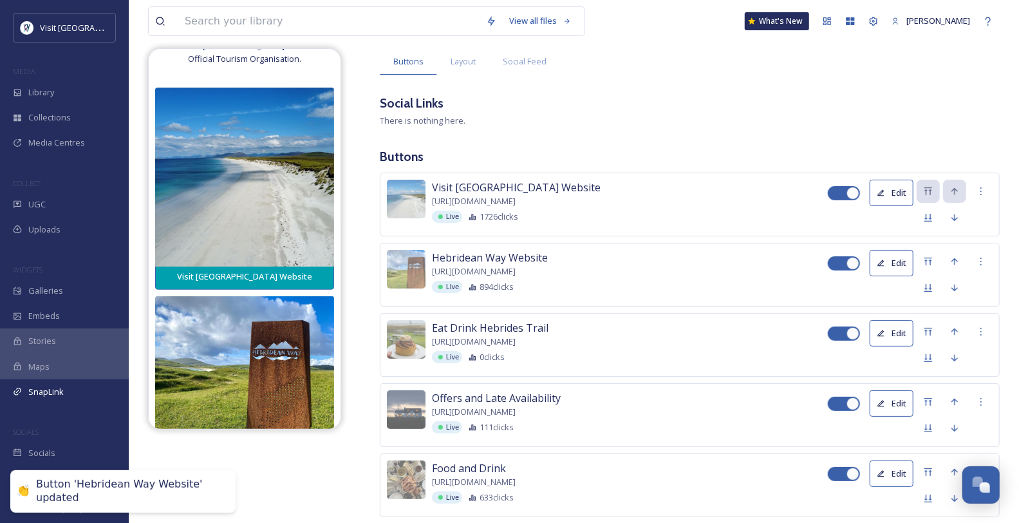
click at [833, 346] on button "Edit" at bounding box center [892, 333] width 44 height 26
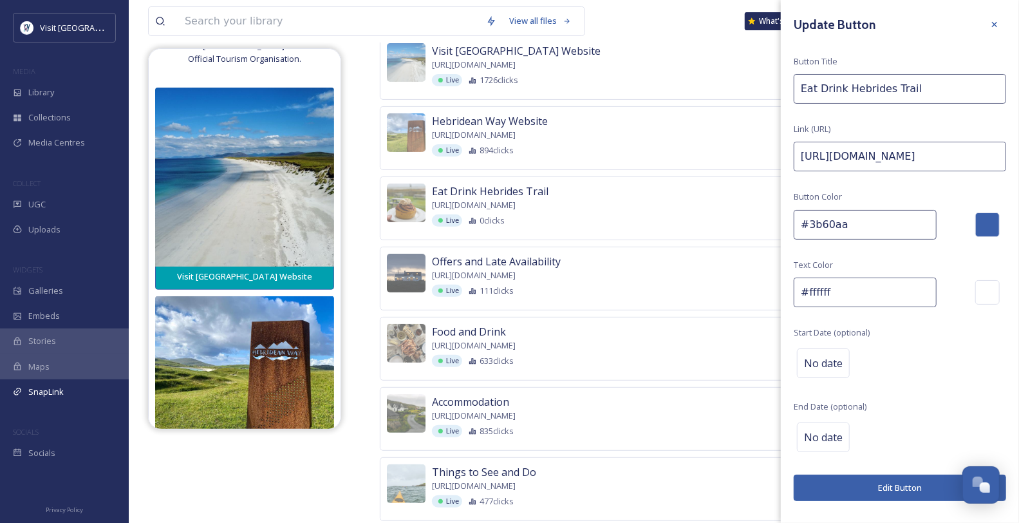
scroll to position [214, 0]
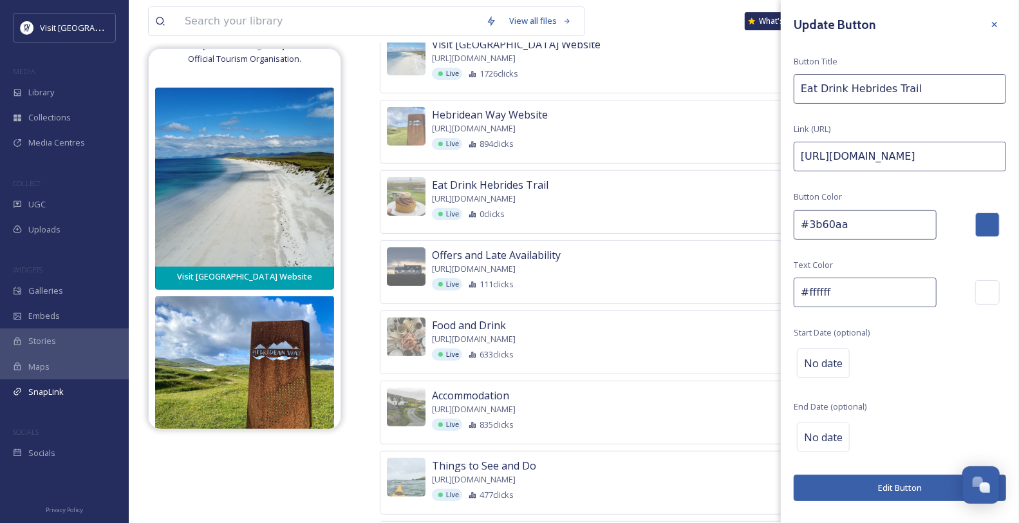
click at [516, 193] on span "Eat Drink Hebrides Trail" at bounding box center [490, 184] width 117 height 15
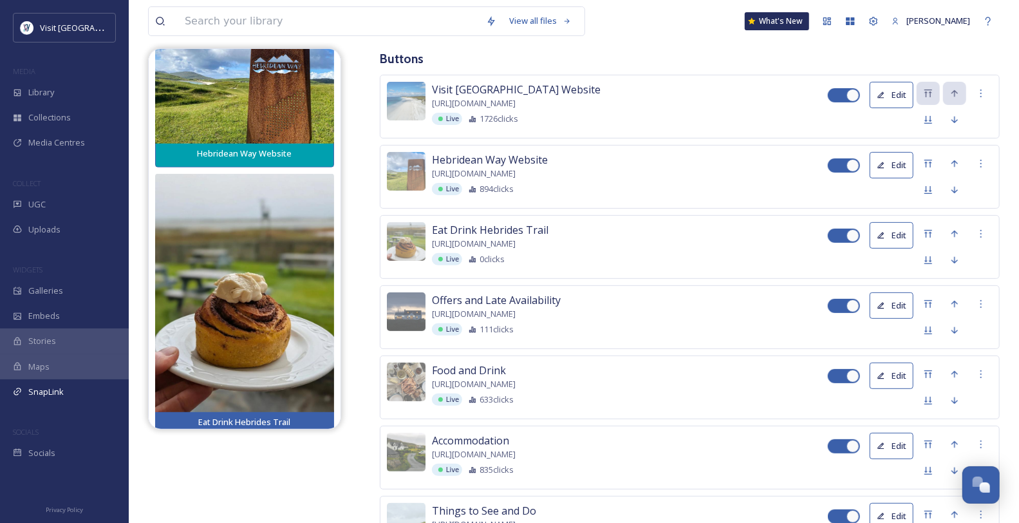
scroll to position [143, 0]
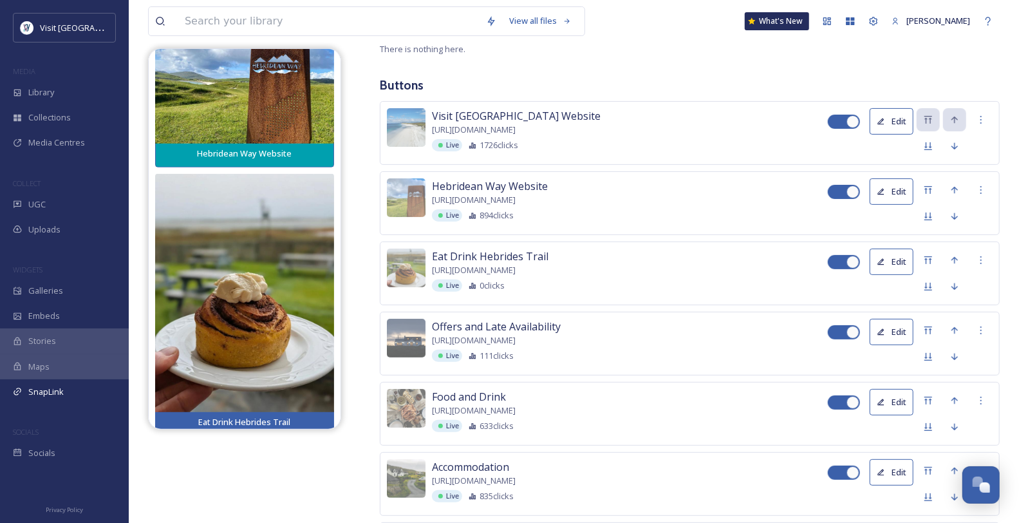
drag, startPoint x: 563, startPoint y: 218, endPoint x: 620, endPoint y: 221, distance: 56.8
click at [548, 194] on span "Hebridean Way Website" at bounding box center [490, 185] width 116 height 15
click at [833, 205] on button "Edit" at bounding box center [892, 191] width 44 height 26
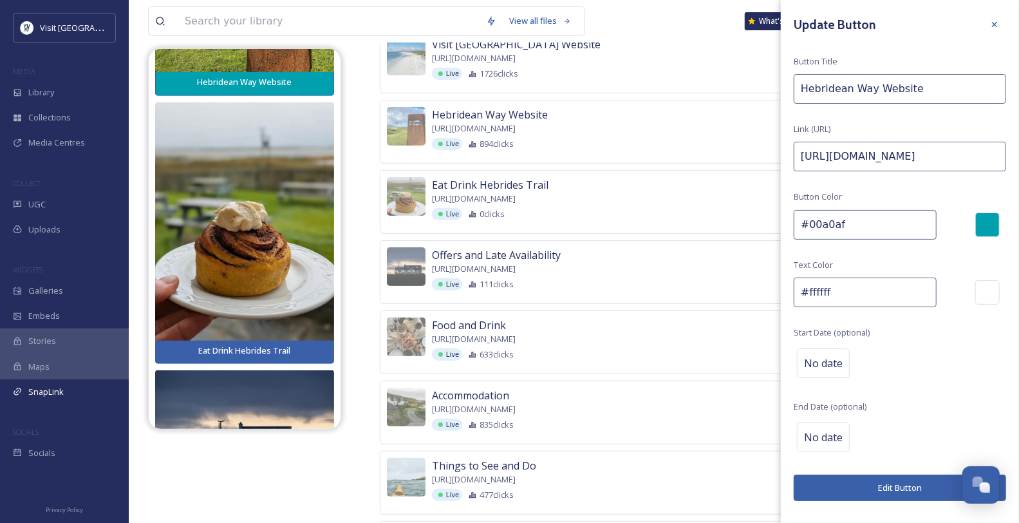
scroll to position [32, 0]
click at [833, 427] on button "Edit Button" at bounding box center [900, 488] width 212 height 26
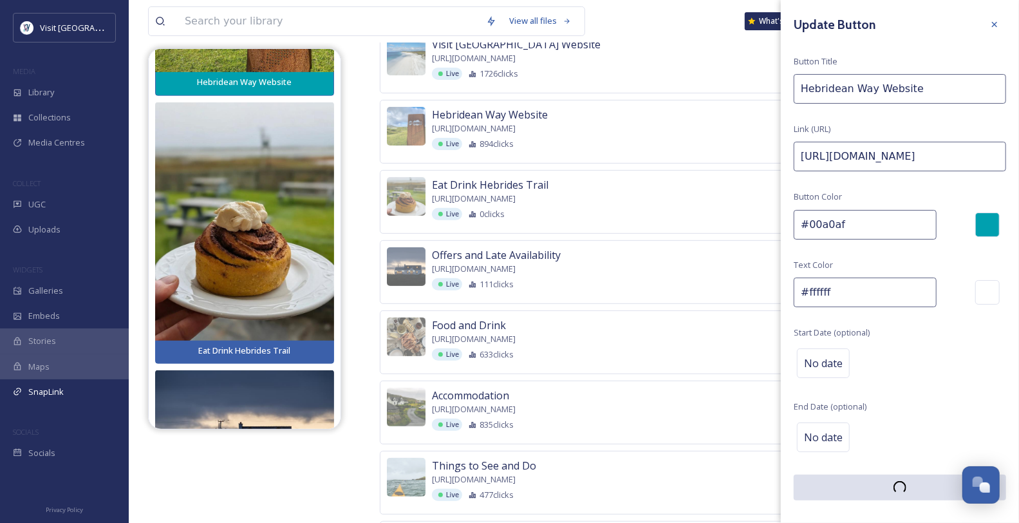
scroll to position [28, 0]
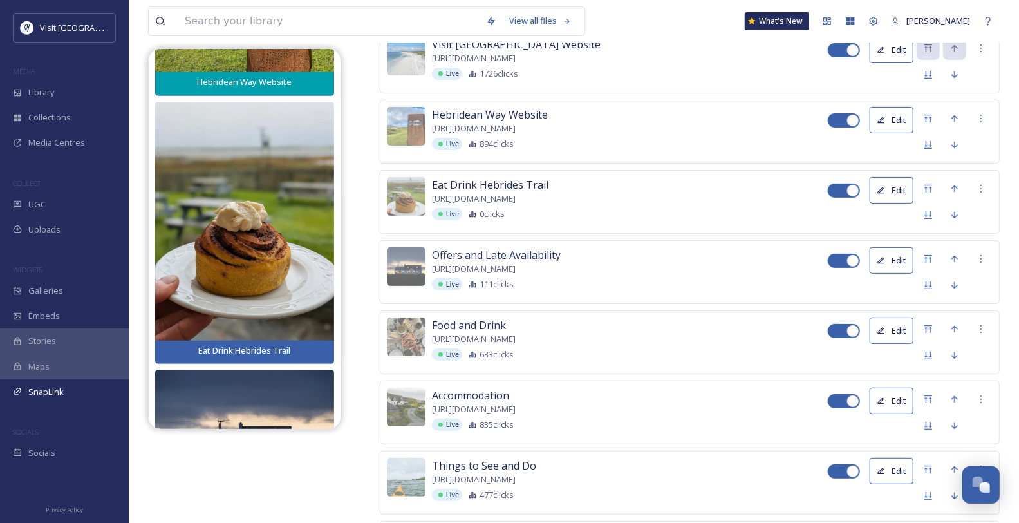
click at [833, 203] on button "Edit" at bounding box center [892, 190] width 44 height 26
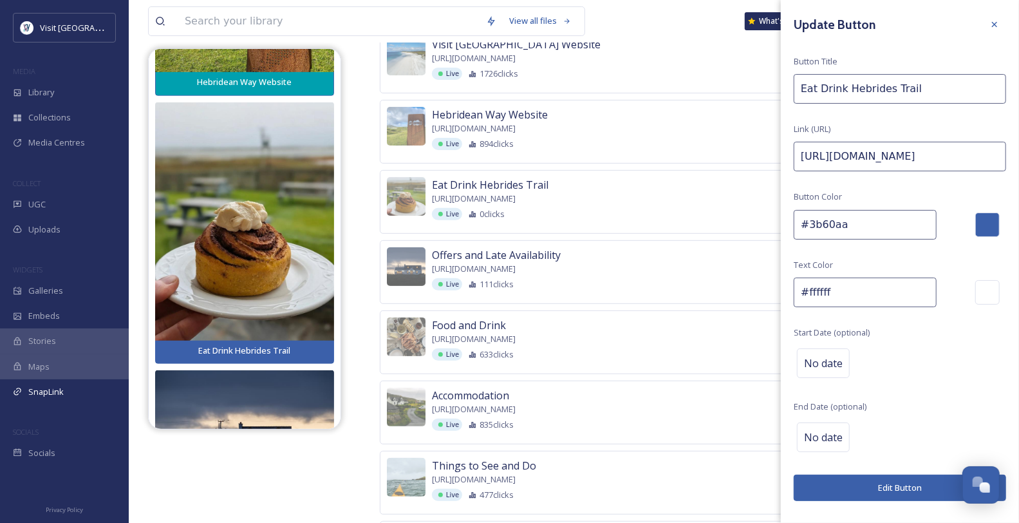
drag, startPoint x: 880, startPoint y: 243, endPoint x: 806, endPoint y: 242, distance: 73.4
click at [806, 240] on input "#3b60aa" at bounding box center [865, 225] width 143 height 30
click at [516, 205] on span "[URL][DOMAIN_NAME]" at bounding box center [474, 199] width 84 height 12
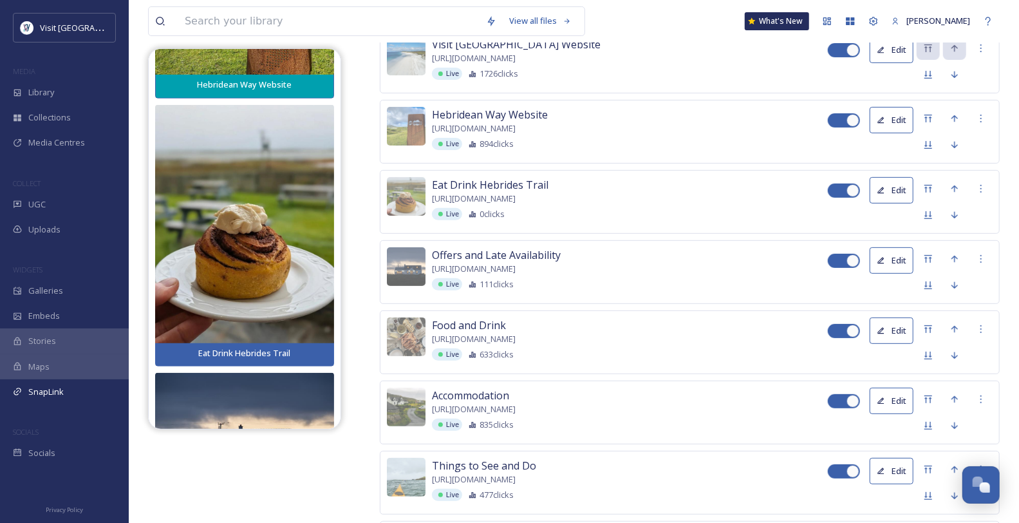
scroll to position [510, 0]
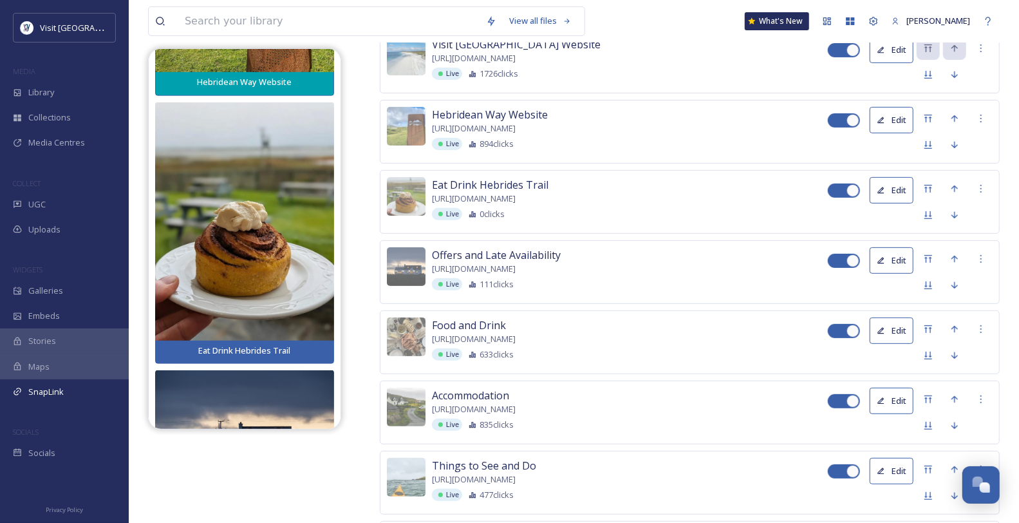
click at [833, 274] on button "Edit" at bounding box center [892, 260] width 44 height 26
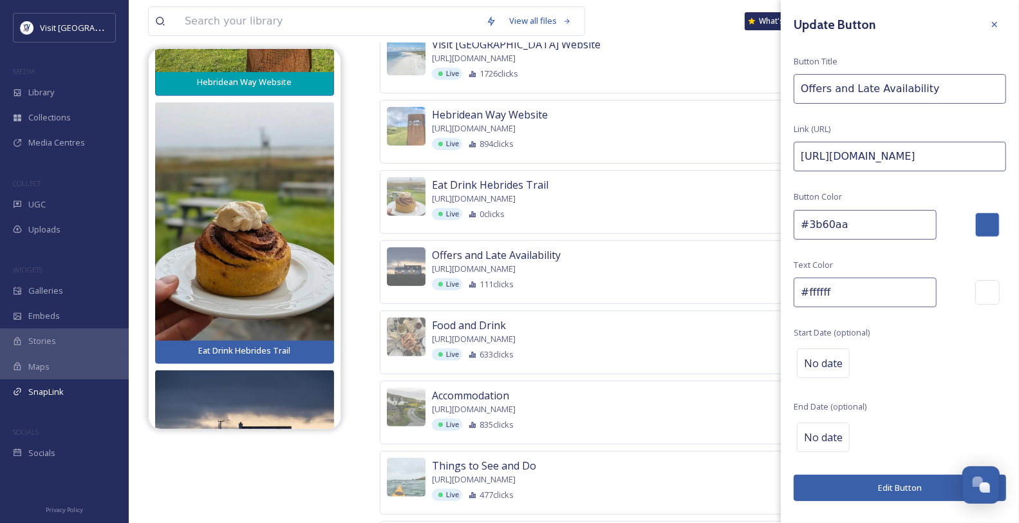
drag, startPoint x: 854, startPoint y: 238, endPoint x: 803, endPoint y: 242, distance: 51.7
click at [803, 240] on input "#3b60aa" at bounding box center [865, 225] width 143 height 30
paste input "00a0af"
type input "#00a0af"
click at [833, 427] on button "Edit Button" at bounding box center [900, 488] width 212 height 26
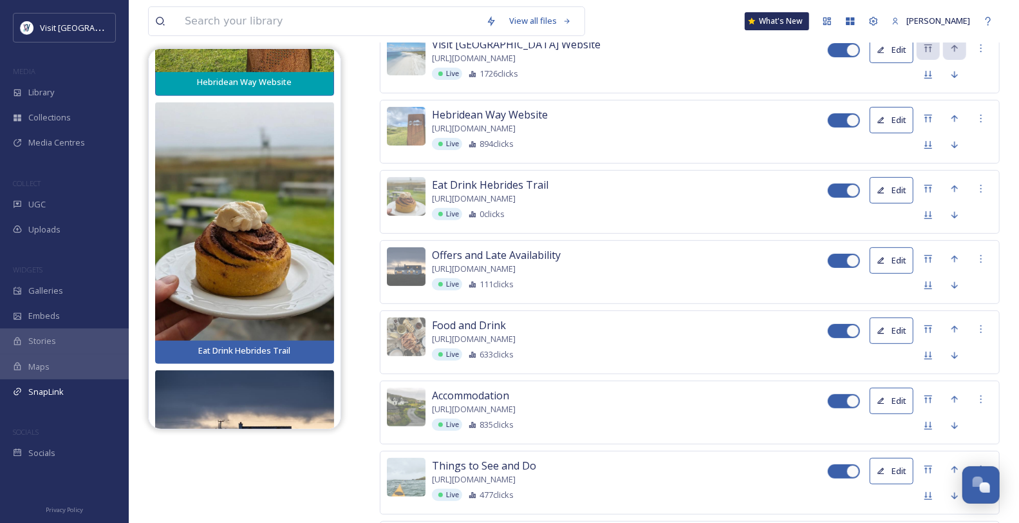
click at [833, 203] on button "Edit" at bounding box center [892, 190] width 44 height 26
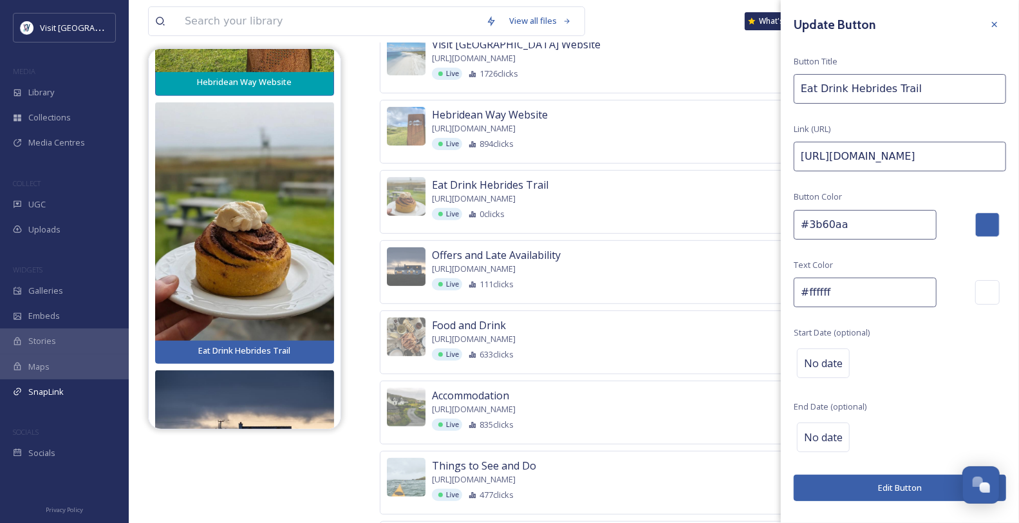
drag, startPoint x: 860, startPoint y: 241, endPoint x: 791, endPoint y: 244, distance: 69.6
click at [791, 244] on div "Update Button Button Title Eat Drink Hebrides Trail Link (URL) https://www.visi…" at bounding box center [900, 257] width 238 height 514
paste input "00a0af"
type input "#00a0af"
click at [833, 427] on button "Edit Button" at bounding box center [900, 488] width 212 height 26
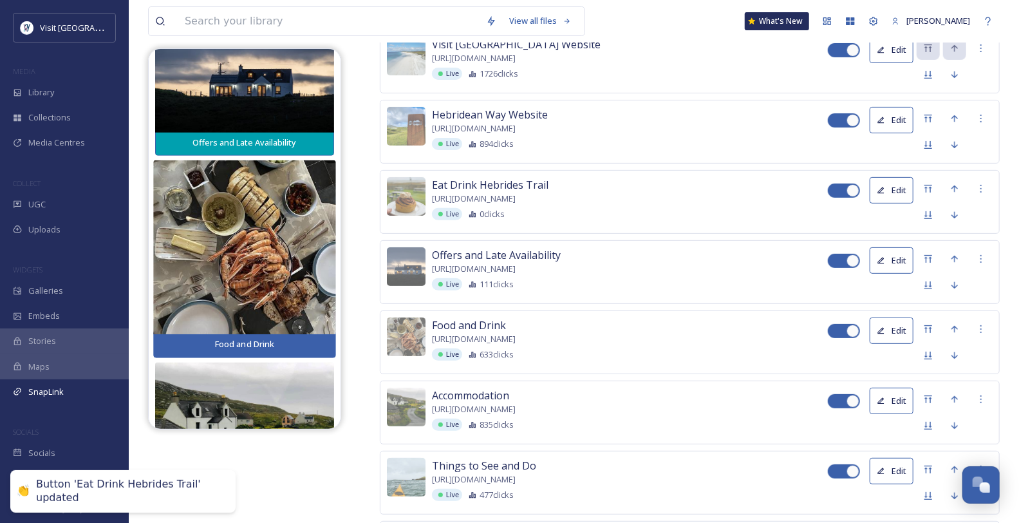
scroll to position [939, 0]
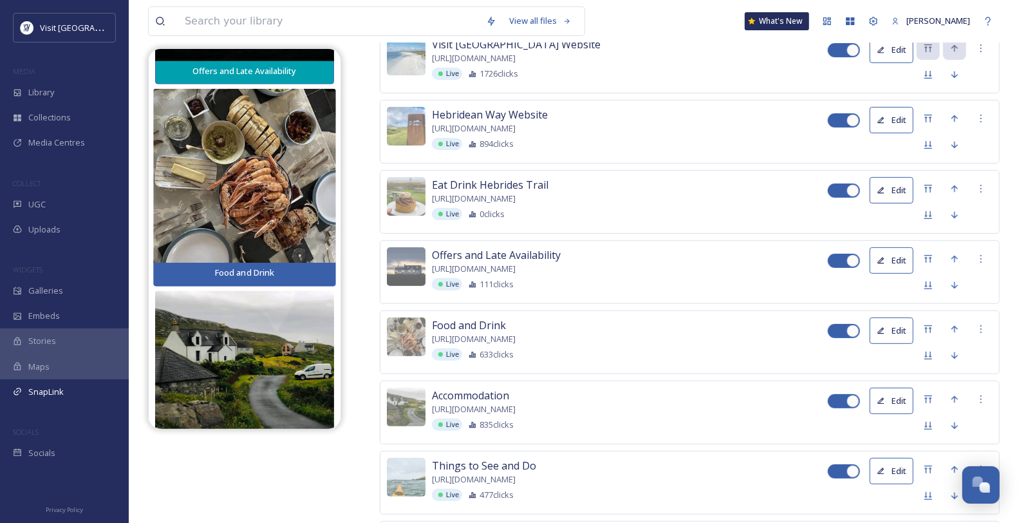
click at [269, 255] on img at bounding box center [244, 176] width 183 height 174
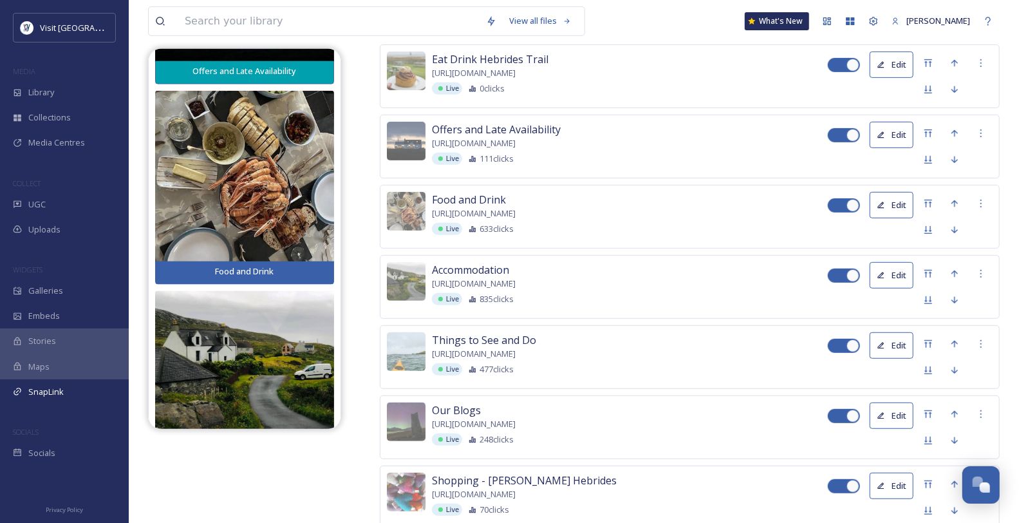
scroll to position [357, 0]
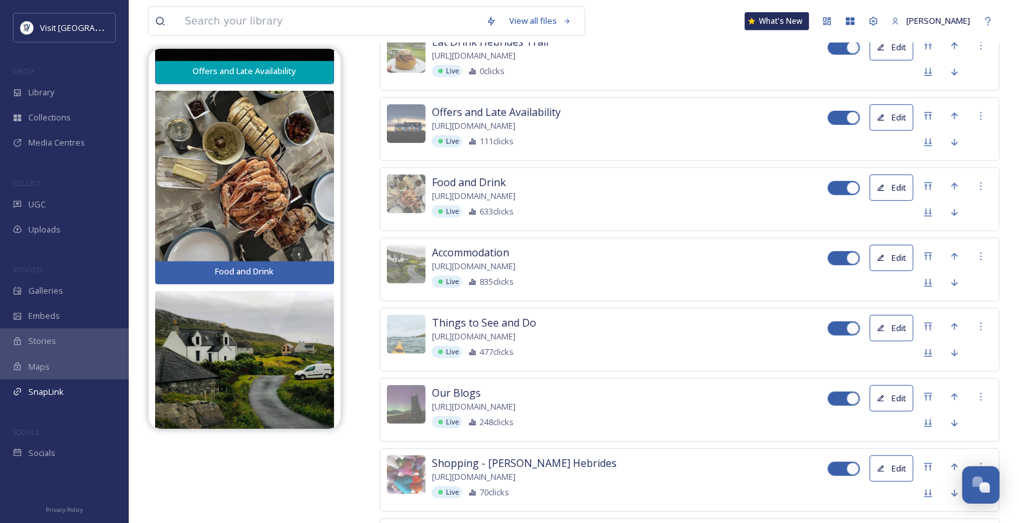
click at [833, 201] on button "Edit" at bounding box center [892, 188] width 44 height 26
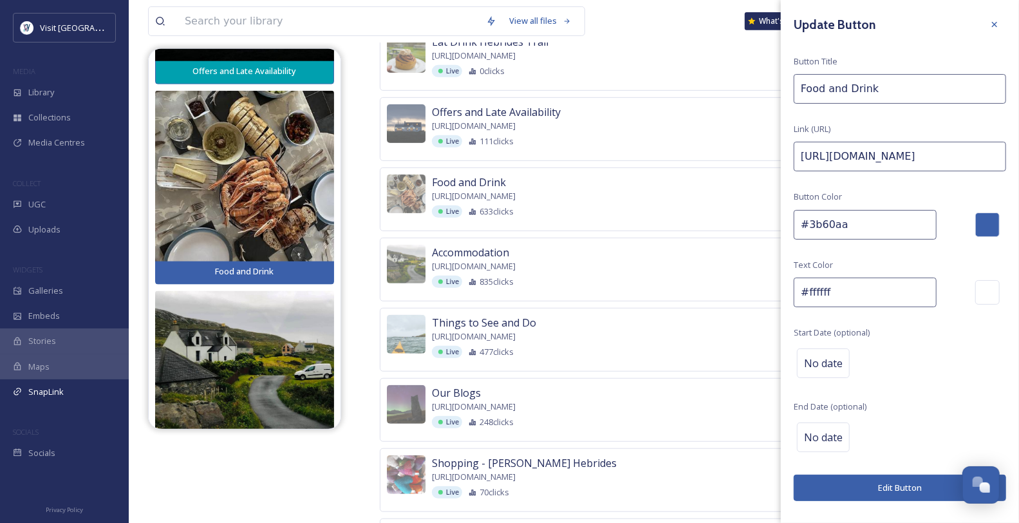
drag, startPoint x: 868, startPoint y: 243, endPoint x: 750, endPoint y: 241, distance: 117.8
click at [750, 241] on div "Visit Outer Hebrides Website https://www.visitouterhebrides.co.uk/ Live 1726 cl…" at bounding box center [690, 270] width 620 height 766
paste input "00a0af"
type input "#00a0af"
click at [833, 427] on button "Edit Button" at bounding box center [900, 488] width 212 height 26
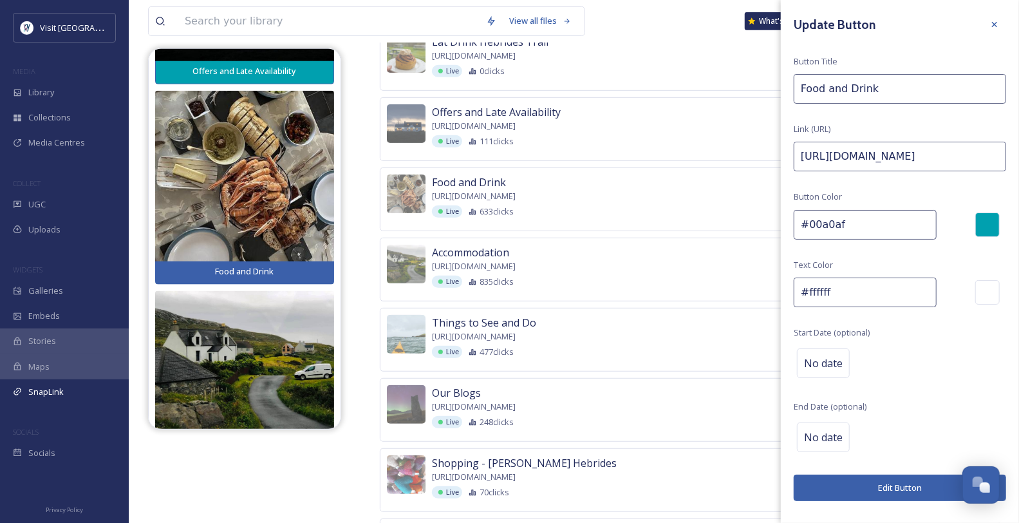
scroll to position [28, 0]
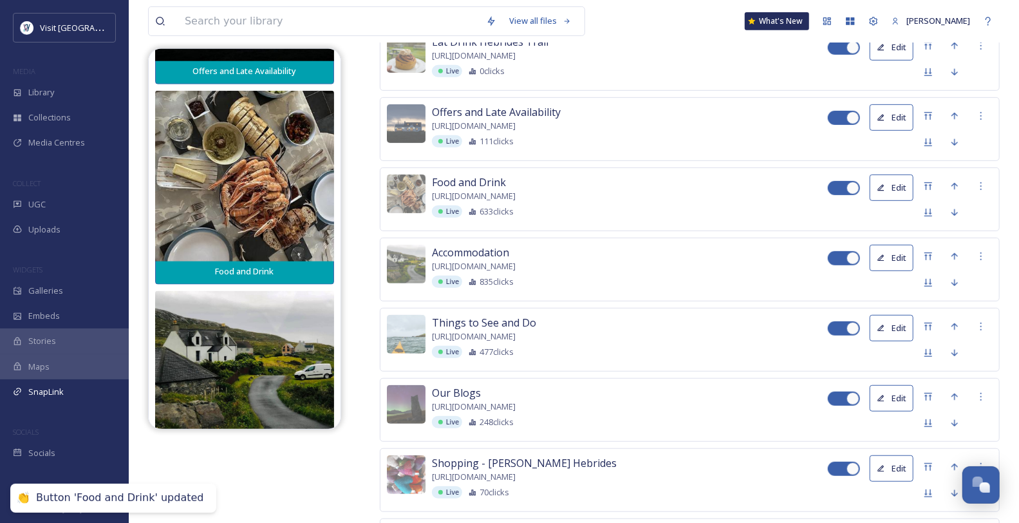
click at [833, 271] on button "Edit" at bounding box center [892, 258] width 44 height 26
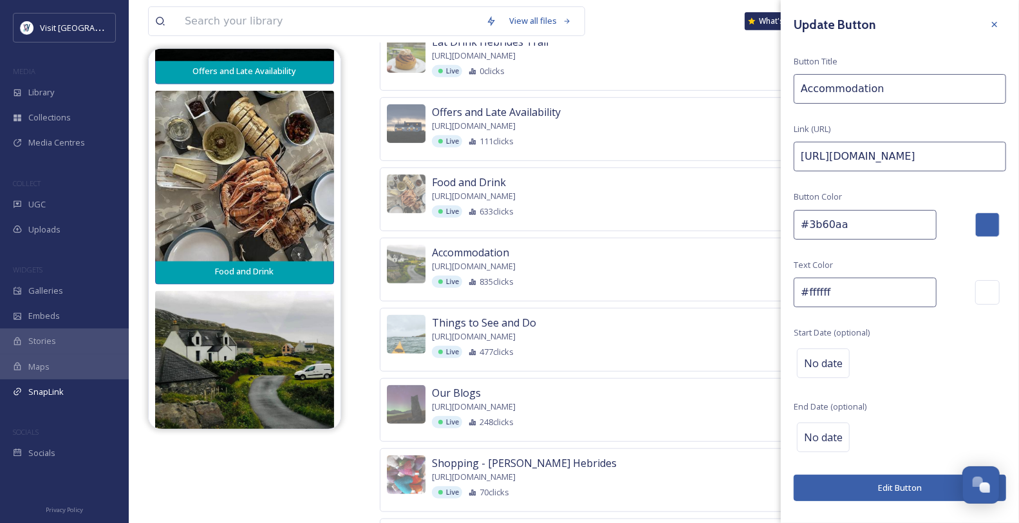
drag, startPoint x: 855, startPoint y: 234, endPoint x: 756, endPoint y: 234, distance: 99.2
click at [750, 235] on div "Visit Outer Hebrides Website https://www.visitouterhebrides.co.uk/ Live 1726 cl…" at bounding box center [690, 270] width 620 height 766
paste input "00a0af"
type input "#00a0af"
click at [833, 427] on button "Edit Button" at bounding box center [900, 488] width 212 height 26
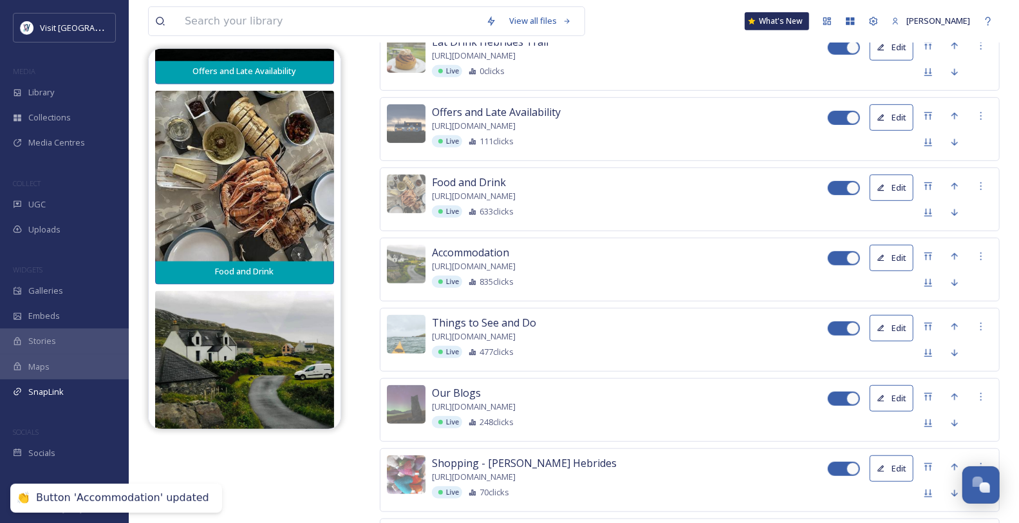
click at [833, 341] on button "Edit" at bounding box center [892, 328] width 44 height 26
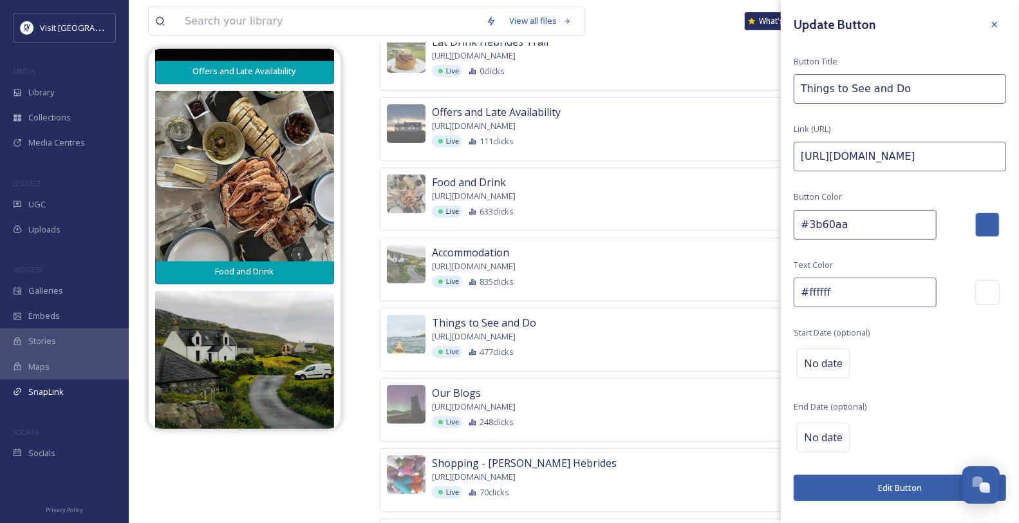
drag, startPoint x: 870, startPoint y: 244, endPoint x: 786, endPoint y: 235, distance: 84.2
click at [786, 235] on div "Update Button Button Title Things to See and Do Link (URL) https://www.visitout…" at bounding box center [900, 257] width 238 height 514
paste input "00a0af"
type input "#00a0af"
click at [833, 427] on button "Edit Button" at bounding box center [900, 488] width 212 height 26
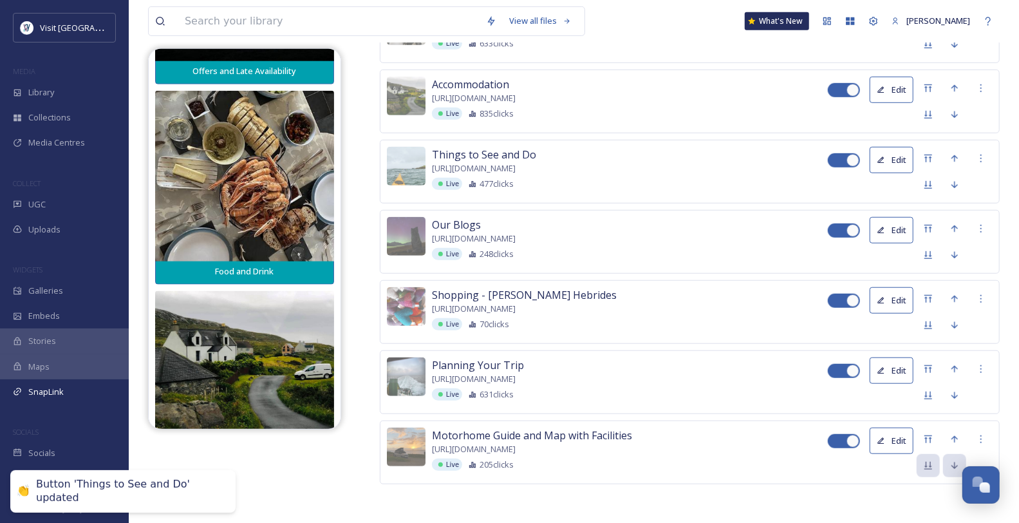
scroll to position [572, 0]
click at [833, 231] on button "Edit" at bounding box center [892, 230] width 44 height 26
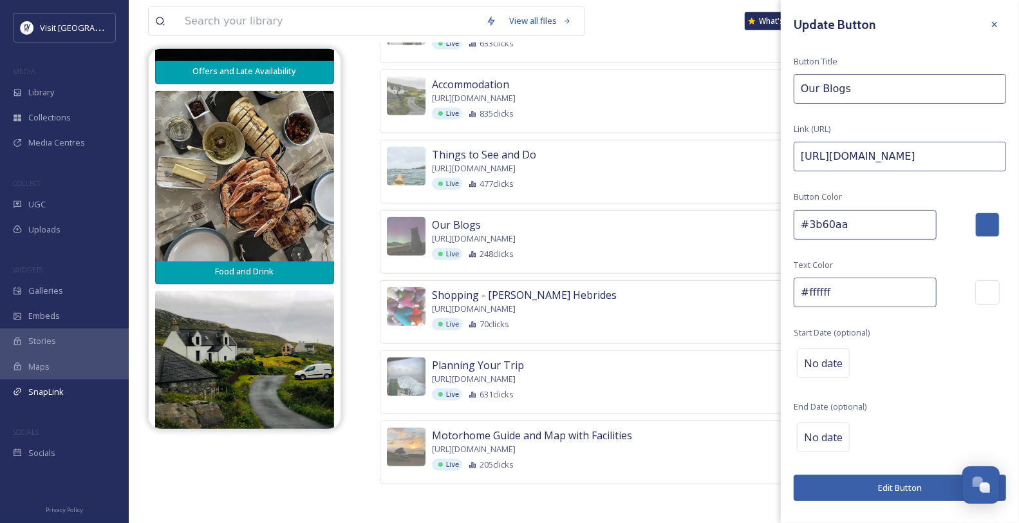
drag, startPoint x: 869, startPoint y: 238, endPoint x: 791, endPoint y: 239, distance: 78.6
click at [785, 237] on div "Update Button Button Title Our Blogs Link (URL) https://www.visitouterhebrides.…" at bounding box center [900, 257] width 238 height 514
paste input "00a0af"
type input "#00a0af"
click at [833, 427] on button "Edit Button" at bounding box center [900, 488] width 212 height 26
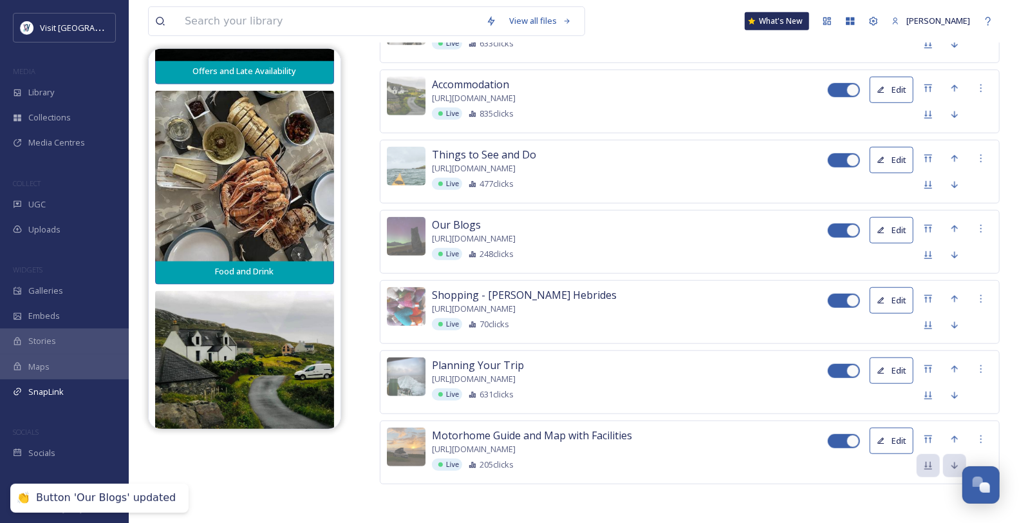
click at [833, 310] on button "Edit" at bounding box center [892, 300] width 44 height 26
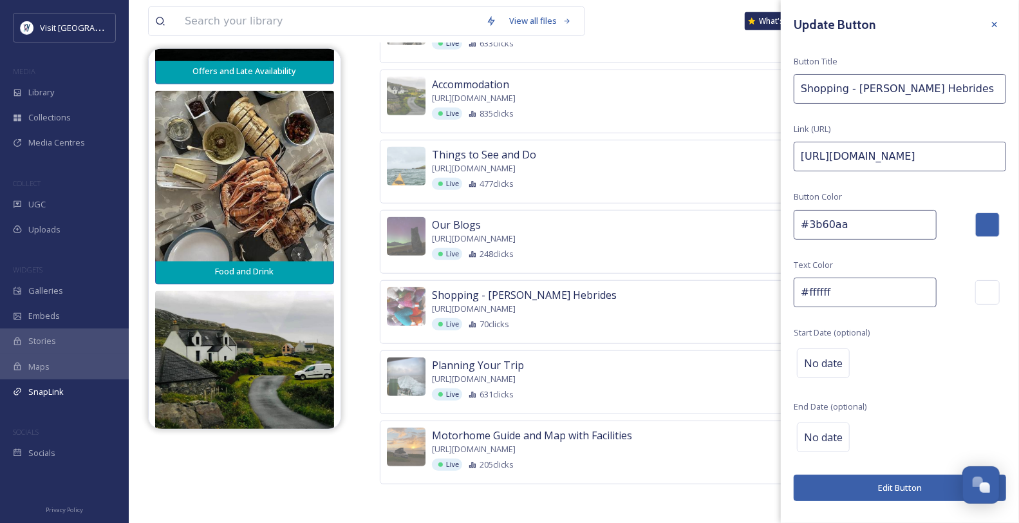
drag, startPoint x: 883, startPoint y: 234, endPoint x: 790, endPoint y: 232, distance: 93.4
click at [790, 232] on div "Update Button Button Title Shopping - Buth Hebrides Link (URL) https://www.visi…" at bounding box center [900, 257] width 238 height 514
paste input "00a0af"
type input "#00a0af"
click at [833, 427] on button "Edit Button" at bounding box center [900, 488] width 212 height 26
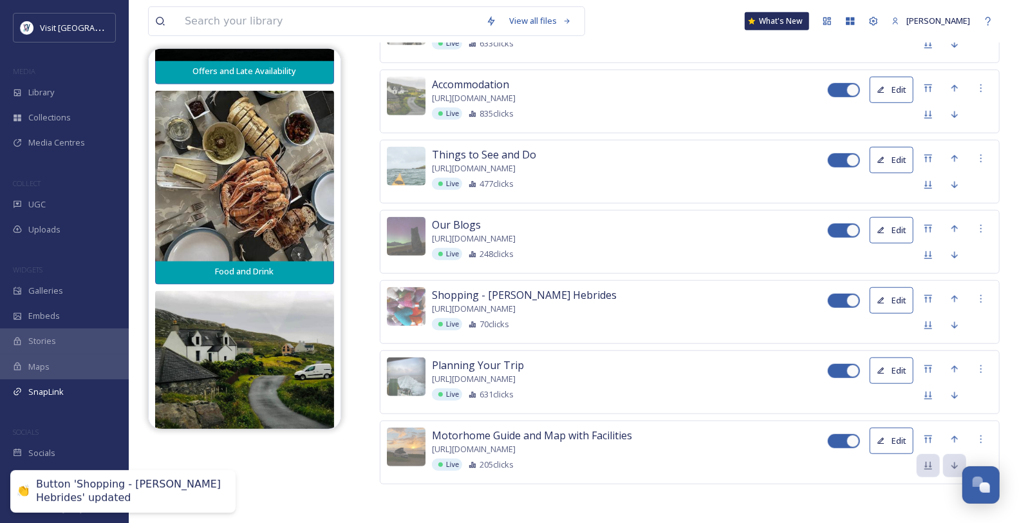
click at [833, 381] on button "Edit" at bounding box center [892, 370] width 44 height 26
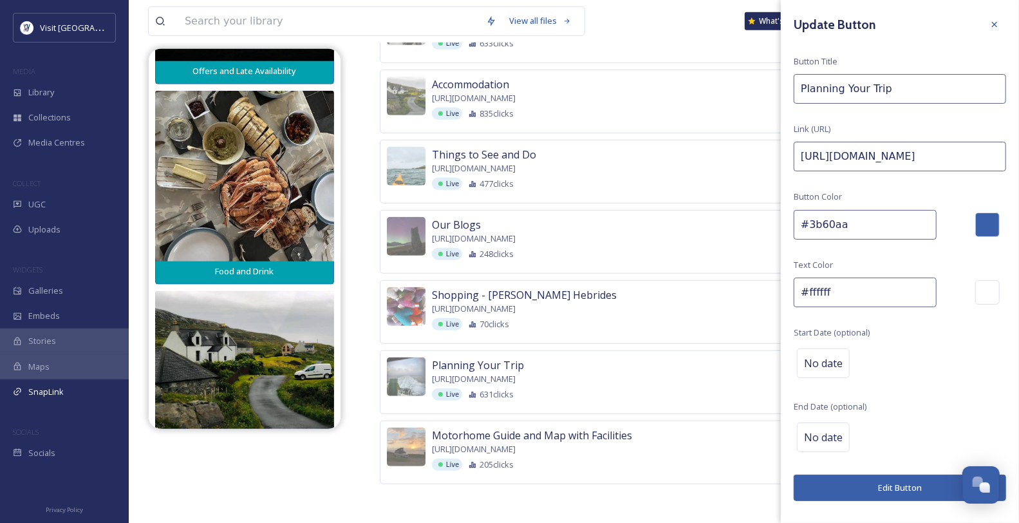
drag, startPoint x: 860, startPoint y: 239, endPoint x: 798, endPoint y: 240, distance: 62.5
click at [798, 240] on input "#3b60aa" at bounding box center [865, 225] width 143 height 30
paste input "00a0af"
type input "#00a0af"
click at [833, 427] on button "Edit Button" at bounding box center [900, 488] width 212 height 26
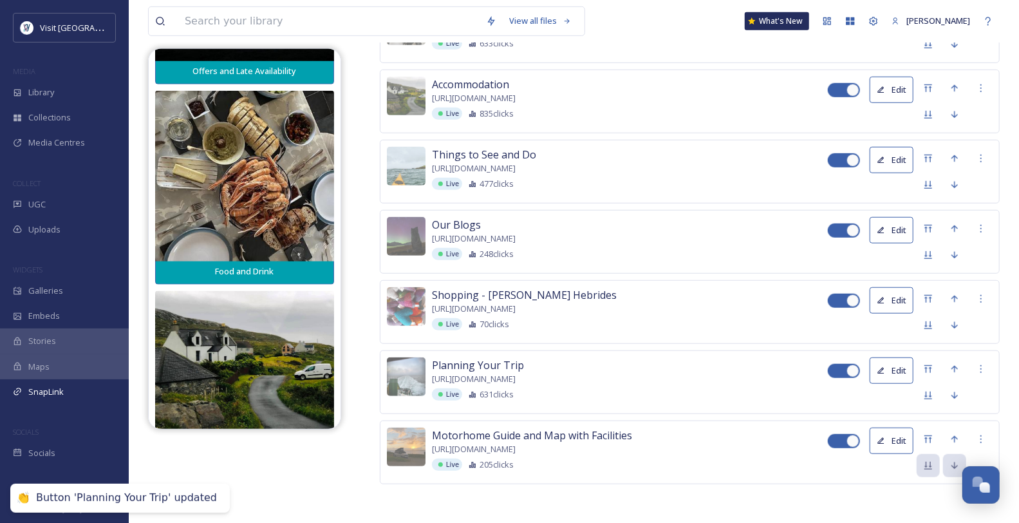
scroll to position [590, 0]
click at [833, 427] on button "Edit" at bounding box center [892, 441] width 44 height 26
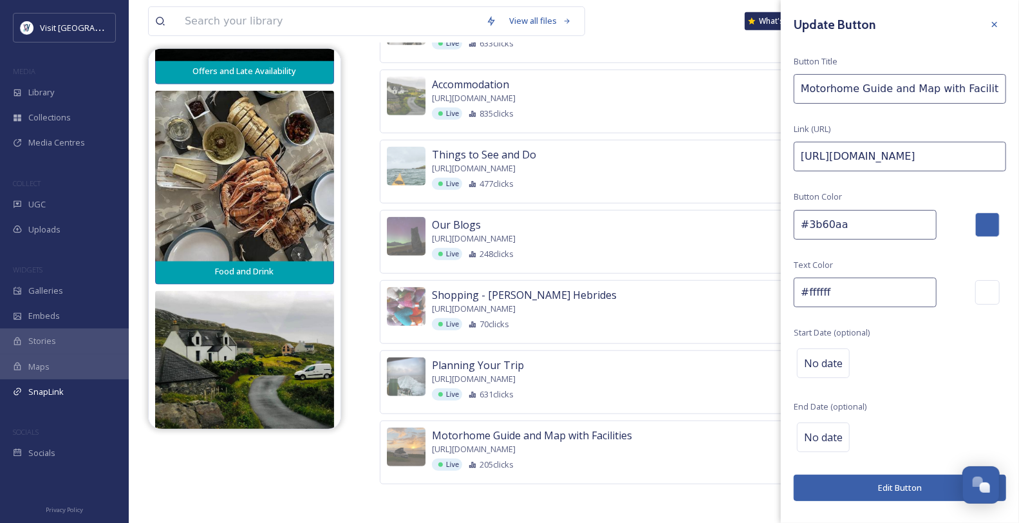
drag, startPoint x: 862, startPoint y: 242, endPoint x: 793, endPoint y: 240, distance: 68.3
click at [793, 240] on div "Update Button Button Title Motorhome Guide and Map with Facilities Link (URL) h…" at bounding box center [900, 257] width 238 height 514
paste input "00a0af"
type input "#00a0af"
click at [833, 427] on div "Update Button Button Title Motorhome Guide and Map with Facilities Link (URL) h…" at bounding box center [900, 257] width 238 height 514
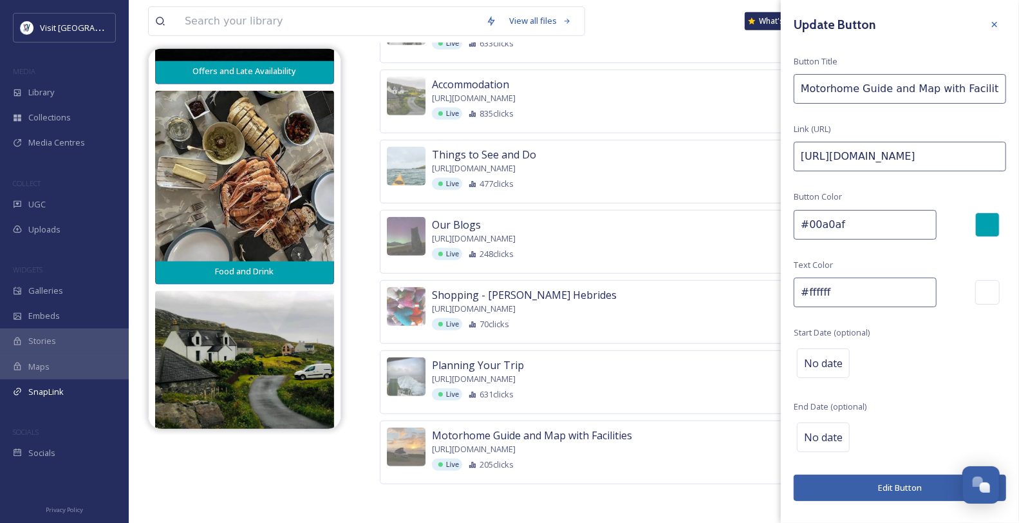
click at [833, 427] on button "Edit Button" at bounding box center [900, 488] width 212 height 26
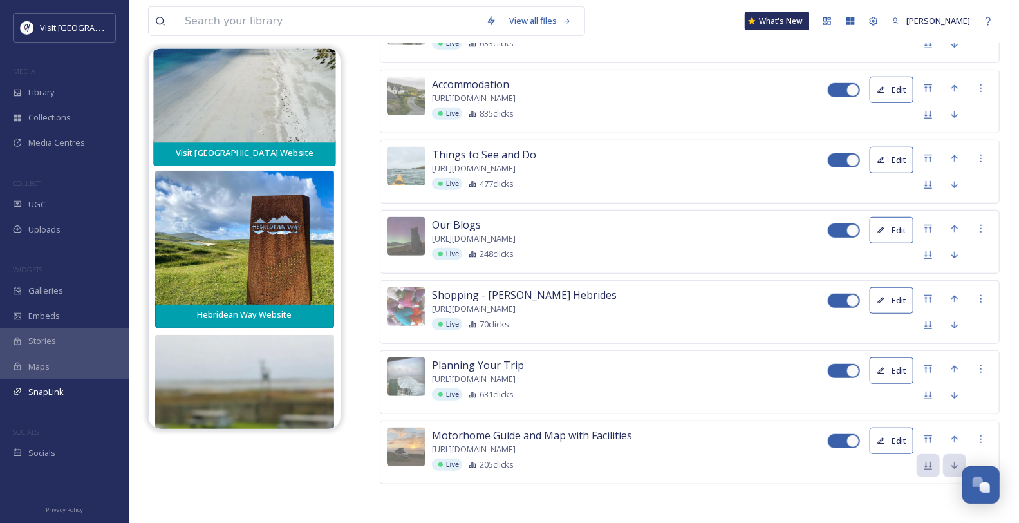
scroll to position [0, 0]
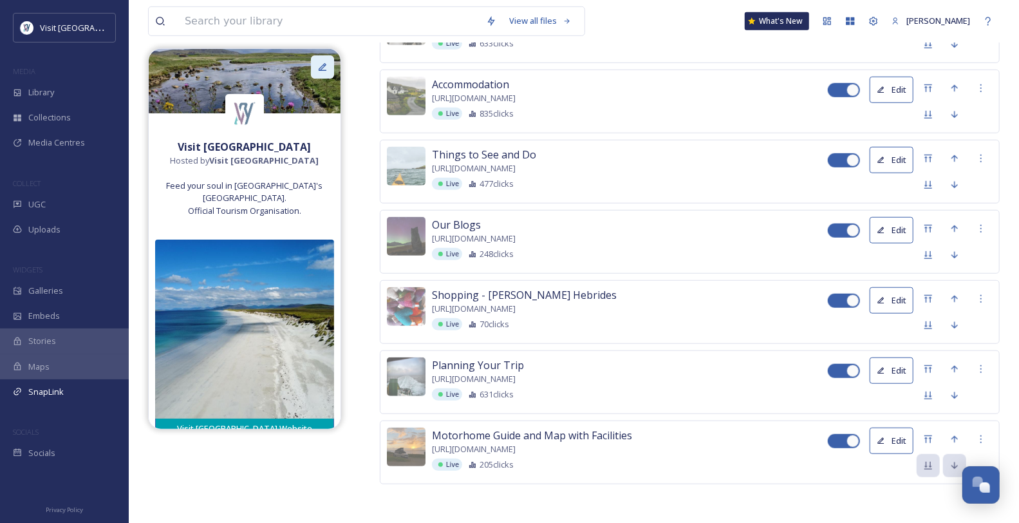
click at [324, 64] on icon at bounding box center [322, 67] width 10 height 10
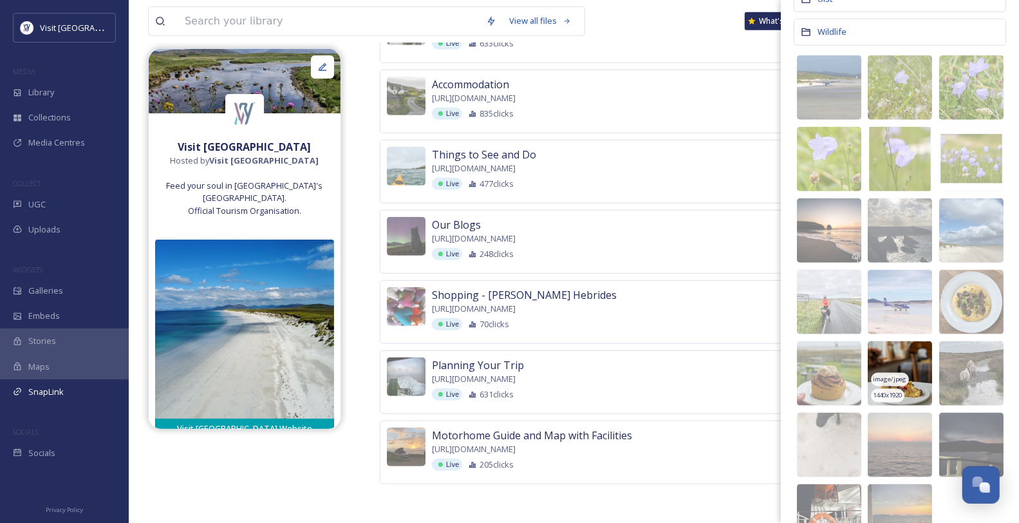
scroll to position [815, 0]
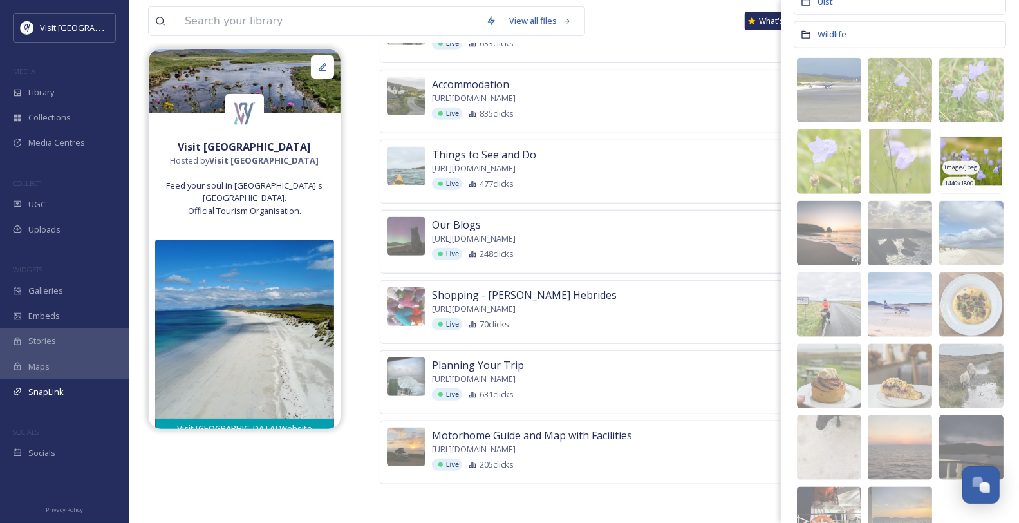
click at [833, 172] on span "image/jpeg" at bounding box center [961, 167] width 33 height 9
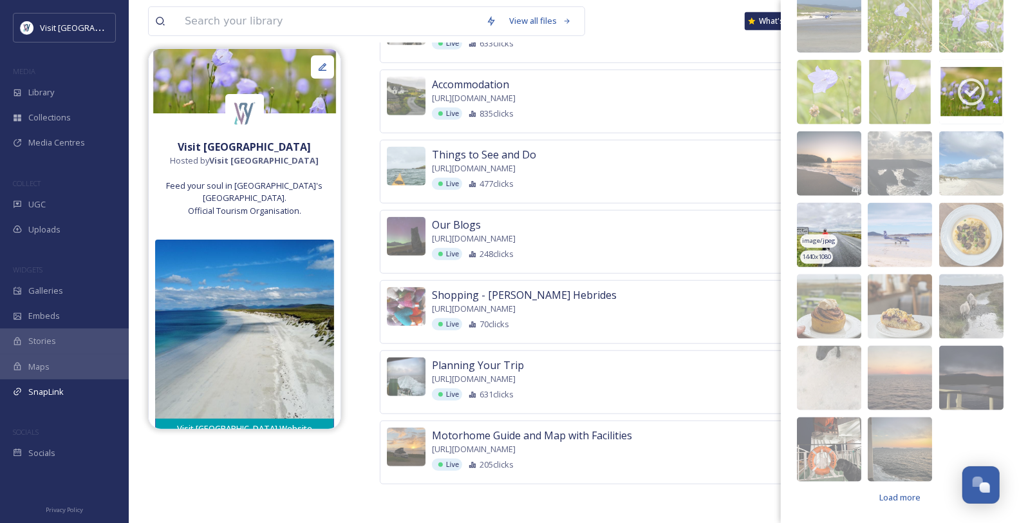
scroll to position [958, 0]
click at [833, 427] on span "Load more" at bounding box center [900, 497] width 41 height 12
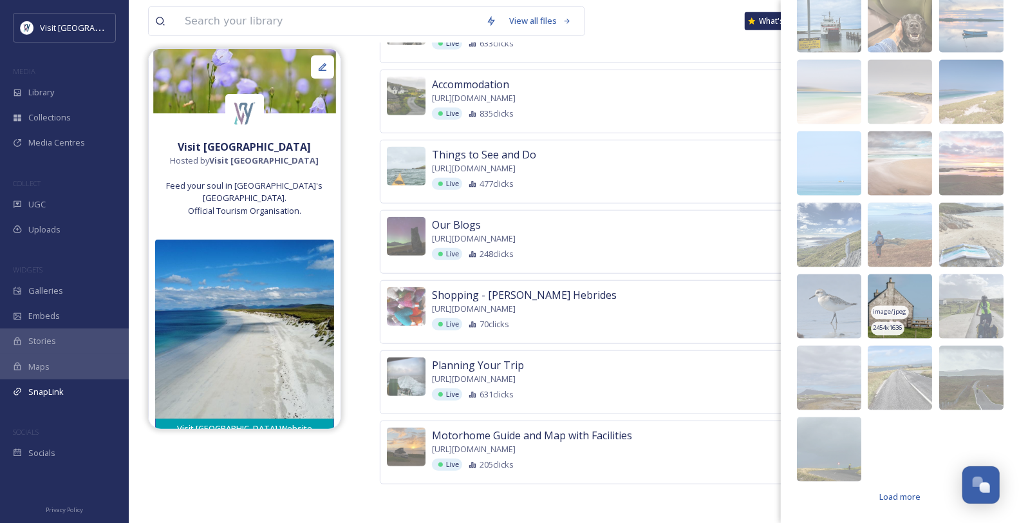
scroll to position [1459, 0]
click at [833, 427] on span "Load more" at bounding box center [900, 497] width 41 height 12
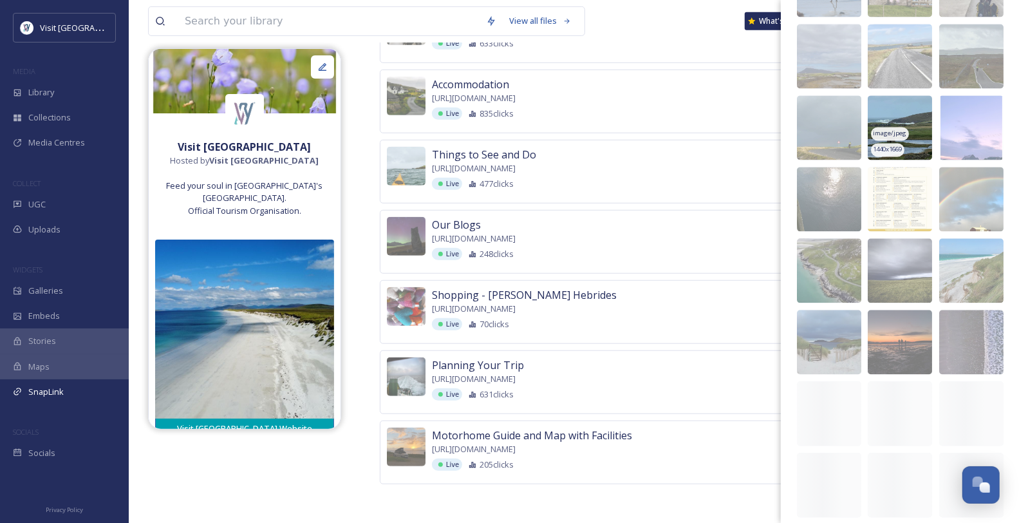
scroll to position [1887, 0]
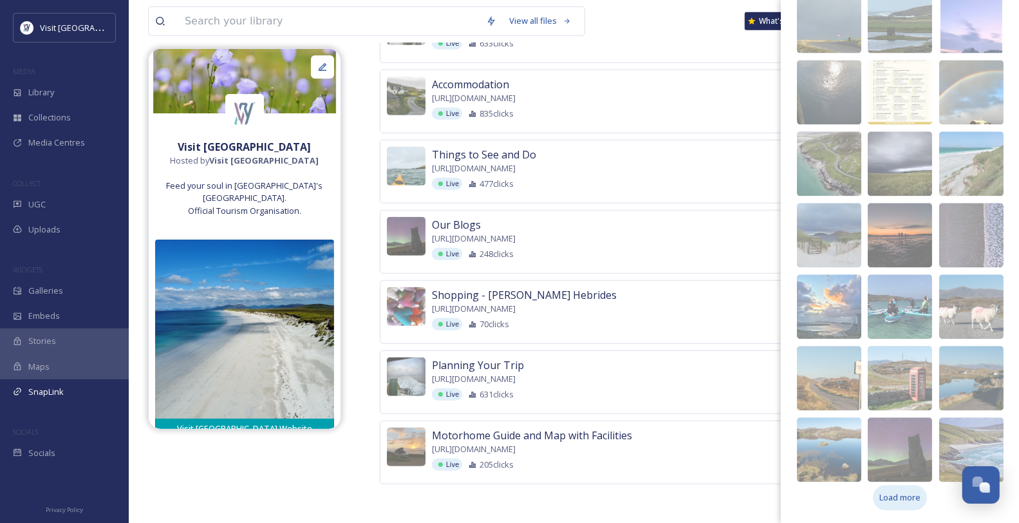
click at [833, 427] on span "Load more" at bounding box center [900, 497] width 41 height 12
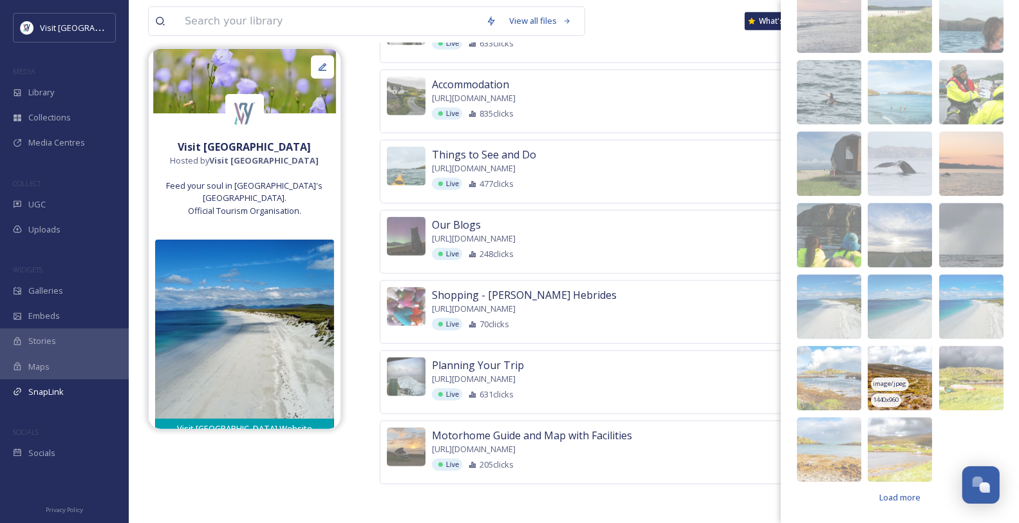
scroll to position [2388, 0]
click at [833, 427] on span "Load more" at bounding box center [900, 497] width 41 height 12
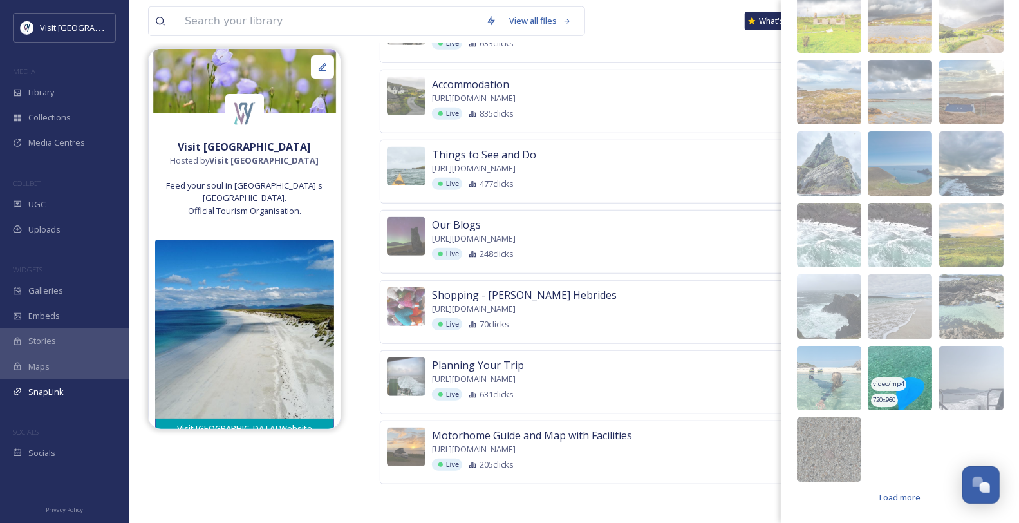
scroll to position [2889, 0]
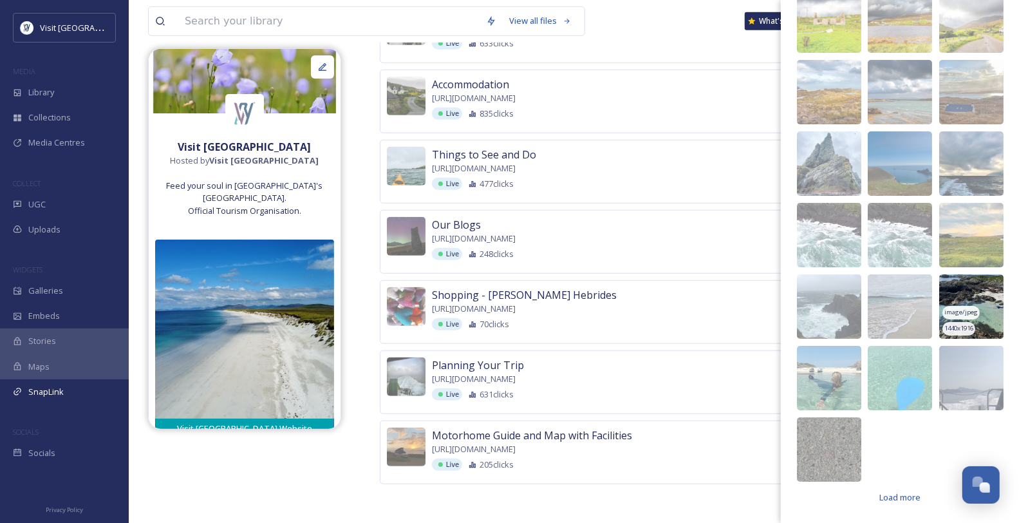
click at [833, 308] on span "image/jpeg" at bounding box center [961, 312] width 33 height 9
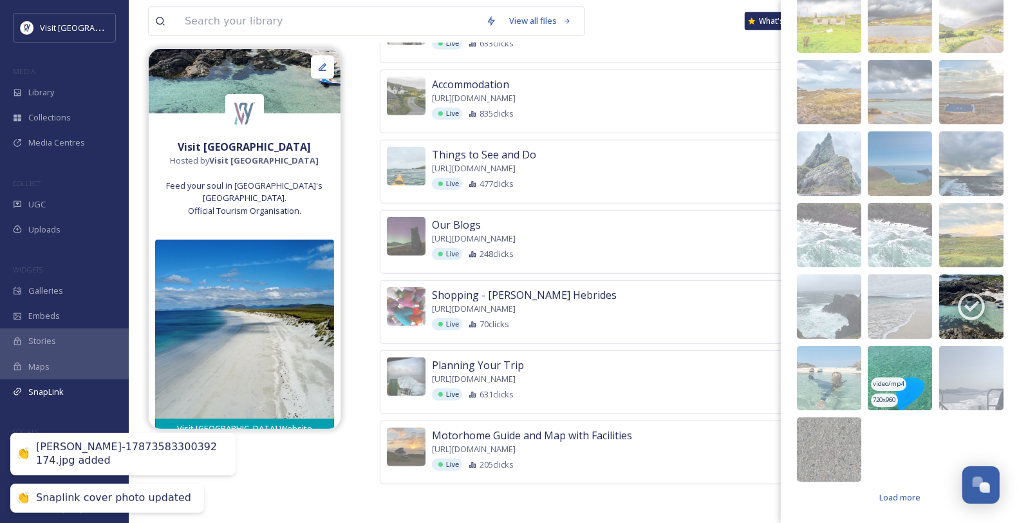
click at [833, 359] on img at bounding box center [900, 378] width 64 height 64
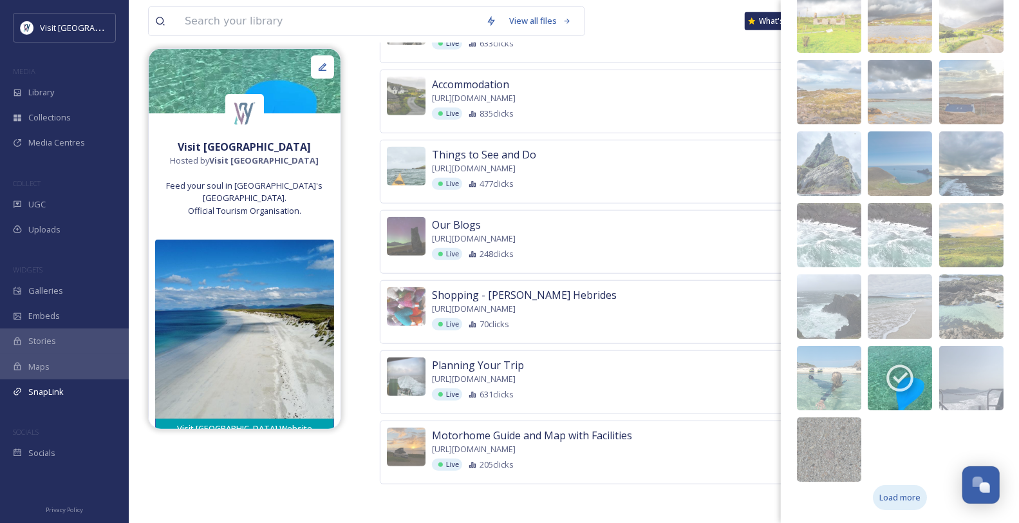
click at [833, 427] on div "Load more" at bounding box center [900, 497] width 54 height 25
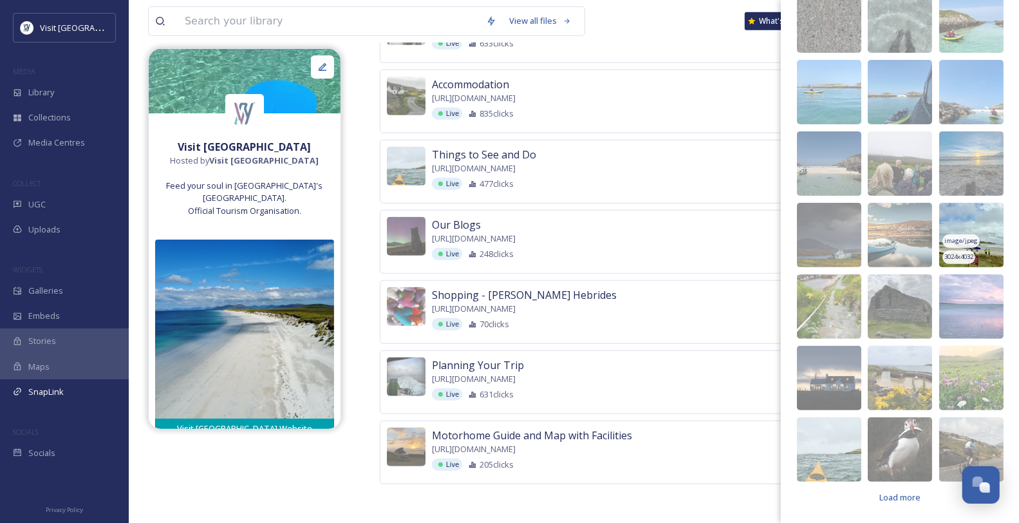
scroll to position [3245, 0]
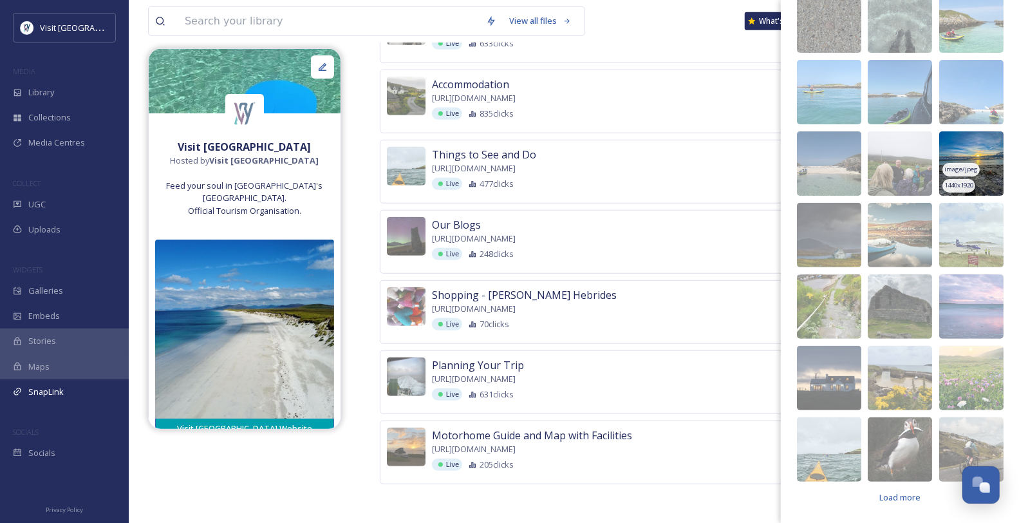
click at [833, 196] on img at bounding box center [971, 163] width 64 height 64
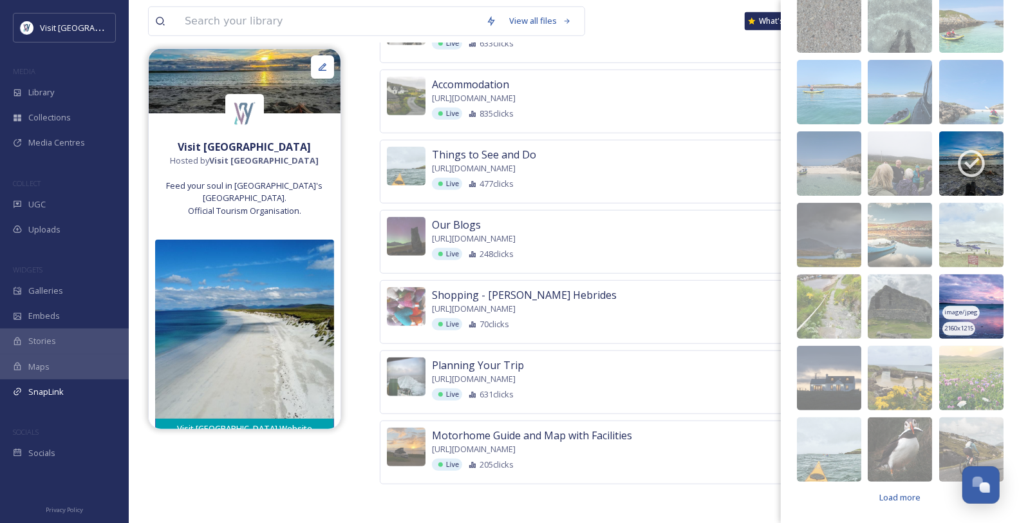
click at [833, 339] on img at bounding box center [971, 306] width 64 height 64
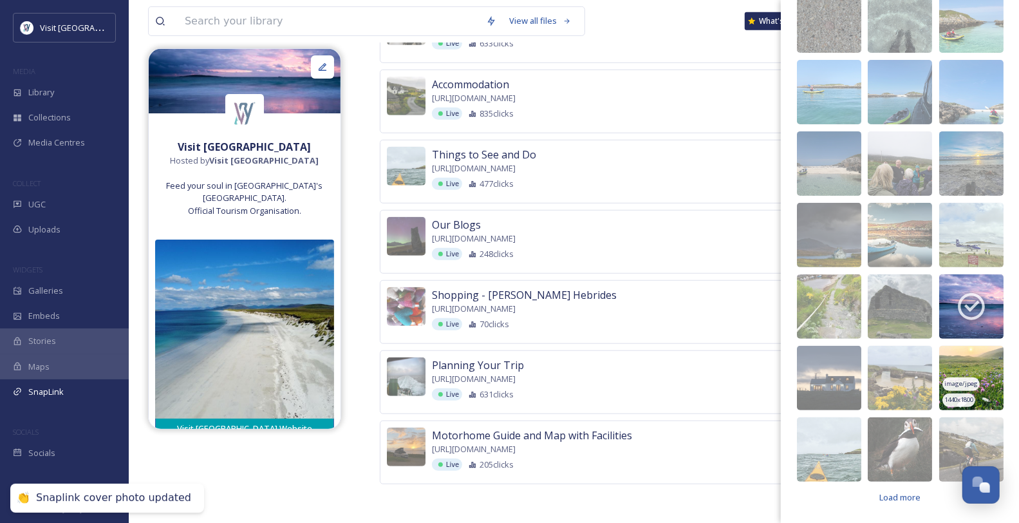
scroll to position [3317, 0]
click at [833, 355] on img at bounding box center [971, 378] width 64 height 64
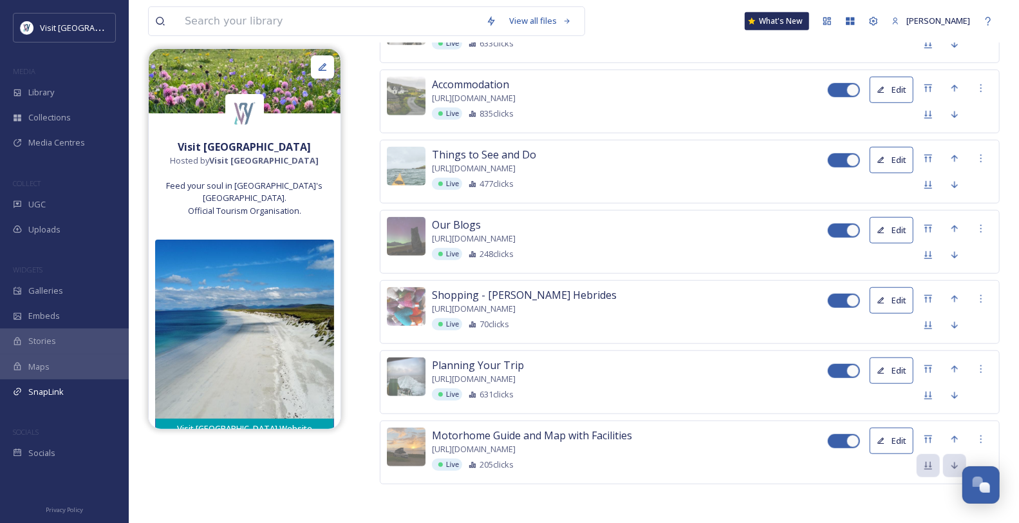
click at [282, 77] on img at bounding box center [245, 81] width 192 height 64
click at [328, 66] on icon at bounding box center [322, 67] width 10 height 10
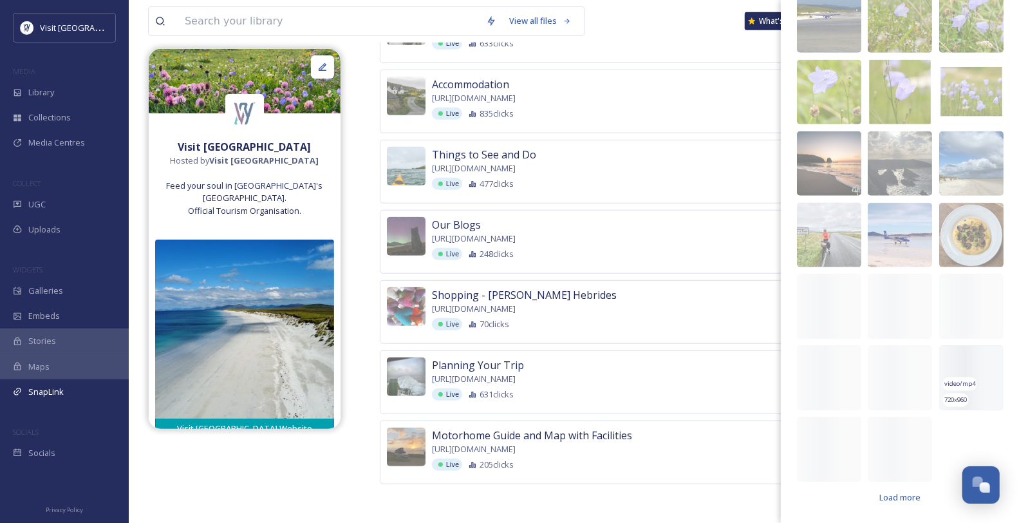
scroll to position [958, 0]
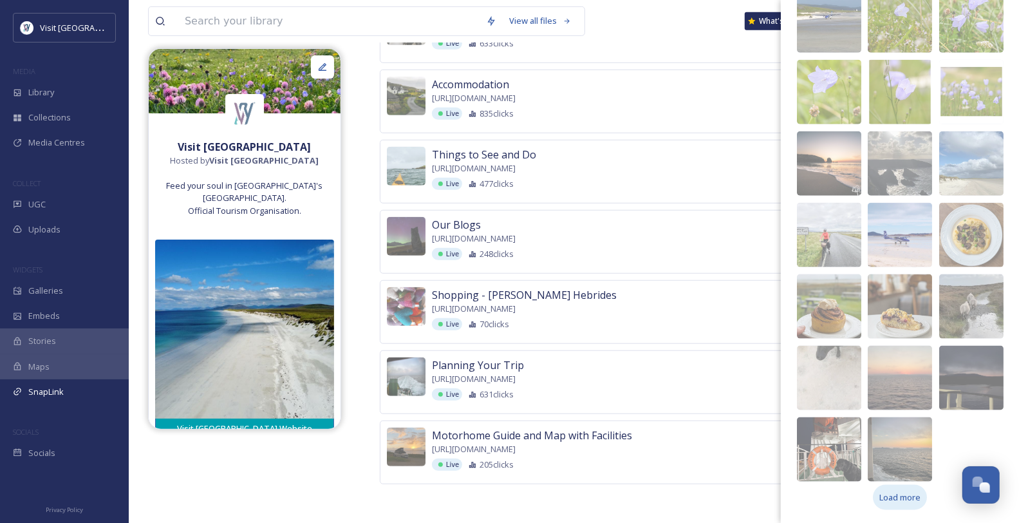
click at [833, 427] on span "Load more" at bounding box center [900, 497] width 41 height 12
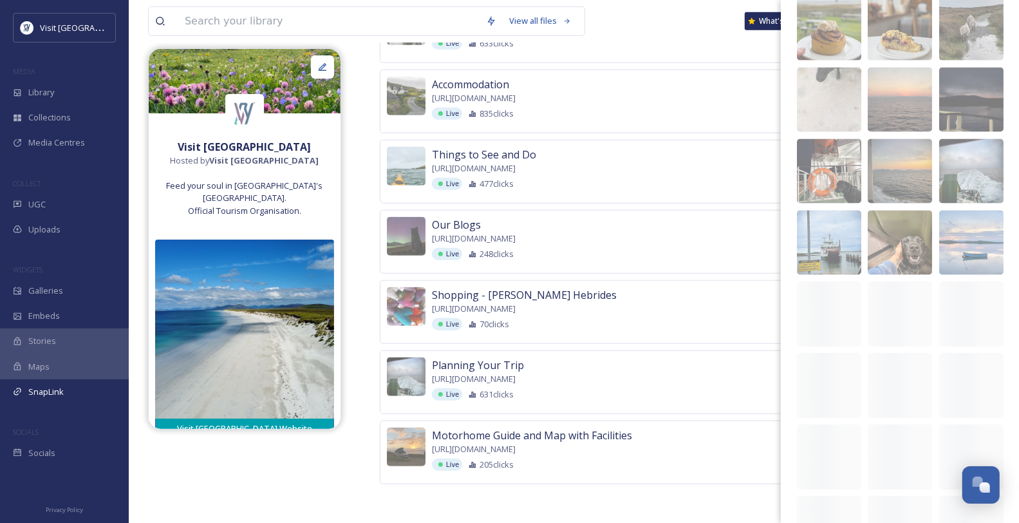
scroll to position [1459, 0]
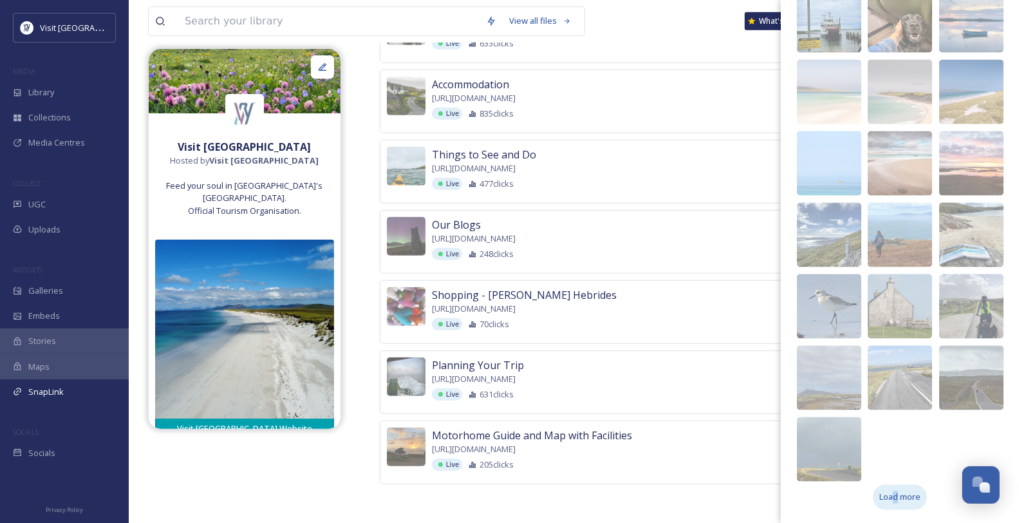
click at [833, 427] on span "Load more" at bounding box center [900, 497] width 41 height 12
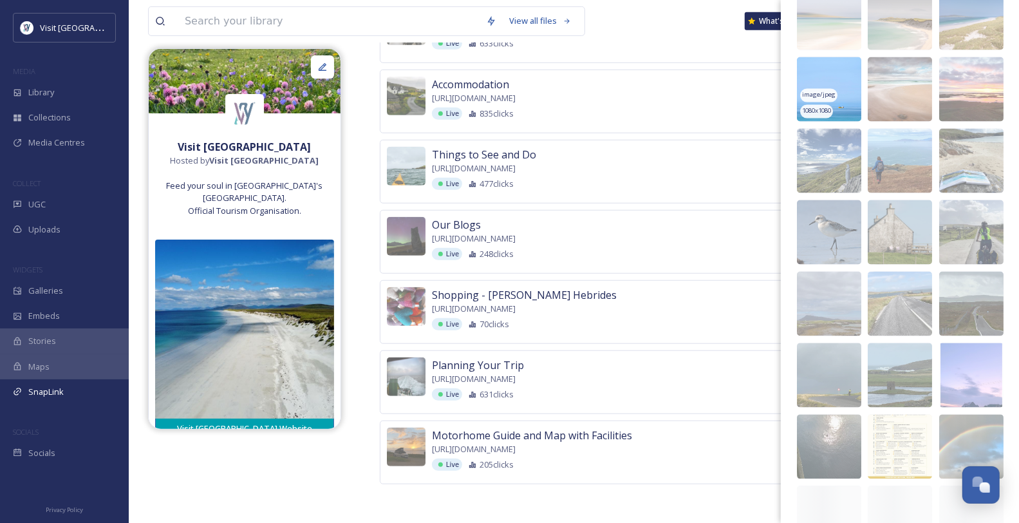
click at [832, 100] on span "image/jpeg" at bounding box center [818, 95] width 33 height 9
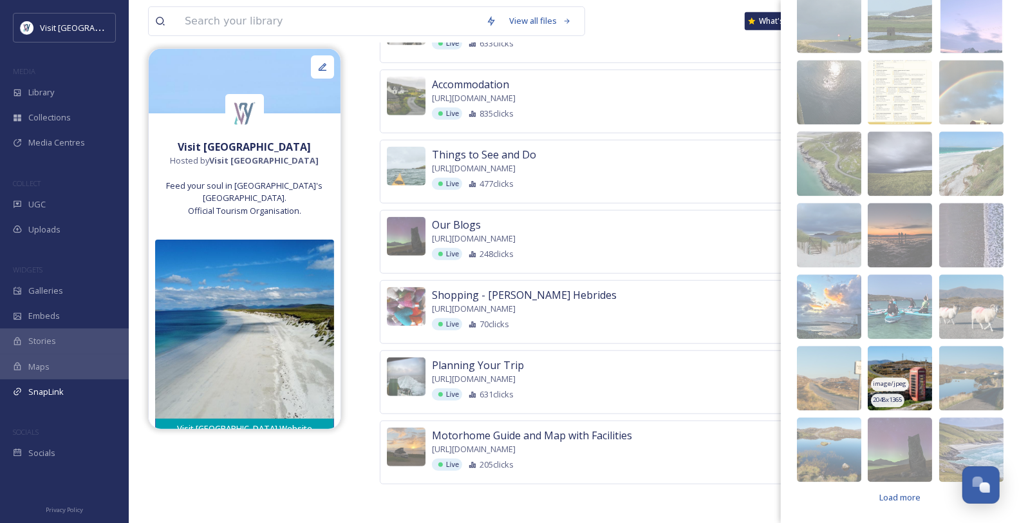
scroll to position [1887, 0]
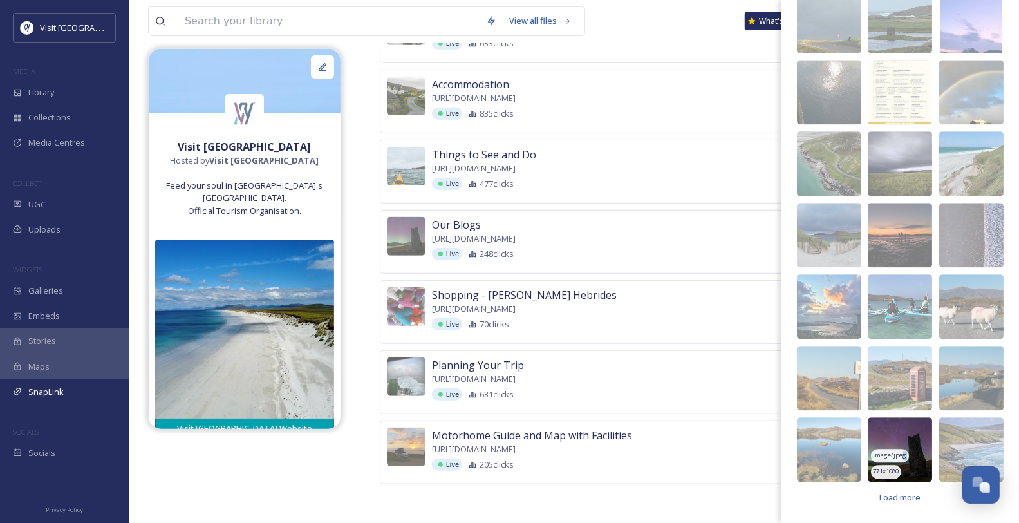
click at [833, 427] on span "image/jpeg" at bounding box center [890, 455] width 33 height 9
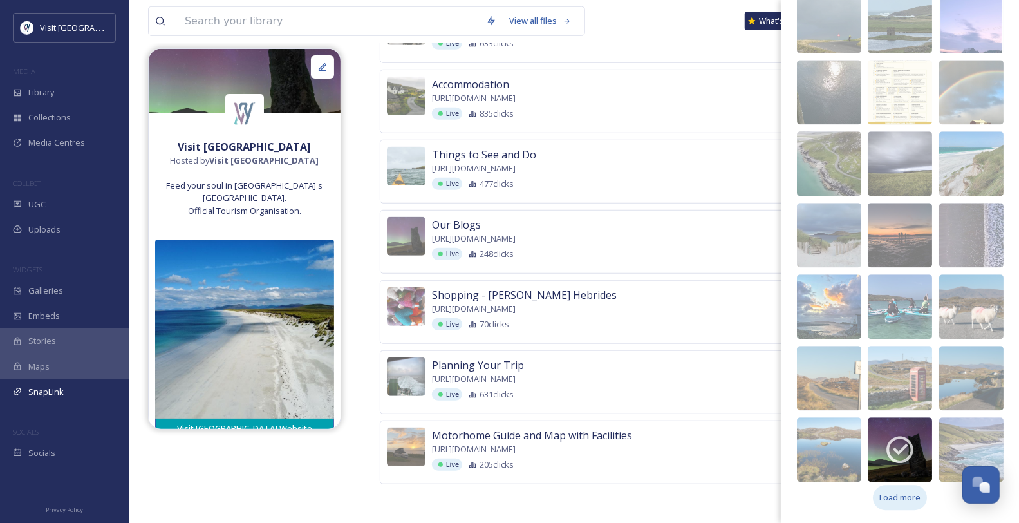
click at [833, 427] on span "Load more" at bounding box center [900, 497] width 41 height 12
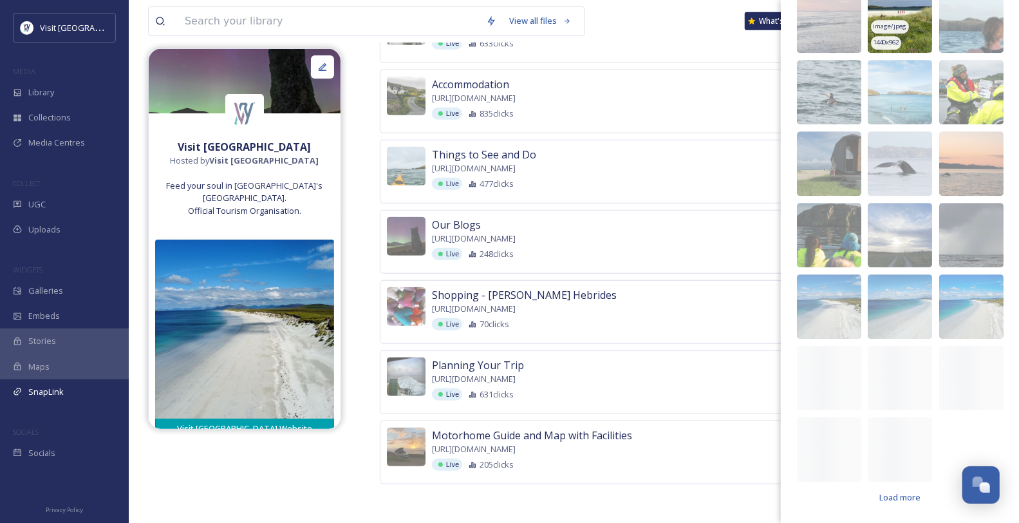
scroll to position [2388, 0]
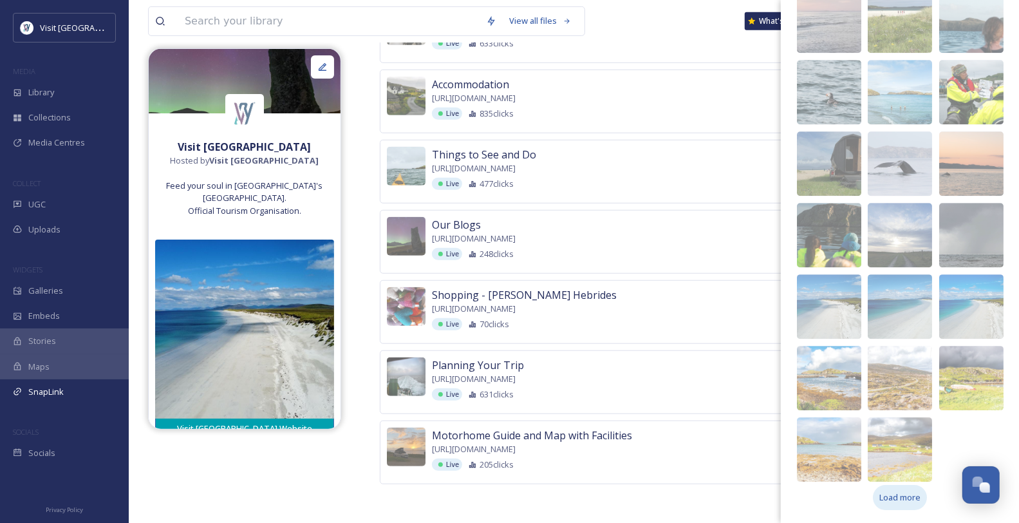
click at [833, 427] on span "Load more" at bounding box center [900, 497] width 41 height 12
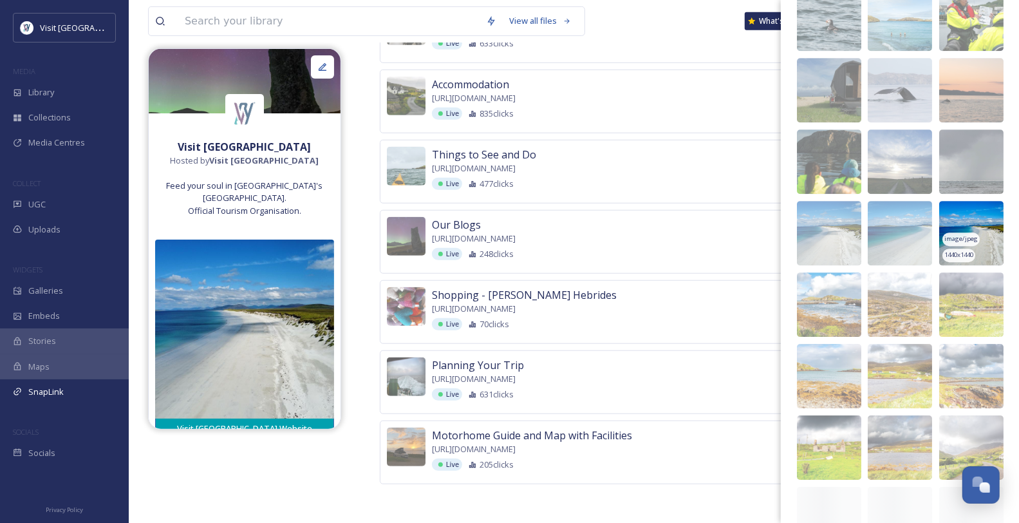
click at [833, 243] on span "image/jpeg" at bounding box center [961, 238] width 33 height 9
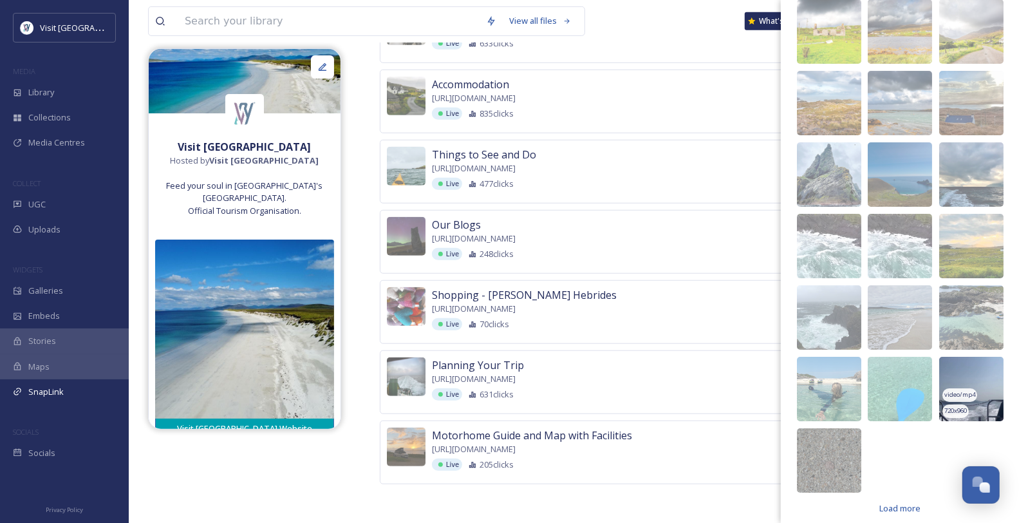
scroll to position [2889, 0]
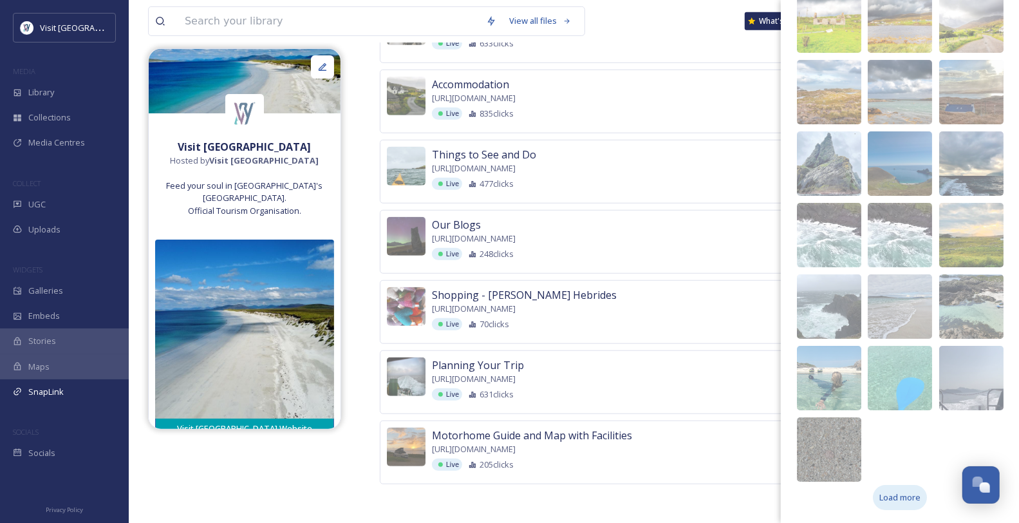
click at [833, 427] on span "Load more" at bounding box center [900, 497] width 41 height 12
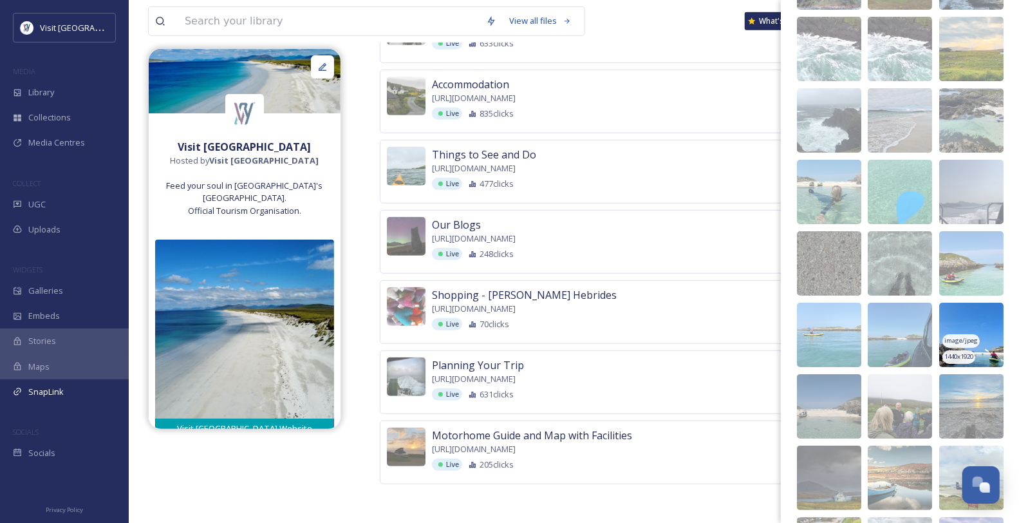
scroll to position [3317, 0]
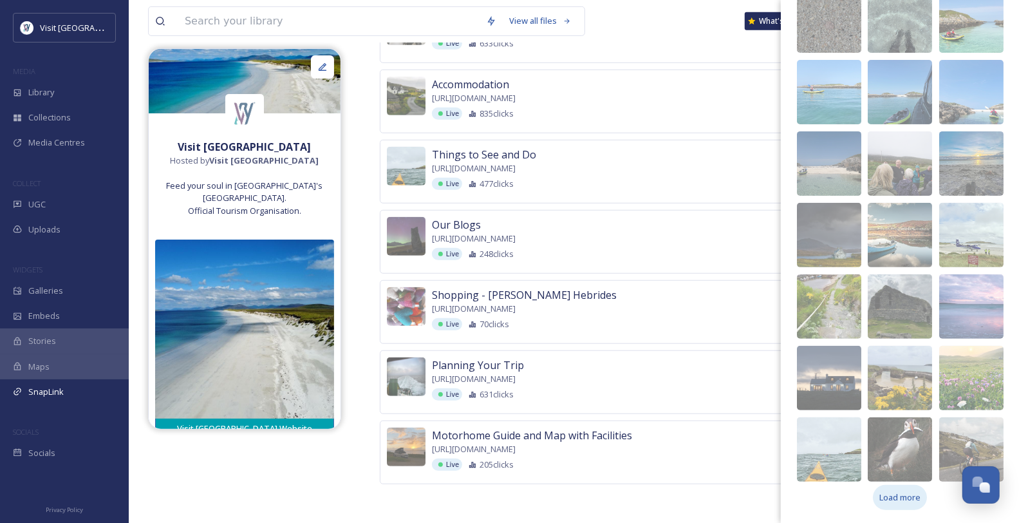
click at [833, 427] on span "Load more" at bounding box center [900, 497] width 41 height 12
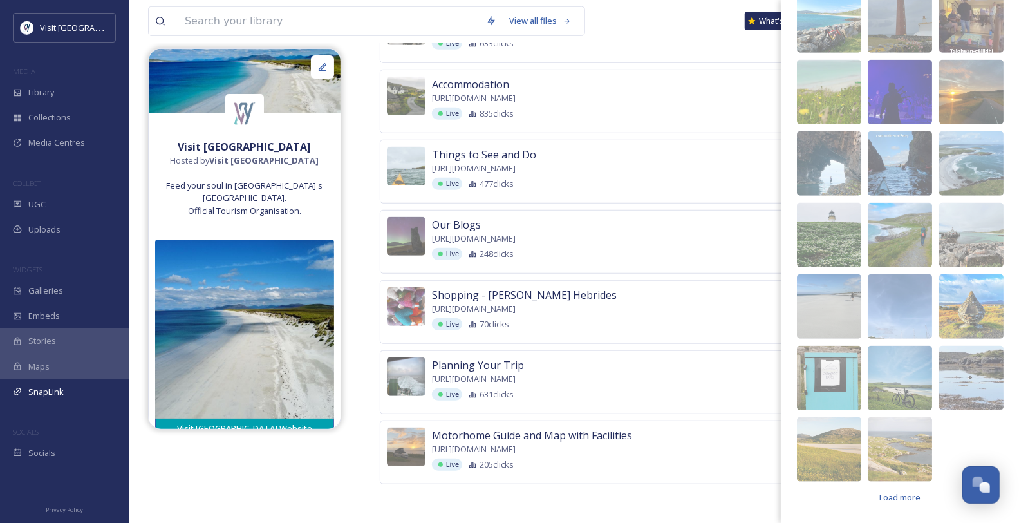
scroll to position [3817, 0]
click at [833, 427] on span "Load more" at bounding box center [900, 497] width 41 height 12
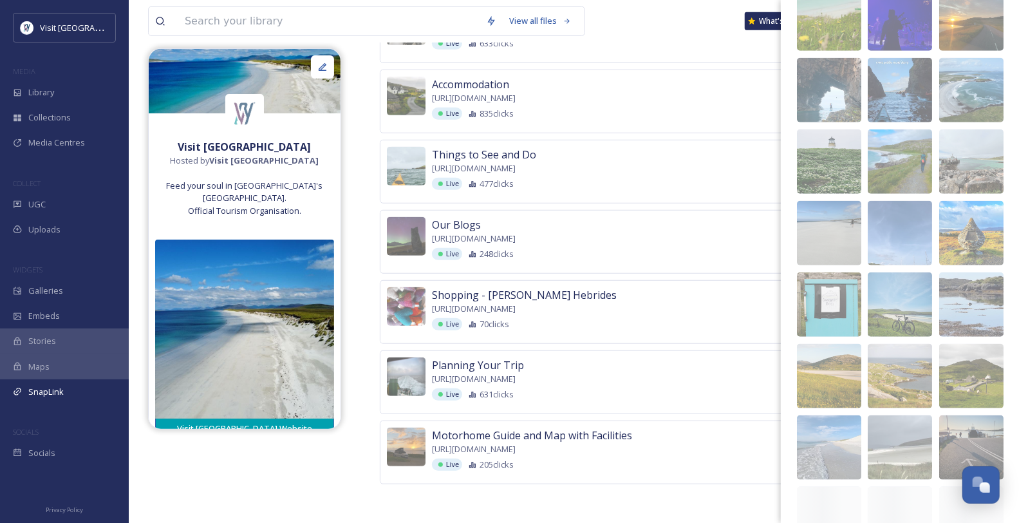
scroll to position [4175, 0]
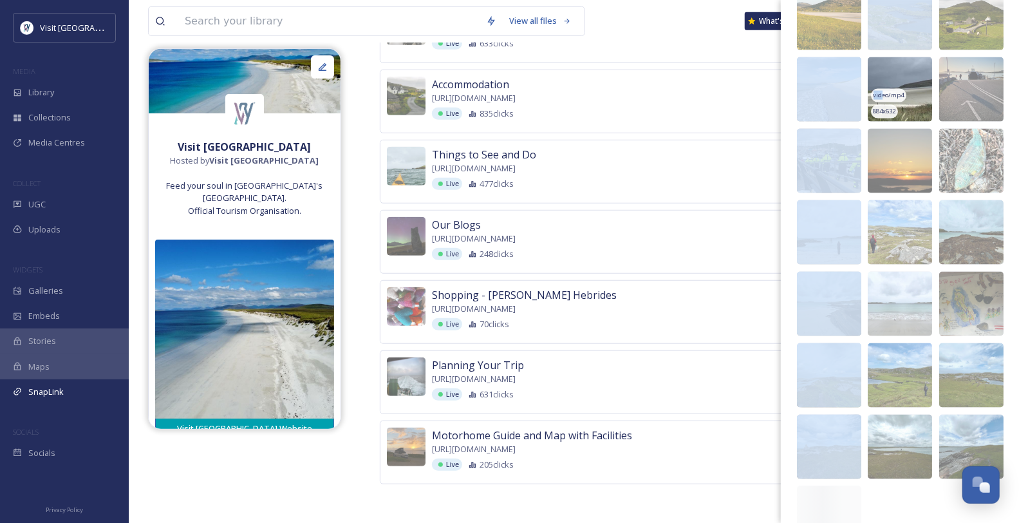
drag, startPoint x: 836, startPoint y: 157, endPoint x: 885, endPoint y: 168, distance: 50.1
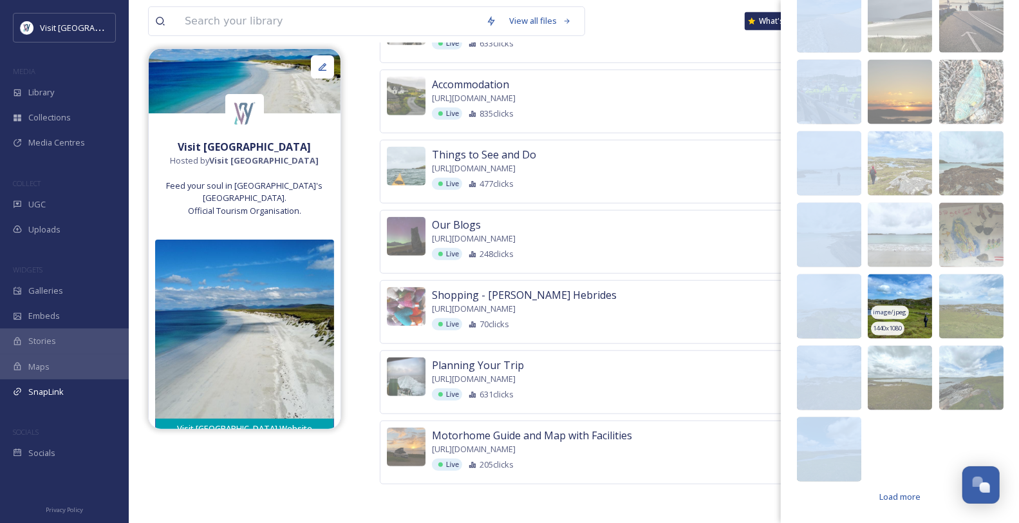
scroll to position [4318, 0]
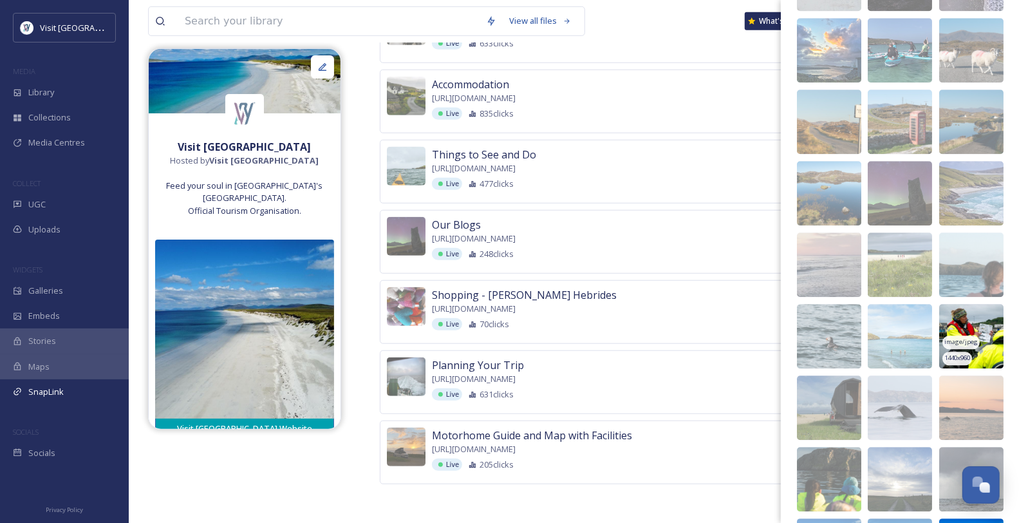
scroll to position [2028, 0]
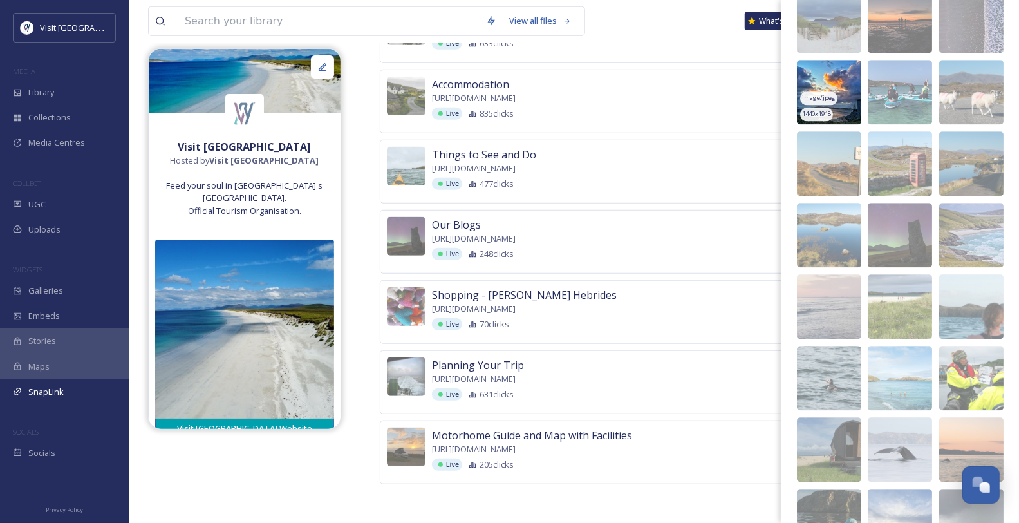
click at [833, 124] on img at bounding box center [829, 92] width 64 height 64
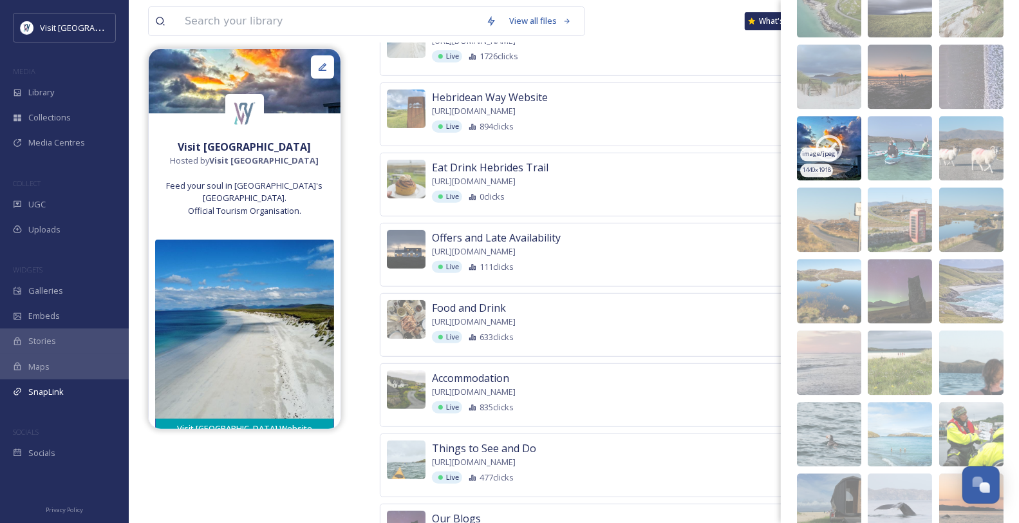
scroll to position [1885, 0]
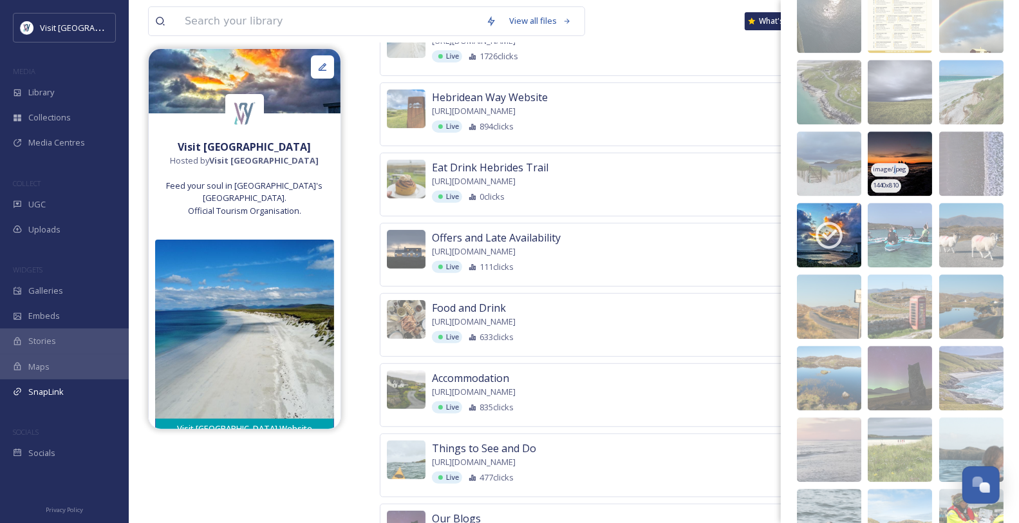
click at [833, 176] on div "image/jpeg" at bounding box center [889, 170] width 37 height 14
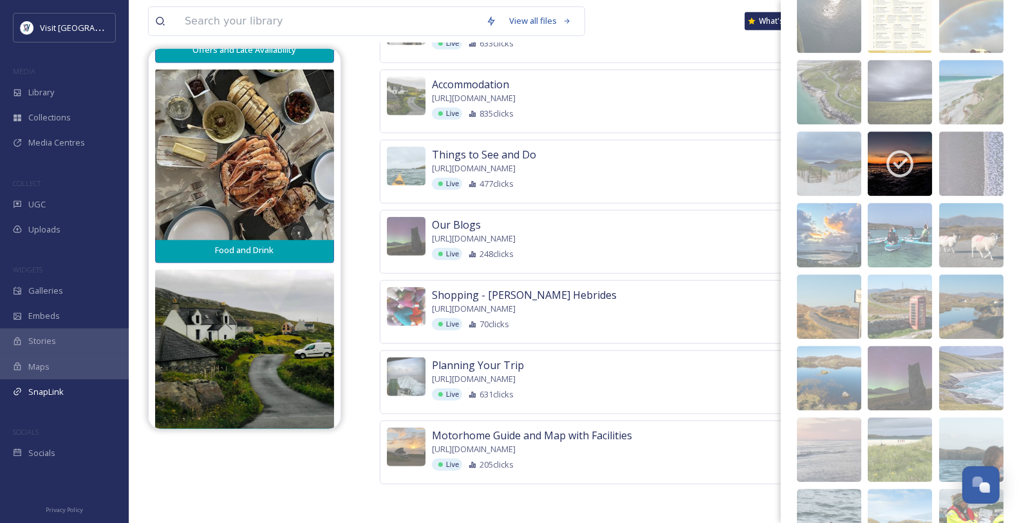
scroll to position [778, 0]
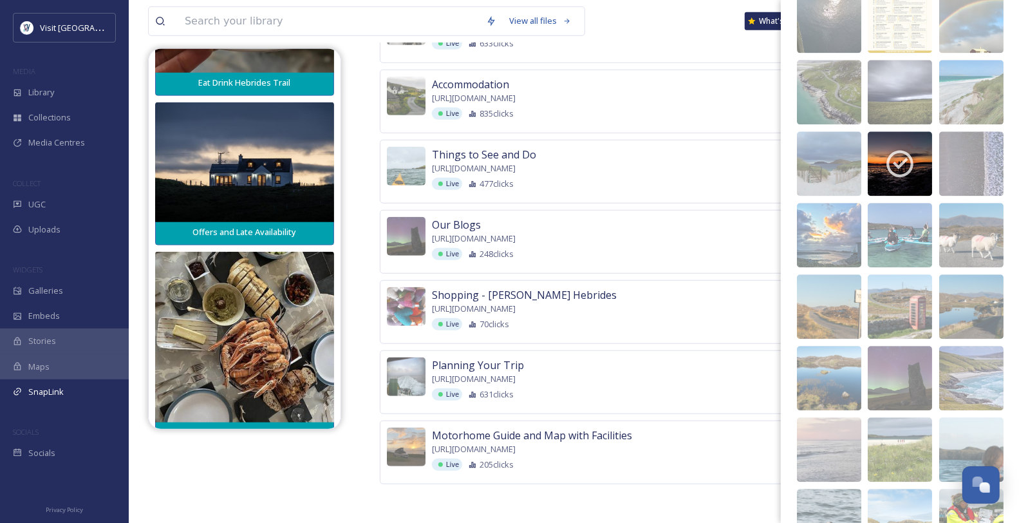
click at [677, 17] on div "View all files What's New Mairi Thomson" at bounding box center [574, 21] width 852 height 42
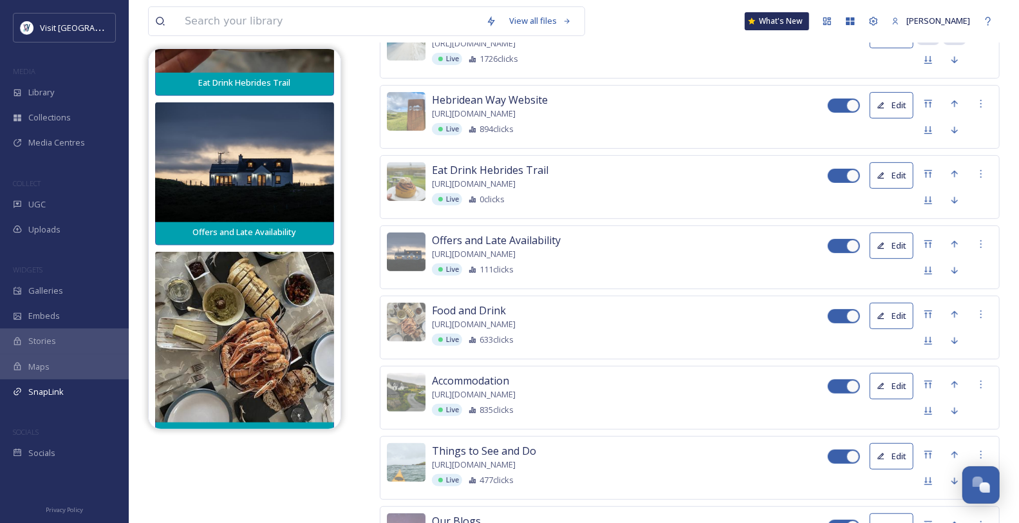
scroll to position [17, 0]
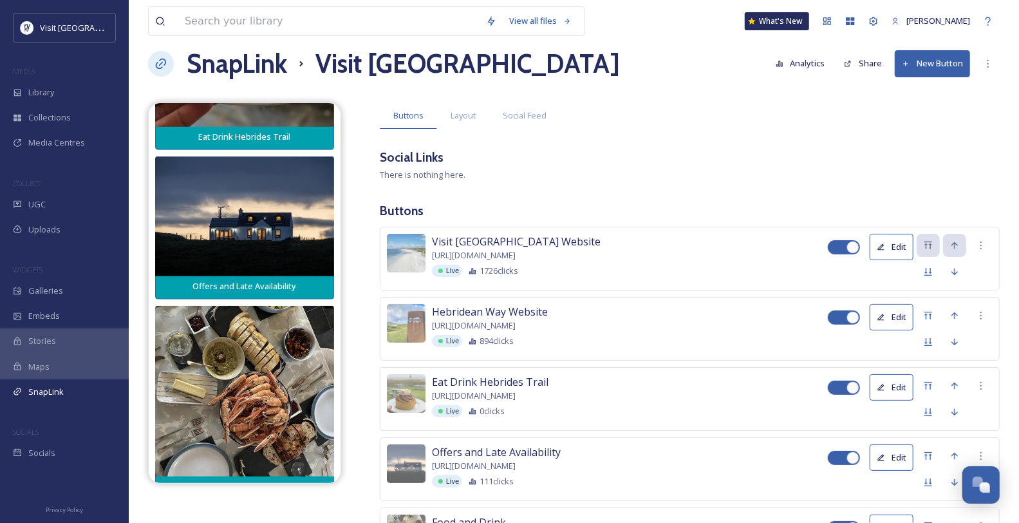
click at [833, 66] on button "New Button" at bounding box center [932, 63] width 75 height 26
click at [86, 404] on div "SnapLink" at bounding box center [64, 391] width 129 height 25
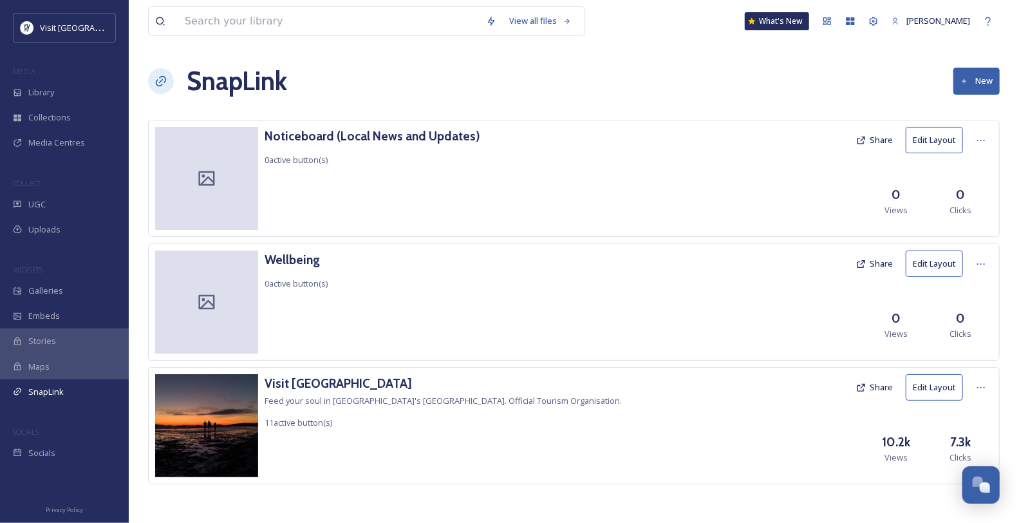
scroll to position [11, 0]
click at [333, 388] on h3 "Visit [GEOGRAPHIC_DATA]" at bounding box center [443, 383] width 357 height 19
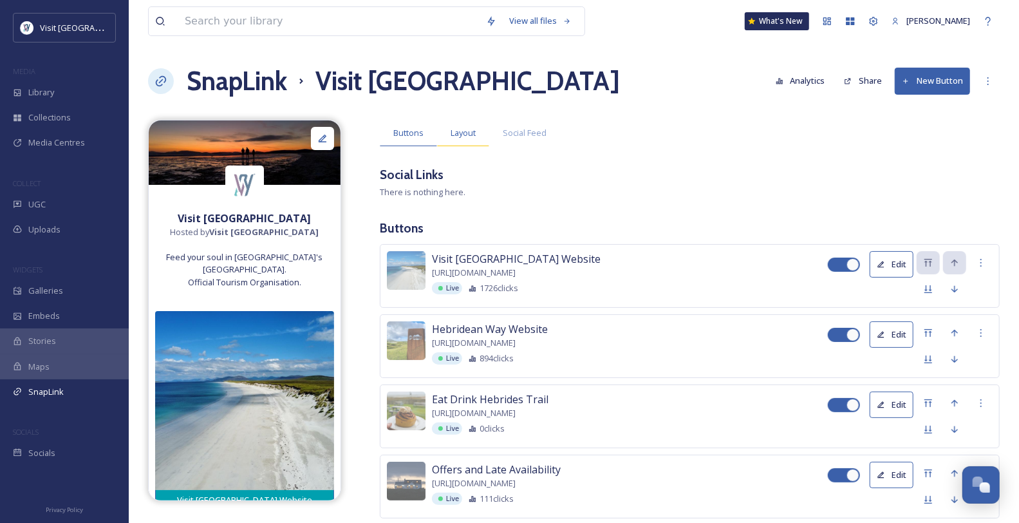
click at [478, 139] on div "Layout" at bounding box center [463, 133] width 52 height 26
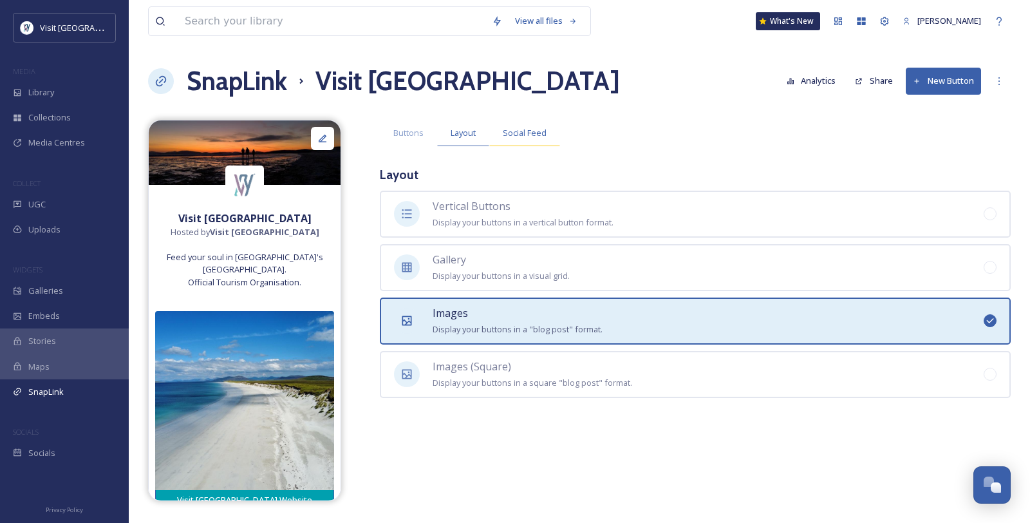
click at [517, 139] on span "Social Feed" at bounding box center [525, 133] width 44 height 12
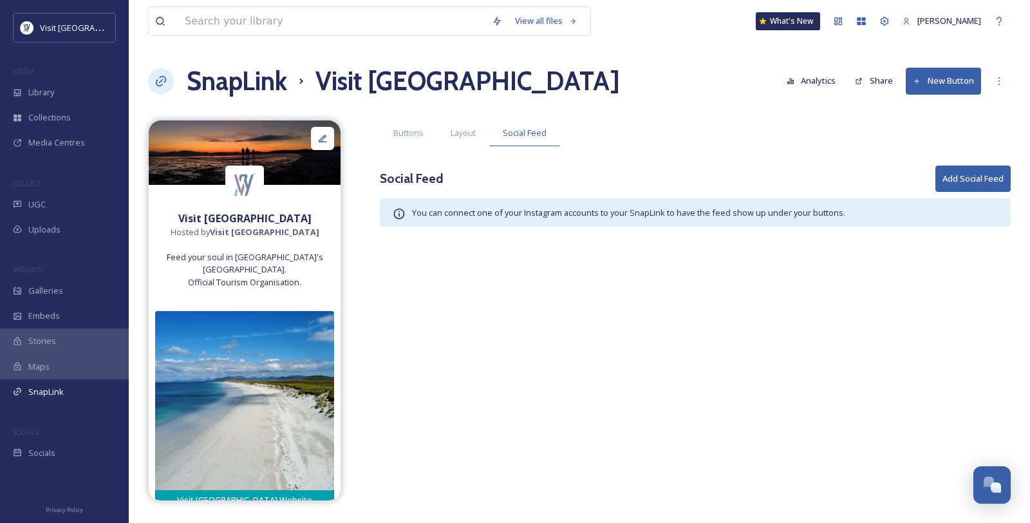
click at [833, 192] on button "Add Social Feed" at bounding box center [973, 178] width 75 height 26
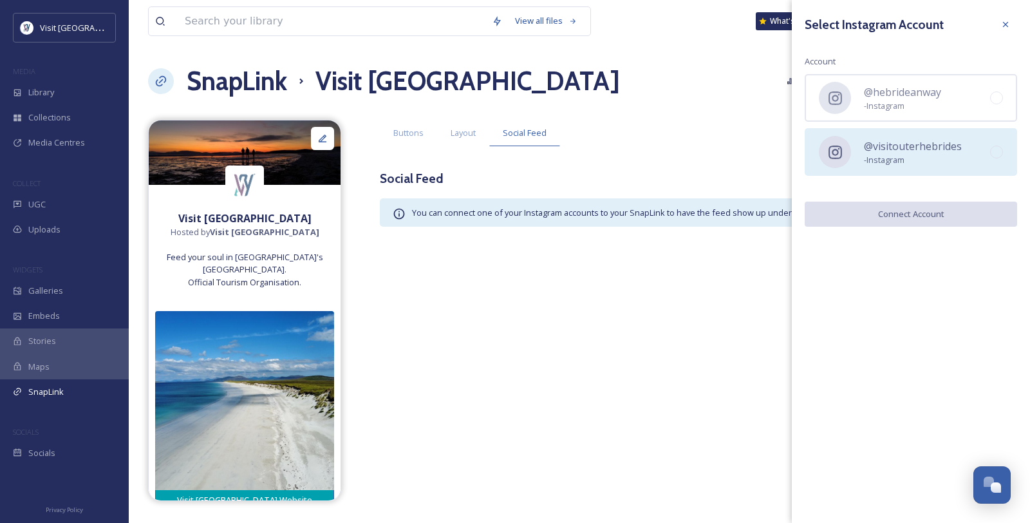
click at [833, 166] on span "- Instagram" at bounding box center [913, 160] width 98 height 12
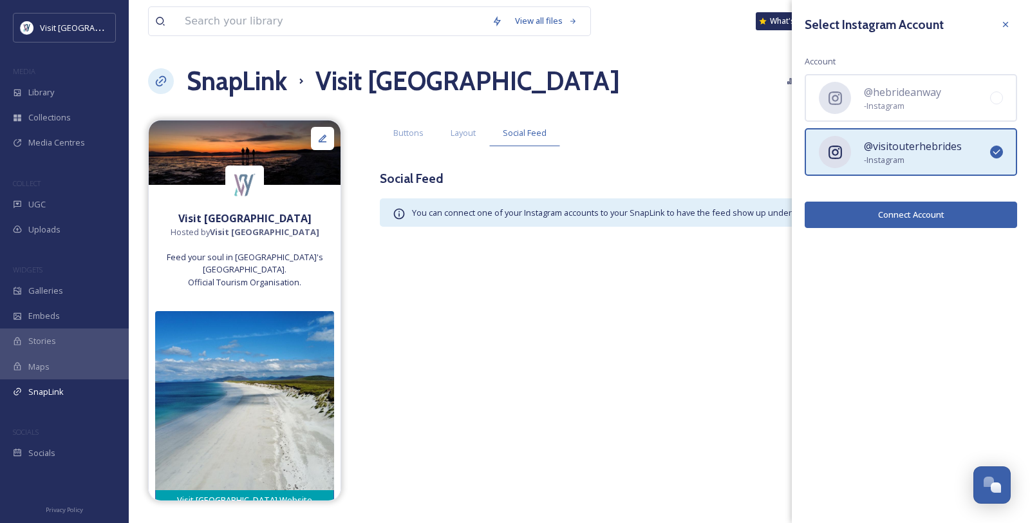
click at [833, 221] on button "Connect Account" at bounding box center [911, 215] width 212 height 26
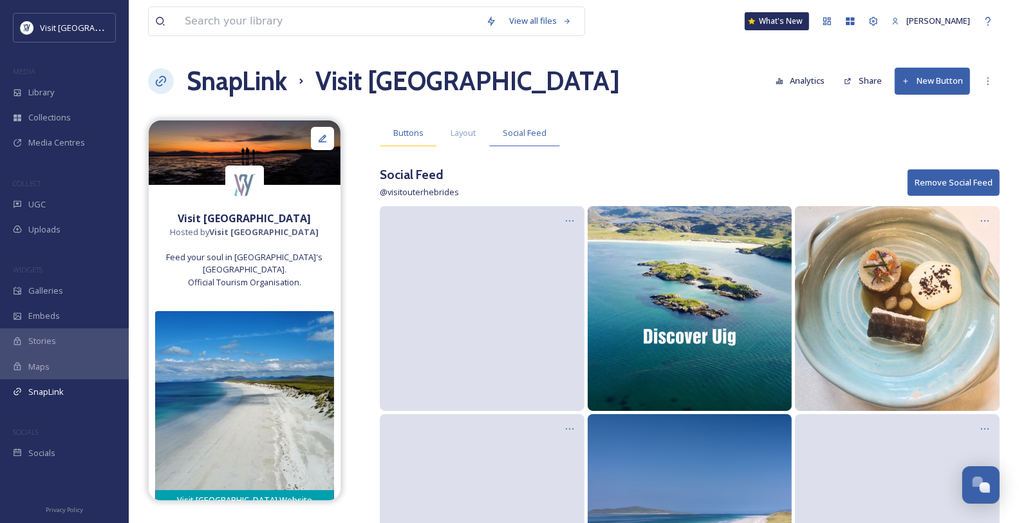
click at [404, 139] on span "Buttons" at bounding box center [408, 133] width 30 height 12
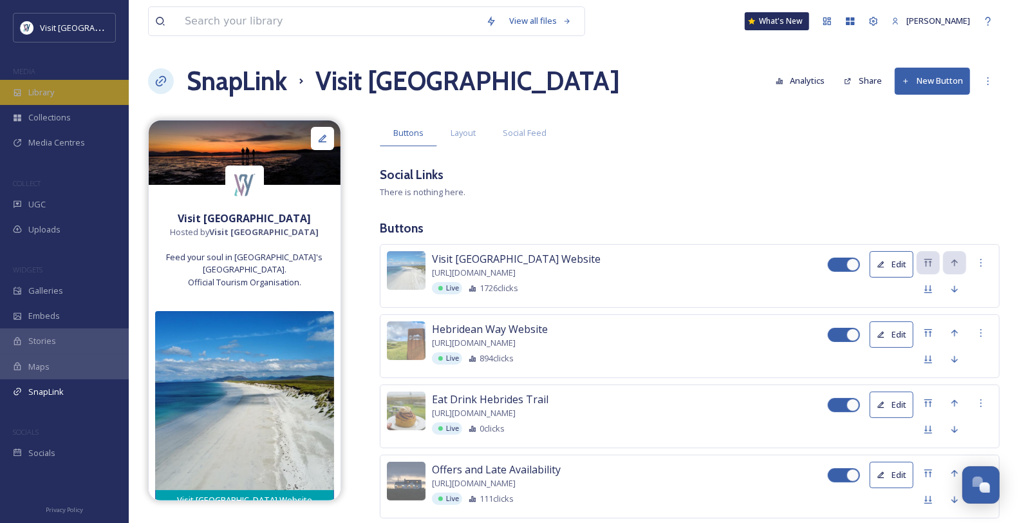
click at [82, 99] on div "Library" at bounding box center [64, 92] width 129 height 25
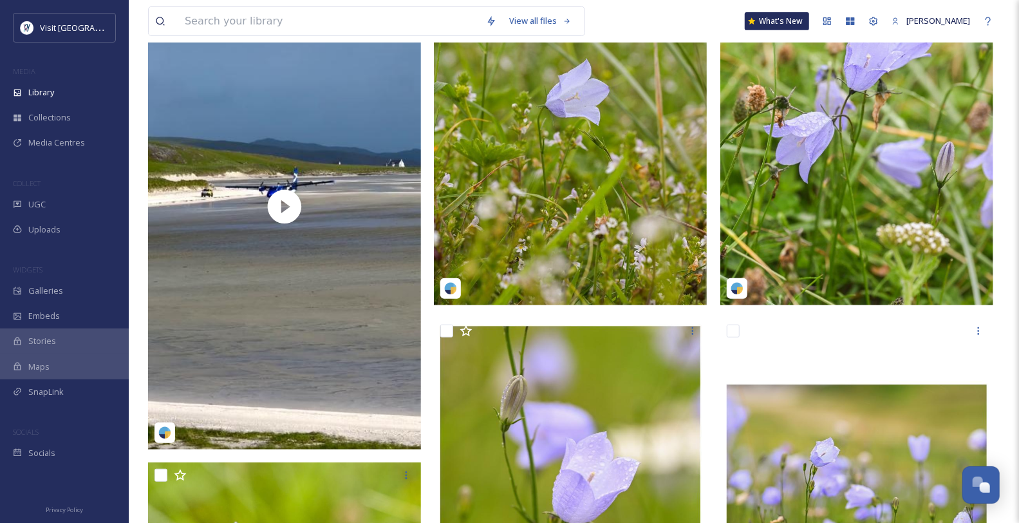
scroll to position [357, 0]
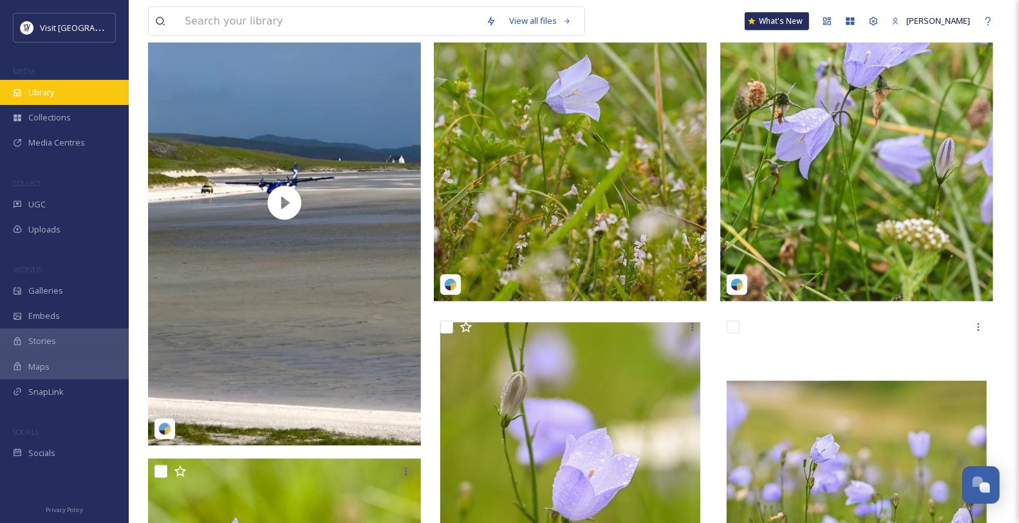
click at [54, 99] on span "Library" at bounding box center [41, 92] width 26 height 12
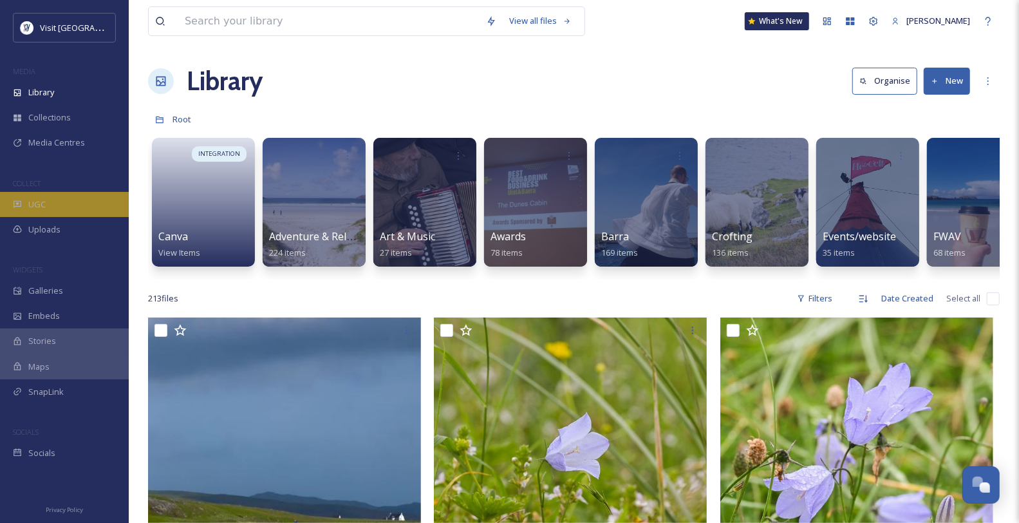
click at [78, 217] on div "UGC" at bounding box center [64, 204] width 129 height 25
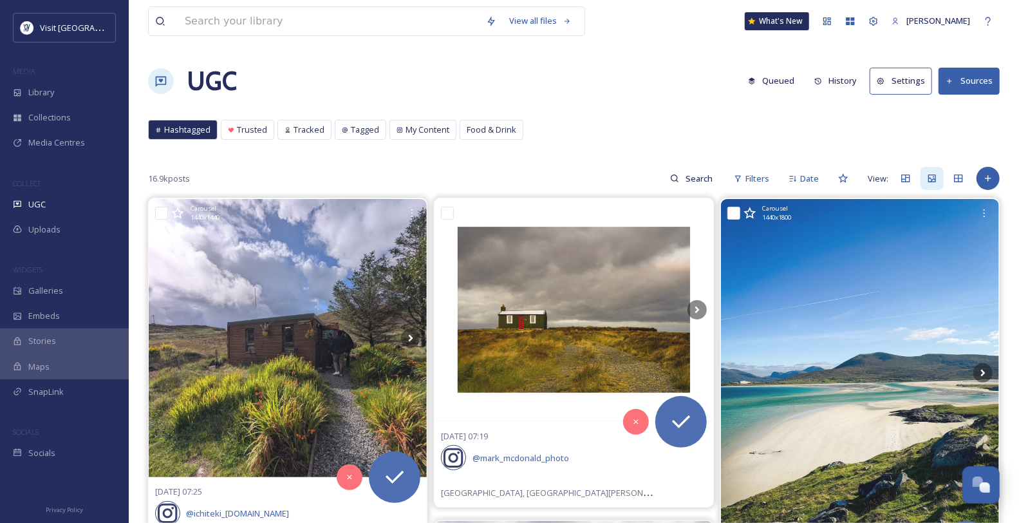
click at [833, 84] on button "Settings" at bounding box center [901, 81] width 62 height 26
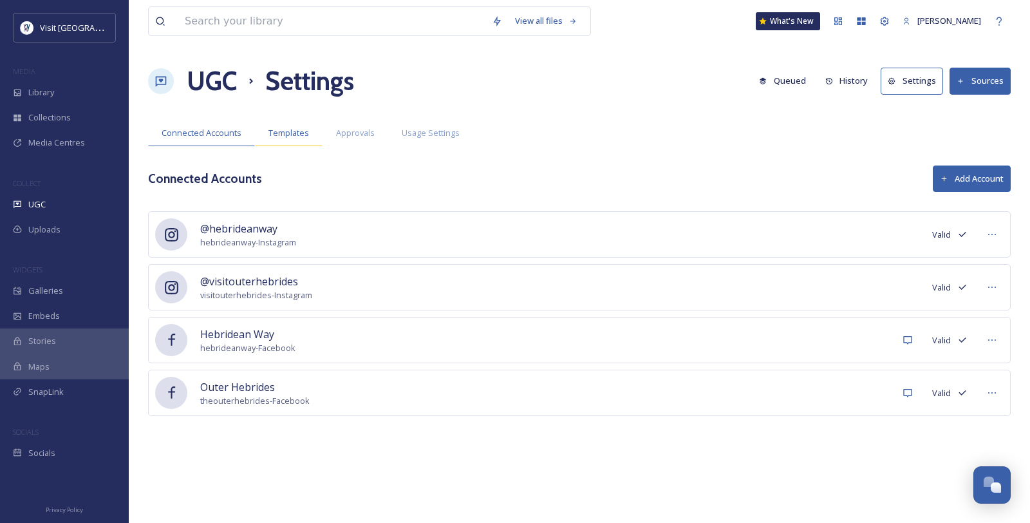
click at [323, 146] on div "Templates" at bounding box center [289, 133] width 68 height 26
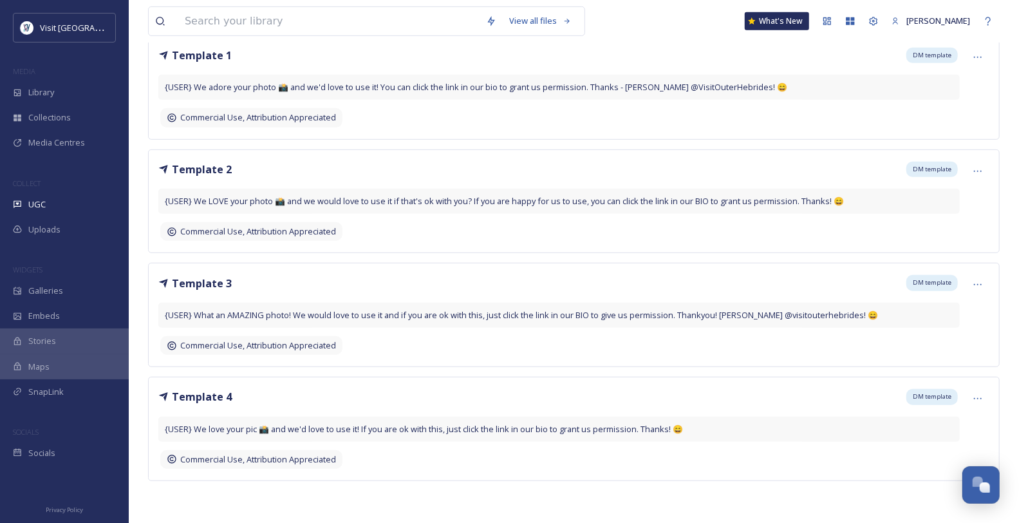
scroll to position [500, 0]
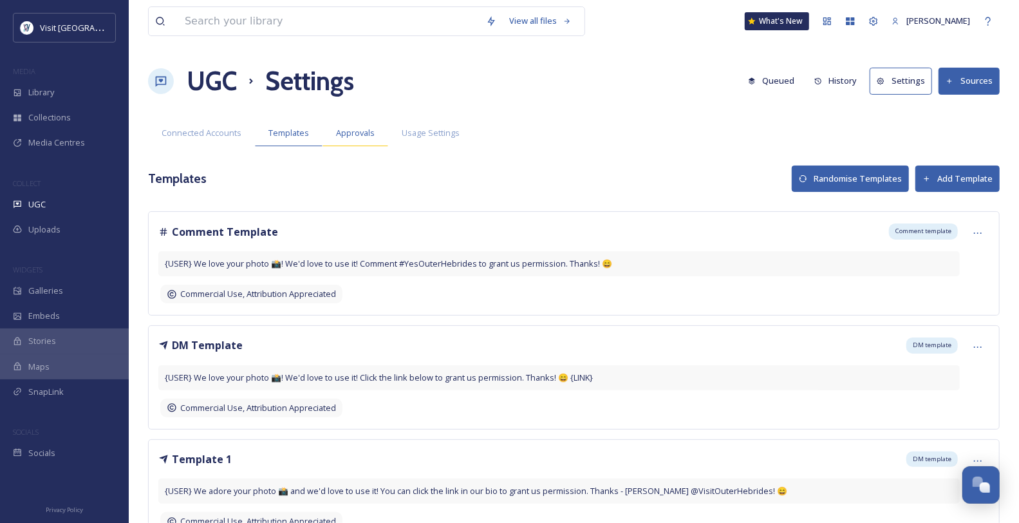
click at [375, 139] on span "Approvals" at bounding box center [355, 133] width 39 height 12
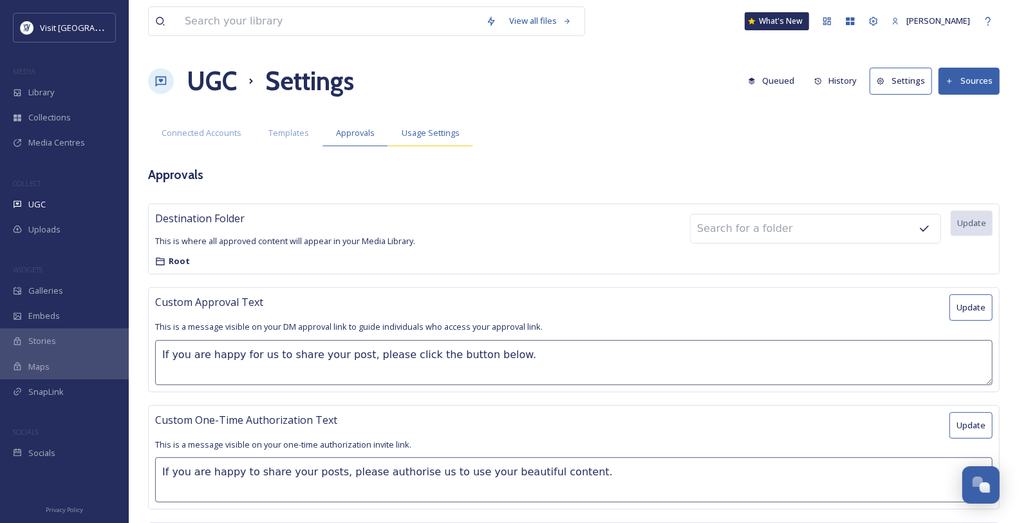
click at [460, 139] on span "Usage Settings" at bounding box center [431, 133] width 58 height 12
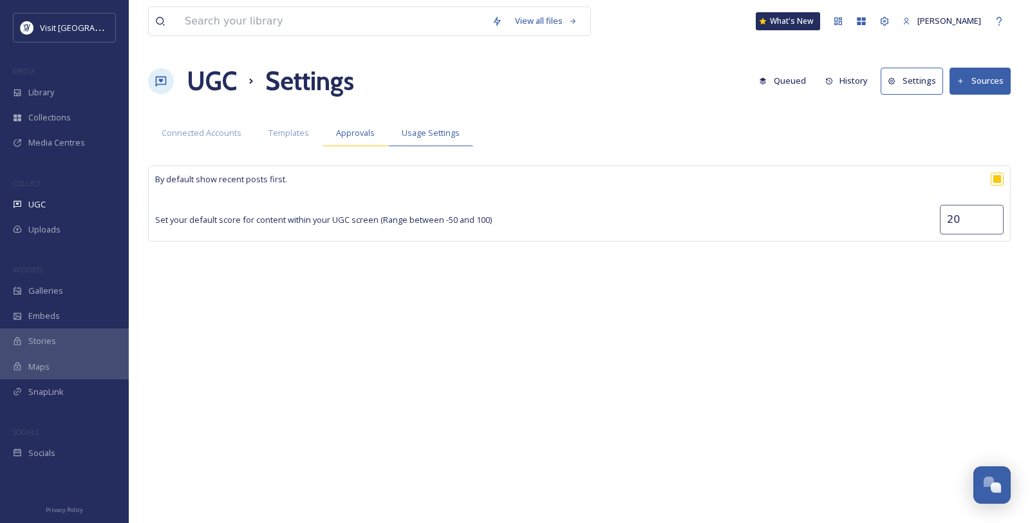
click at [375, 139] on span "Approvals" at bounding box center [355, 133] width 39 height 12
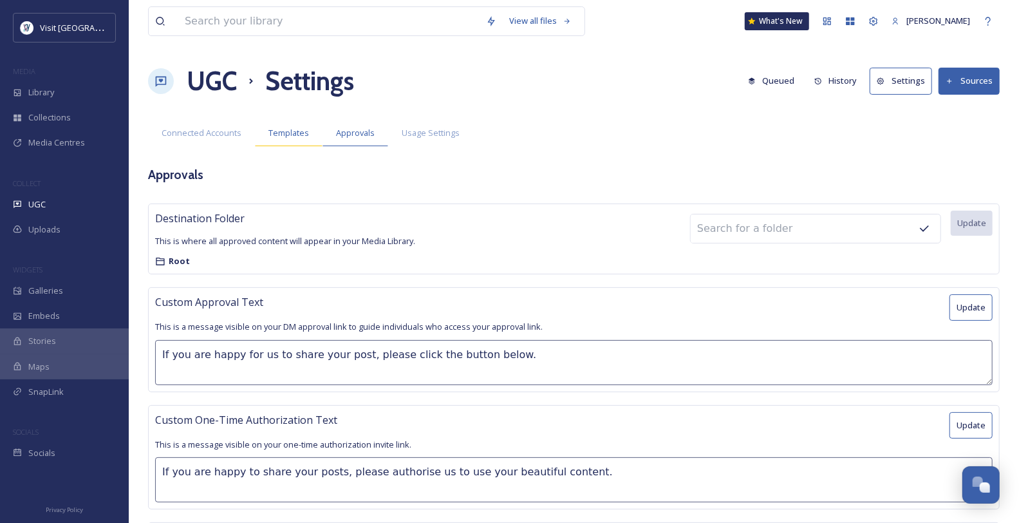
click at [309, 139] on span "Templates" at bounding box center [289, 133] width 41 height 12
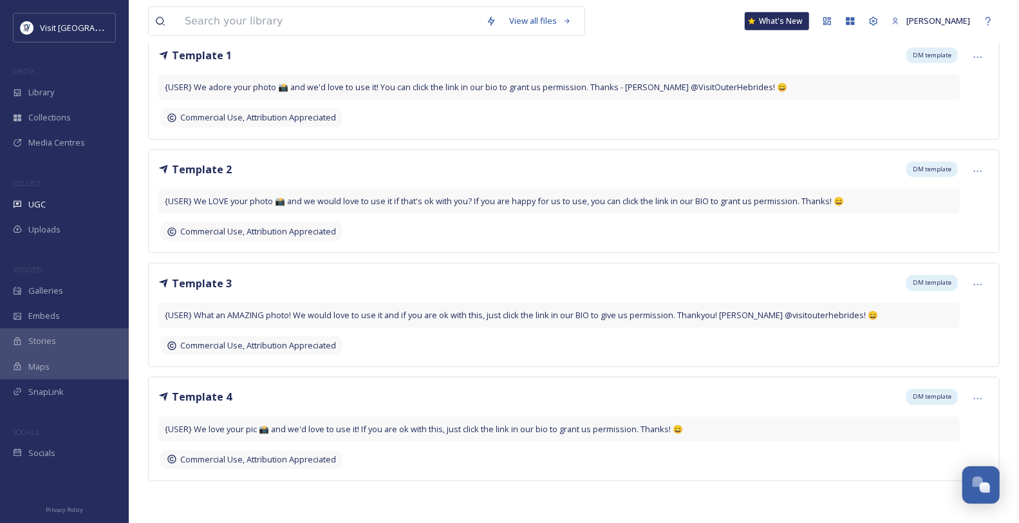
scroll to position [500, 0]
click at [88, 404] on div "SnapLink" at bounding box center [64, 391] width 129 height 25
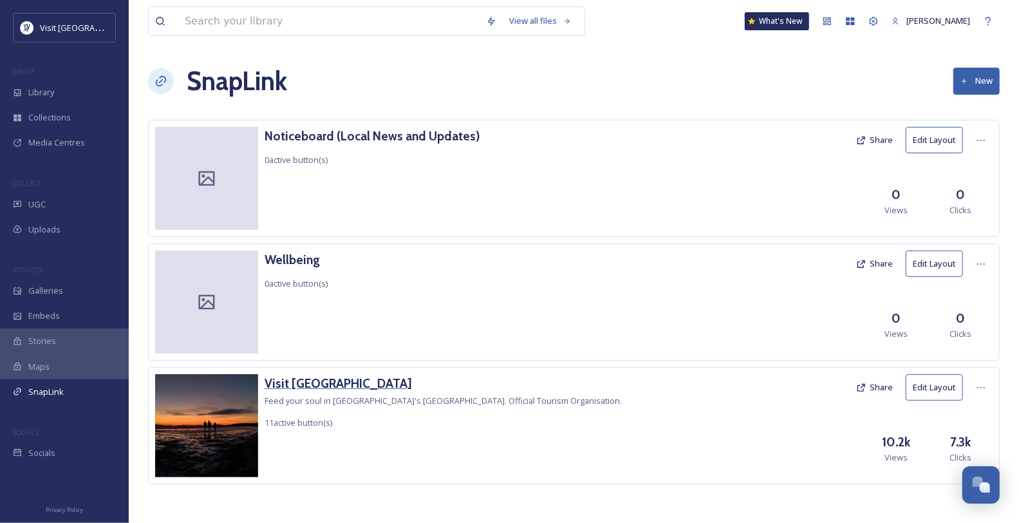
click at [335, 393] on h3 "Visit Outer Hebrides" at bounding box center [443, 383] width 357 height 19
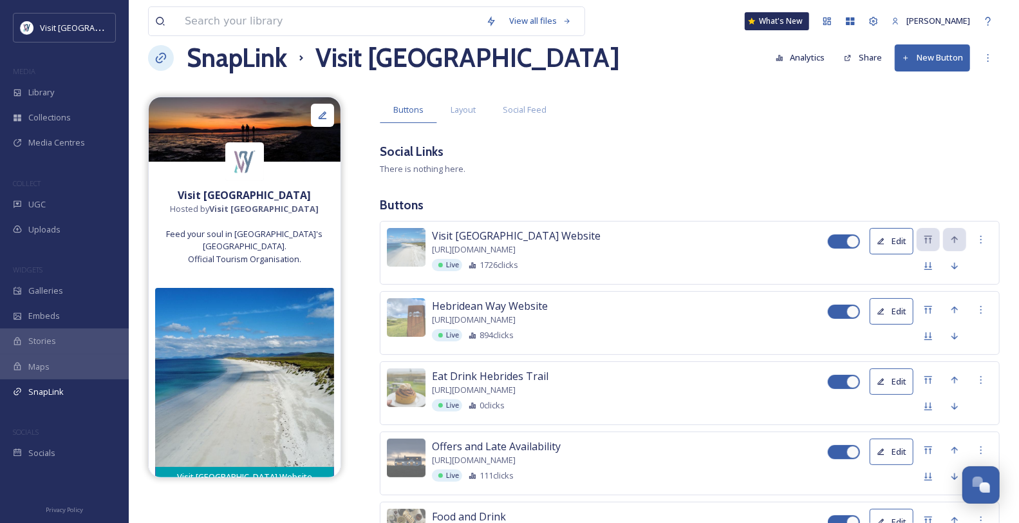
scroll to position [17, 0]
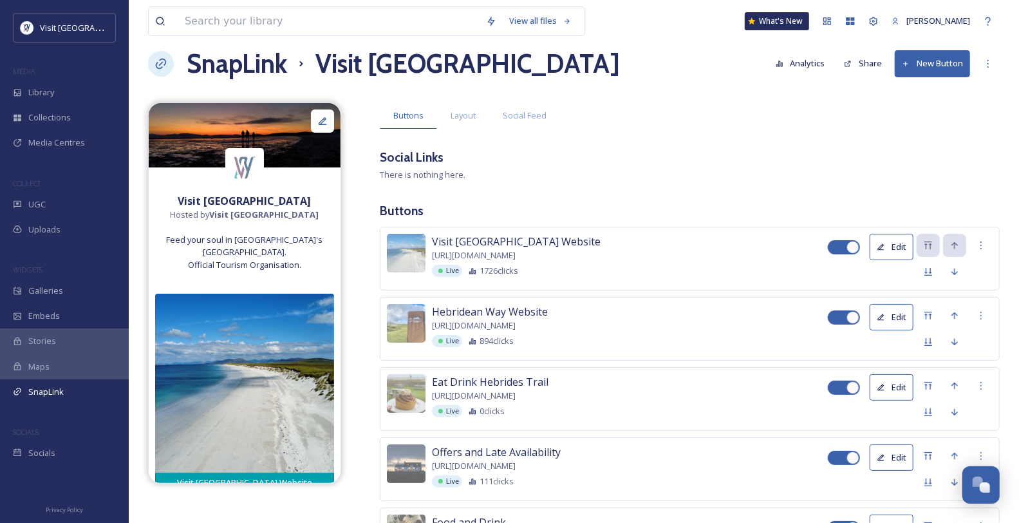
click at [476, 122] on span "Layout" at bounding box center [463, 115] width 25 height 12
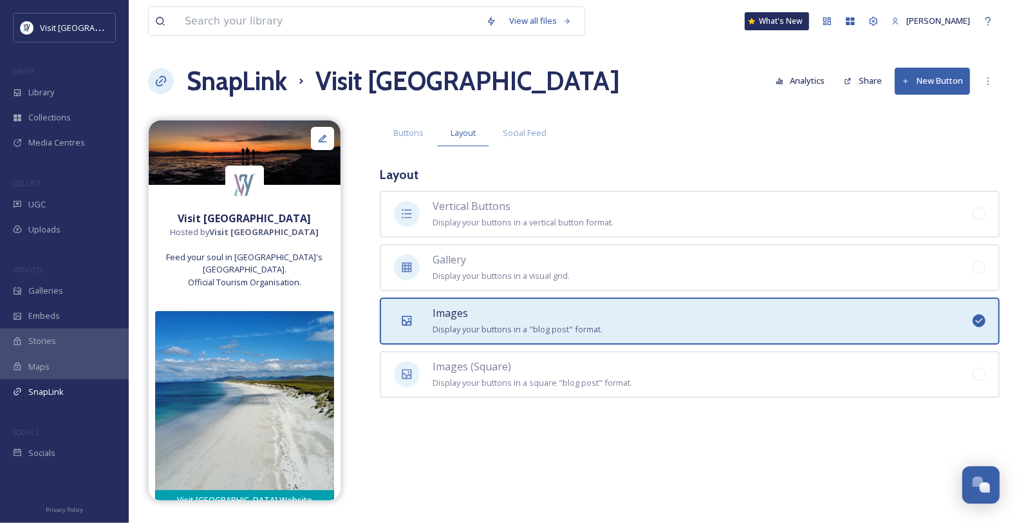
scroll to position [0, 0]
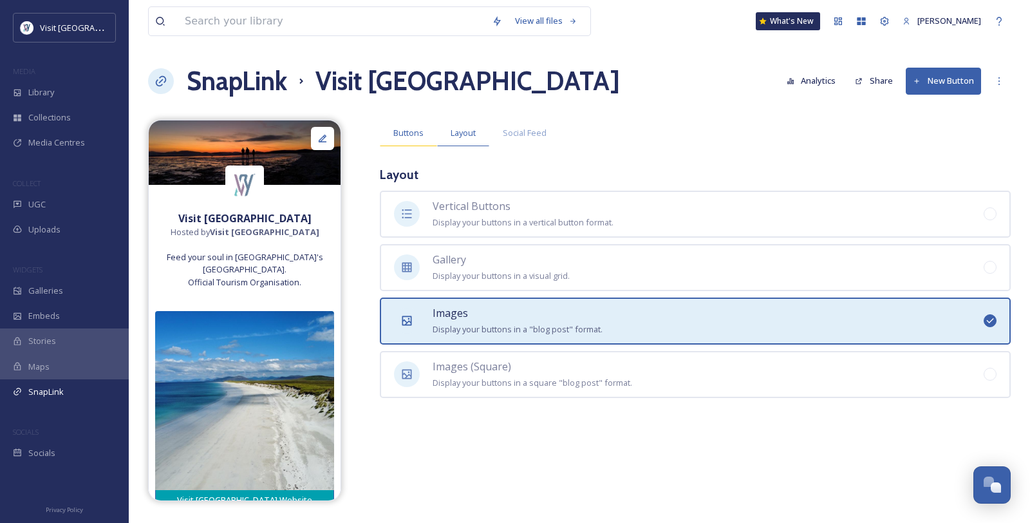
click at [413, 139] on span "Buttons" at bounding box center [408, 133] width 30 height 12
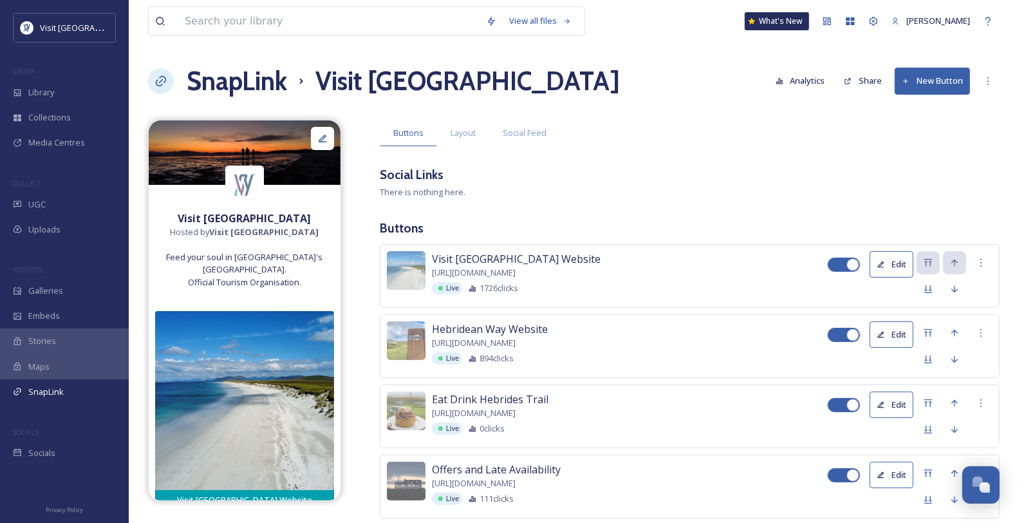
click at [924, 86] on button "New Button" at bounding box center [932, 81] width 75 height 26
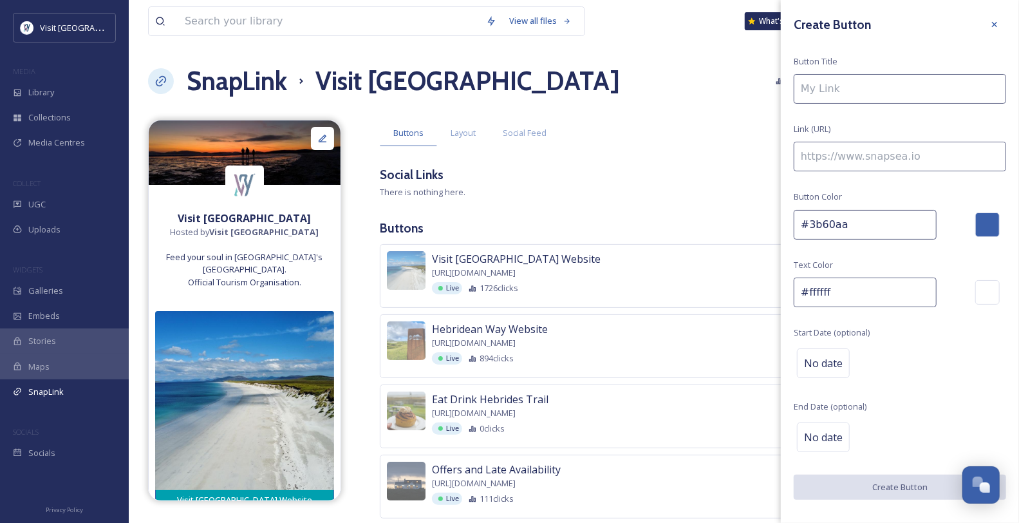
click at [842, 95] on input at bounding box center [900, 89] width 212 height 30
type input "Approve Image or Video Use"
click at [816, 171] on input at bounding box center [900, 157] width 212 height 30
paste input "https://go.snapsea.io/approve/2LaanvyQJ"
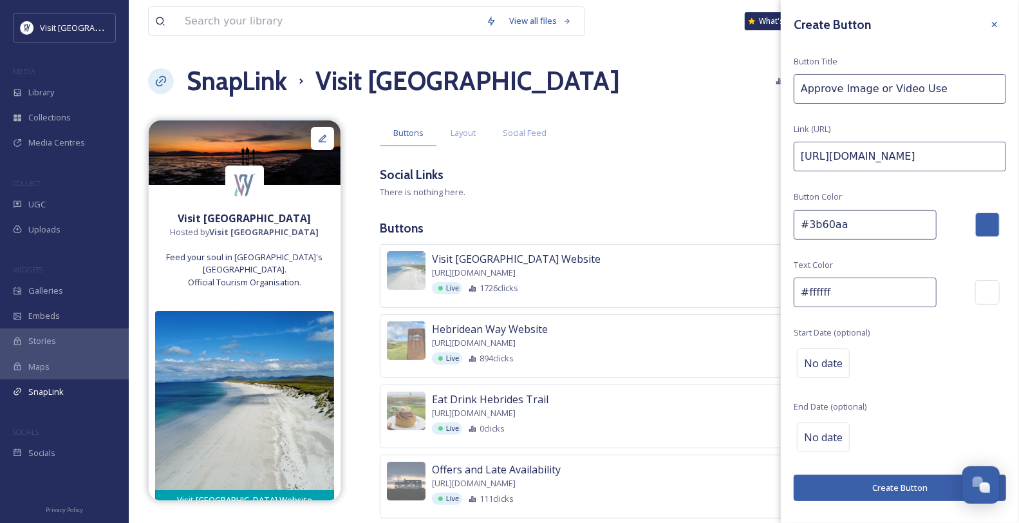
type input "https://go.snapsea.io/approve/2LaanvyQJ"
click at [905, 205] on div "Create Button Button Title Approve Image or Video Use Link (URL) https://go.sna…" at bounding box center [900, 257] width 238 height 514
click at [976, 237] on div at bounding box center [988, 224] width 24 height 24
click at [887, 240] on input "#3b60aa" at bounding box center [865, 225] width 143 height 30
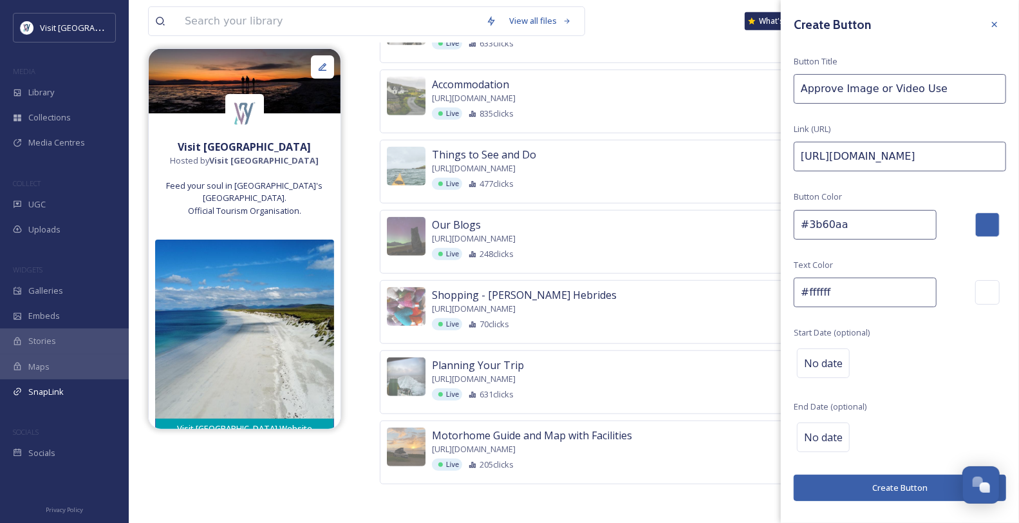
drag, startPoint x: 866, startPoint y: 245, endPoint x: 787, endPoint y: 253, distance: 79.6
click at [787, 253] on div "Create Button Button Title Approve Image or Video Use Link (URL) https://go.sna…" at bounding box center [900, 257] width 238 height 514
paste input "00a0af"
type input "#00a0af"
click at [909, 496] on button "Create Button" at bounding box center [900, 488] width 212 height 26
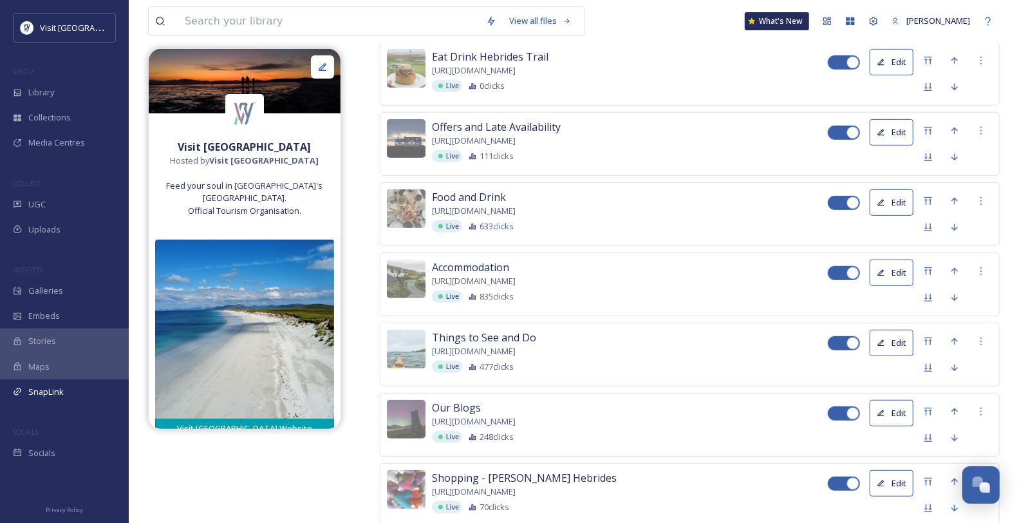
scroll to position [305, 0]
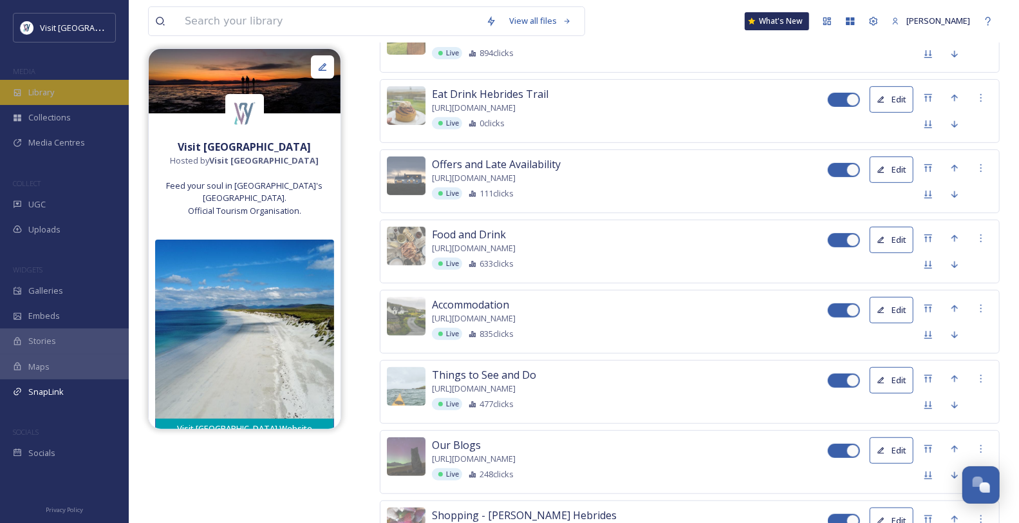
click at [71, 105] on div "Library" at bounding box center [64, 92] width 129 height 25
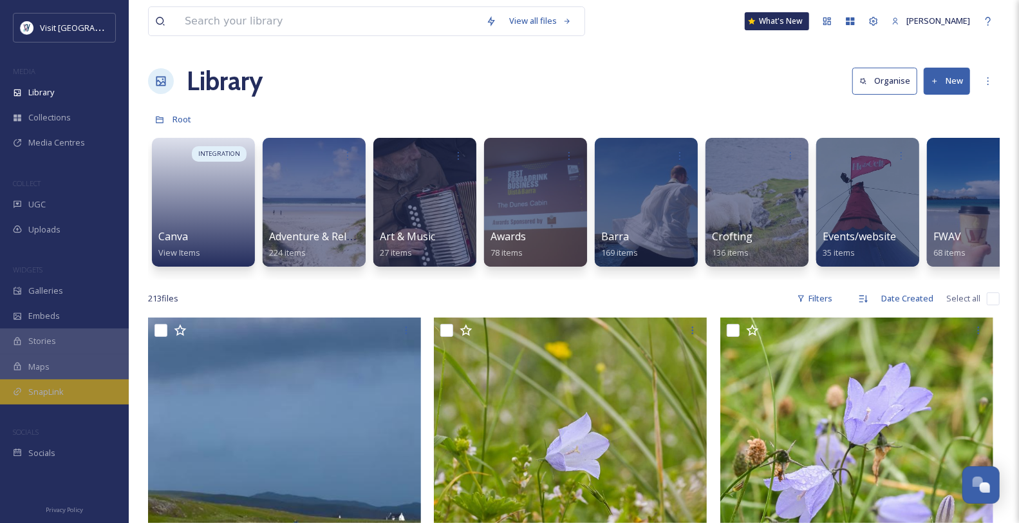
click at [59, 398] on span "SnapLink" at bounding box center [45, 392] width 35 height 12
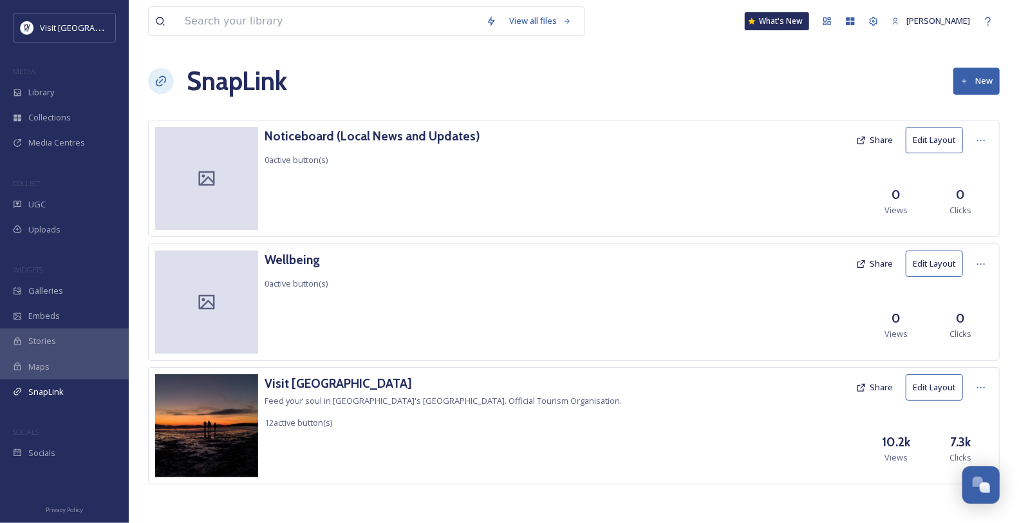
scroll to position [11, 0]
click at [326, 385] on h3 "Visit [GEOGRAPHIC_DATA]" at bounding box center [443, 383] width 357 height 19
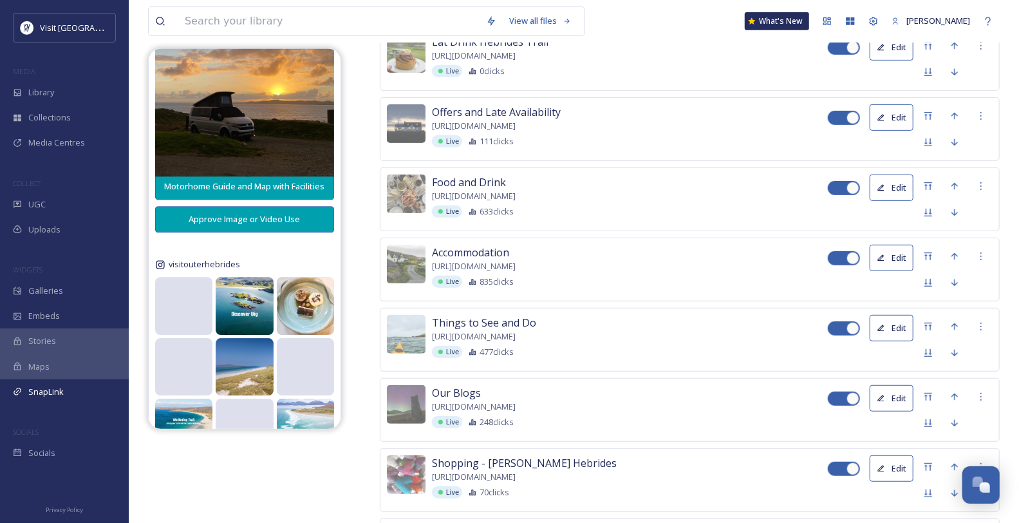
scroll to position [663, 0]
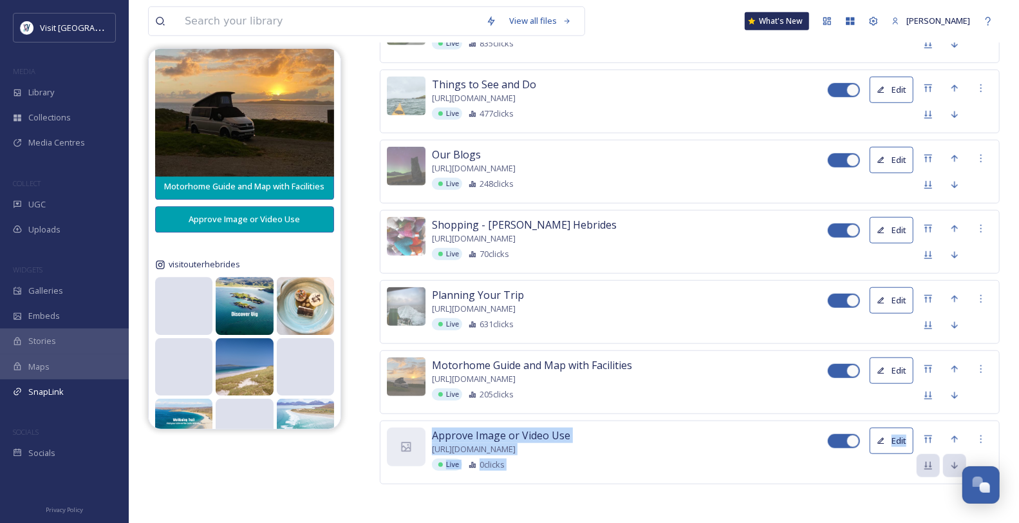
drag, startPoint x: 410, startPoint y: 446, endPoint x: 454, endPoint y: 517, distance: 83.8
click at [415, 520] on div "Visit Outer Hebrides Website https://www.visitouterhebrides.co.uk/ Live 1726 cl…" at bounding box center [690, 85] width 620 height 874
click at [954, 435] on icon at bounding box center [955, 438] width 6 height 7
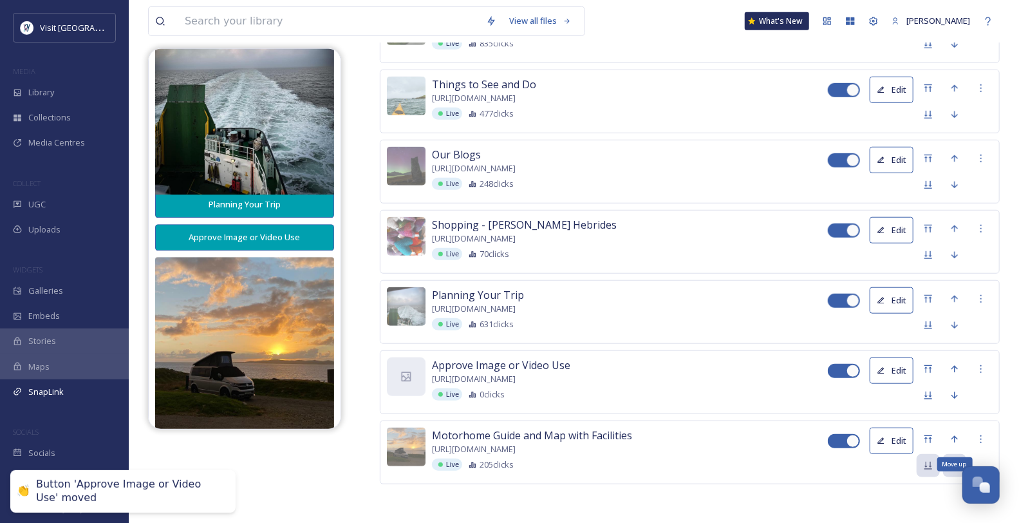
click at [955, 435] on icon at bounding box center [955, 438] width 6 height 7
click at [955, 433] on div "Visit Outer Hebrides Website https://www.visitouterhebrides.co.uk/ Live 1726 cl…" at bounding box center [690, 66] width 620 height 836
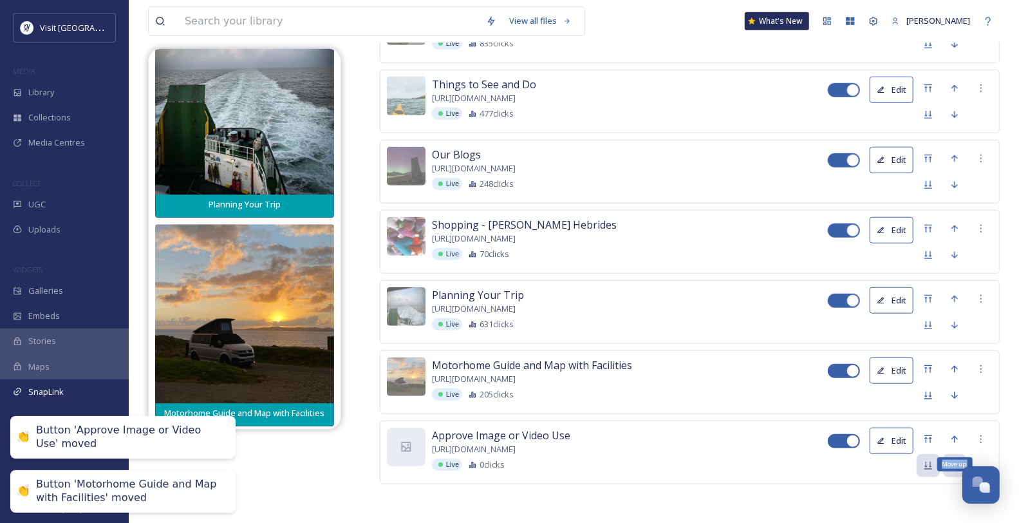
click at [955, 435] on icon at bounding box center [955, 438] width 6 height 7
click at [955, 431] on div "Visit Outer Hebrides Website https://www.visitouterhebrides.co.uk/ Live 1726 cl…" at bounding box center [690, 66] width 620 height 836
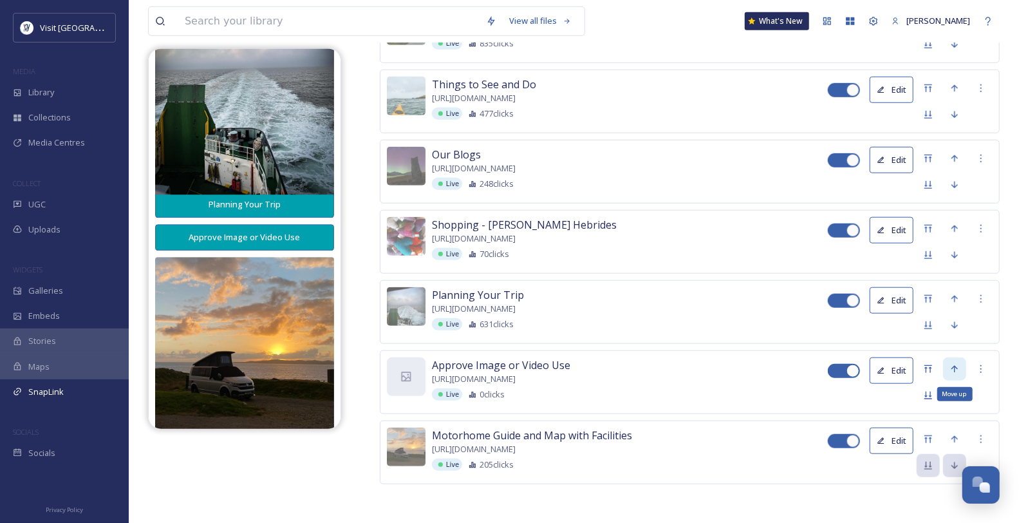
click at [957, 364] on icon at bounding box center [955, 369] width 10 height 10
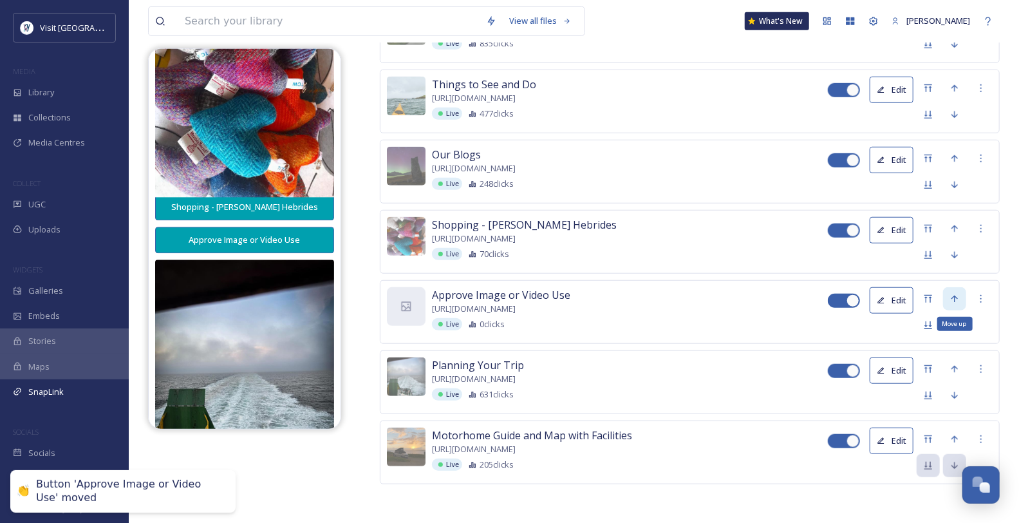
click at [951, 294] on icon at bounding box center [955, 299] width 10 height 10
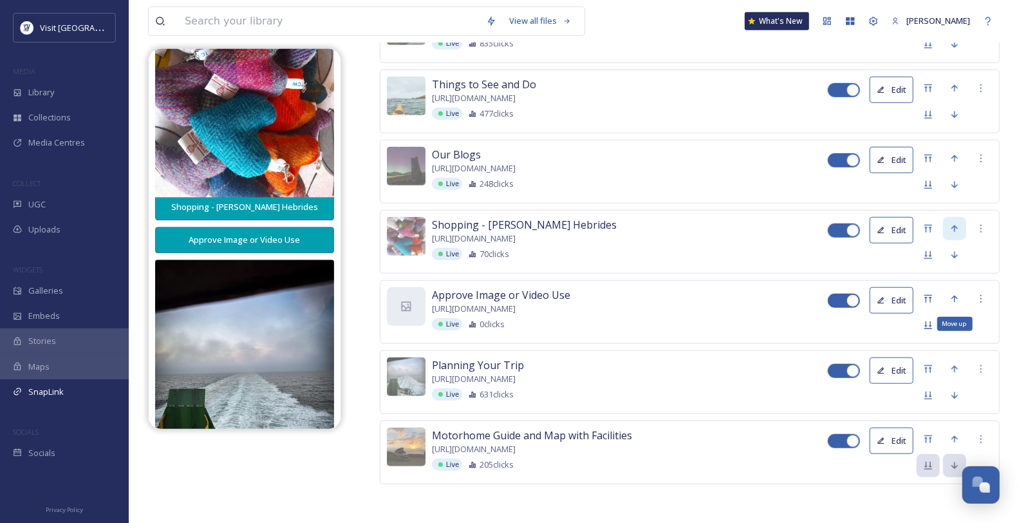
scroll to position [1677, 0]
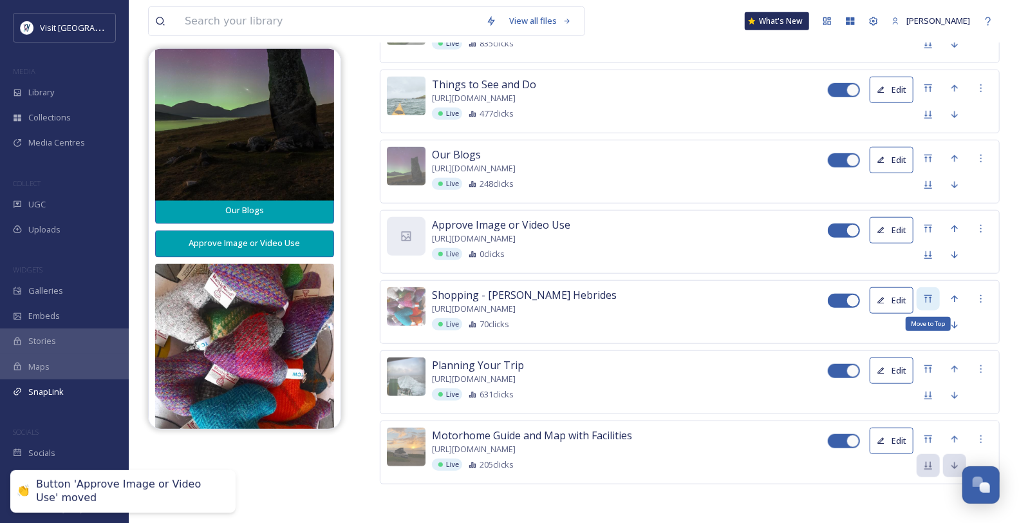
click at [928, 294] on icon at bounding box center [928, 299] width 10 height 10
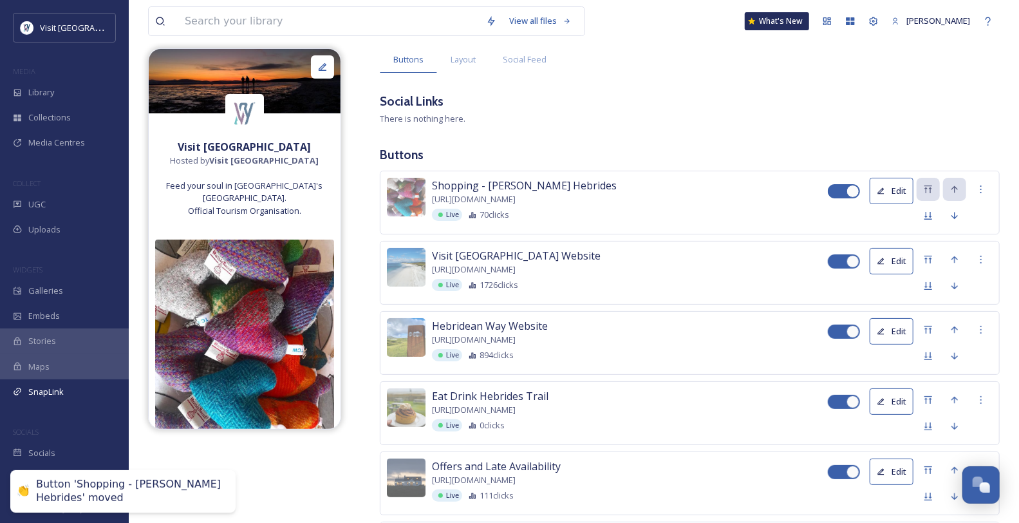
scroll to position [145, 0]
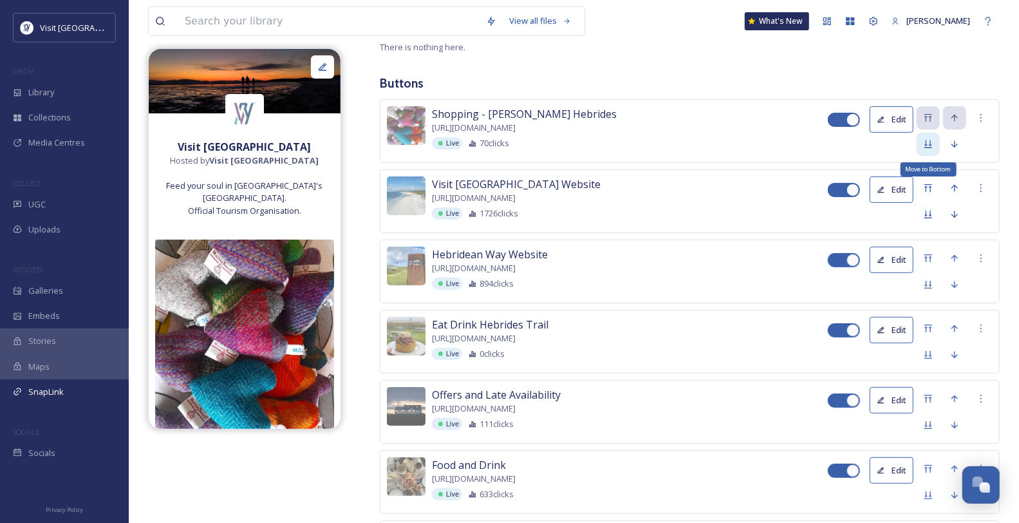
click at [932, 148] on icon at bounding box center [929, 144] width 8 height 8
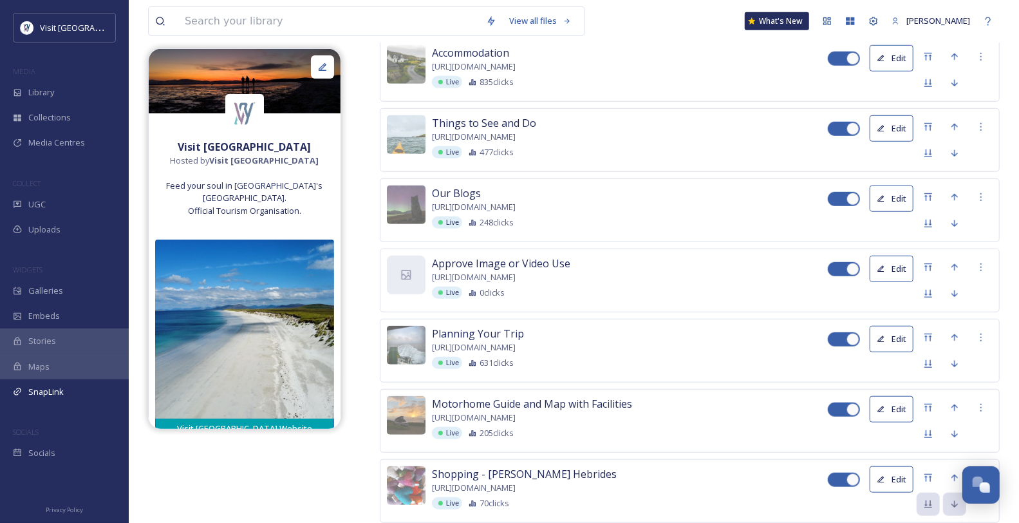
scroll to position [574, 0]
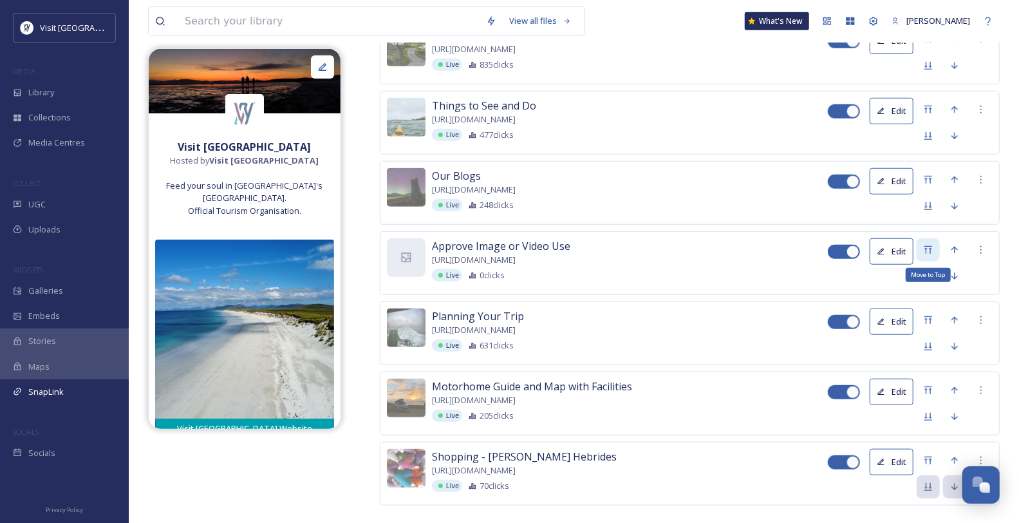
click at [931, 254] on icon at bounding box center [929, 250] width 8 height 8
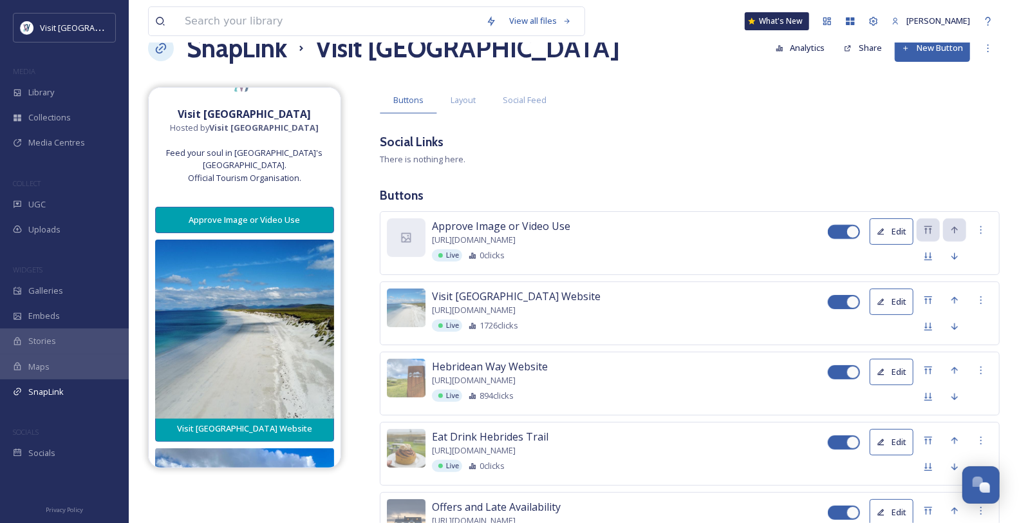
scroll to position [143, 0]
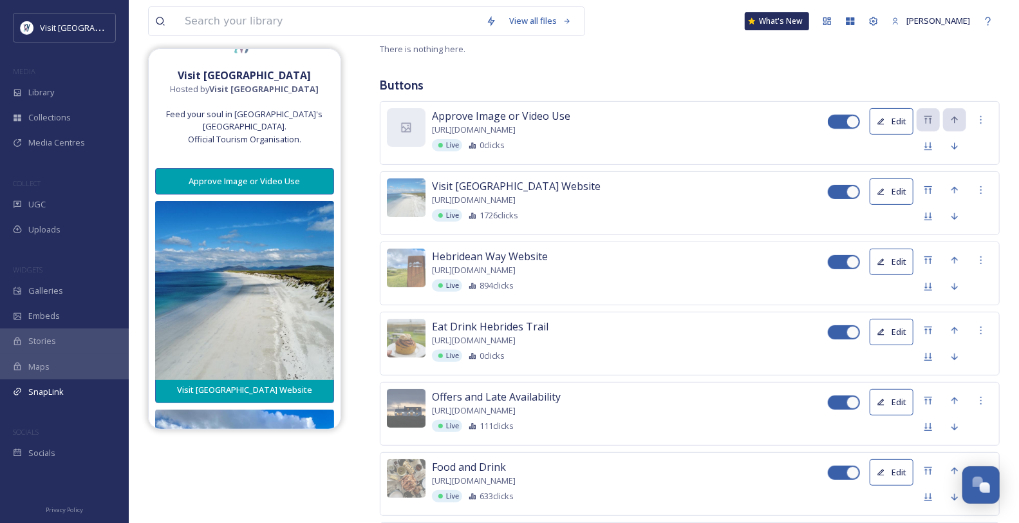
click at [905, 135] on button "Edit" at bounding box center [892, 121] width 44 height 26
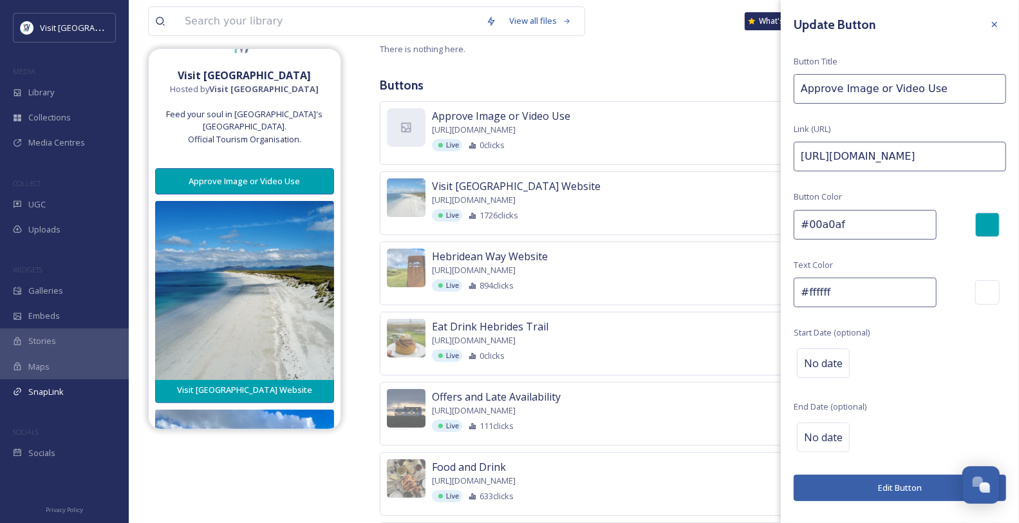
scroll to position [0, 47]
drag, startPoint x: 975, startPoint y: 168, endPoint x: 1030, endPoint y: 164, distance: 54.9
click at [1019, 164] on html "Visit Outer Hebrides MEDIA Library Collections Media Centres COLLECT UGC Upload…" at bounding box center [509, 416] width 1019 height 1118
type input "https://go.snapsea.io/approve/"
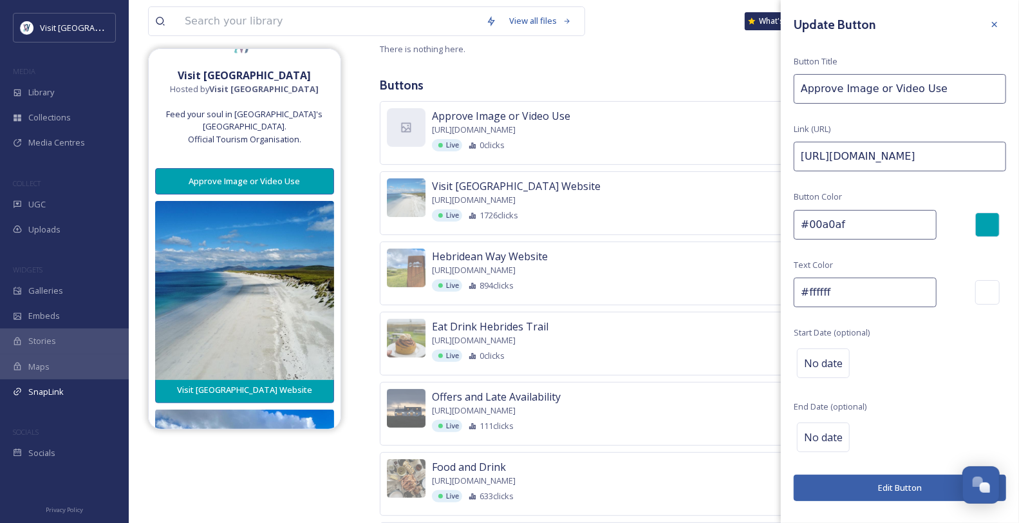
click at [909, 496] on button "Edit Button" at bounding box center [900, 488] width 212 height 26
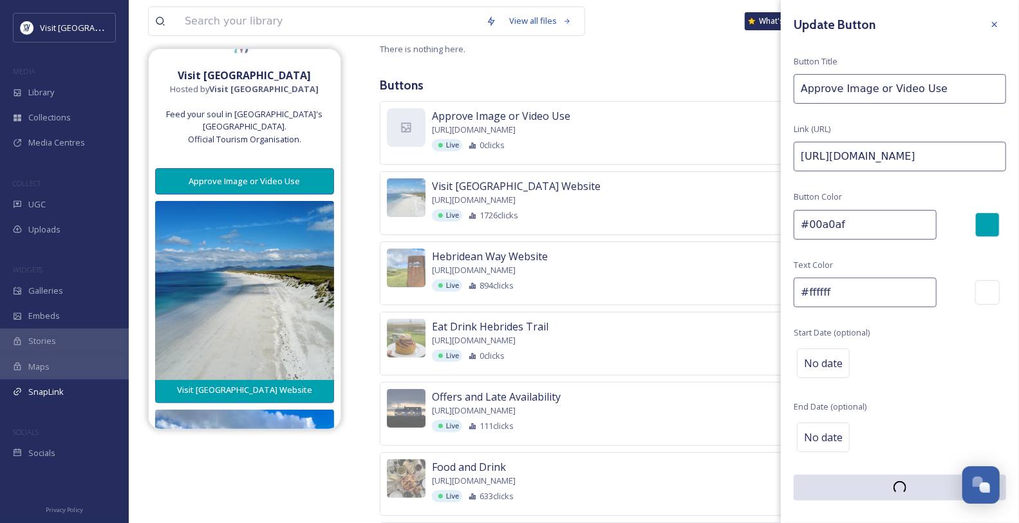
scroll to position [28, 0]
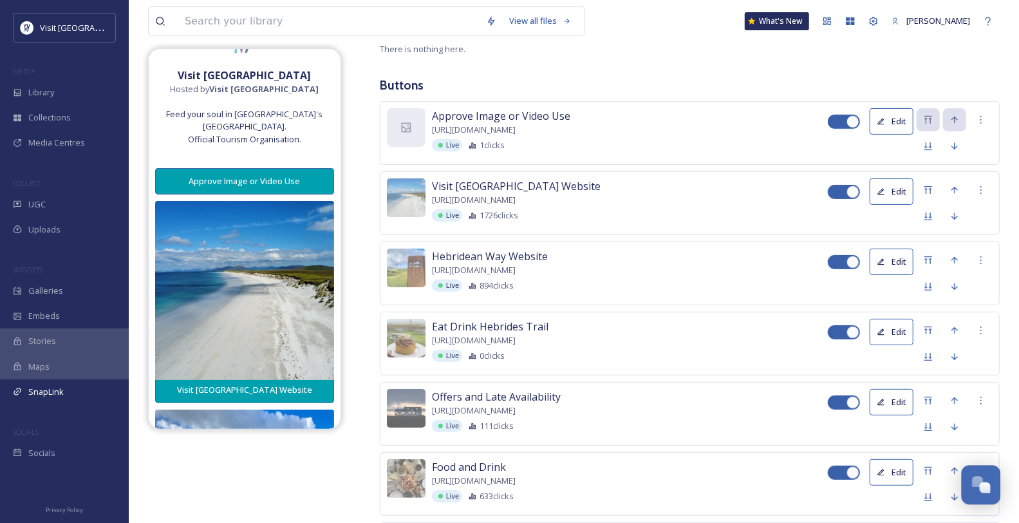
click at [982, 485] on div "Open Chat" at bounding box center [985, 487] width 11 height 11
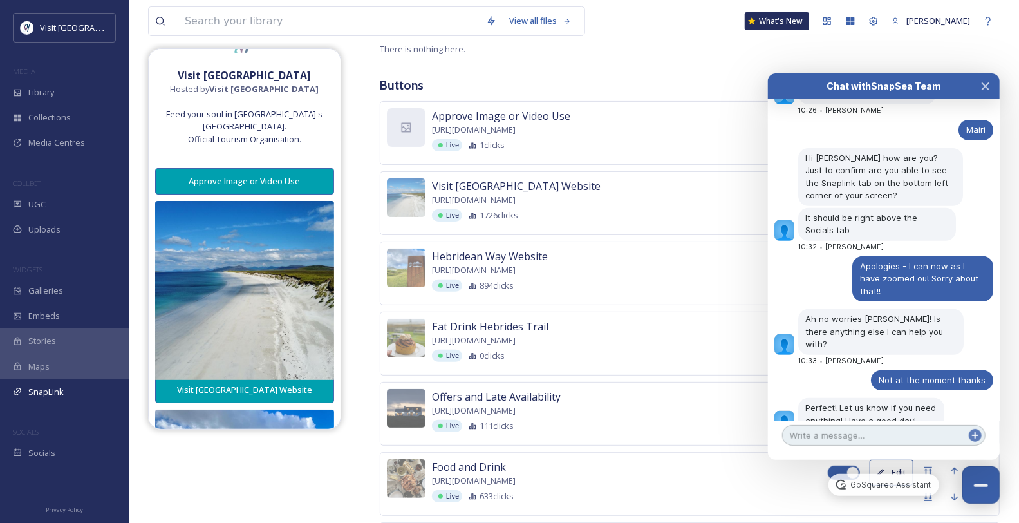
click at [827, 442] on textarea at bounding box center [883, 435] width 203 height 21
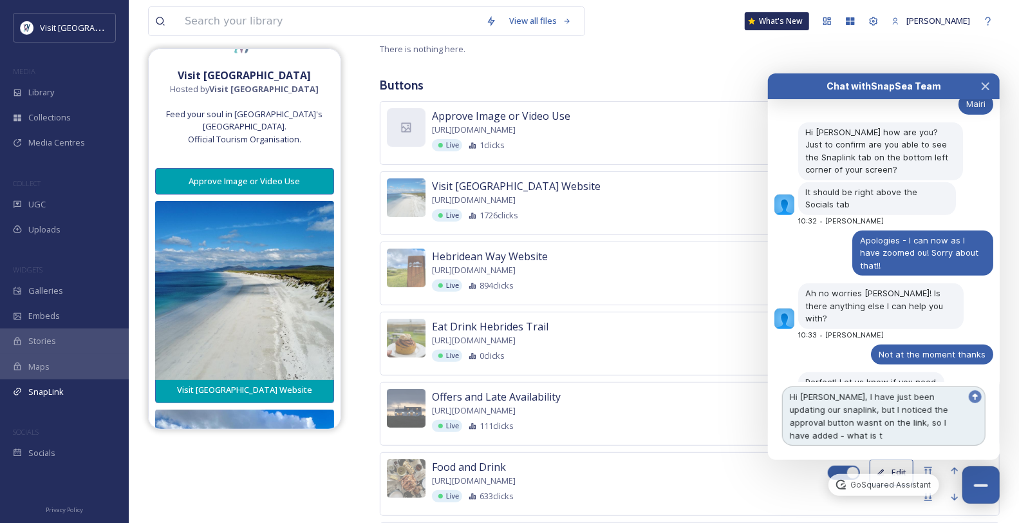
scroll to position [352, 0]
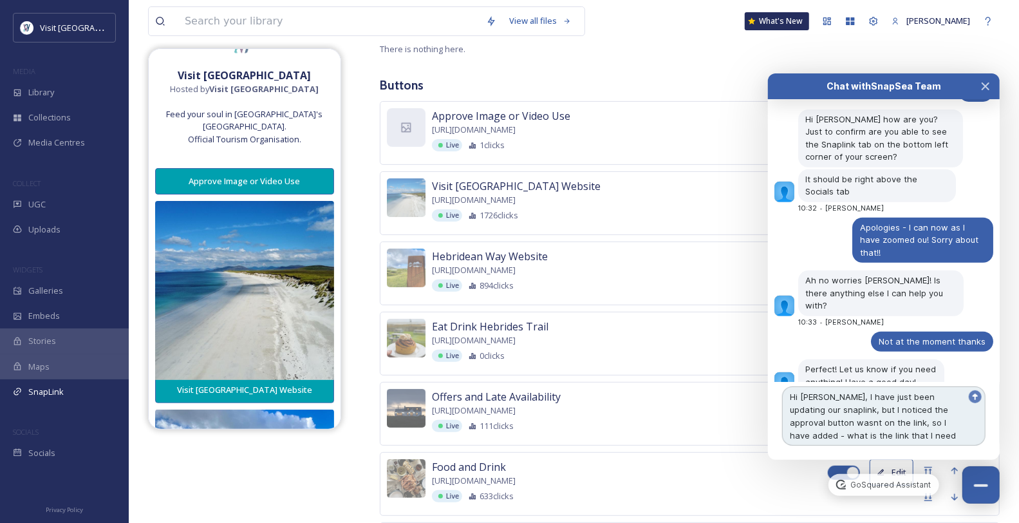
type textarea "Hi [PERSON_NAME], I have just been updating our snaplink, but I noticed the app…"
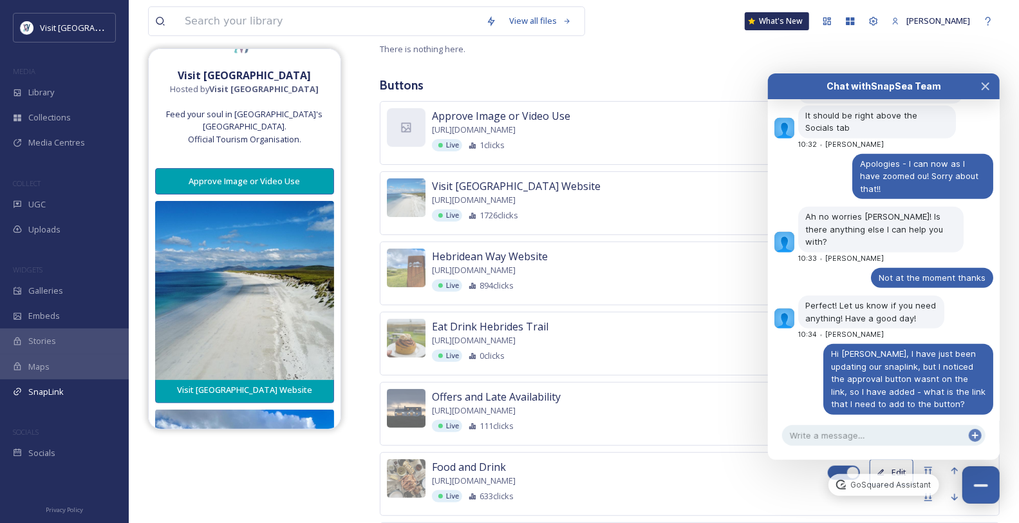
scroll to position [516, 0]
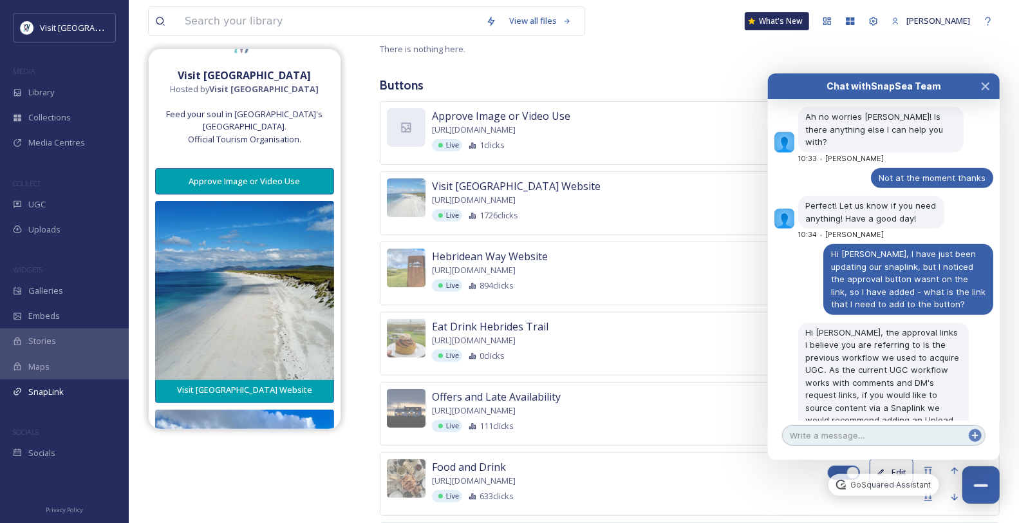
click at [858, 444] on textarea at bounding box center [883, 435] width 203 height 21
type textarea "O"
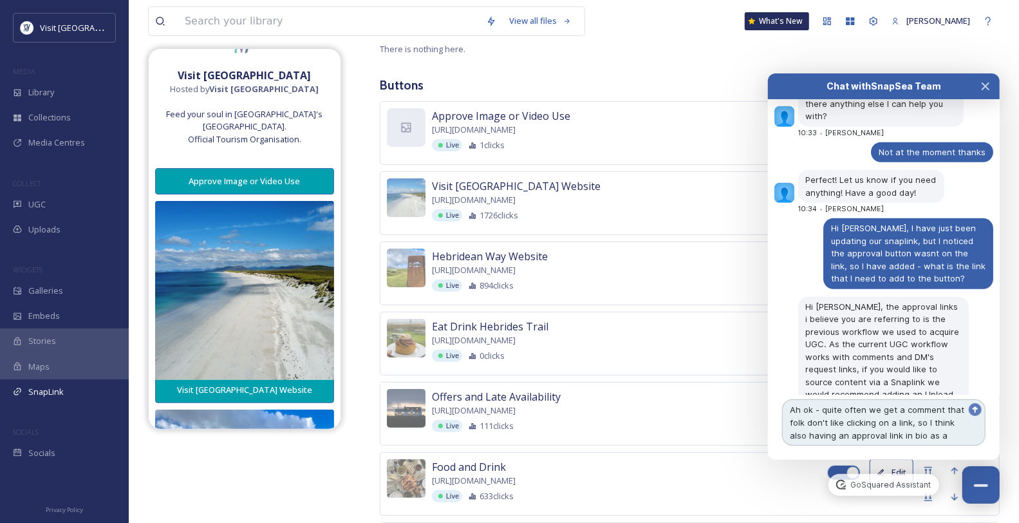
scroll to position [554, 0]
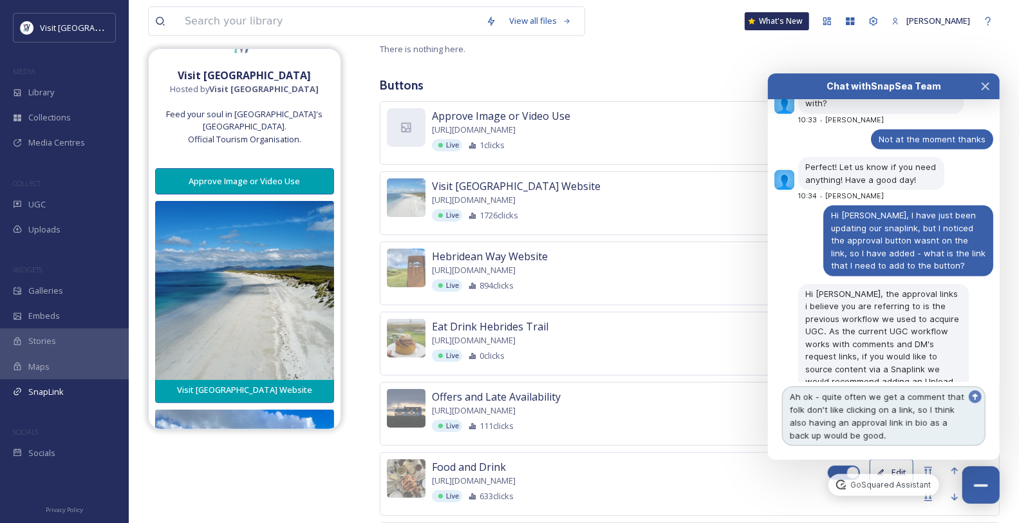
drag, startPoint x: 884, startPoint y: 422, endPoint x: 849, endPoint y: 425, distance: 34.9
click at [849, 425] on textarea "Ah ok - quite often we get a comment that folk don't like clicking on a link, s…" at bounding box center [883, 415] width 203 height 59
type textarea "Ah ok - quite often we get a comment that folk don't like clicking on a link, s…"
click at [894, 437] on textarea "Ah ok - quite often we get a comment that folk don't like clicking on a link, s…" at bounding box center [883, 415] width 203 height 59
click at [905, 439] on textarea "Ah ok - quite often we get a comment that folk don't like clicking on a link, s…" at bounding box center [883, 415] width 203 height 59
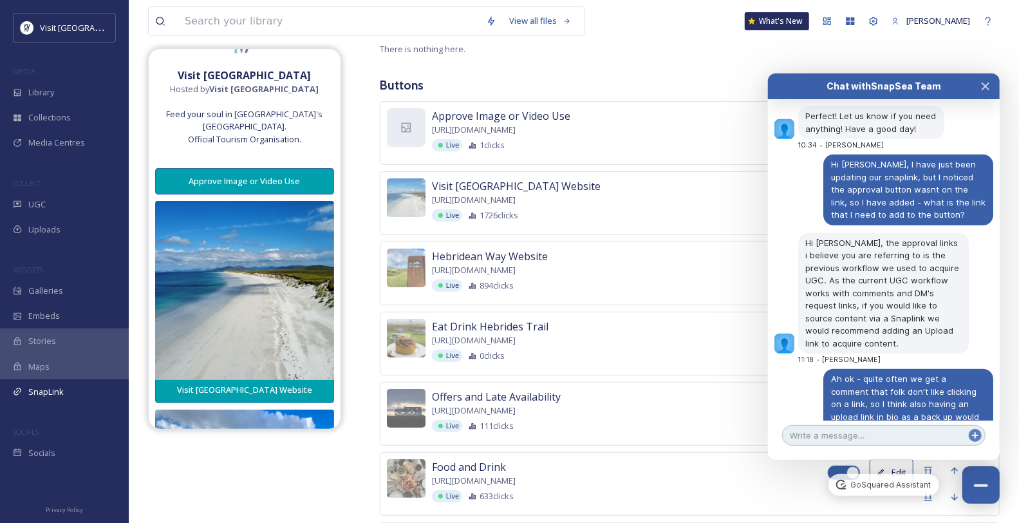
scroll to position [581, 0]
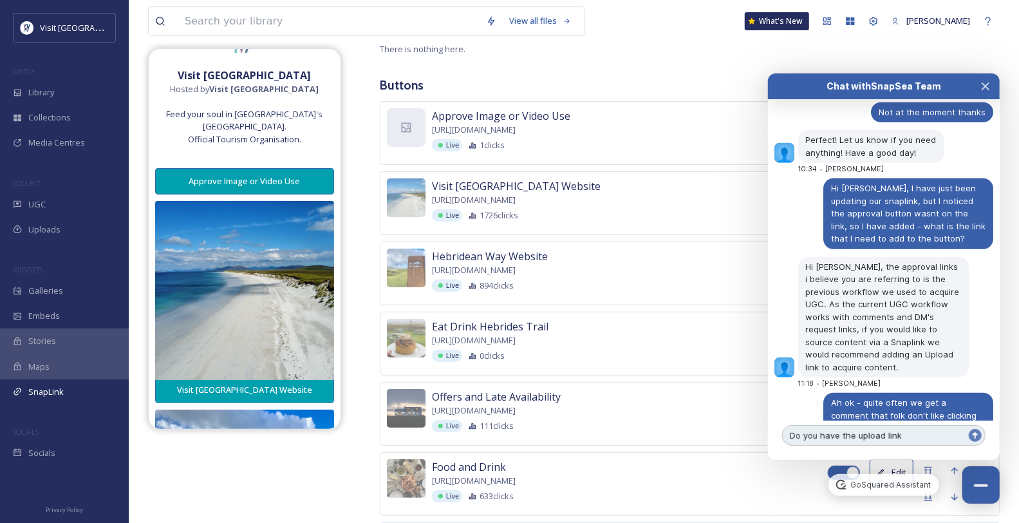
type textarea "Do you have the upload link?"
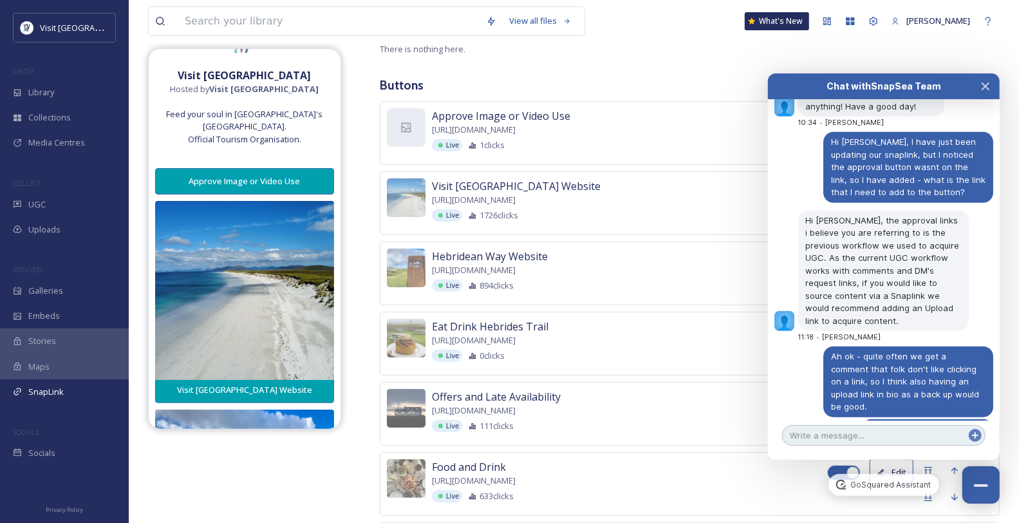
scroll to position [653, 0]
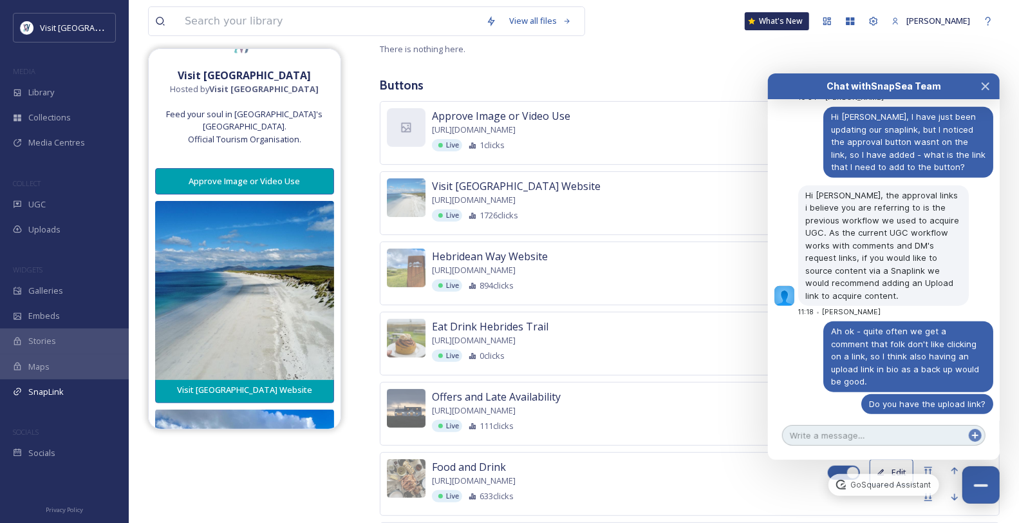
click at [849, 436] on textarea at bounding box center [883, 435] width 203 height 21
type textarea "ok great thanks"
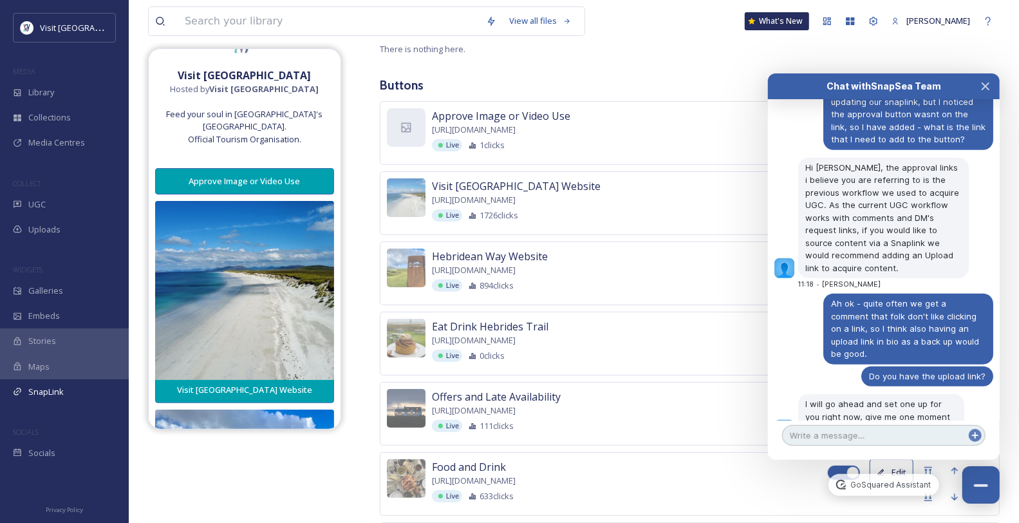
scroll to position [681, 0]
click at [44, 99] on span "Library" at bounding box center [41, 92] width 26 height 12
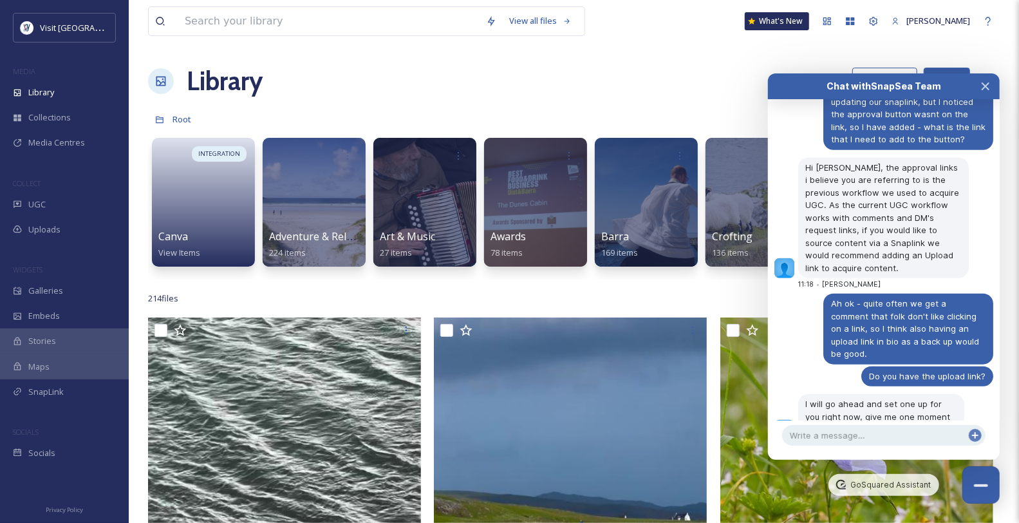
scroll to position [829, 0]
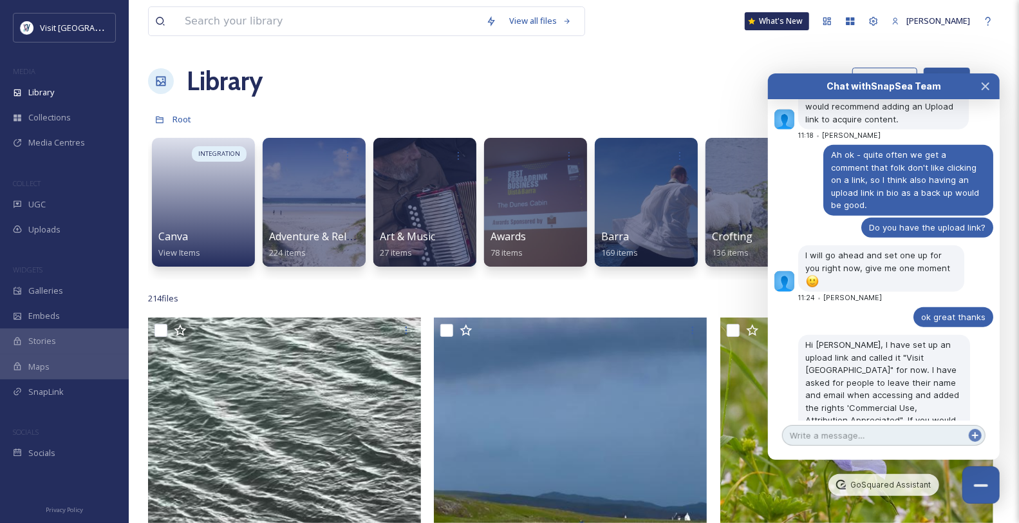
click at [855, 432] on textarea at bounding box center [883, 435] width 203 height 21
type textarea "ok great thanks"
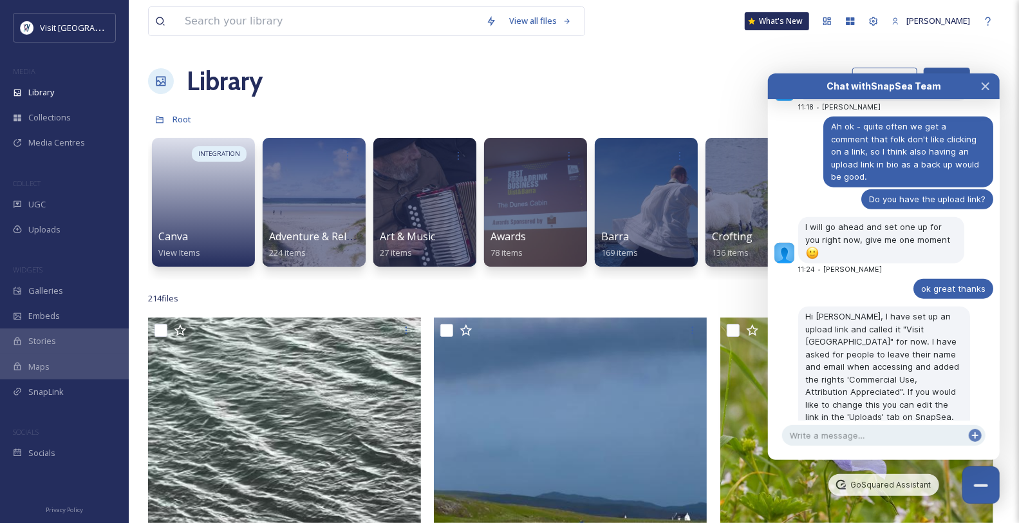
click at [864, 424] on link "[URL][DOMAIN_NAME]" at bounding box center [858, 435] width 105 height 23
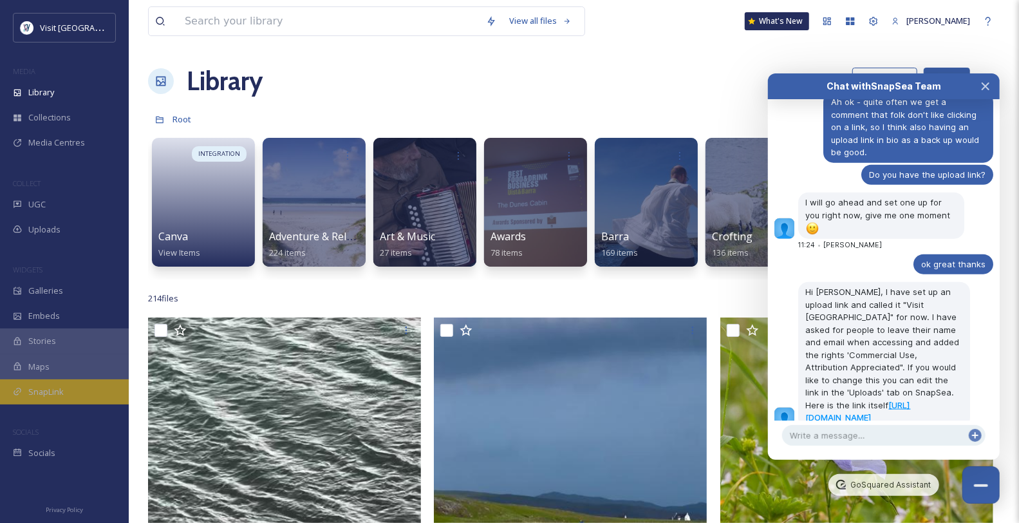
click at [42, 398] on span "SnapLink" at bounding box center [45, 392] width 35 height 12
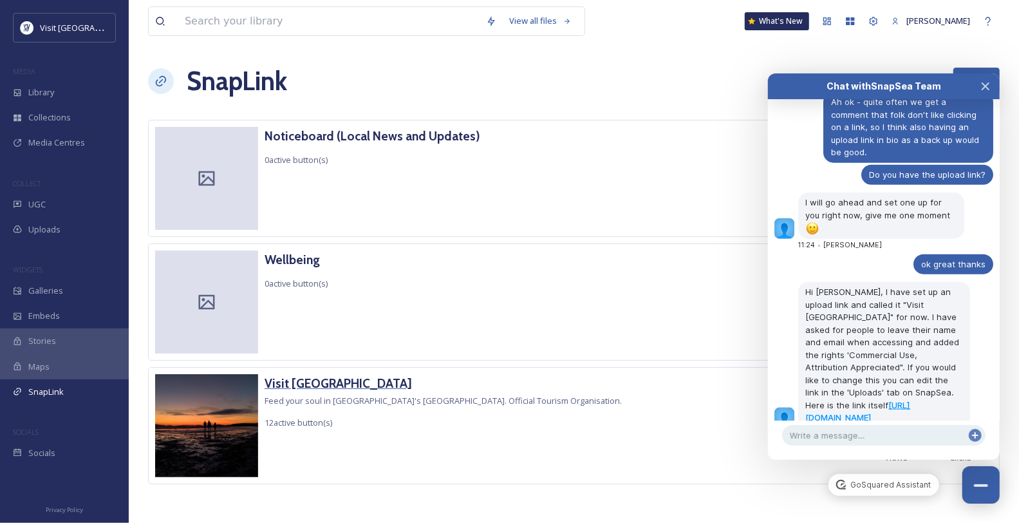
click at [357, 393] on h3 "Visit [GEOGRAPHIC_DATA]" at bounding box center [443, 383] width 357 height 19
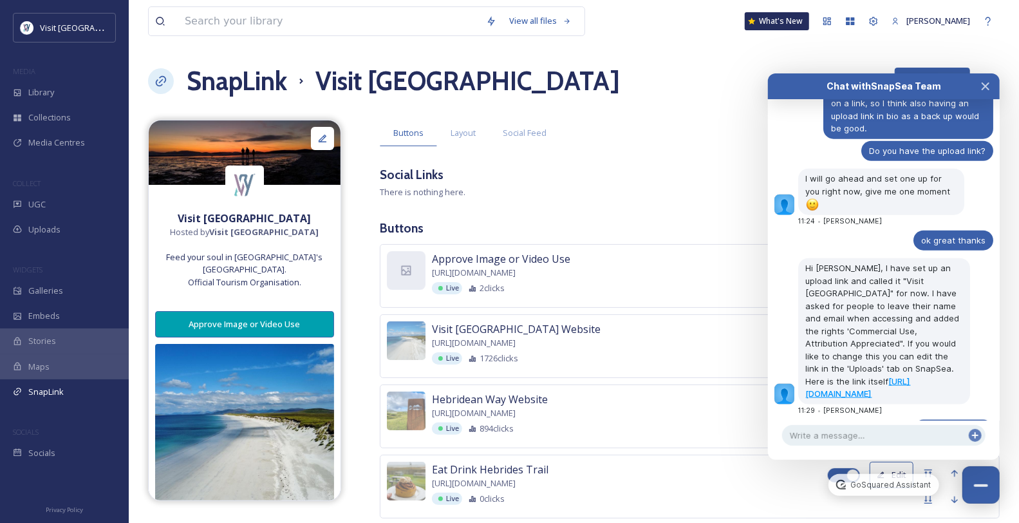
click at [659, 285] on div "Approve Image or Video Use https://go.snapsea.io/approve/ Live 2 clicks" at bounding box center [630, 272] width 396 height 43
click at [657, 292] on div "Approve Image or Video Use https://go.snapsea.io/approve/ Live 2 clicks" at bounding box center [630, 272] width 396 height 43
click at [599, 308] on div "Approve Image or Video Use https://go.snapsea.io/approve/ Live 2 clicks Edit" at bounding box center [690, 276] width 620 height 64
drag, startPoint x: 963, startPoint y: 306, endPoint x: 803, endPoint y: 305, distance: 160.3
click at [803, 305] on div "Hi Mairi, I have set up an upload link and called it "Visit Outer Hebrides" for…" at bounding box center [884, 331] width 172 height 146
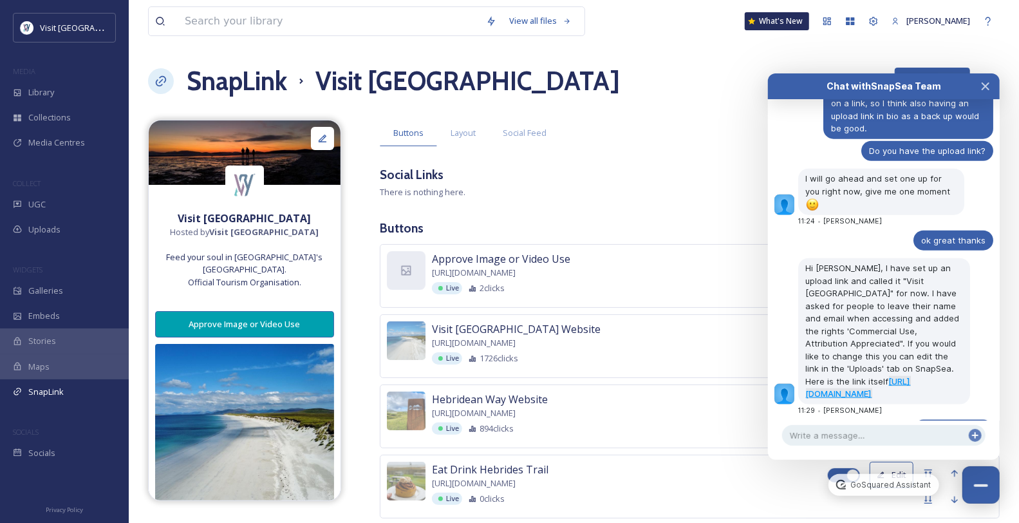
copy link "[URL][DOMAIN_NAME]"
click at [670, 294] on div "Approve Image or Video Use https://go.snapsea.io/approve/ Live 2 clicks" at bounding box center [630, 272] width 396 height 43
click at [562, 267] on span "Approve Image or Video Use" at bounding box center [501, 258] width 138 height 15
click at [463, 294] on div "Live 2 clicks" at bounding box center [630, 288] width 396 height 12
click at [225, 331] on div "Approve Image or Video Use" at bounding box center [244, 324] width 168 height 13
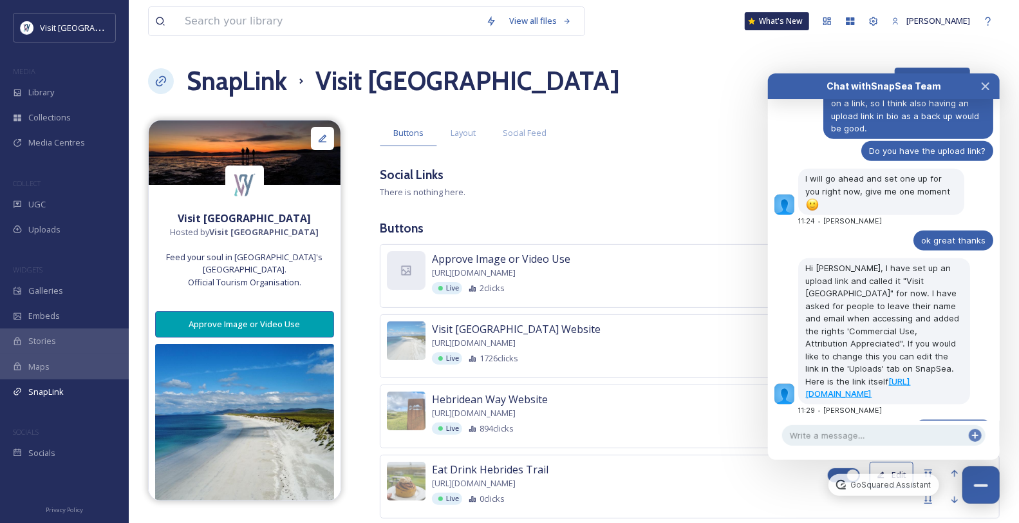
drag, startPoint x: 543, startPoint y: 300, endPoint x: 555, endPoint y: 300, distance: 12.2
click at [516, 279] on span "https://go.snapsea.io/approve/" at bounding box center [474, 273] width 84 height 12
click at [982, 88] on icon "Close Chat" at bounding box center [986, 86] width 10 height 10
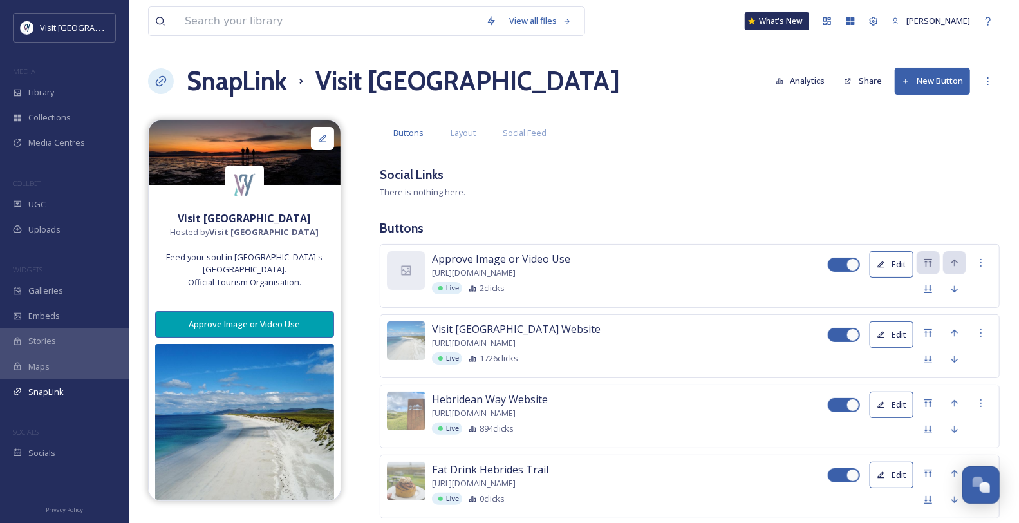
click at [883, 278] on button "Edit" at bounding box center [892, 264] width 44 height 26
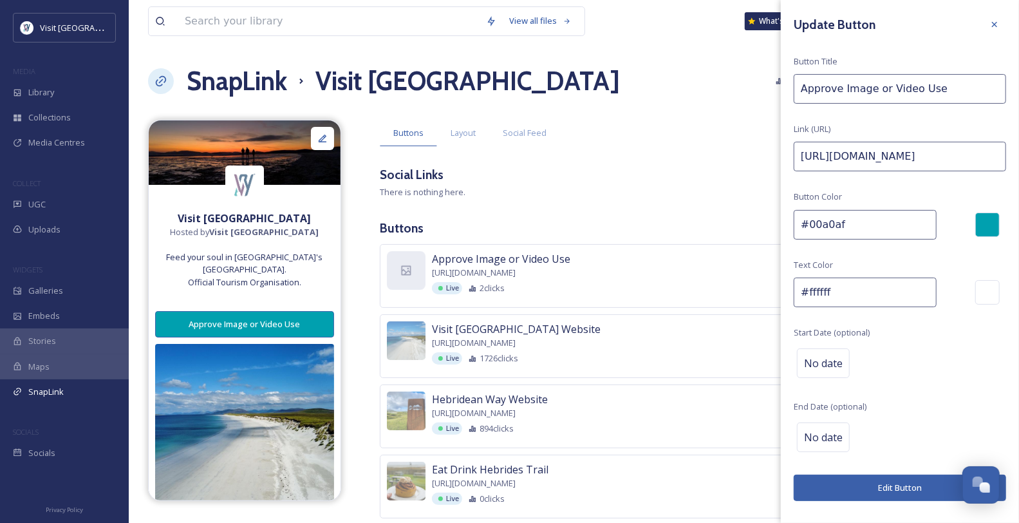
drag, startPoint x: 980, startPoint y: 167, endPoint x: 775, endPoint y: 171, distance: 204.8
paste input "app.snapsea.io/p/link/my-link"
type input "[URL][DOMAIN_NAME]"
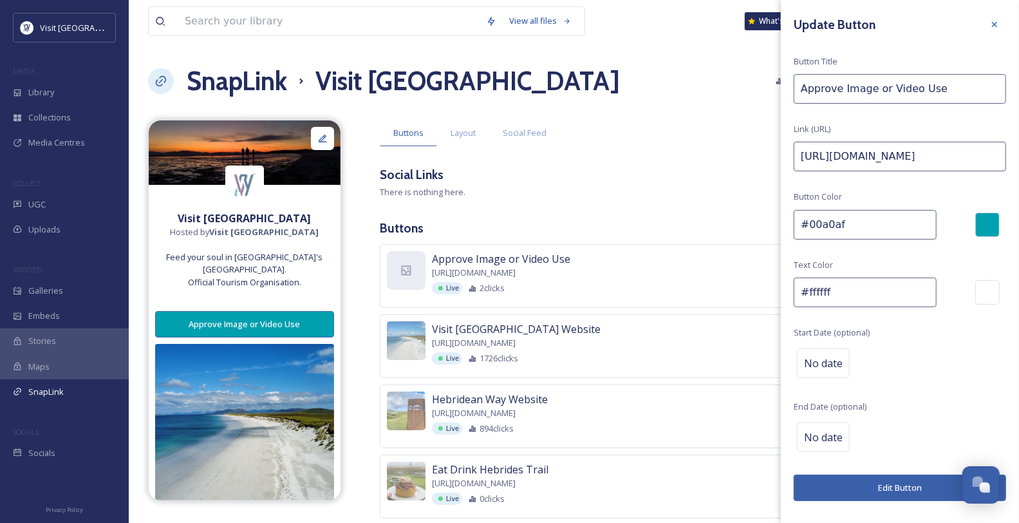
scroll to position [0, 0]
click at [883, 501] on button "Edit Button" at bounding box center [900, 488] width 212 height 26
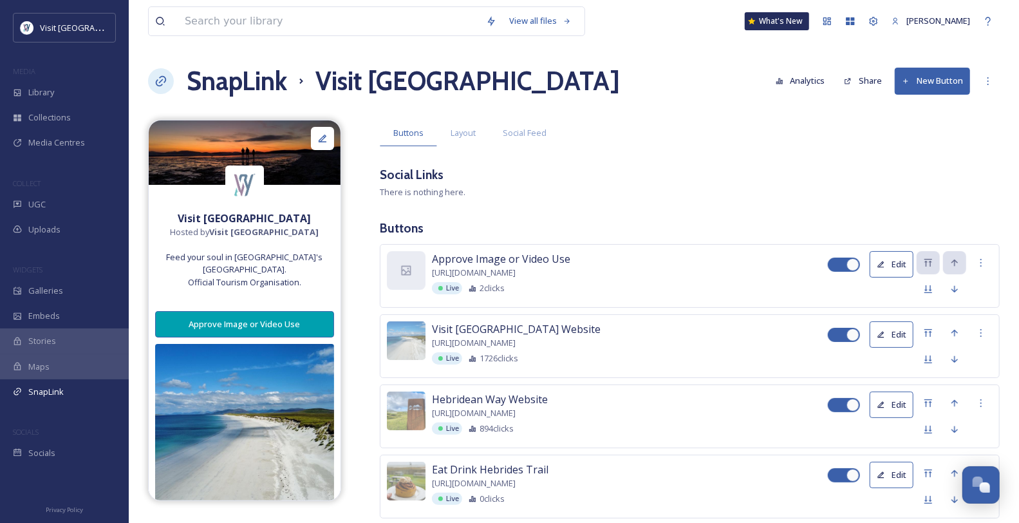
click at [900, 278] on button "Edit" at bounding box center [892, 264] width 44 height 26
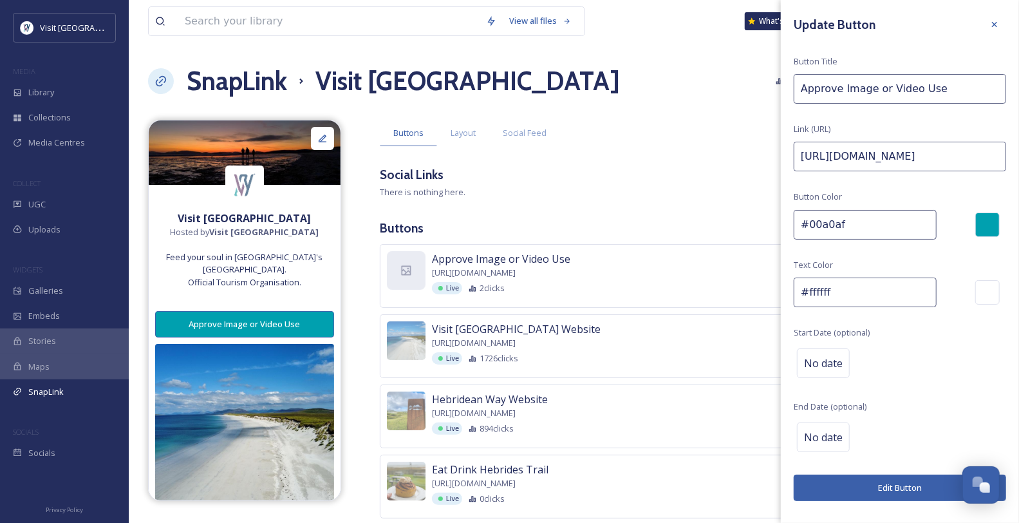
drag, startPoint x: 974, startPoint y: 91, endPoint x: 764, endPoint y: 92, distance: 209.9
type input "Upload Images/Videos"
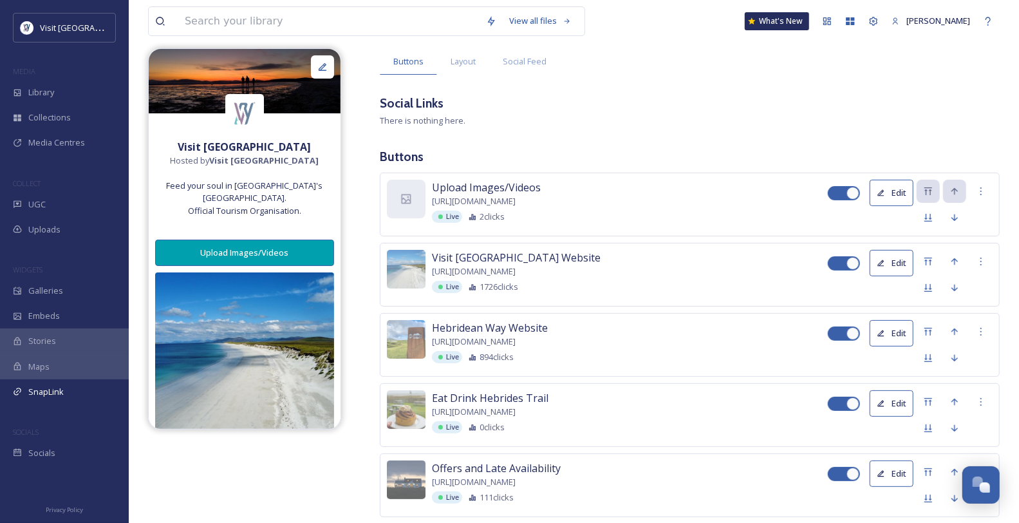
scroll to position [143, 0]
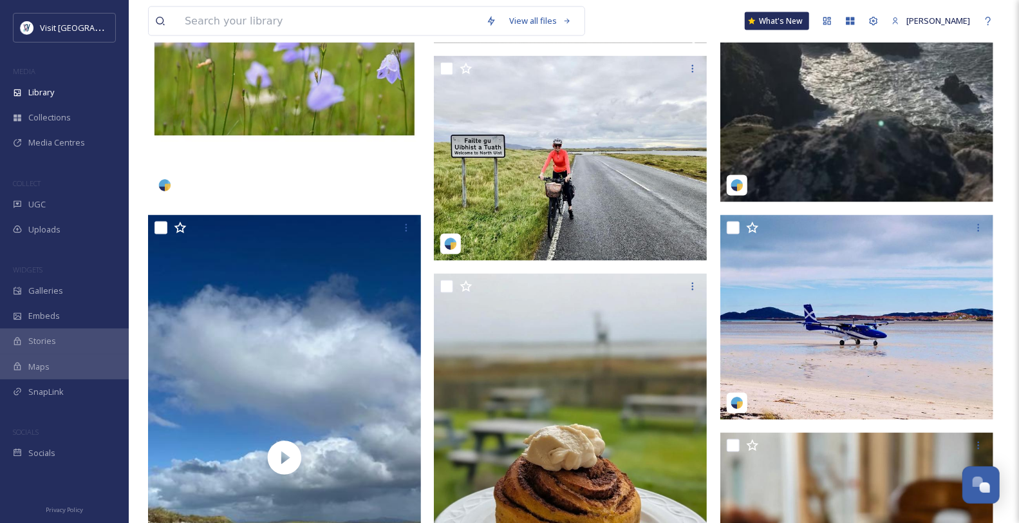
scroll to position [1073, 0]
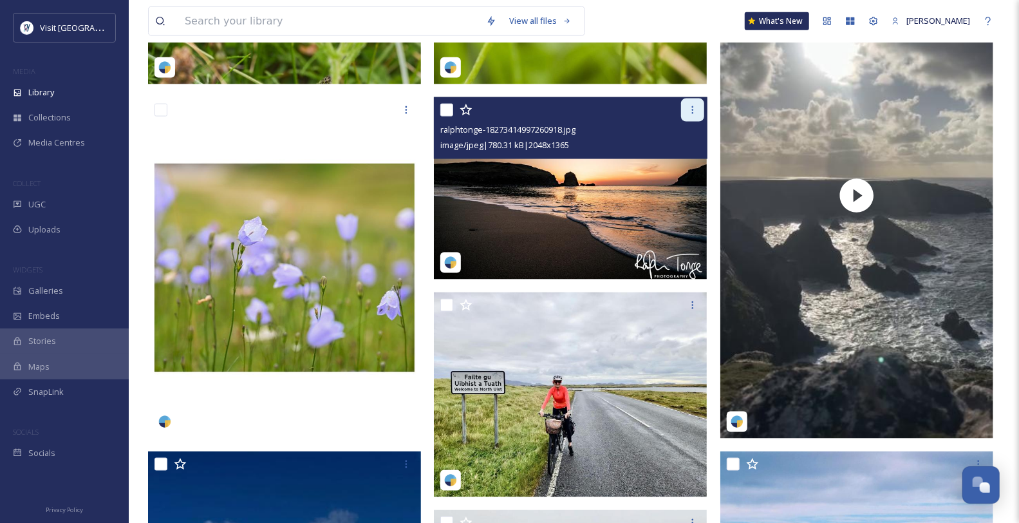
click at [688, 115] on icon at bounding box center [693, 110] width 10 height 10
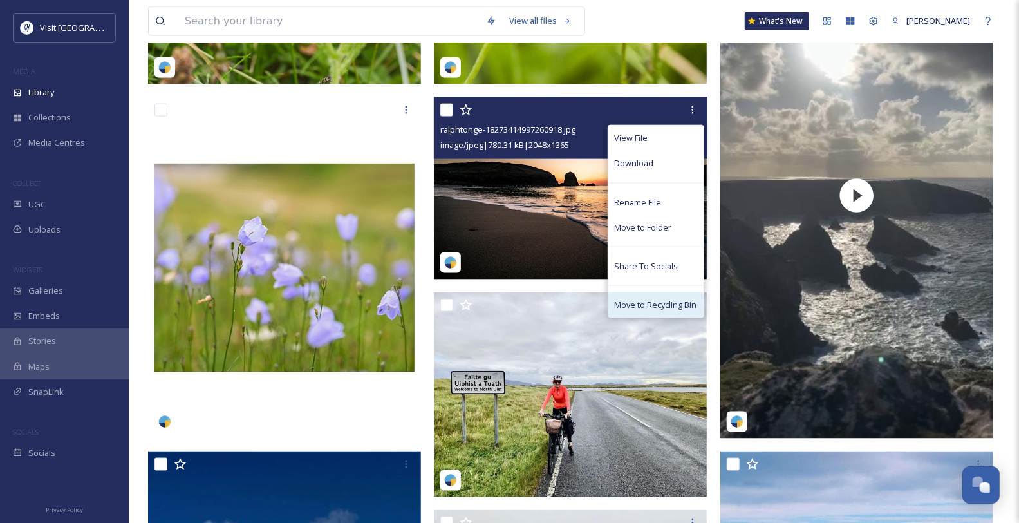
click at [628, 311] on span "Move to Recycling Bin" at bounding box center [656, 305] width 82 height 12
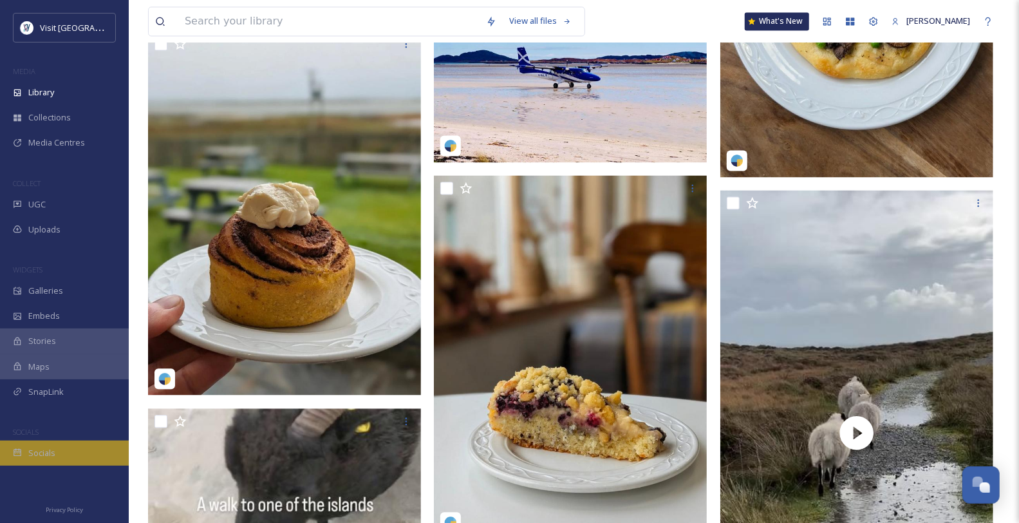
scroll to position [1717, 0]
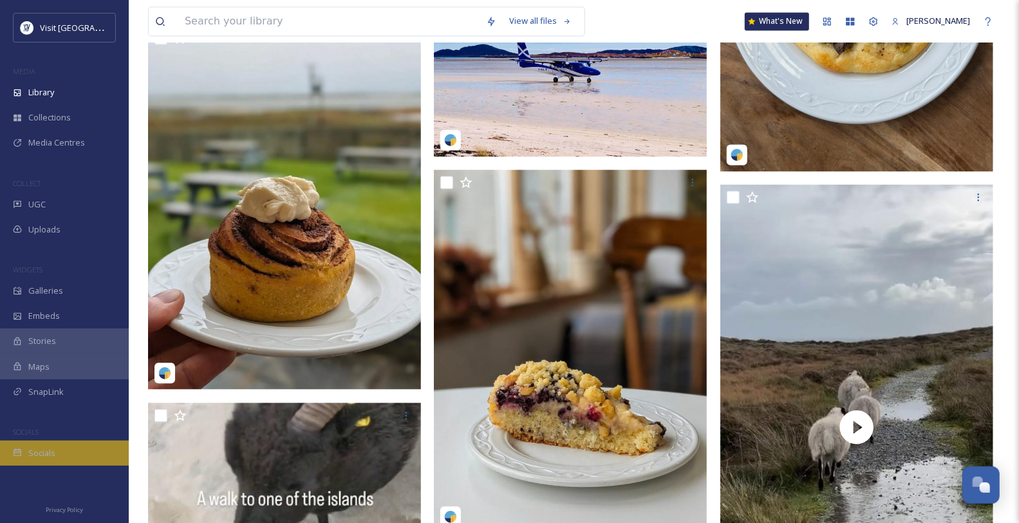
click at [51, 459] on span "Socials" at bounding box center [41, 453] width 27 height 12
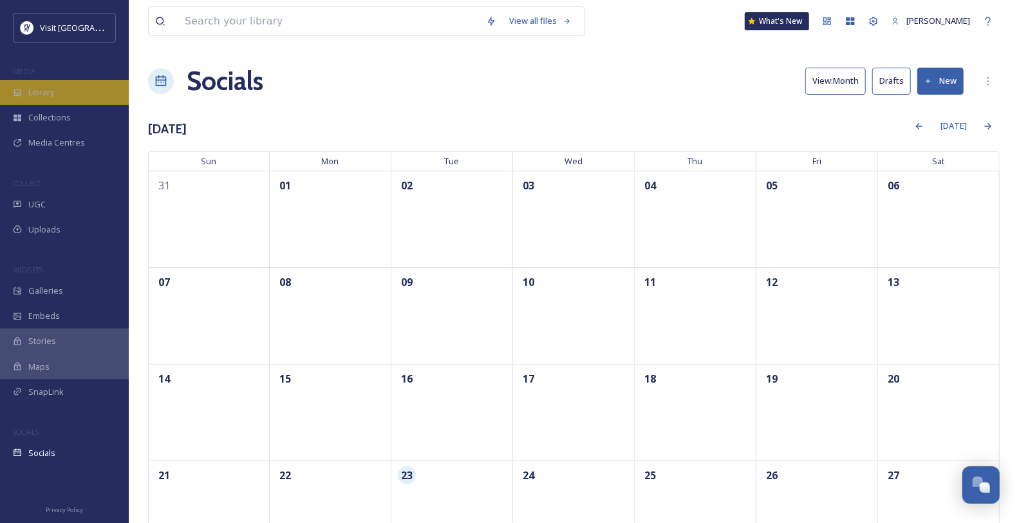
click at [50, 98] on span "Library" at bounding box center [41, 92] width 26 height 12
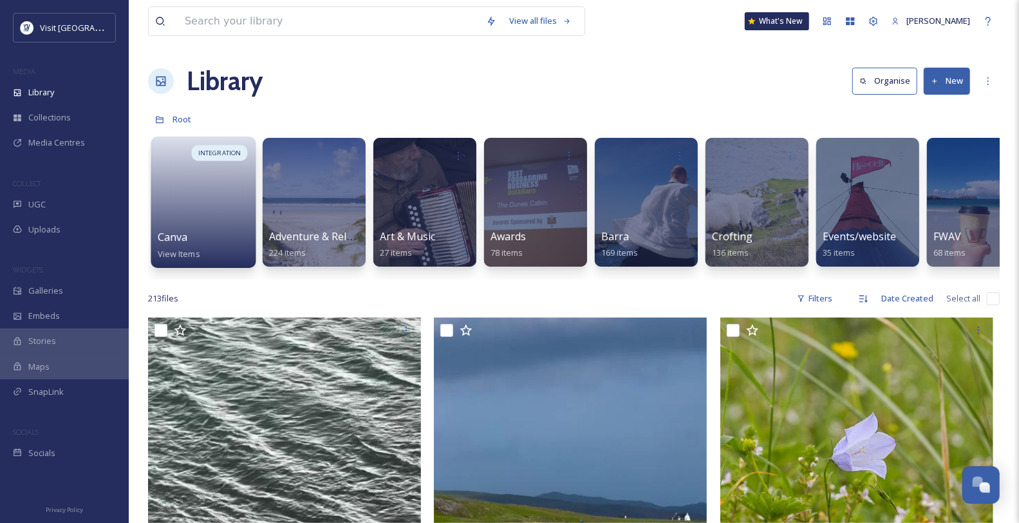
click at [209, 238] on div "Canva View Items" at bounding box center [204, 245] width 92 height 32
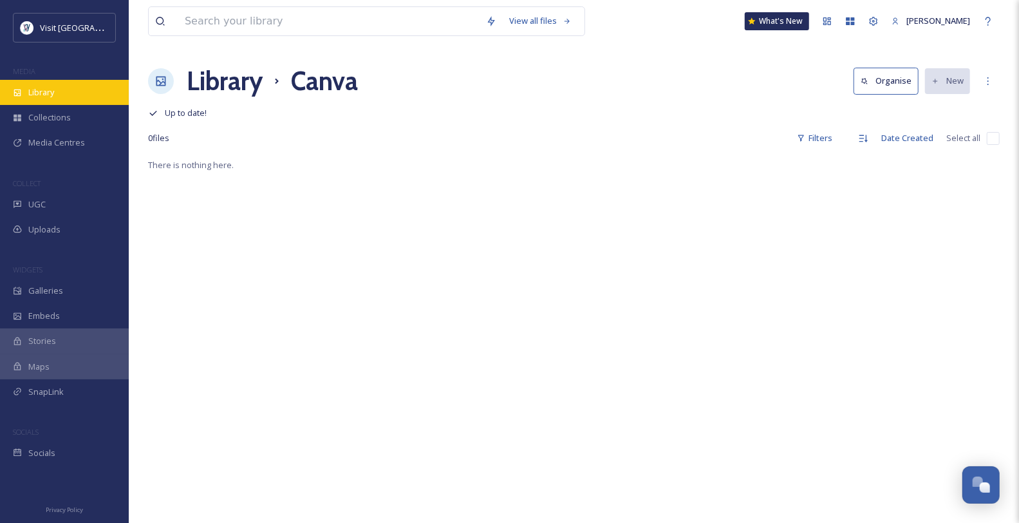
click at [66, 105] on div "Library" at bounding box center [64, 92] width 129 height 25
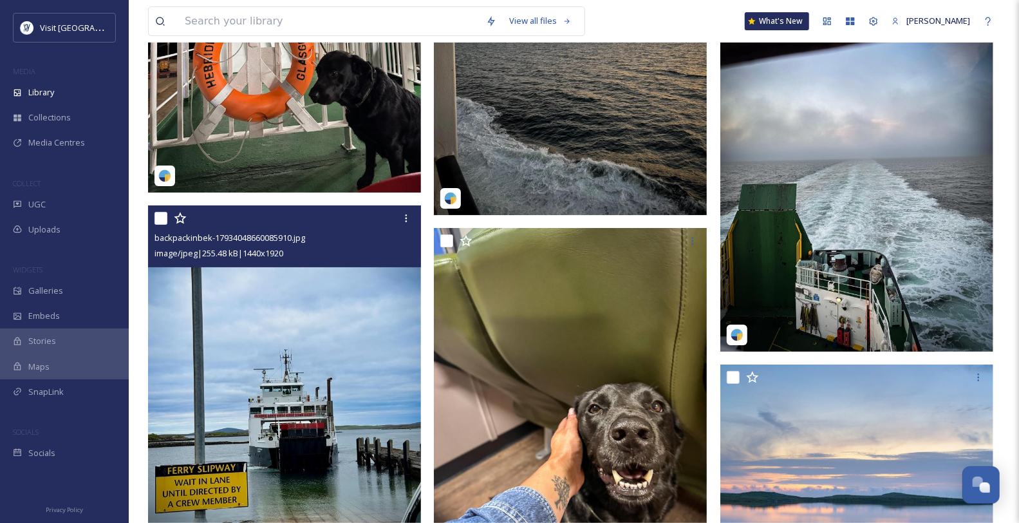
scroll to position [2790, 0]
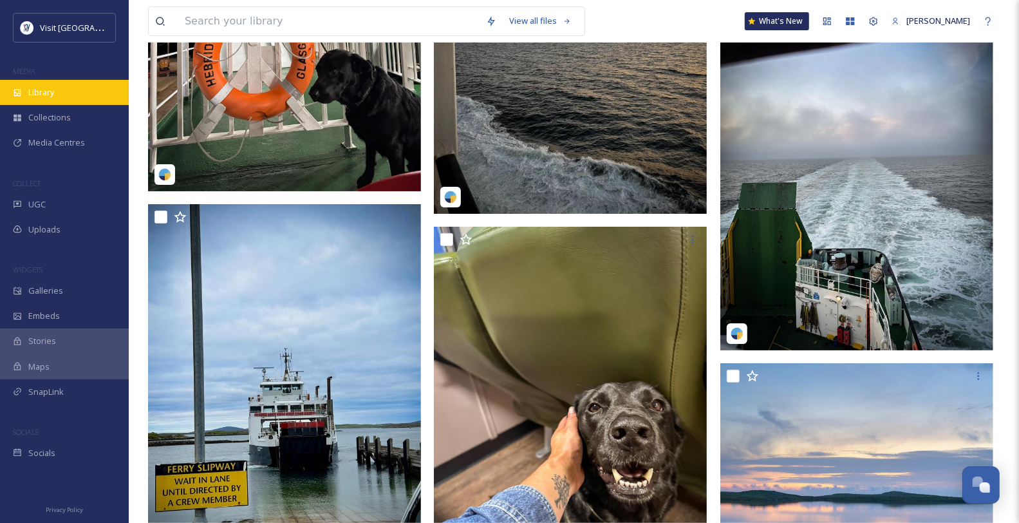
click at [52, 96] on span "Library" at bounding box center [41, 92] width 26 height 12
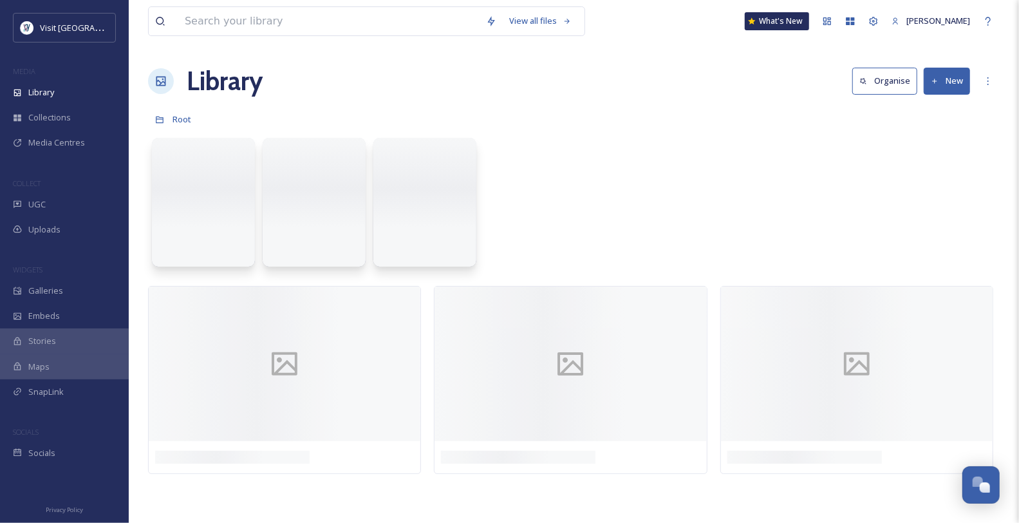
scroll to position [0, 0]
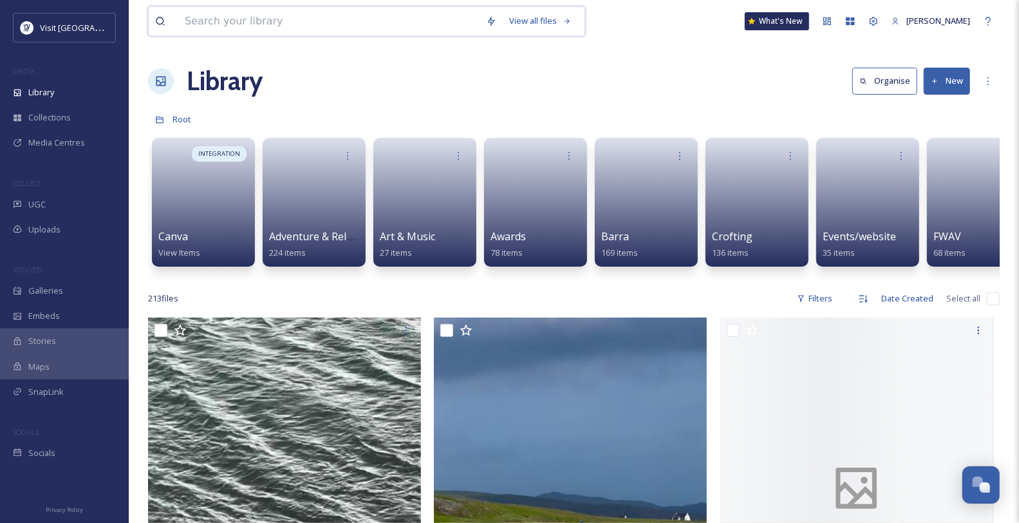
drag, startPoint x: 215, startPoint y: 24, endPoint x: 254, endPoint y: 10, distance: 41.8
click at [215, 24] on input at bounding box center [328, 21] width 301 height 28
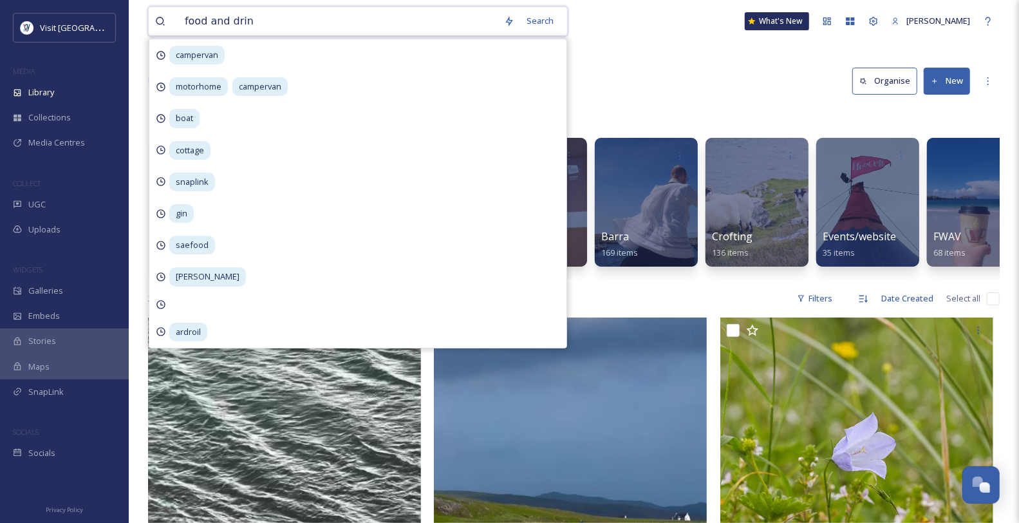
type input "food and drink"
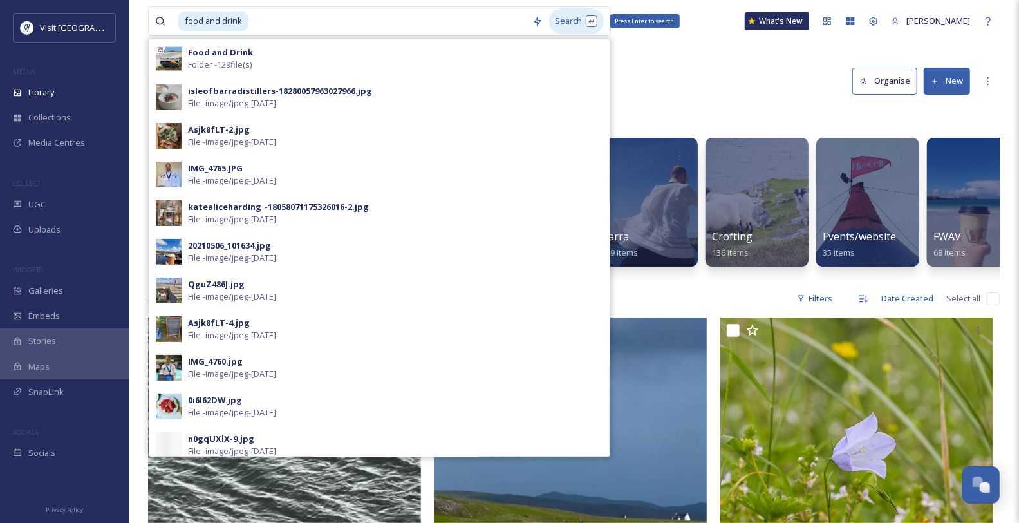
click at [567, 24] on div "Search Press Enter to search" at bounding box center [576, 20] width 55 height 25
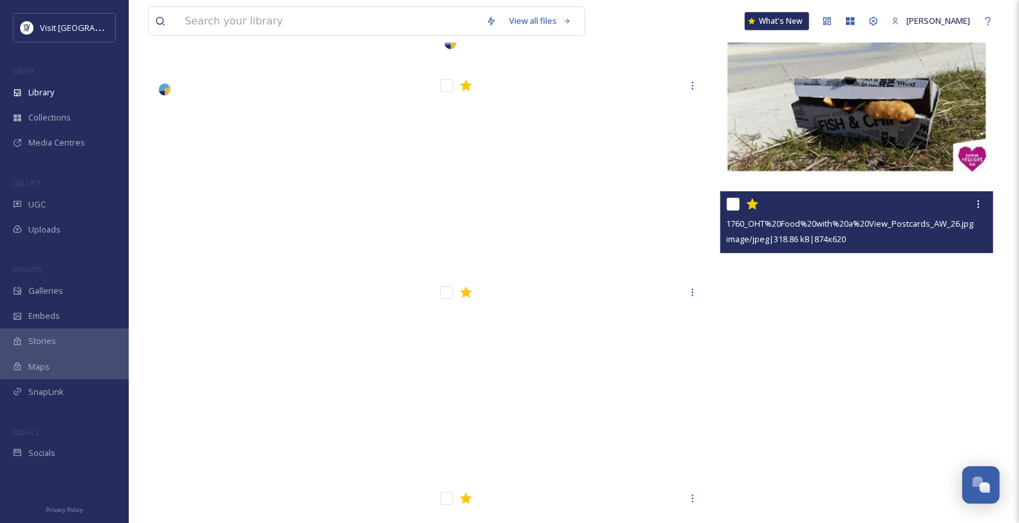
scroll to position [15812, 0]
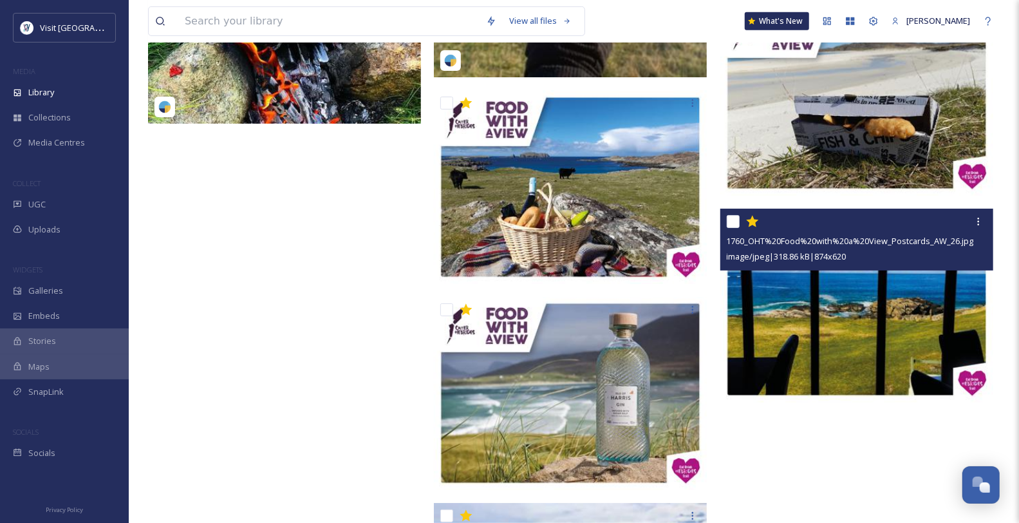
click at [933, 297] on img at bounding box center [857, 306] width 273 height 194
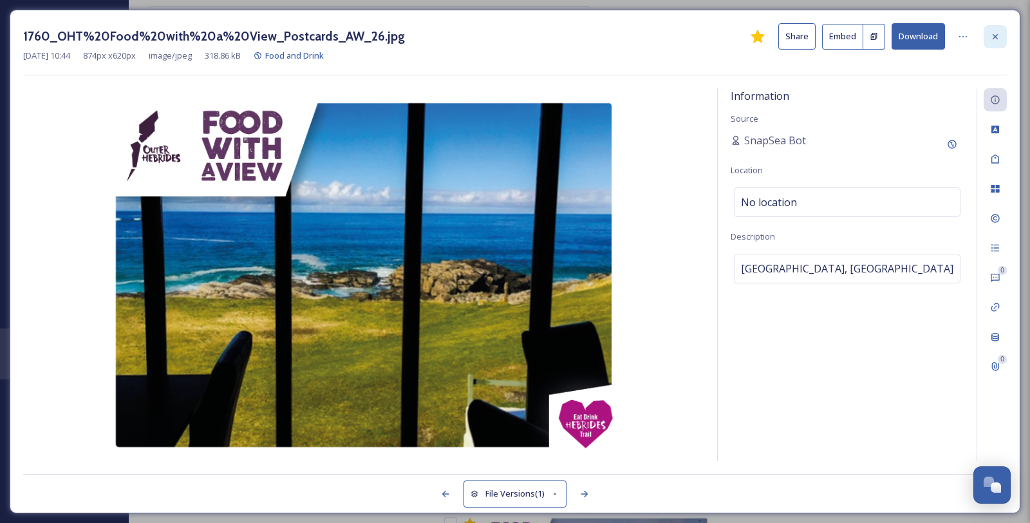
click at [997, 37] on icon at bounding box center [995, 37] width 10 height 10
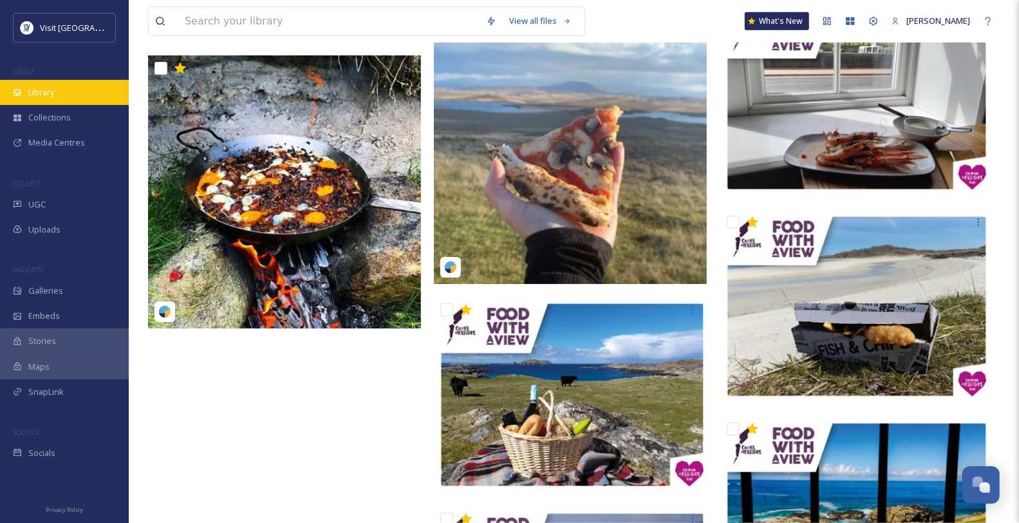
click at [64, 104] on div "Library" at bounding box center [64, 92] width 129 height 25
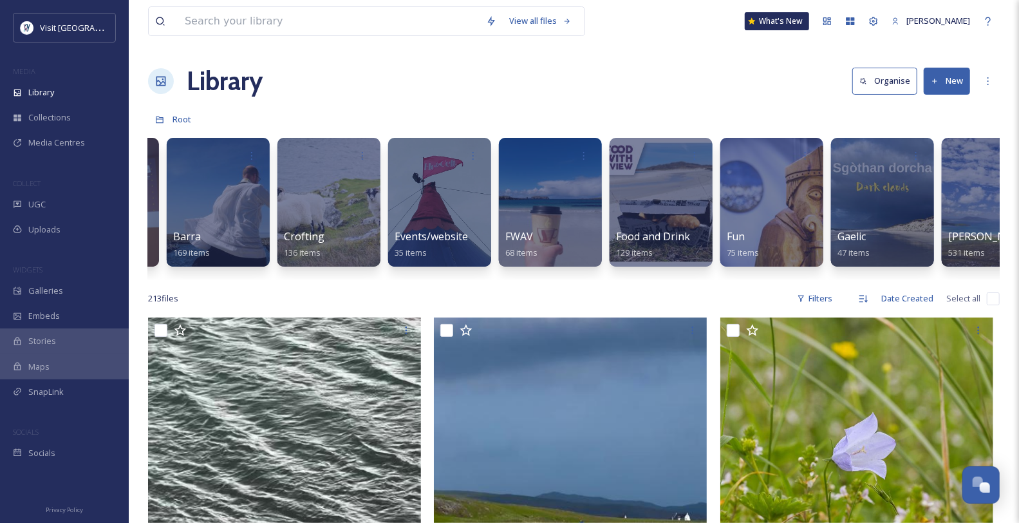
scroll to position [0, 407]
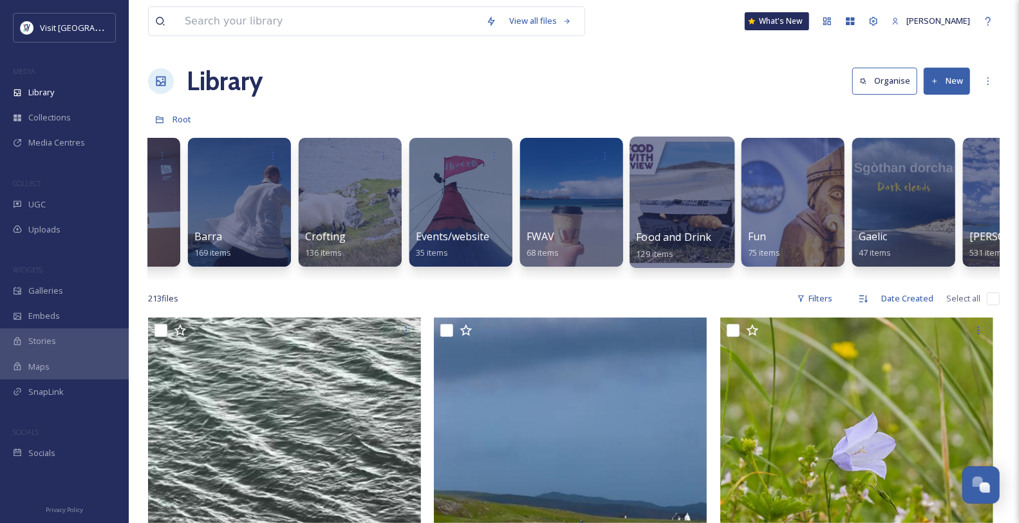
click at [692, 212] on div at bounding box center [682, 202] width 105 height 131
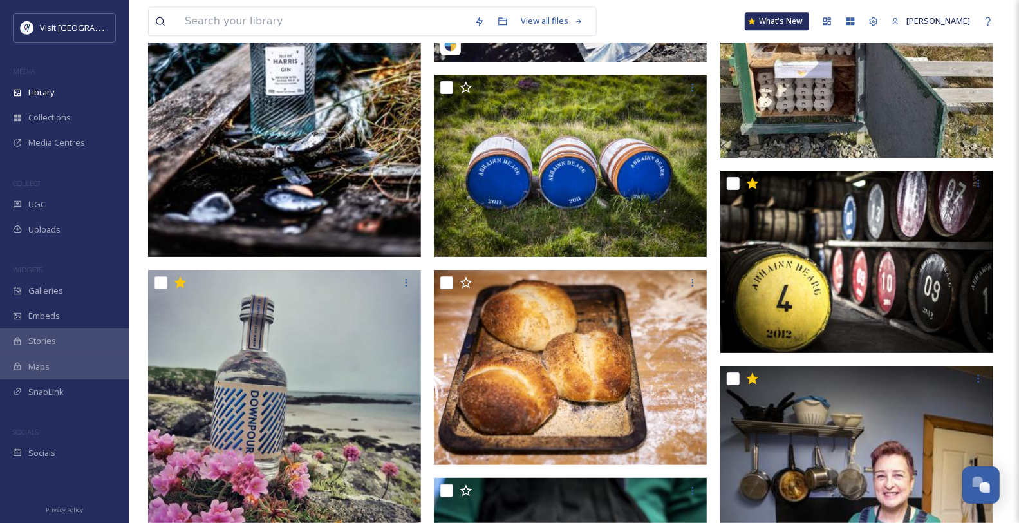
scroll to position [11077, 0]
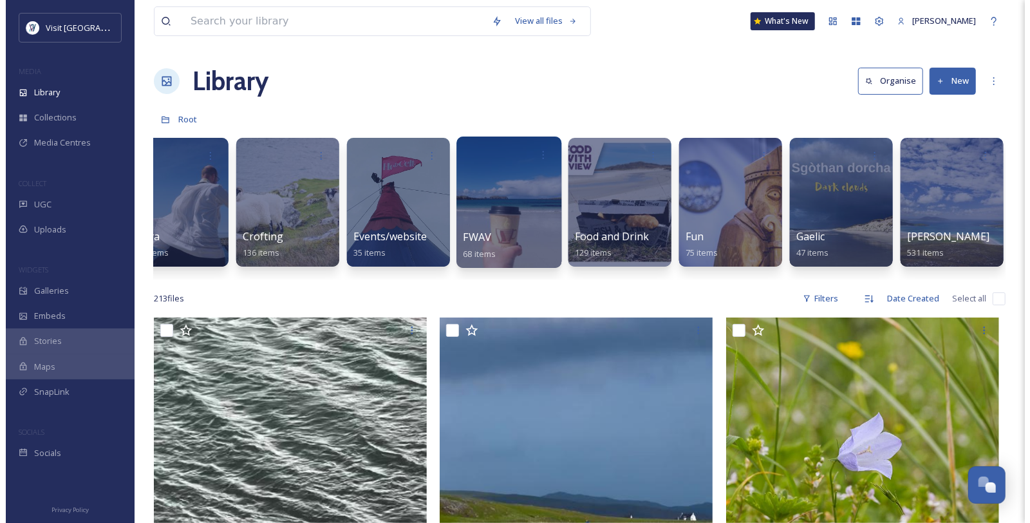
scroll to position [0, 477]
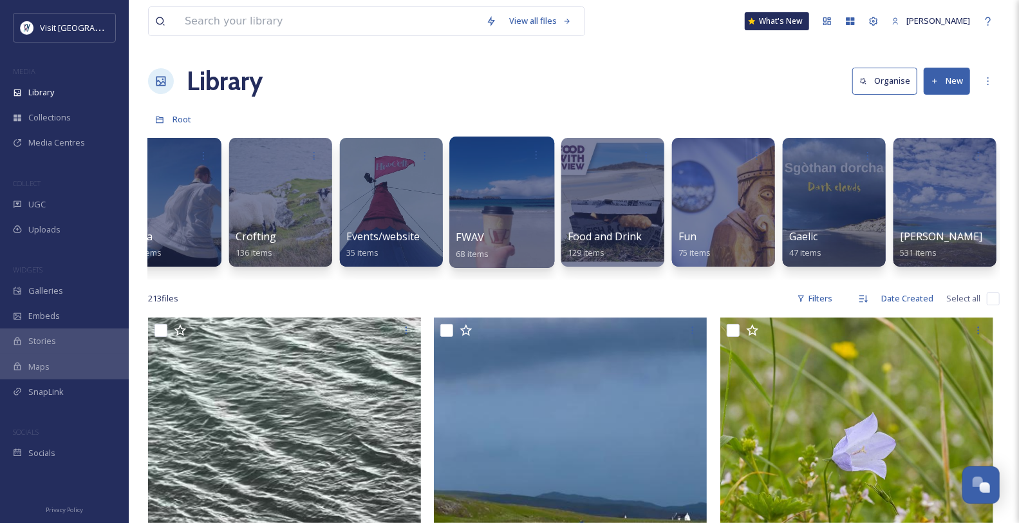
click at [473, 243] on span "FWAV" at bounding box center [471, 237] width 28 height 14
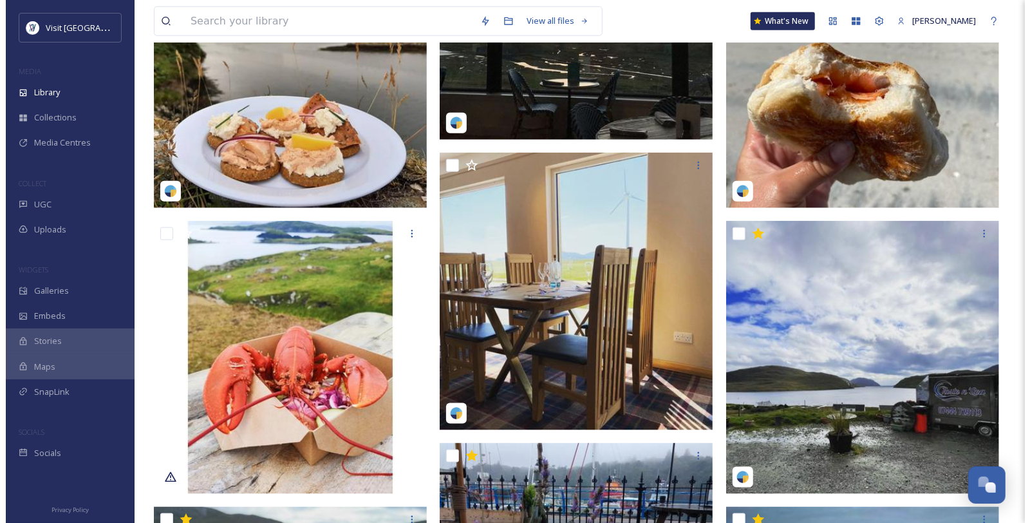
scroll to position [826, 0]
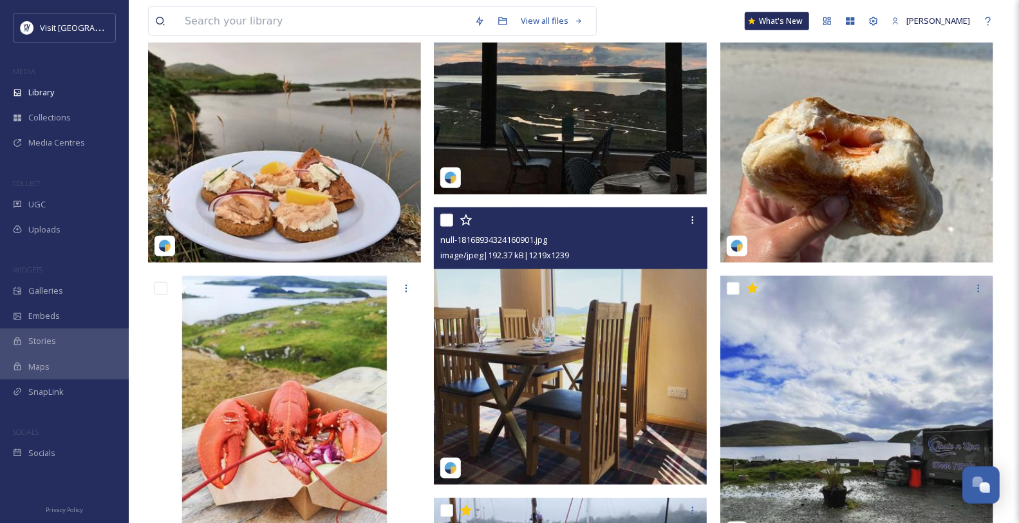
click at [525, 321] on img at bounding box center [570, 345] width 273 height 277
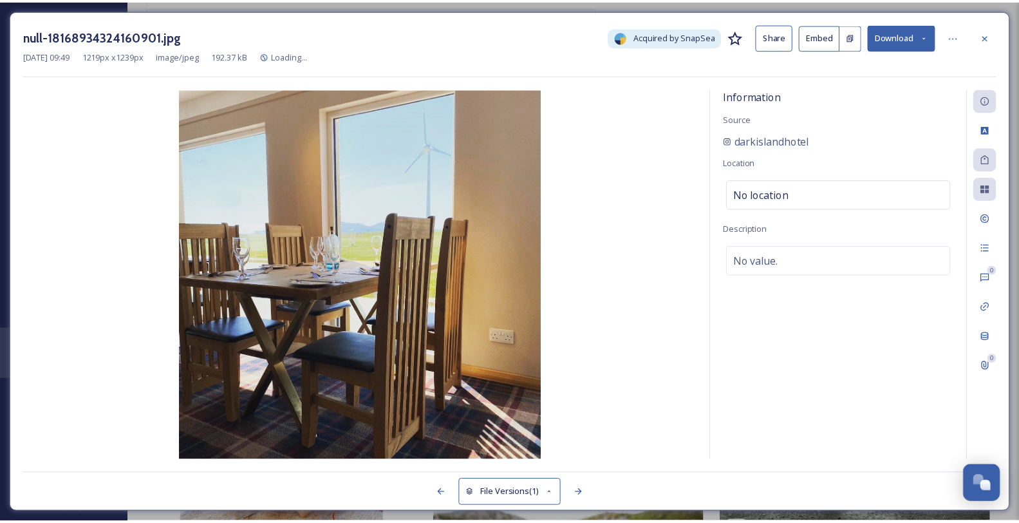
scroll to position [835, 0]
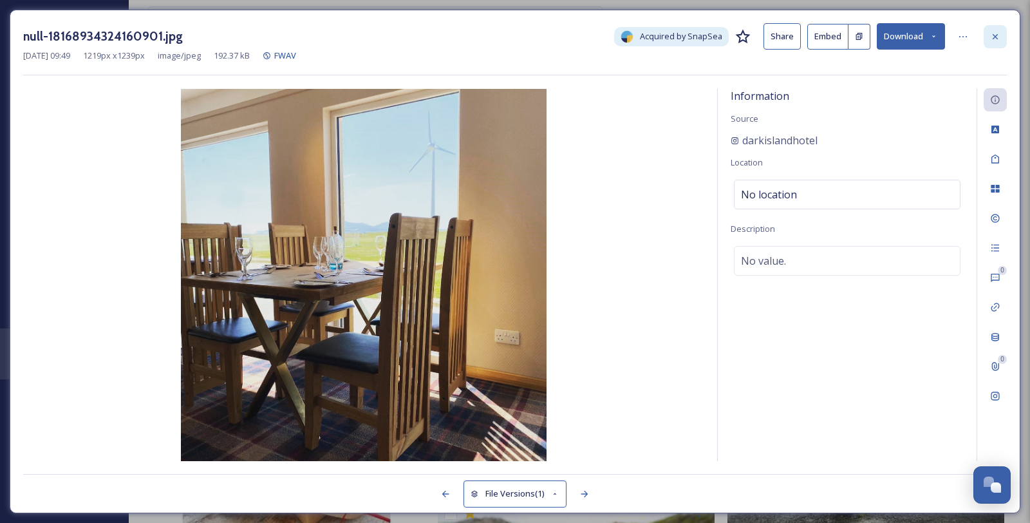
click at [997, 44] on div at bounding box center [995, 36] width 23 height 23
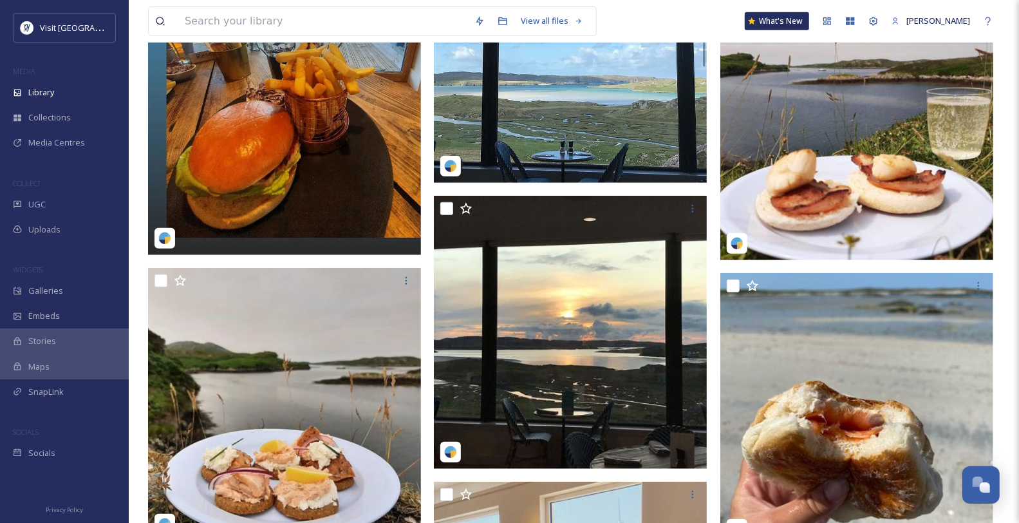
scroll to position [500, 0]
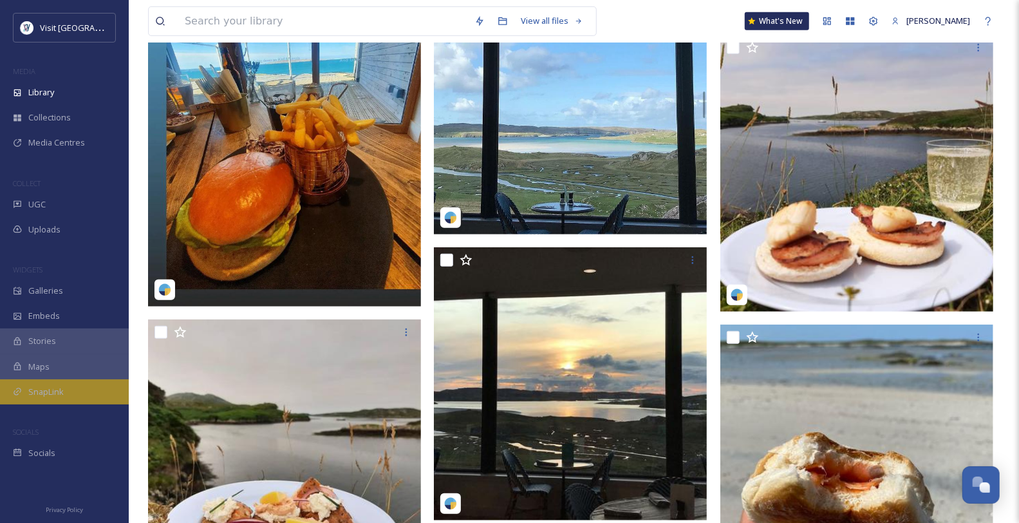
click at [57, 398] on span "SnapLink" at bounding box center [45, 392] width 35 height 12
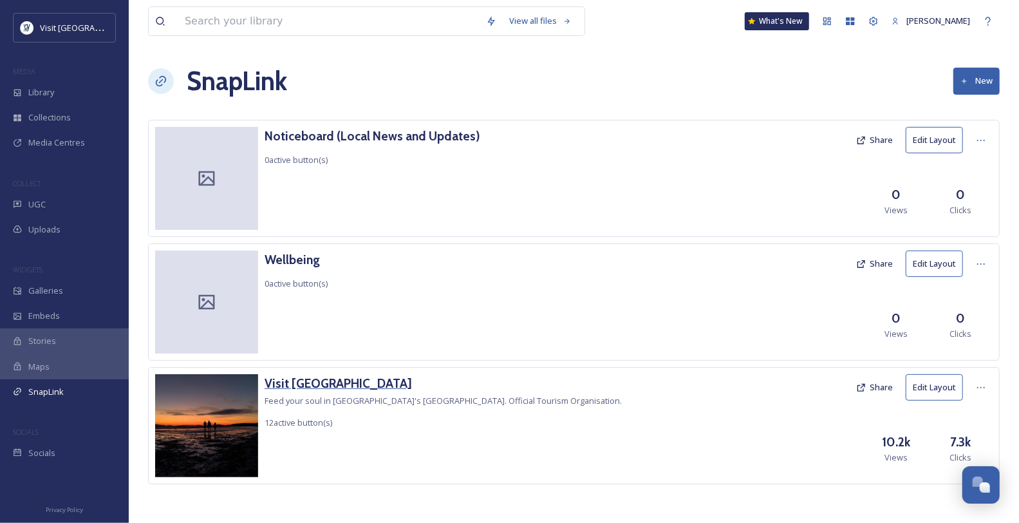
click at [361, 393] on h3 "Visit [GEOGRAPHIC_DATA]" at bounding box center [443, 383] width 357 height 19
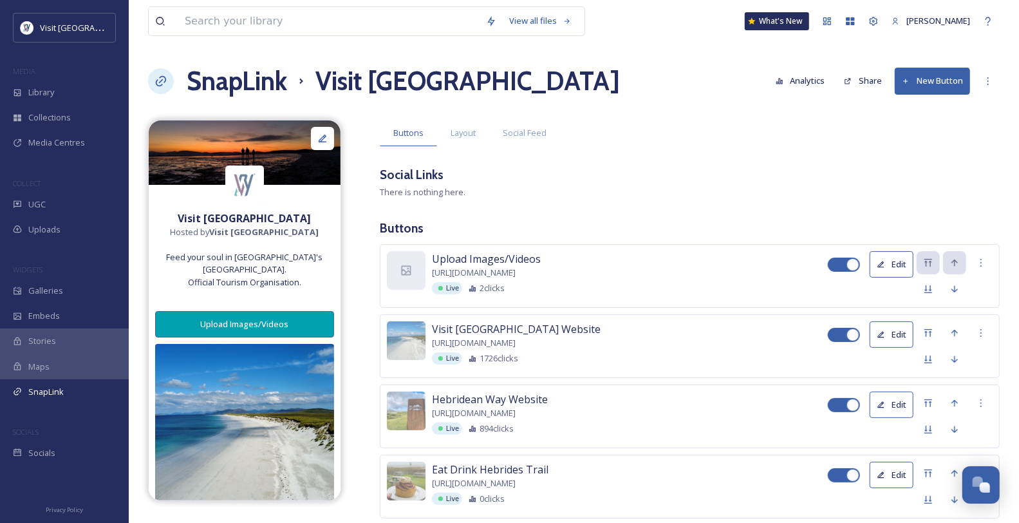
click at [915, 89] on button "New Button" at bounding box center [932, 81] width 75 height 26
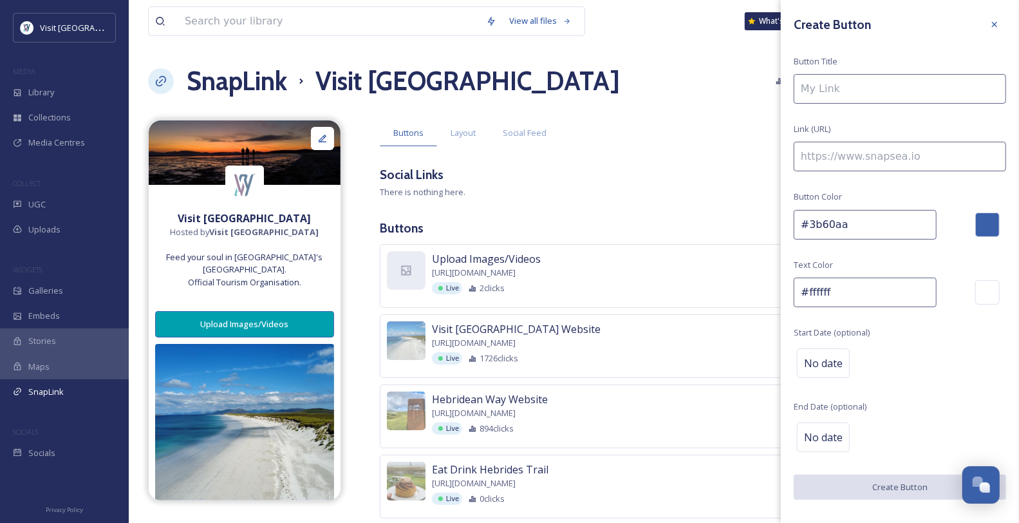
click at [829, 92] on input at bounding box center [900, 89] width 212 height 30
type input "Hotels"
click at [867, 165] on input at bounding box center [900, 157] width 212 height 30
paste input "[URL][DOMAIN_NAME]"
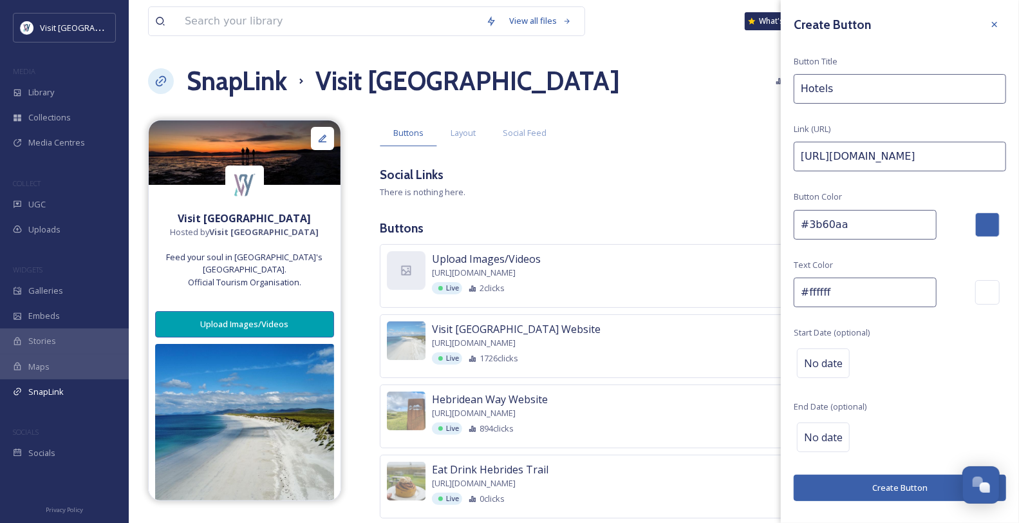
scroll to position [32, 0]
type input "[URL][DOMAIN_NAME]"
click at [896, 495] on button "Create Button" at bounding box center [900, 488] width 212 height 26
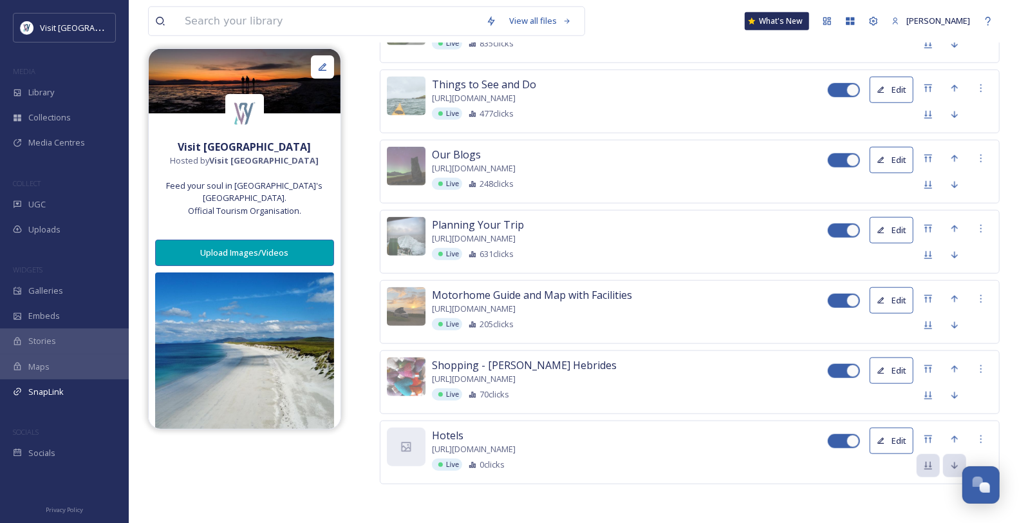
scroll to position [737, 0]
click at [410, 442] on icon at bounding box center [407, 447] width 10 height 10
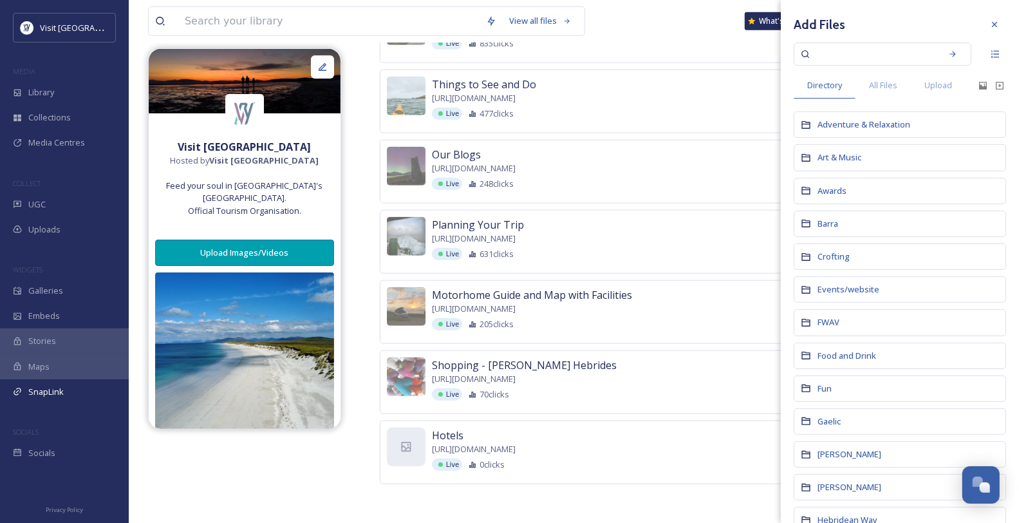
click at [717, 77] on div "Things to See and Do [URL][DOMAIN_NAME] Live 477 clicks" at bounding box center [630, 98] width 396 height 43
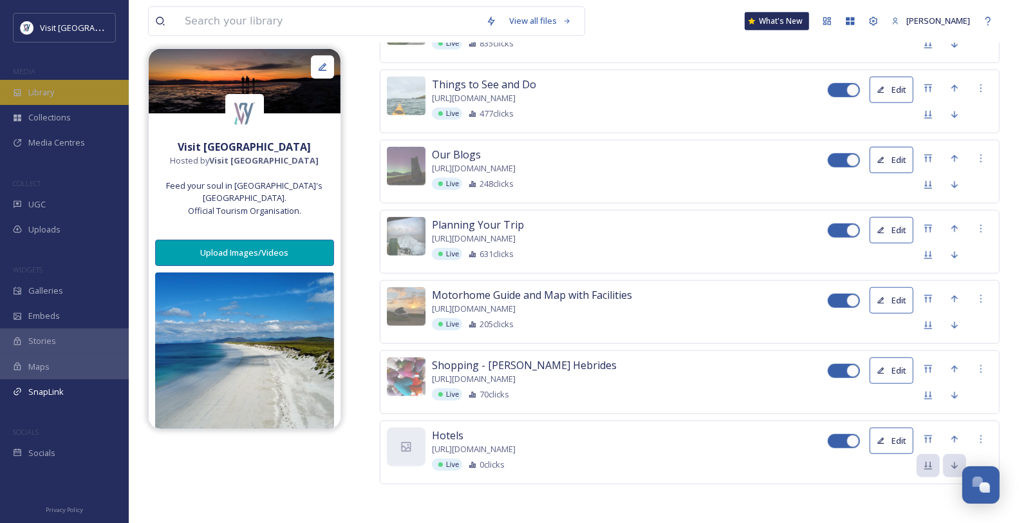
click at [54, 99] on span "Library" at bounding box center [41, 92] width 26 height 12
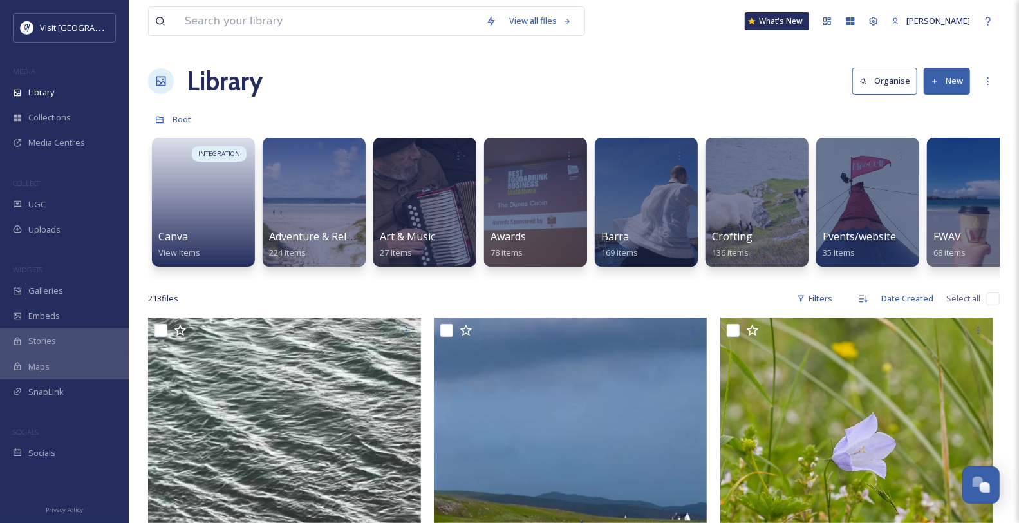
click at [938, 90] on button "New" at bounding box center [947, 81] width 46 height 26
click at [945, 117] on span "File Upload" at bounding box center [941, 111] width 42 height 12
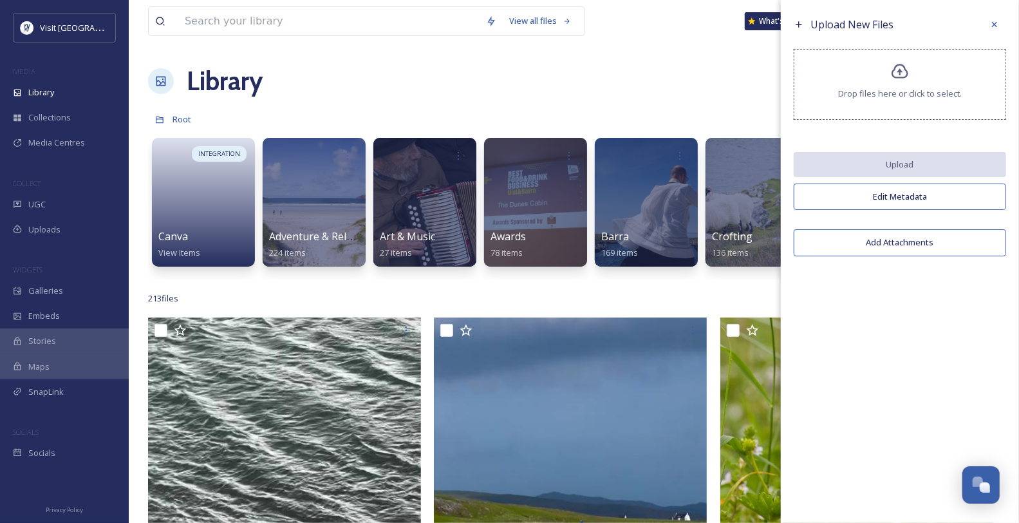
click at [887, 75] on div "Drop files here or click to select." at bounding box center [900, 84] width 212 height 71
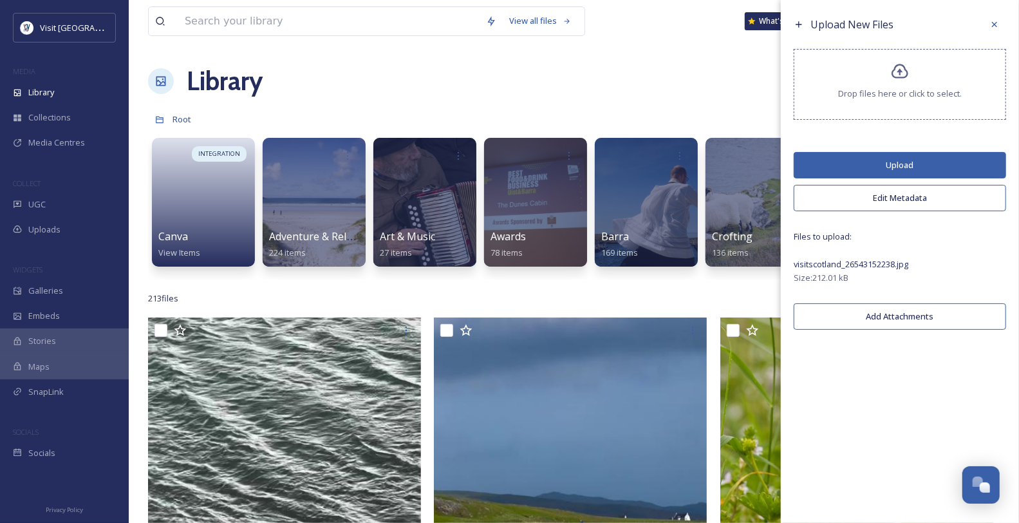
click at [910, 169] on button "Upload" at bounding box center [900, 165] width 212 height 26
